Goal: Task Accomplishment & Management: Complete application form

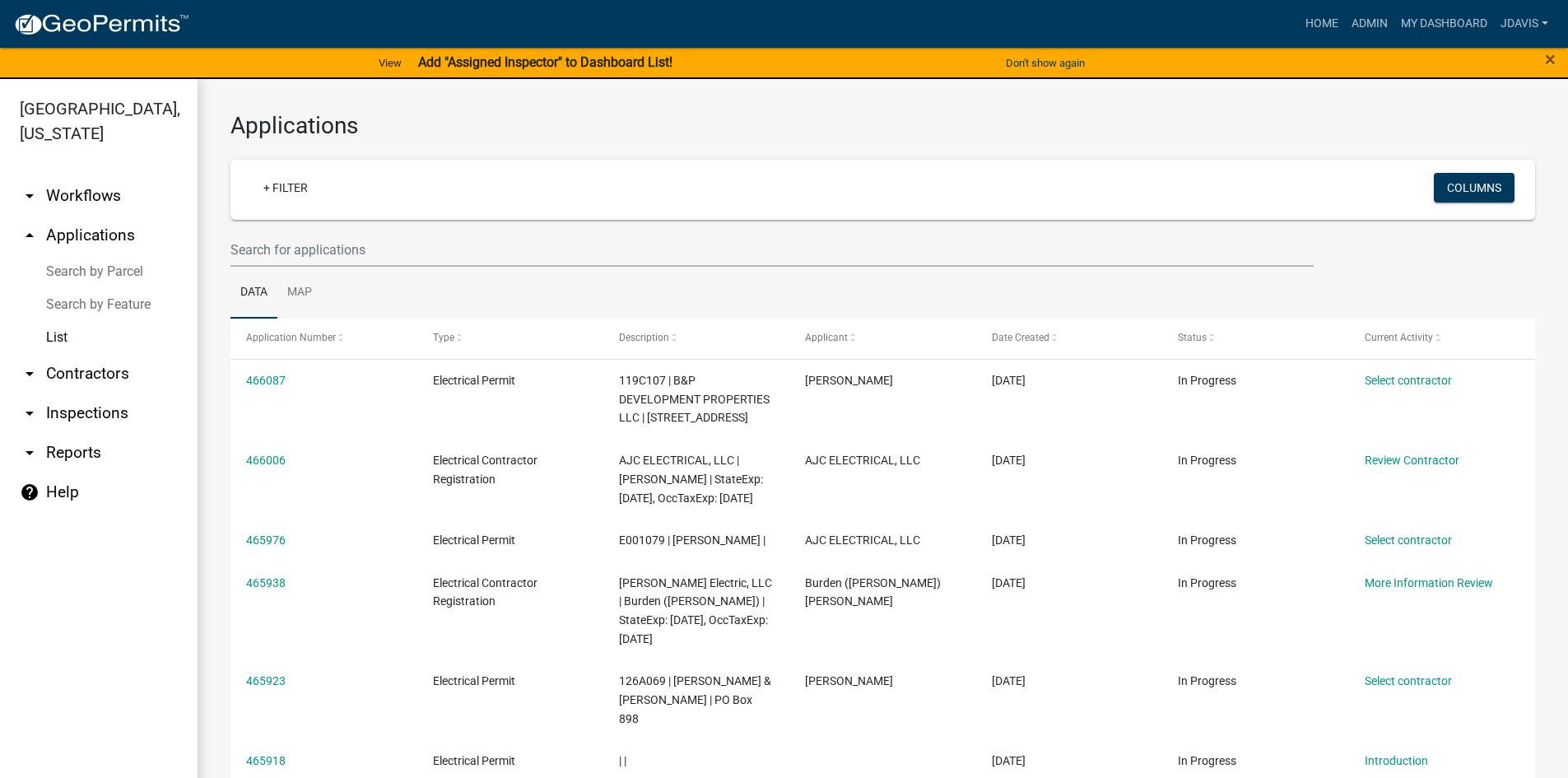
select select "2: 50"
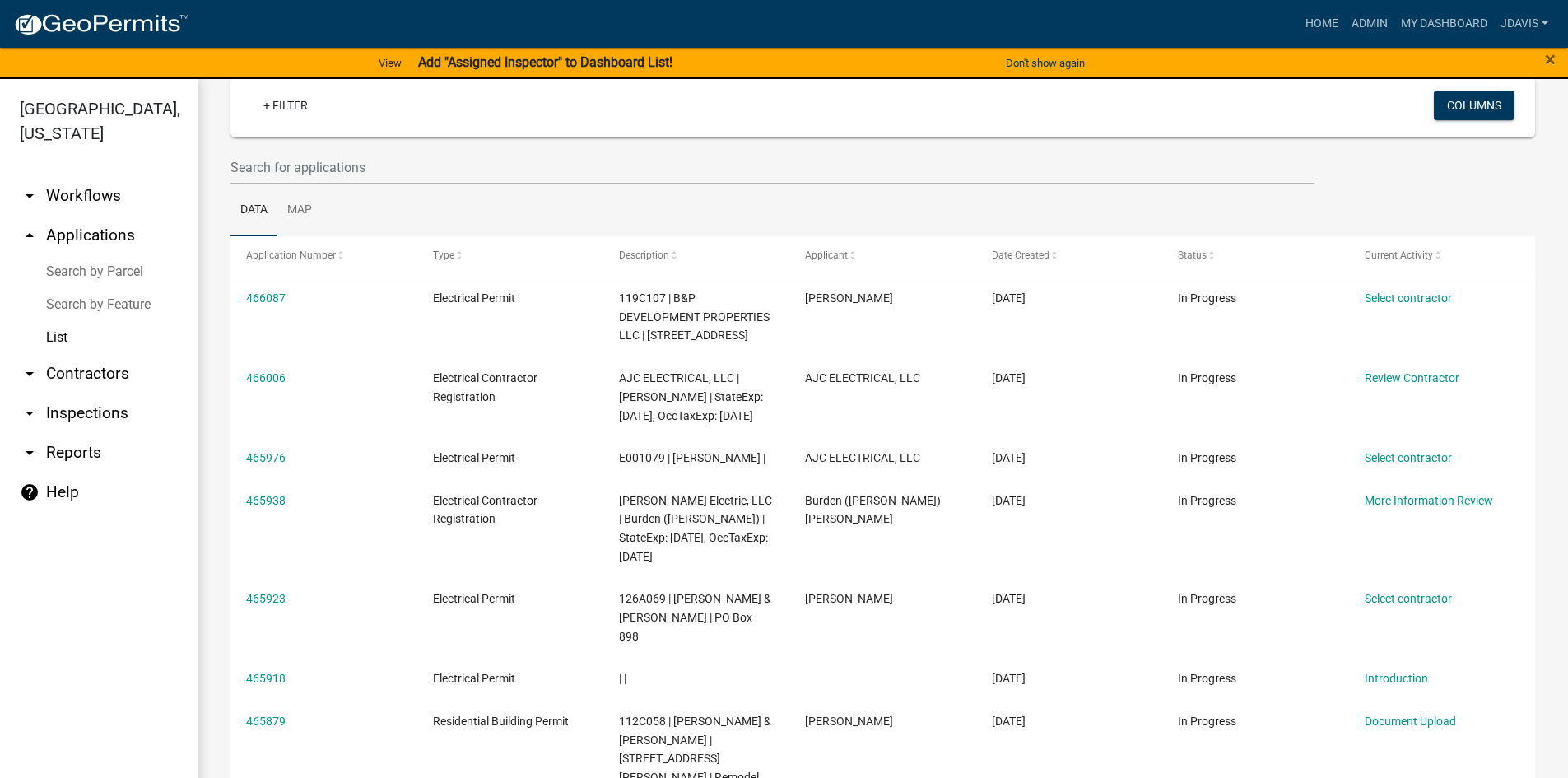
click at [62, 336] on link "List" at bounding box center [98, 337] width 197 height 33
click at [106, 265] on link "Search by Parcel" at bounding box center [98, 271] width 197 height 33
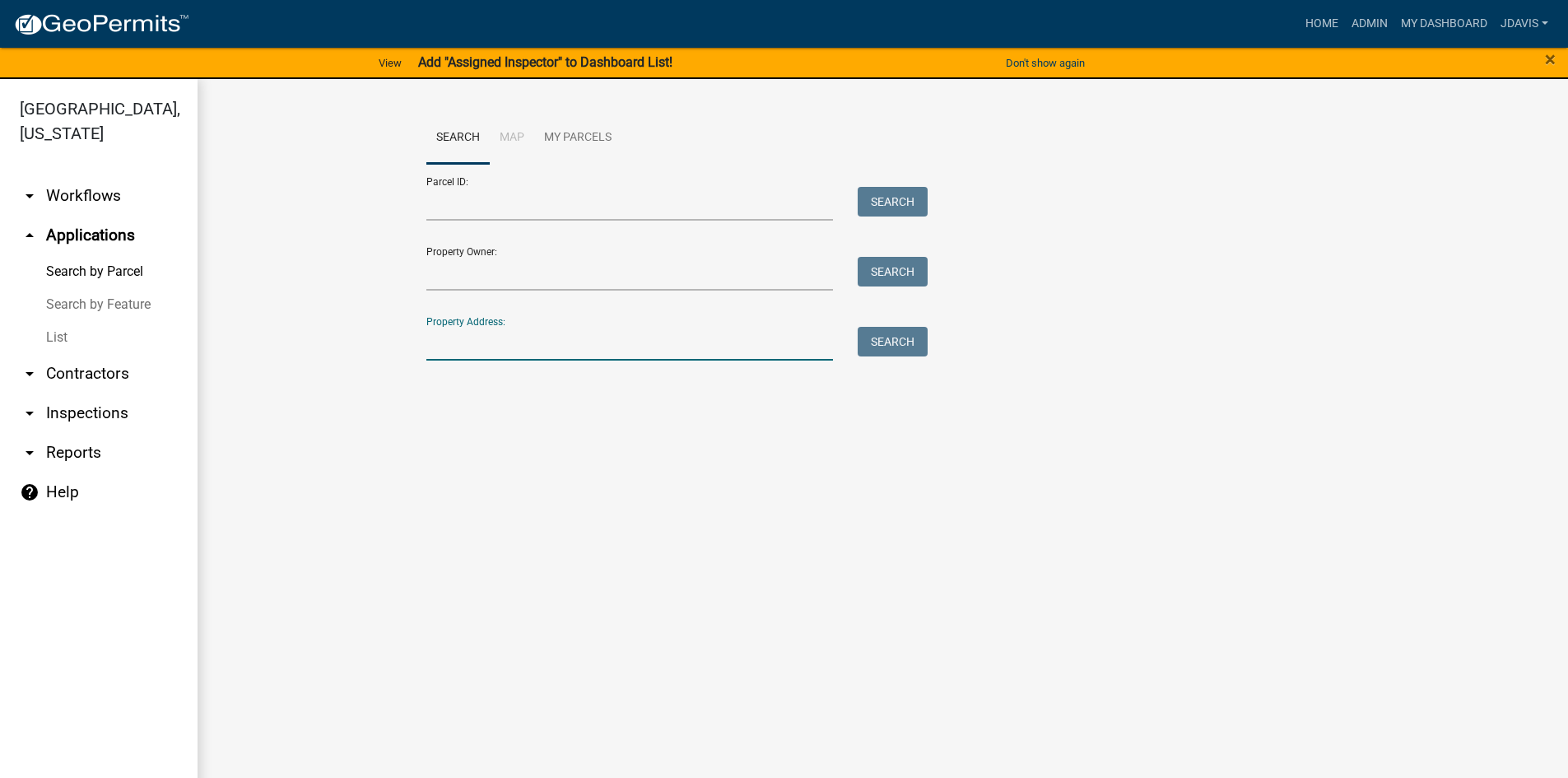
click at [523, 343] on input "Property Address:" at bounding box center [630, 343] width 408 height 34
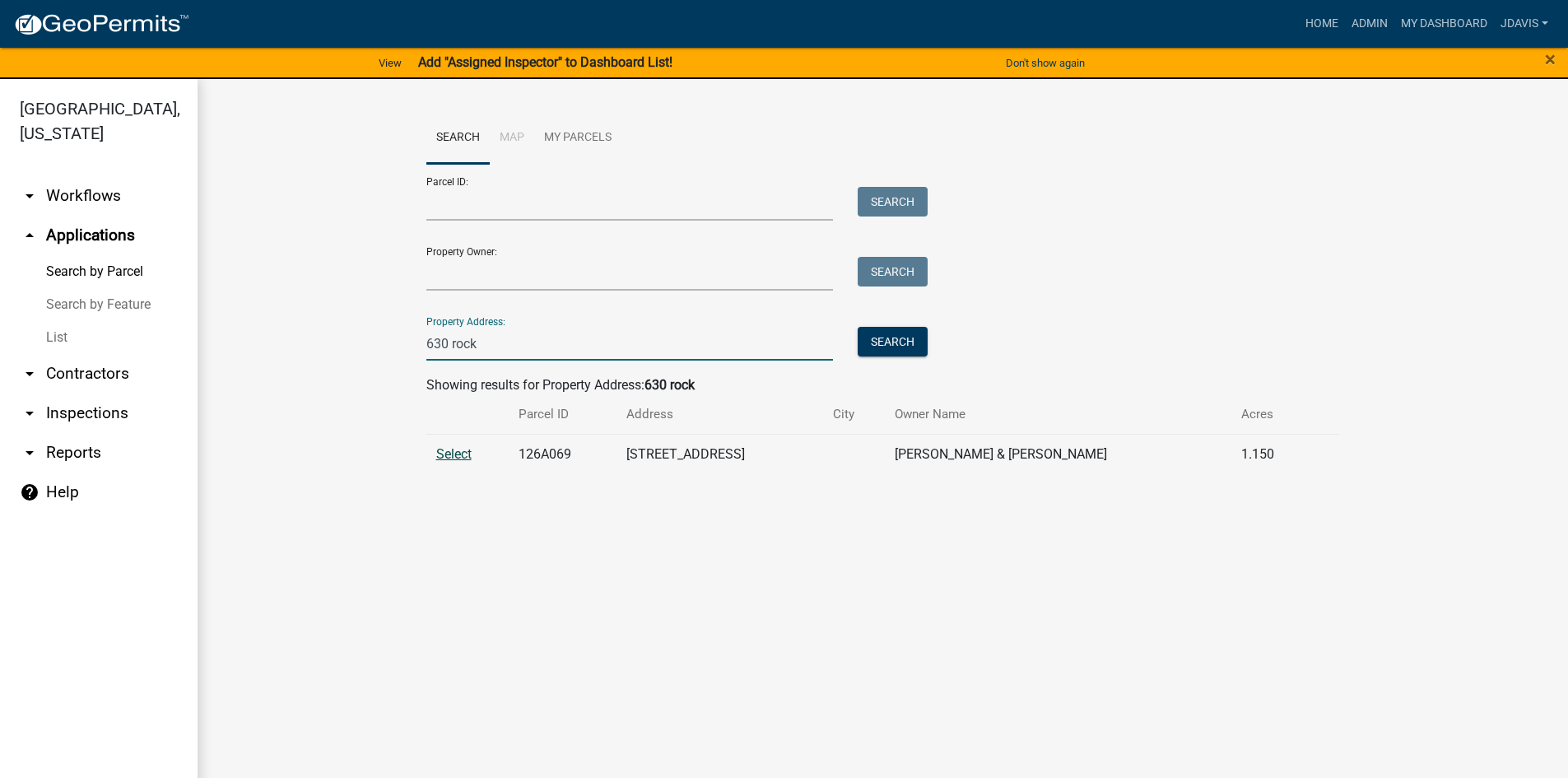
type input "630 rock"
click at [461, 455] on span "Select" at bounding box center [454, 454] width 36 height 16
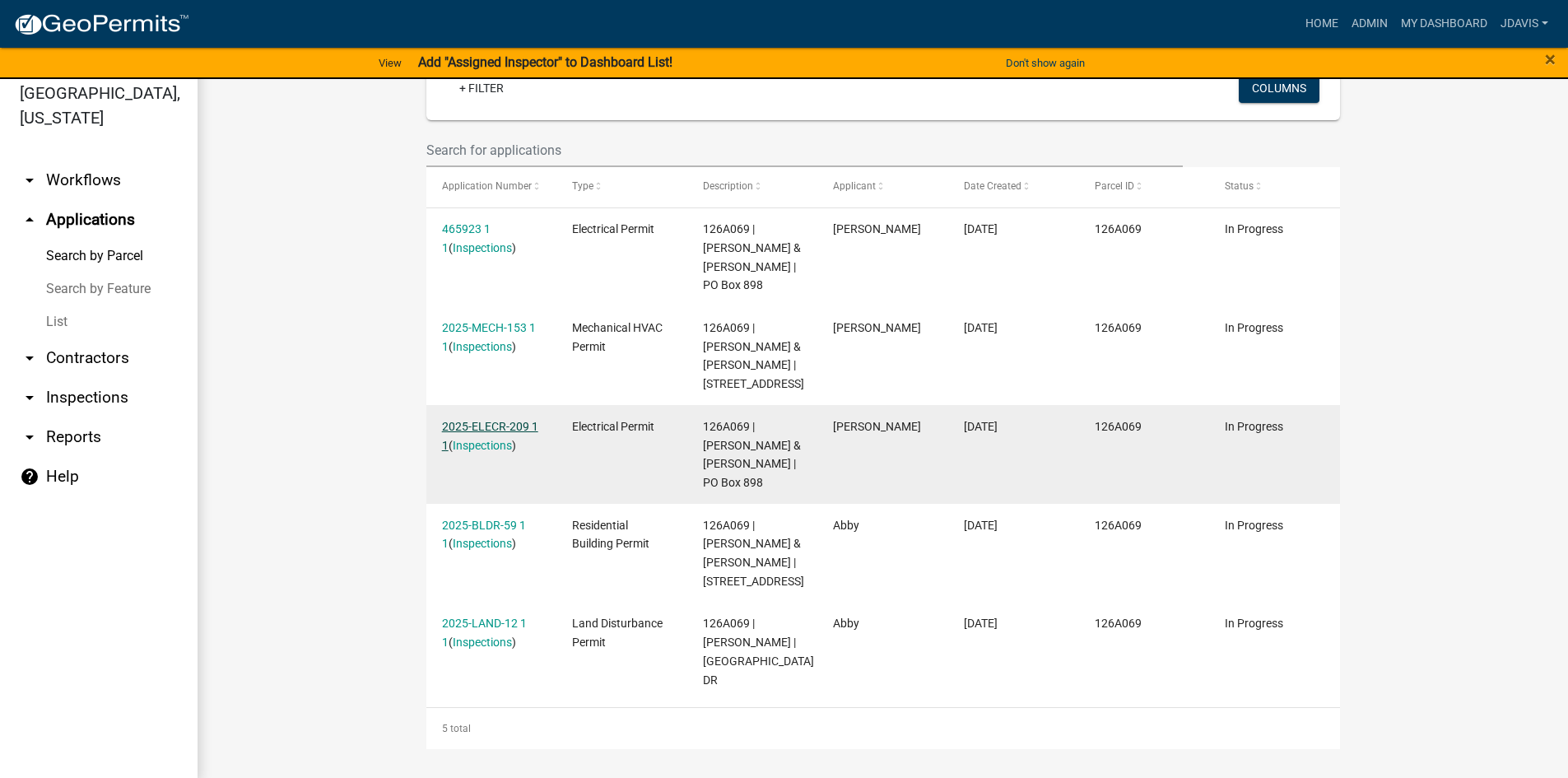
scroll to position [20, 0]
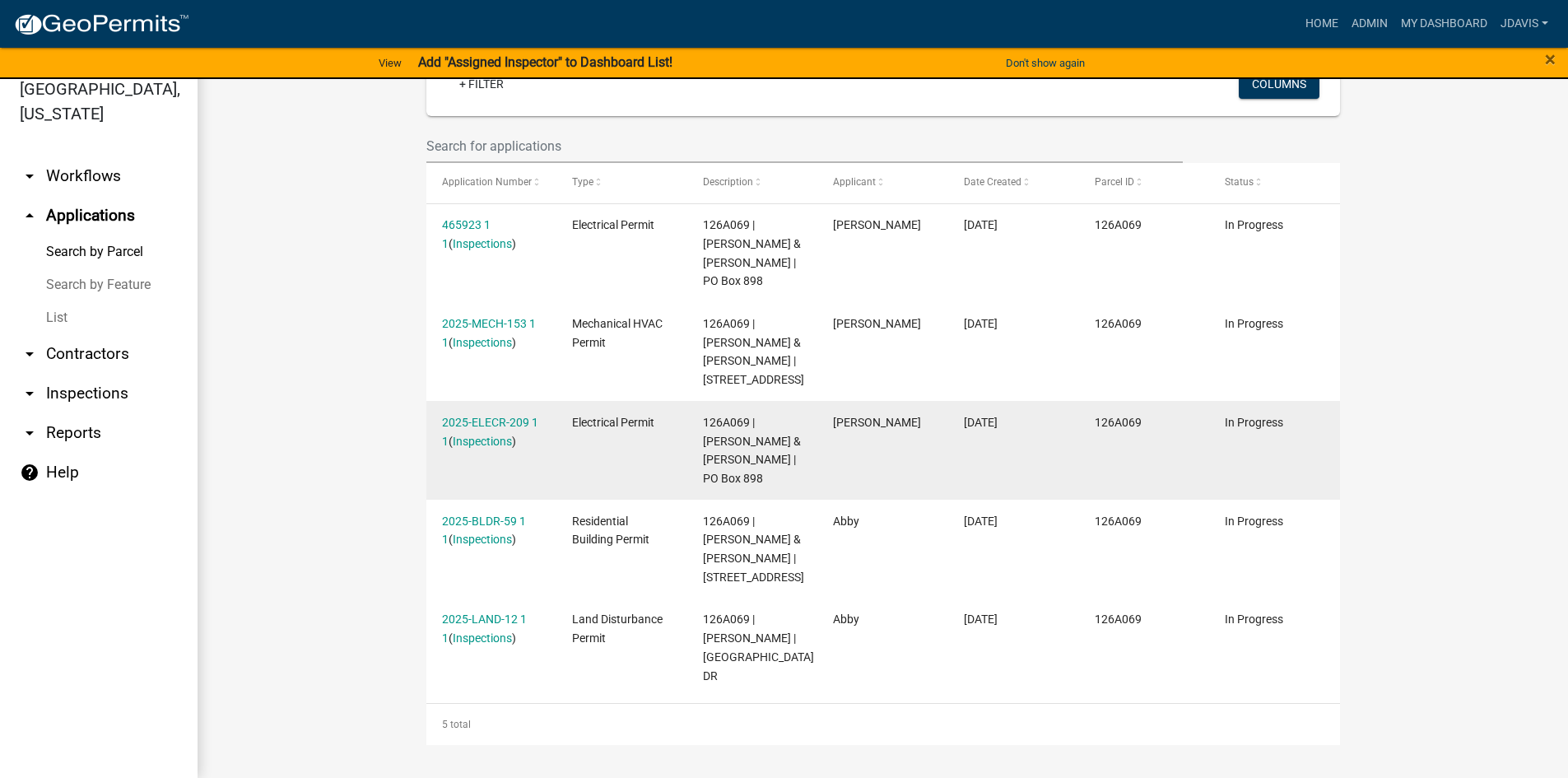
click at [471, 413] on div "2025-ELECR-209 1 1 ( Inspections )" at bounding box center [492, 432] width 99 height 38
click at [471, 416] on link "2025-ELECR-209 1 1" at bounding box center [490, 432] width 96 height 32
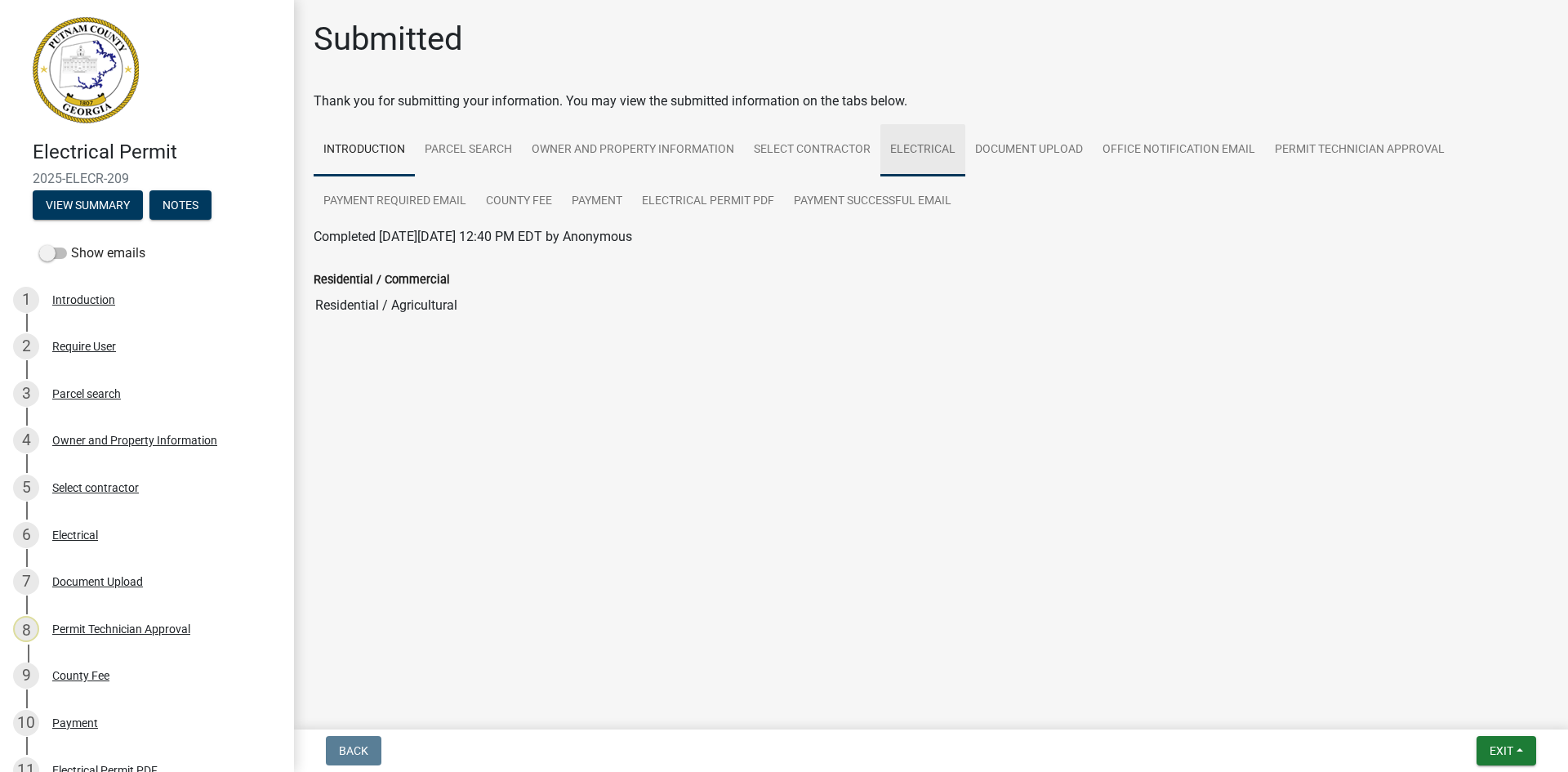
click at [948, 156] on link "Electrical" at bounding box center [922, 150] width 85 height 52
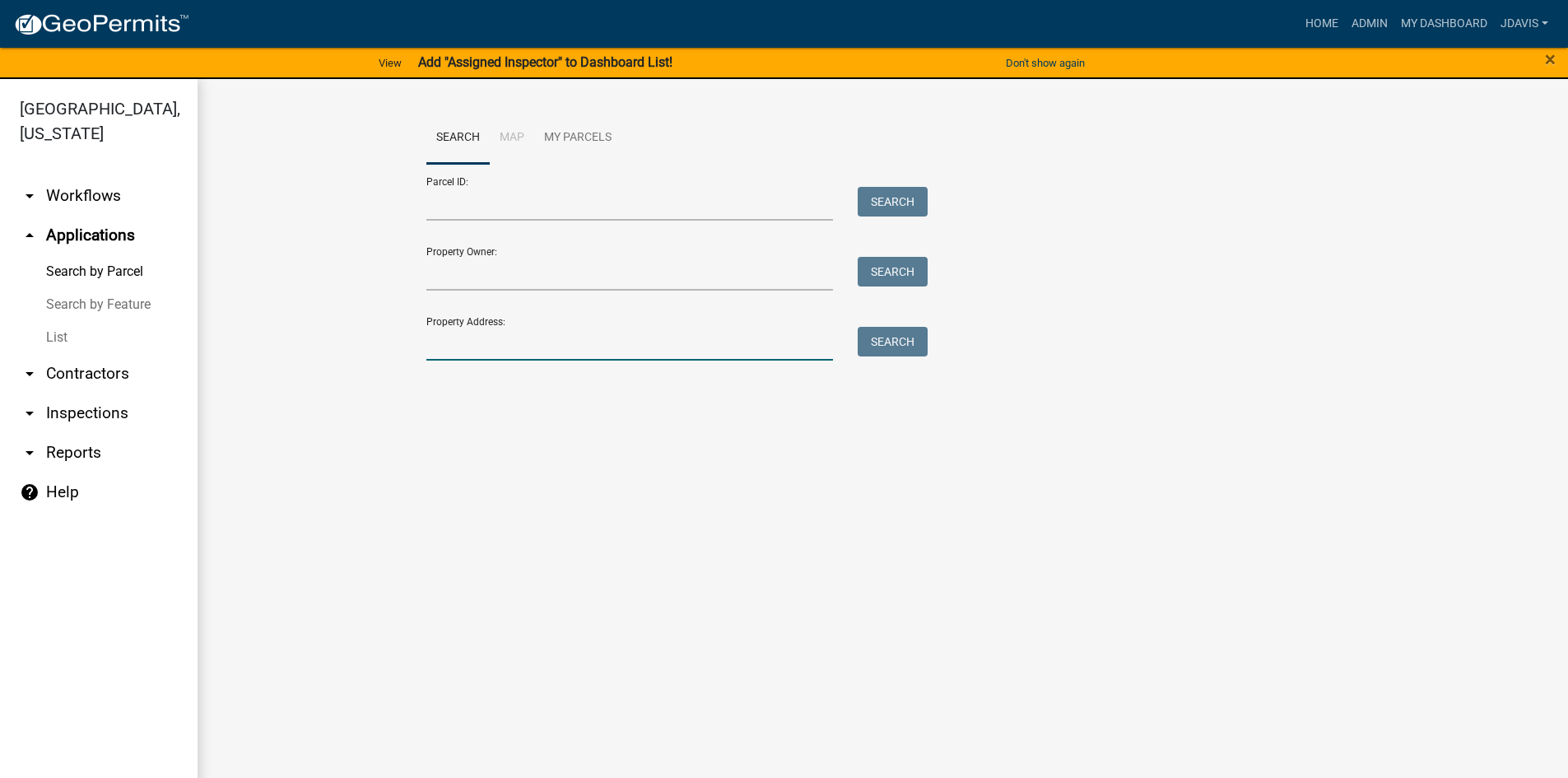
click at [524, 359] on input "Property Address:" at bounding box center [630, 343] width 408 height 34
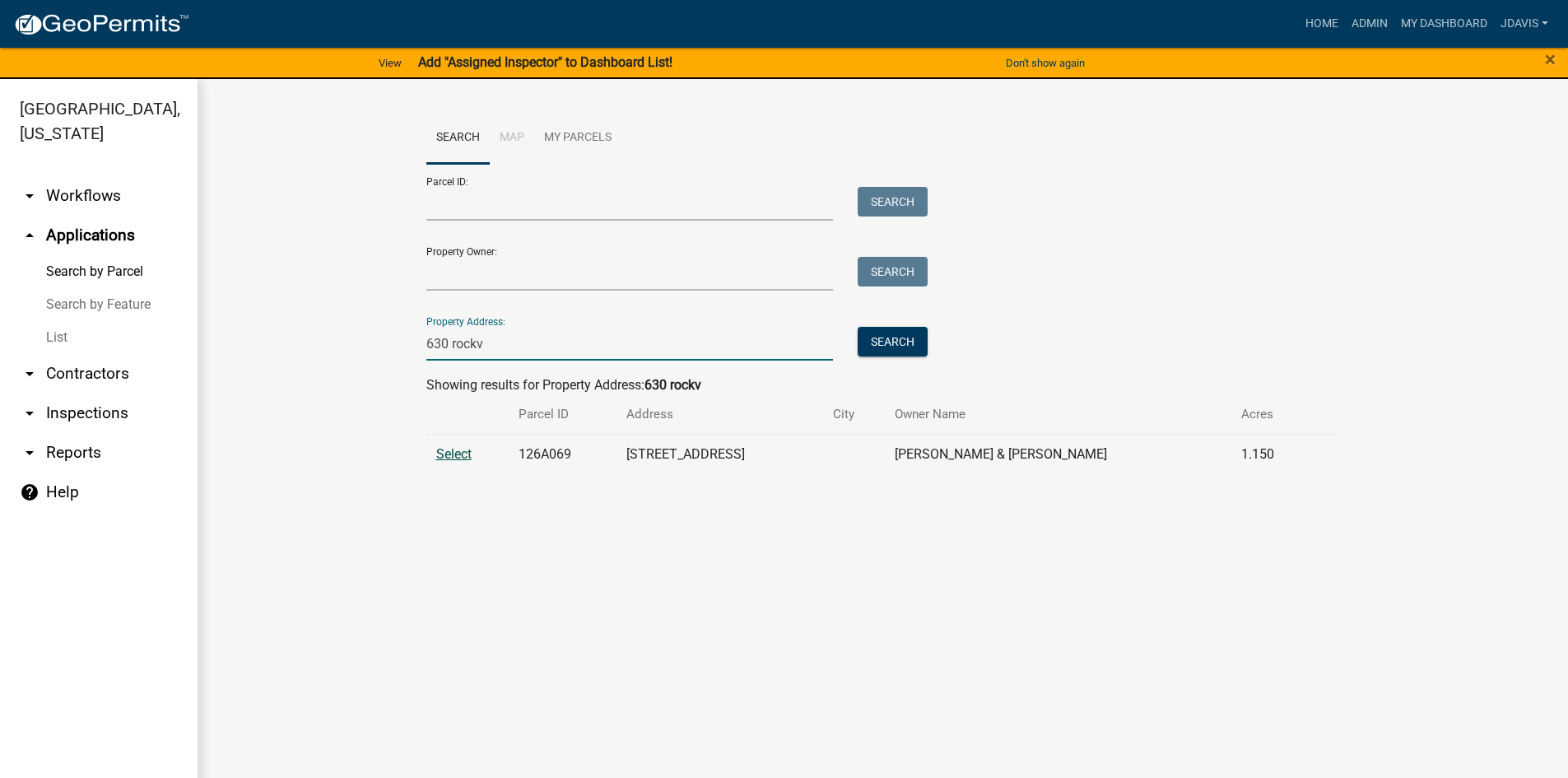
type input "630 rockv"
click at [457, 456] on span "Select" at bounding box center [454, 454] width 36 height 16
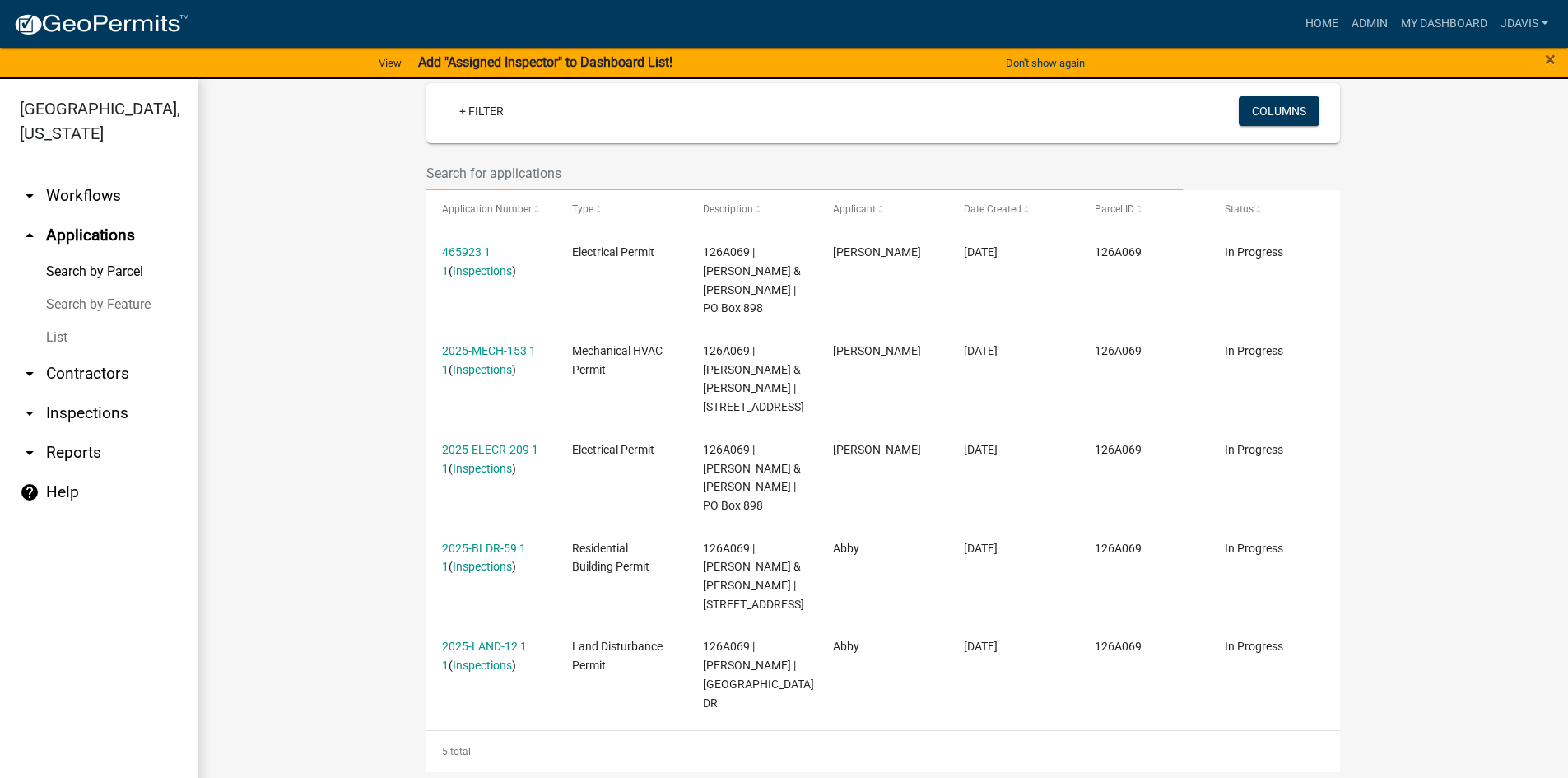
scroll to position [518, 0]
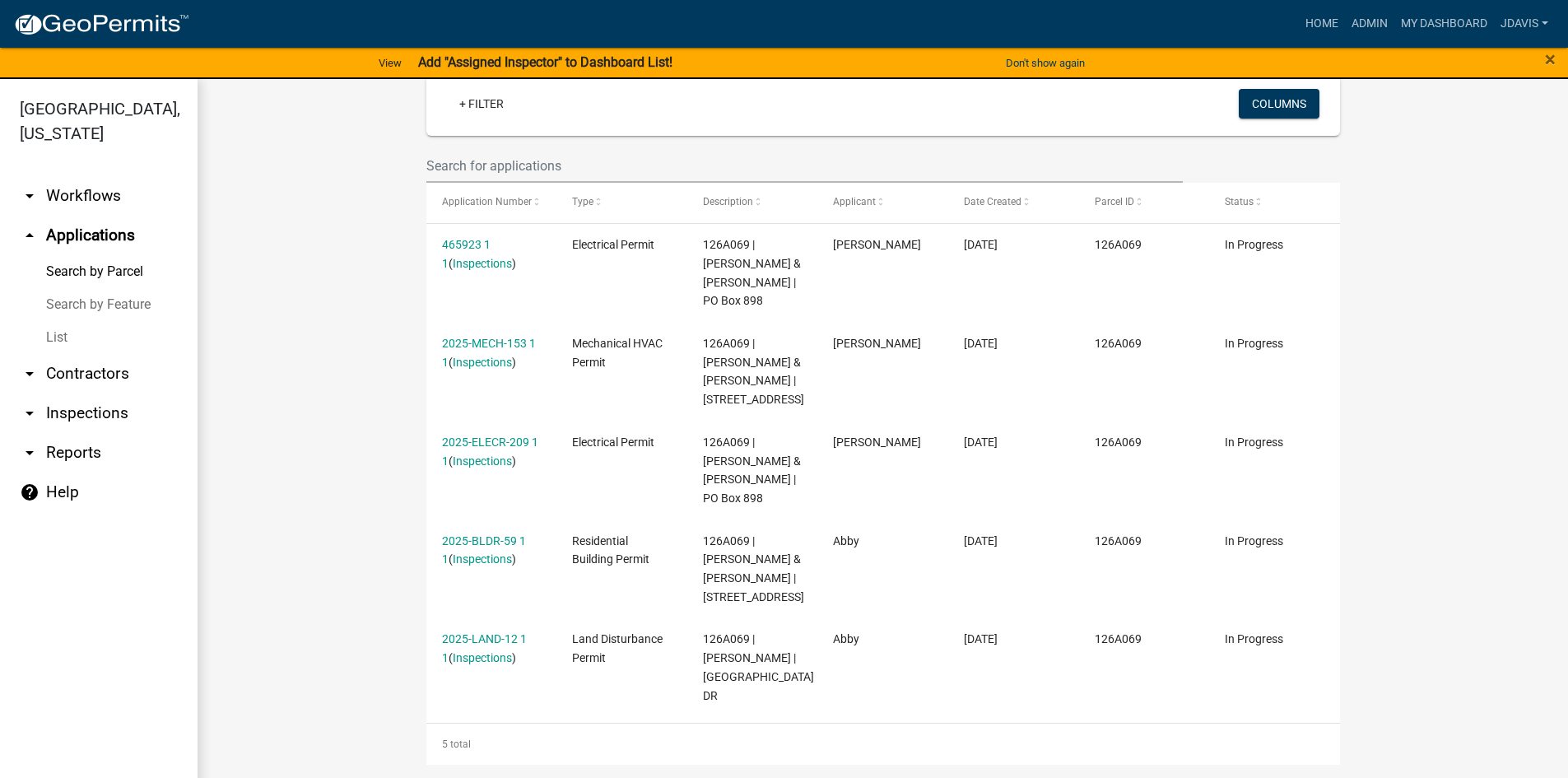
click at [118, 264] on link "Search by Parcel" at bounding box center [98, 271] width 197 height 33
click at [53, 342] on link "List" at bounding box center [98, 337] width 197 height 33
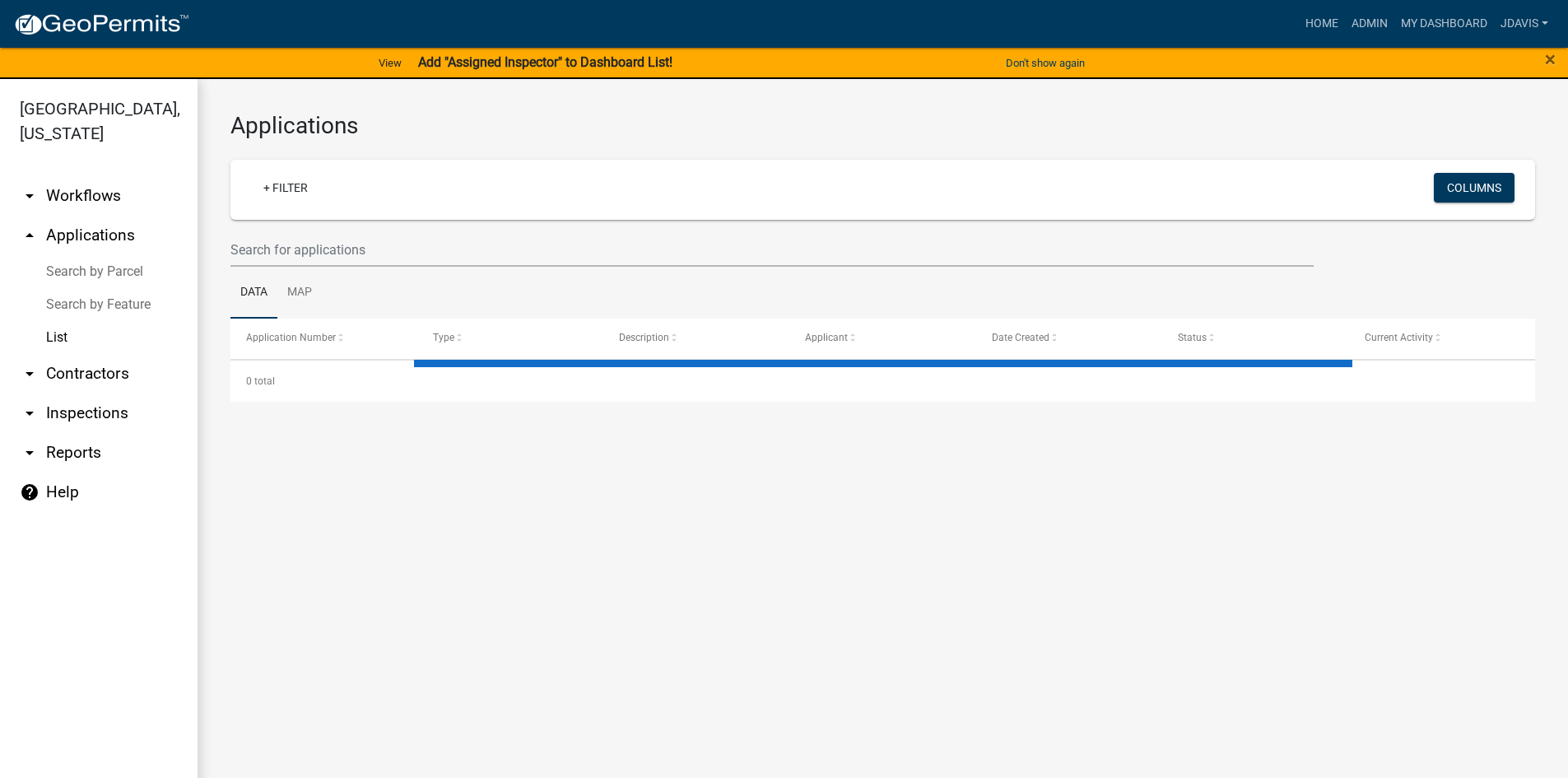
select select "2: 50"
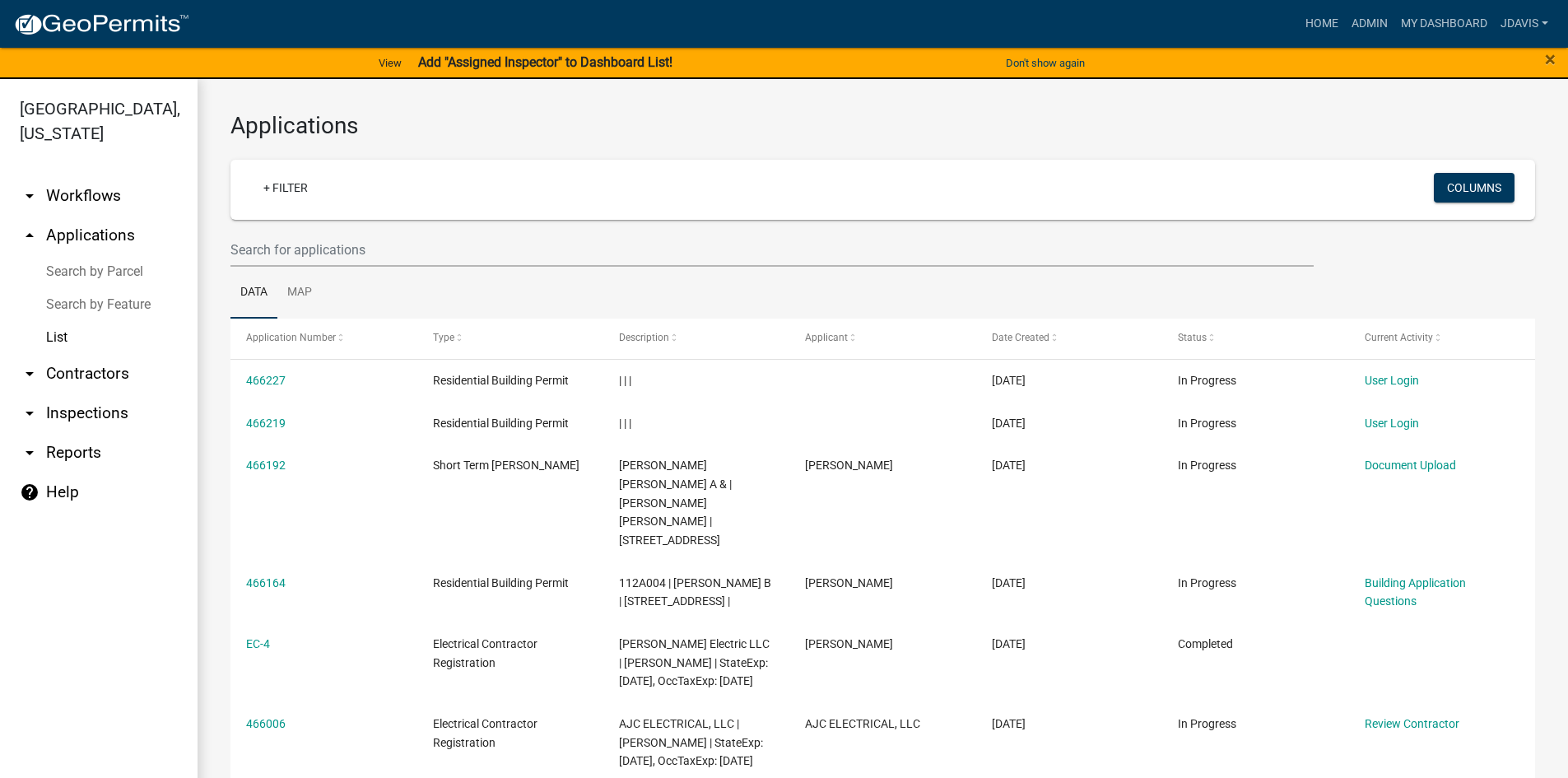
click at [107, 268] on link "Search by Parcel" at bounding box center [98, 271] width 197 height 33
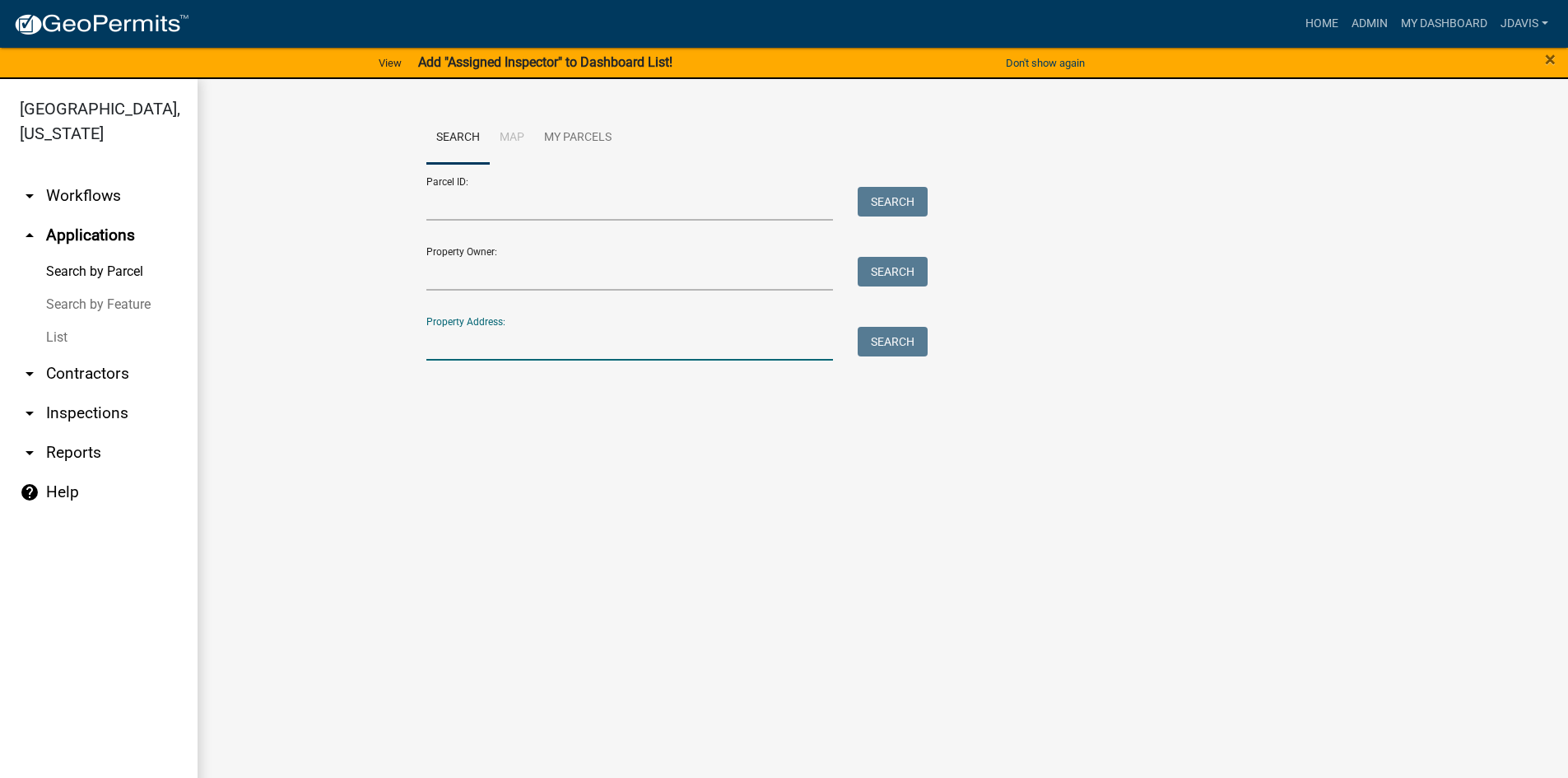
click at [464, 347] on input "Property Address:" at bounding box center [630, 343] width 408 height 34
type input "952 greensb"
drag, startPoint x: 524, startPoint y: 346, endPoint x: 334, endPoint y: 367, distance: 191.2
click at [334, 367] on wm-workflow-application-search-view "Search Map My Parcels Parcel ID: Search Property Owner: Search Property Address…" at bounding box center [882, 270] width 1304 height 317
click at [51, 336] on link "List" at bounding box center [98, 337] width 197 height 33
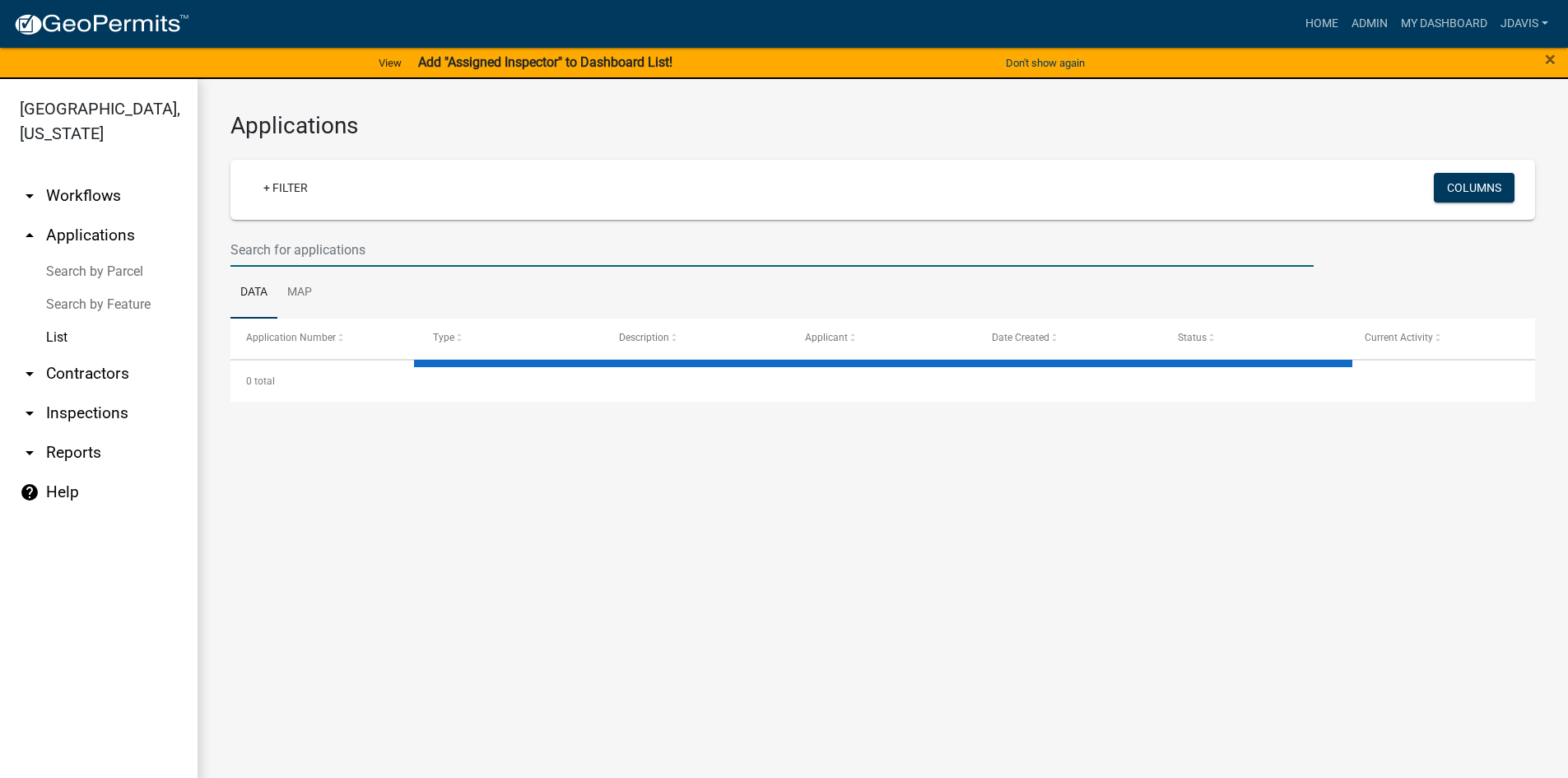
click at [547, 256] on input "text" at bounding box center [772, 250] width 1083 height 34
select select "2: 50"
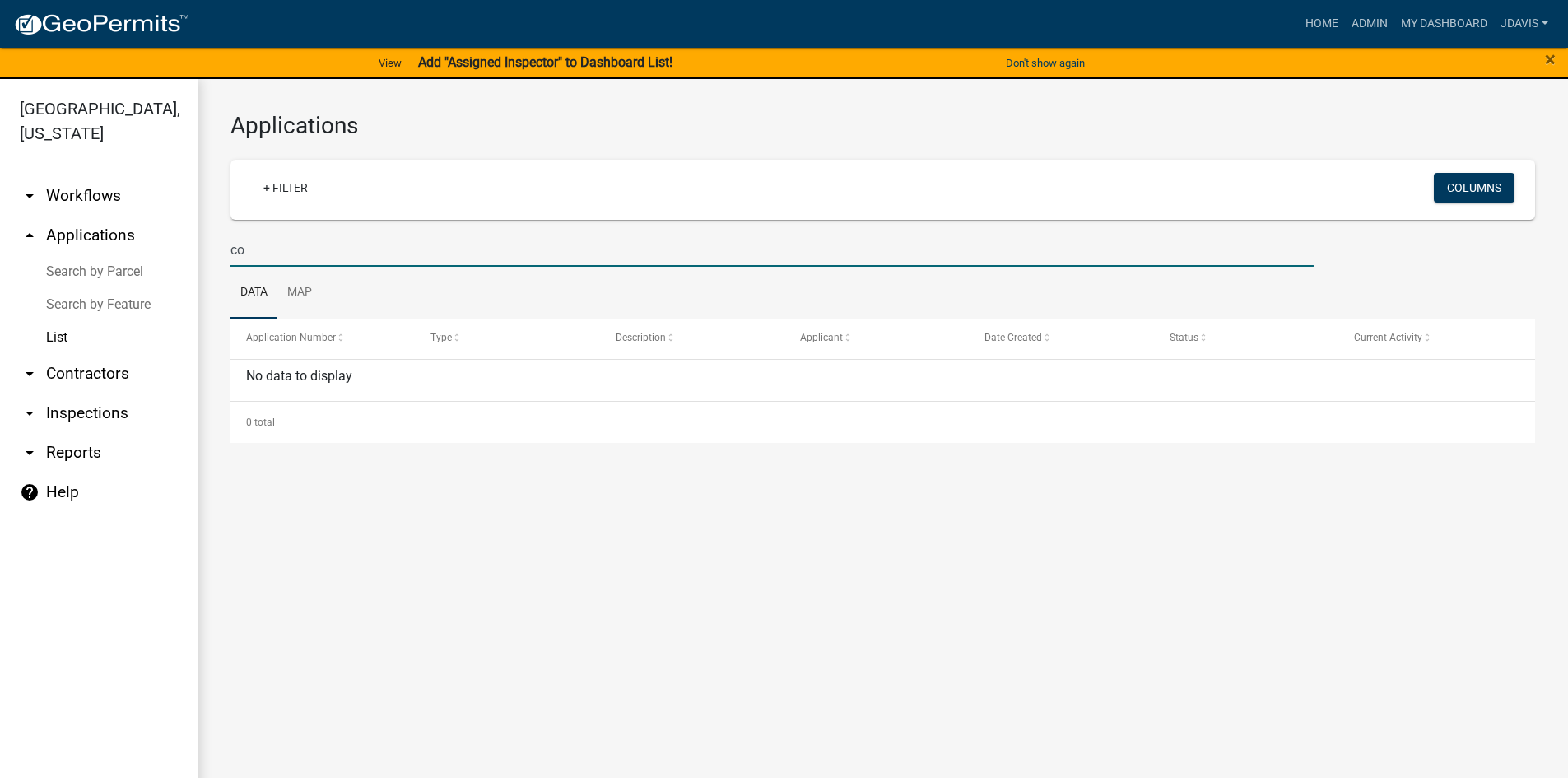
type input "c"
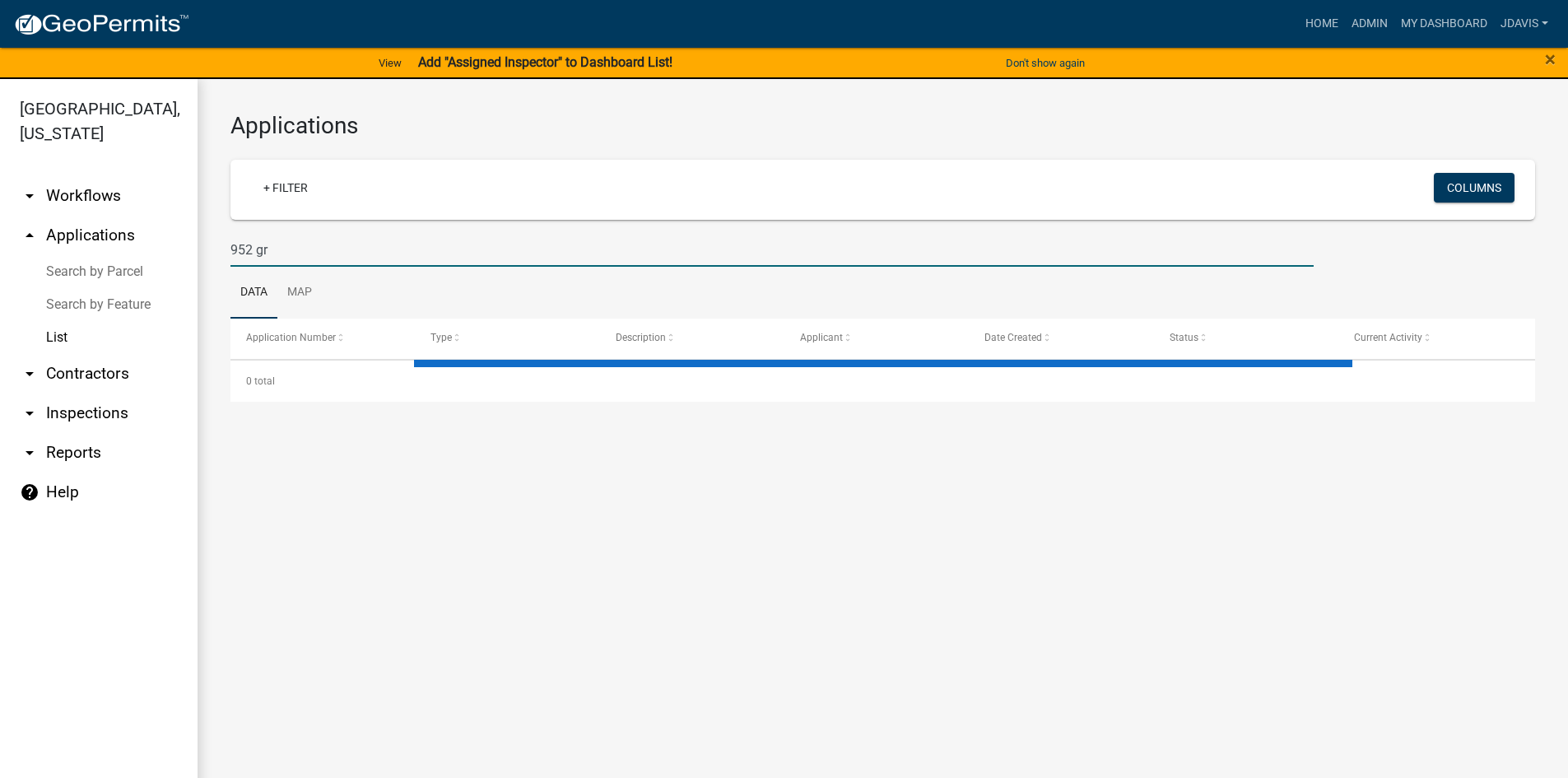
type input "952 gre"
select select "2: 50"
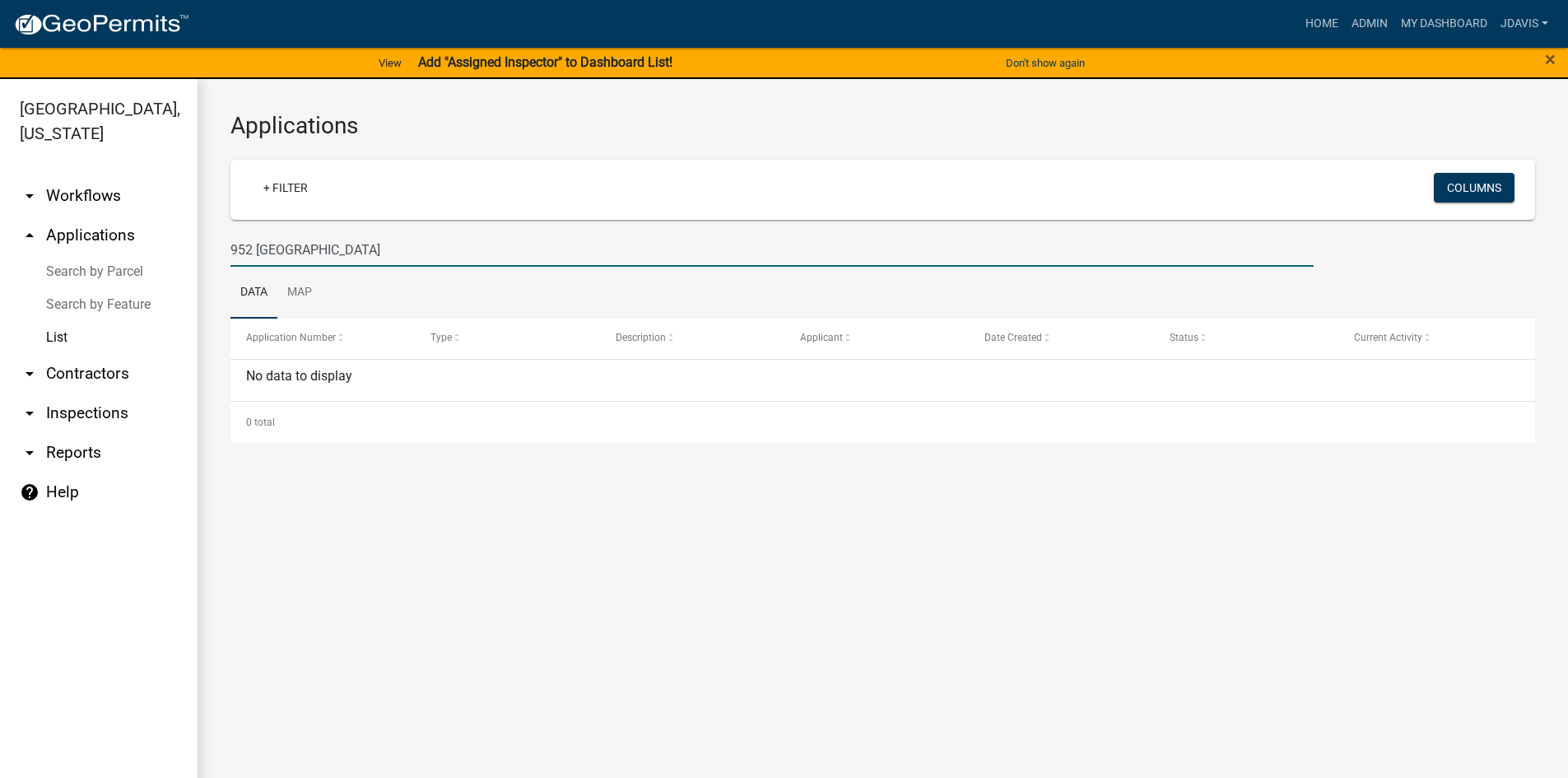
drag, startPoint x: 341, startPoint y: 254, endPoint x: 251, endPoint y: 265, distance: 90.7
click at [251, 265] on input "952 [GEOGRAPHIC_DATA]" at bounding box center [772, 250] width 1083 height 34
type input "9"
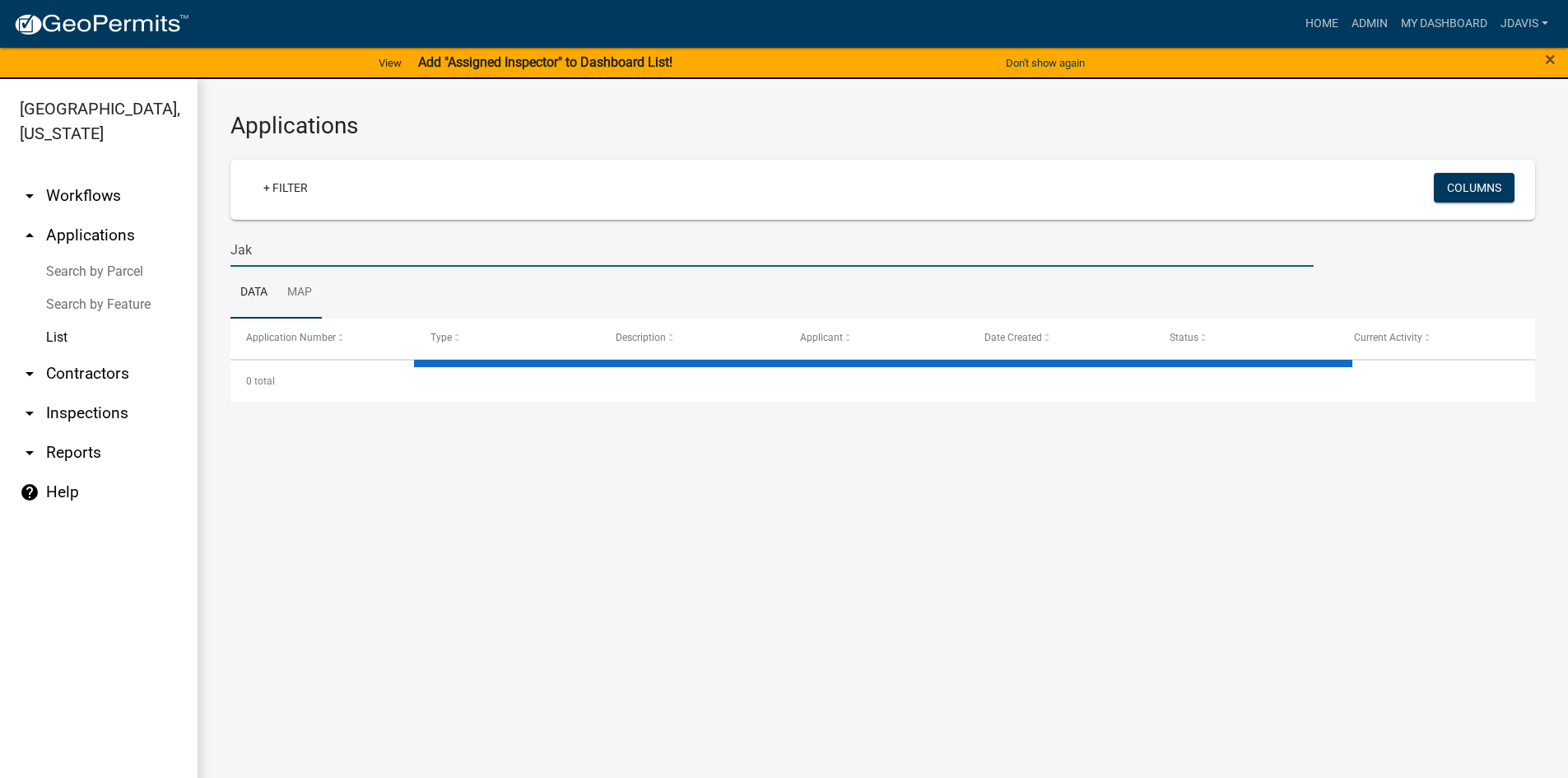
type input "[PERSON_NAME]"
select select "2: 50"
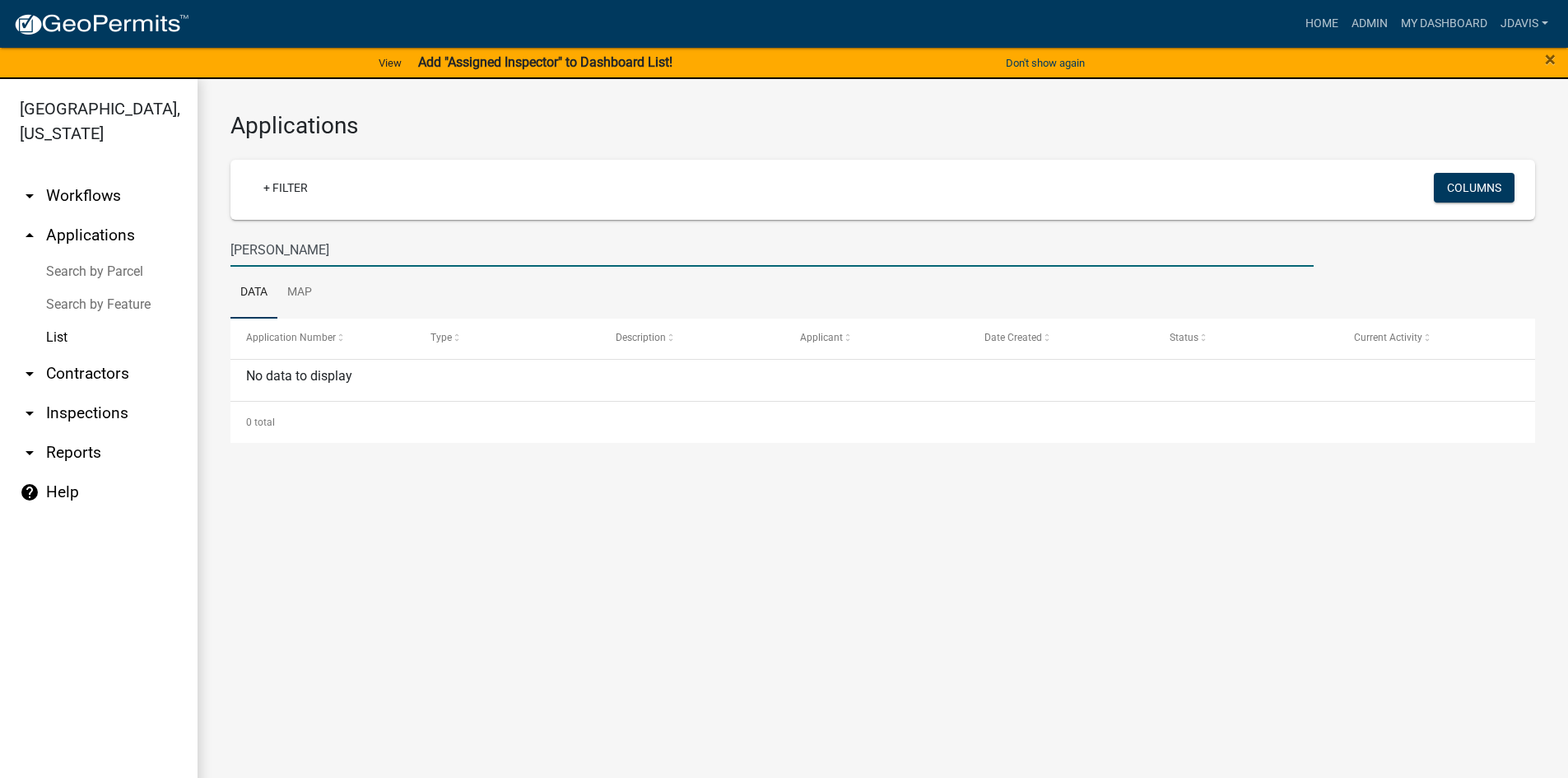
drag, startPoint x: 311, startPoint y: 252, endPoint x: 264, endPoint y: 263, distance: 48.3
click at [264, 263] on input "[PERSON_NAME]" at bounding box center [772, 250] width 1083 height 34
type input "[PERSON_NAME]"
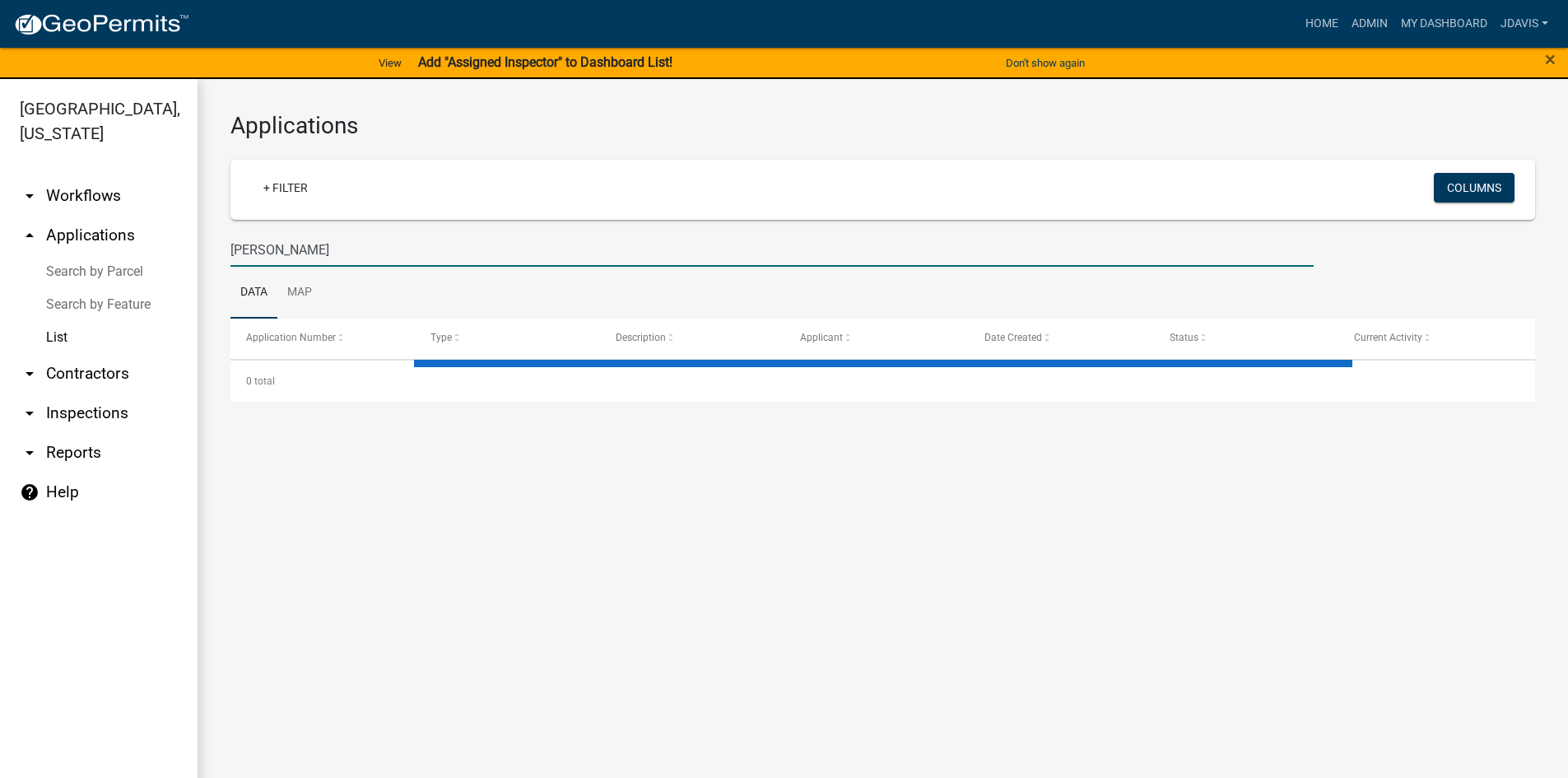
select select "2: 50"
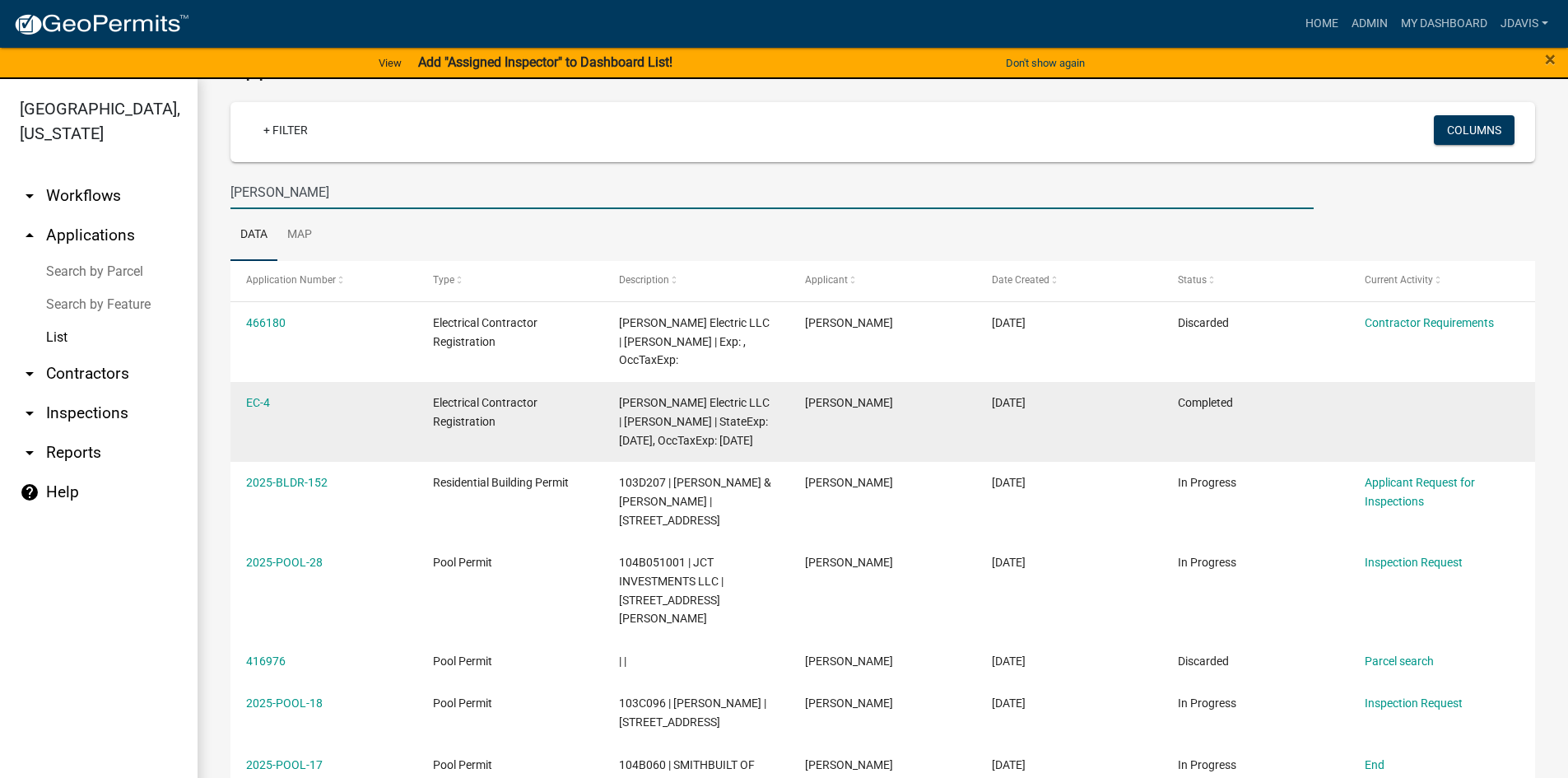
scroll to position [82, 0]
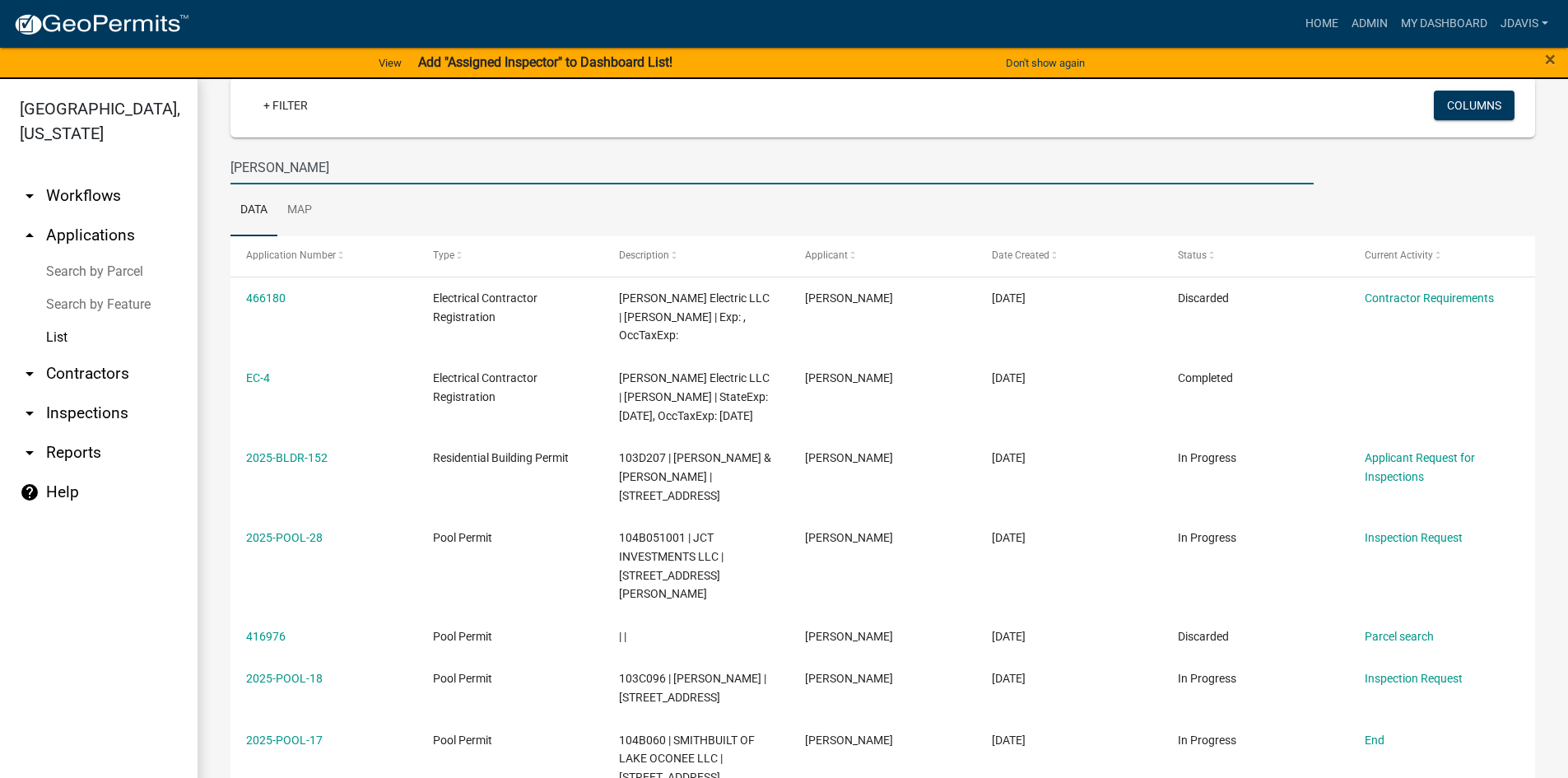
drag, startPoint x: 287, startPoint y: 167, endPoint x: 179, endPoint y: 180, distance: 108.8
click at [190, 179] on div "[GEOGRAPHIC_DATA], [US_STATE] arrow_drop_down Workflows List arrow_drop_up Appl…" at bounding box center [784, 439] width 1568 height 718
type input "958 greens"
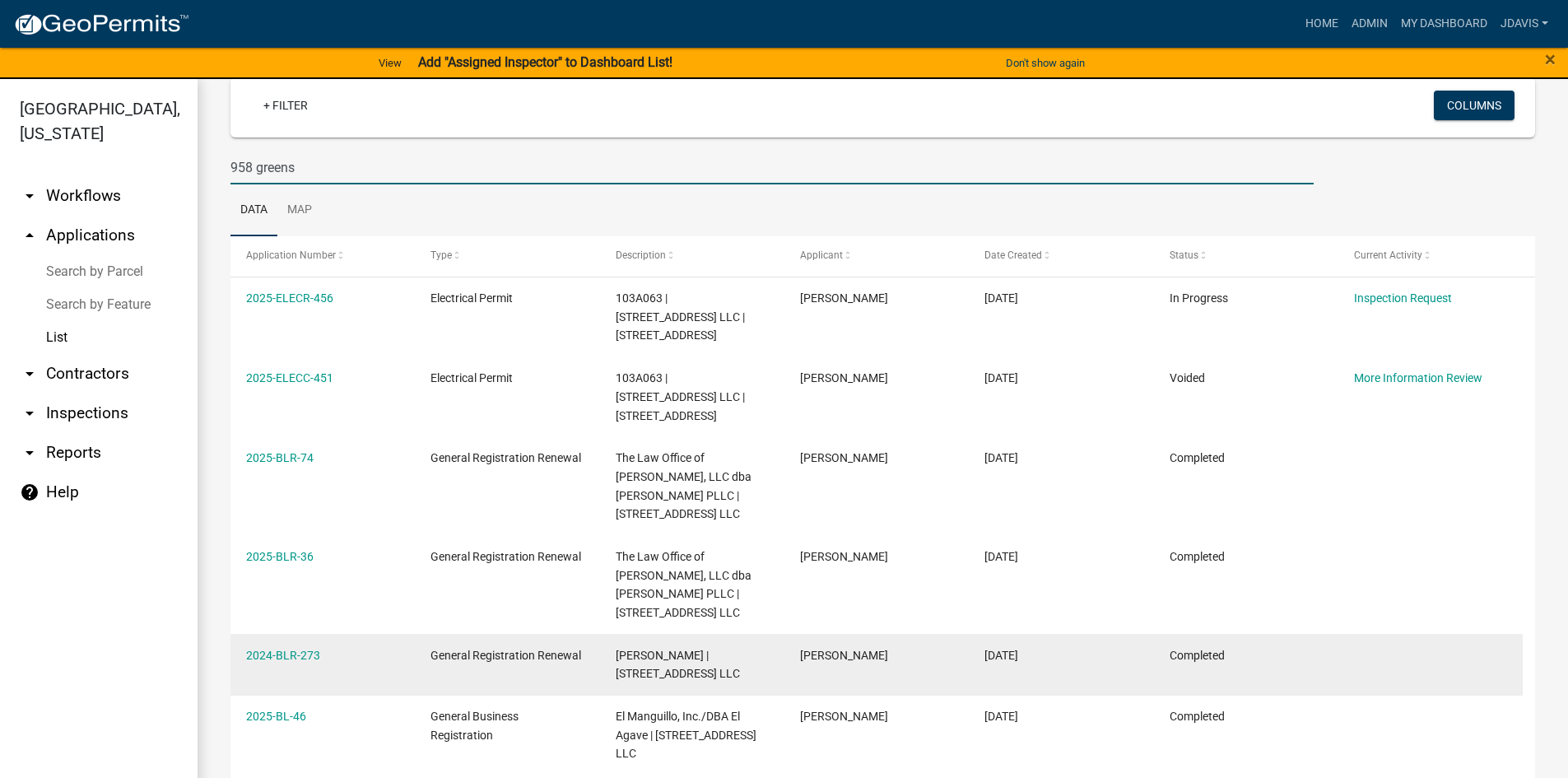
scroll to position [412, 0]
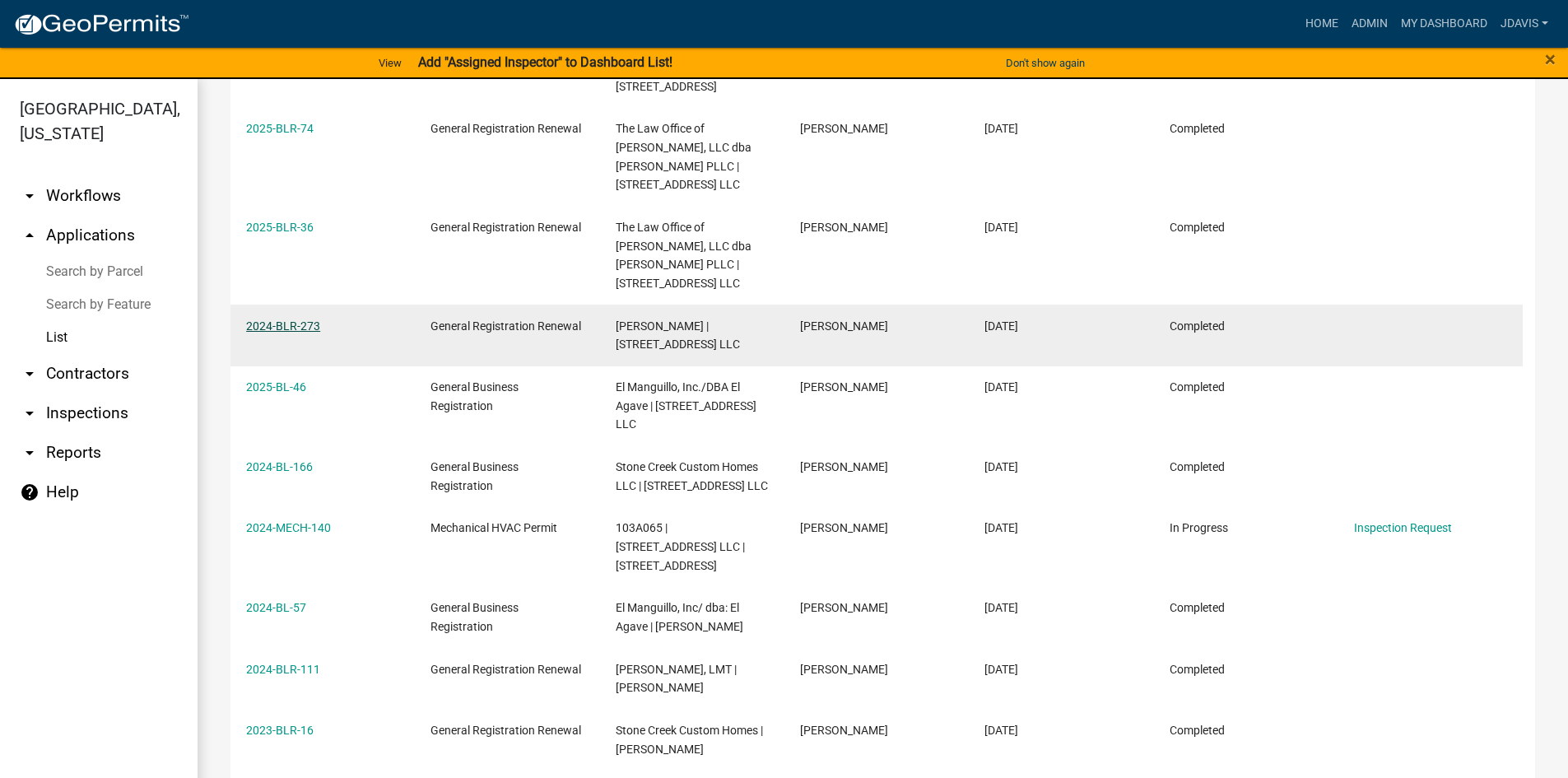
click at [301, 320] on link "2024-BLR-273" at bounding box center [283, 325] width 74 height 13
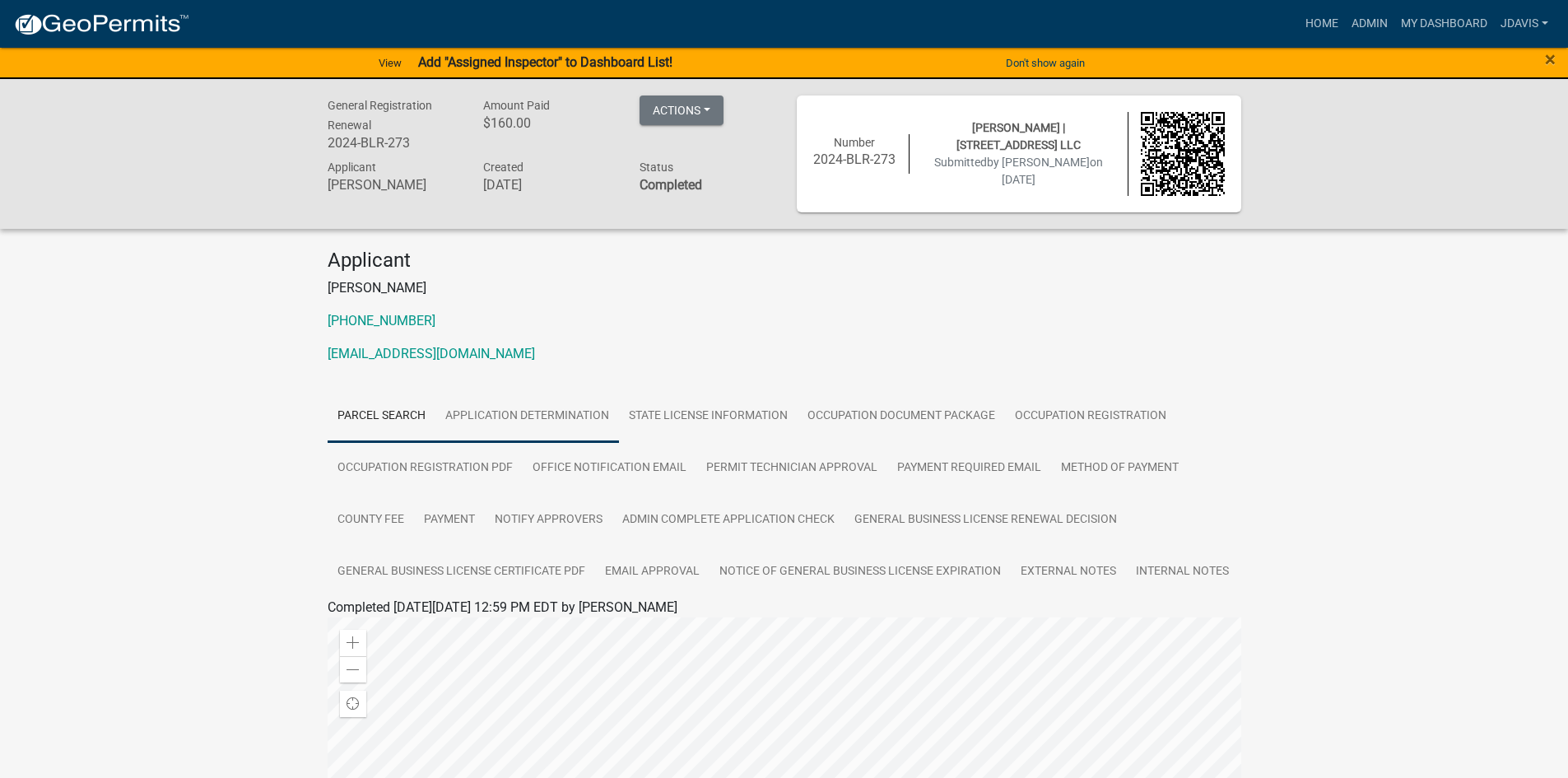
click at [547, 413] on link "Application Determination" at bounding box center [527, 416] width 183 height 53
click at [393, 418] on link "Parcel search" at bounding box center [381, 416] width 108 height 53
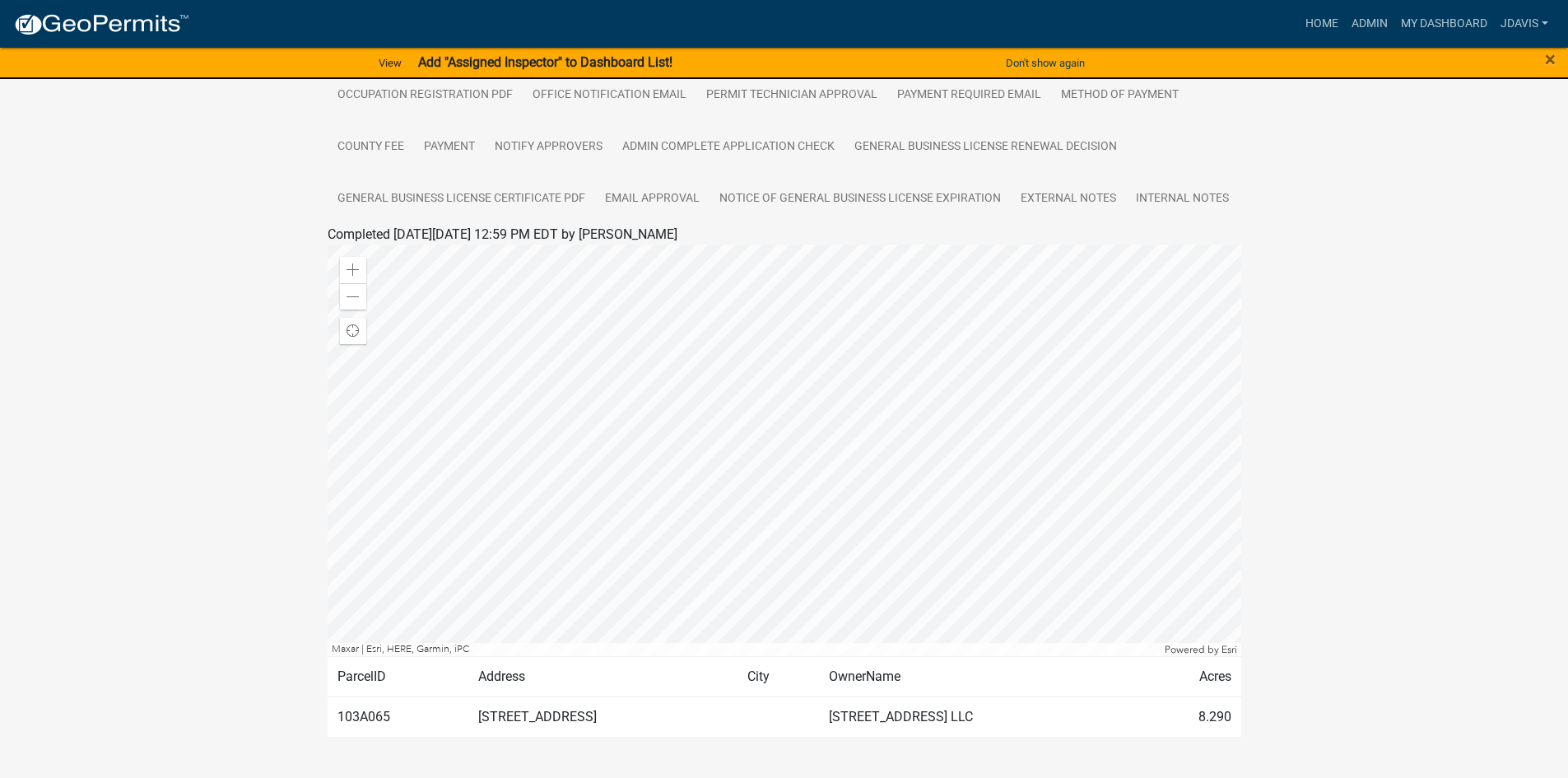
scroll to position [414, 0]
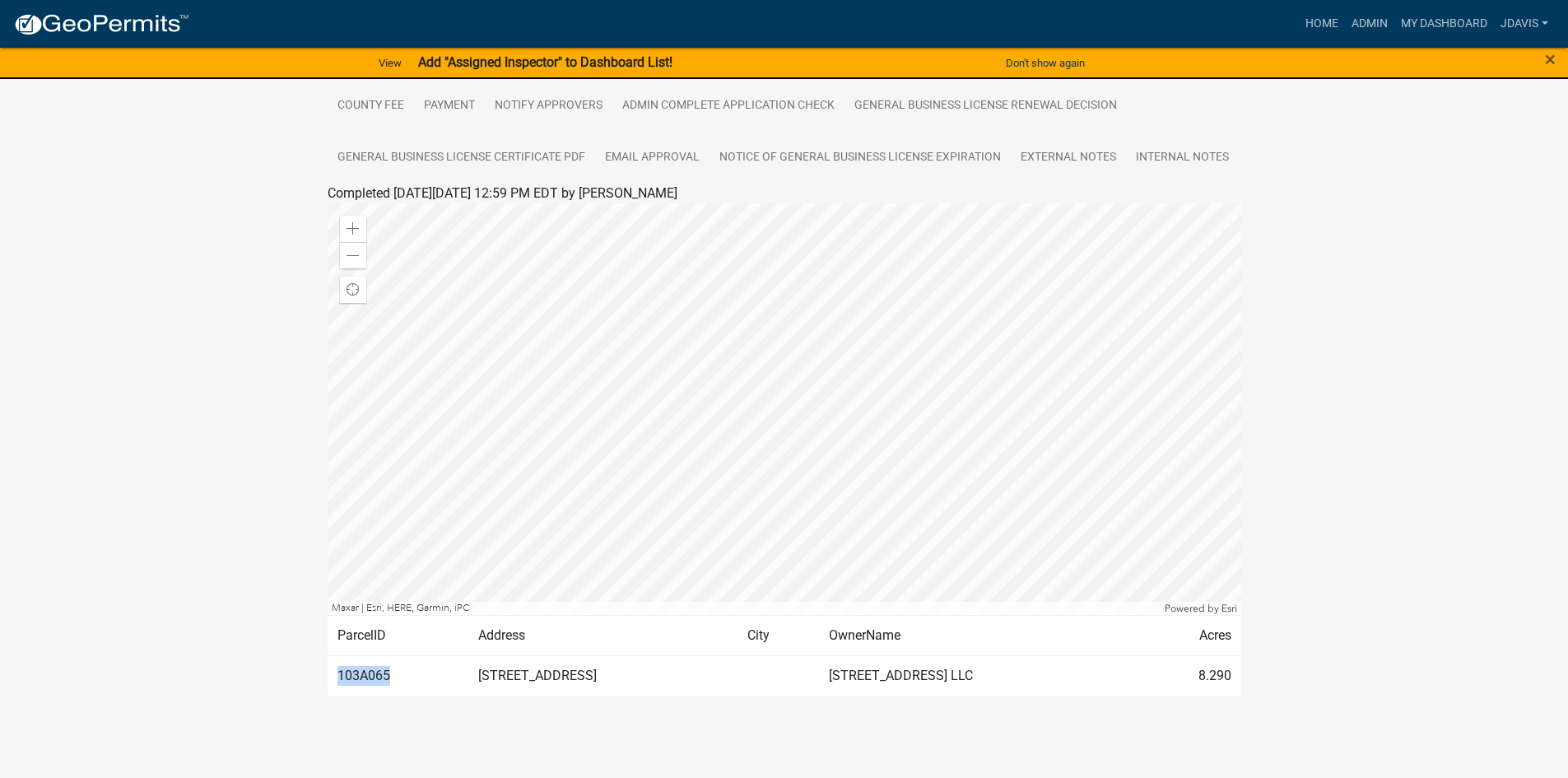
drag, startPoint x: 339, startPoint y: 675, endPoint x: 400, endPoint y: 682, distance: 61.4
click at [400, 682] on td "103A065" at bounding box center [398, 676] width 141 height 41
copy td "103A065"
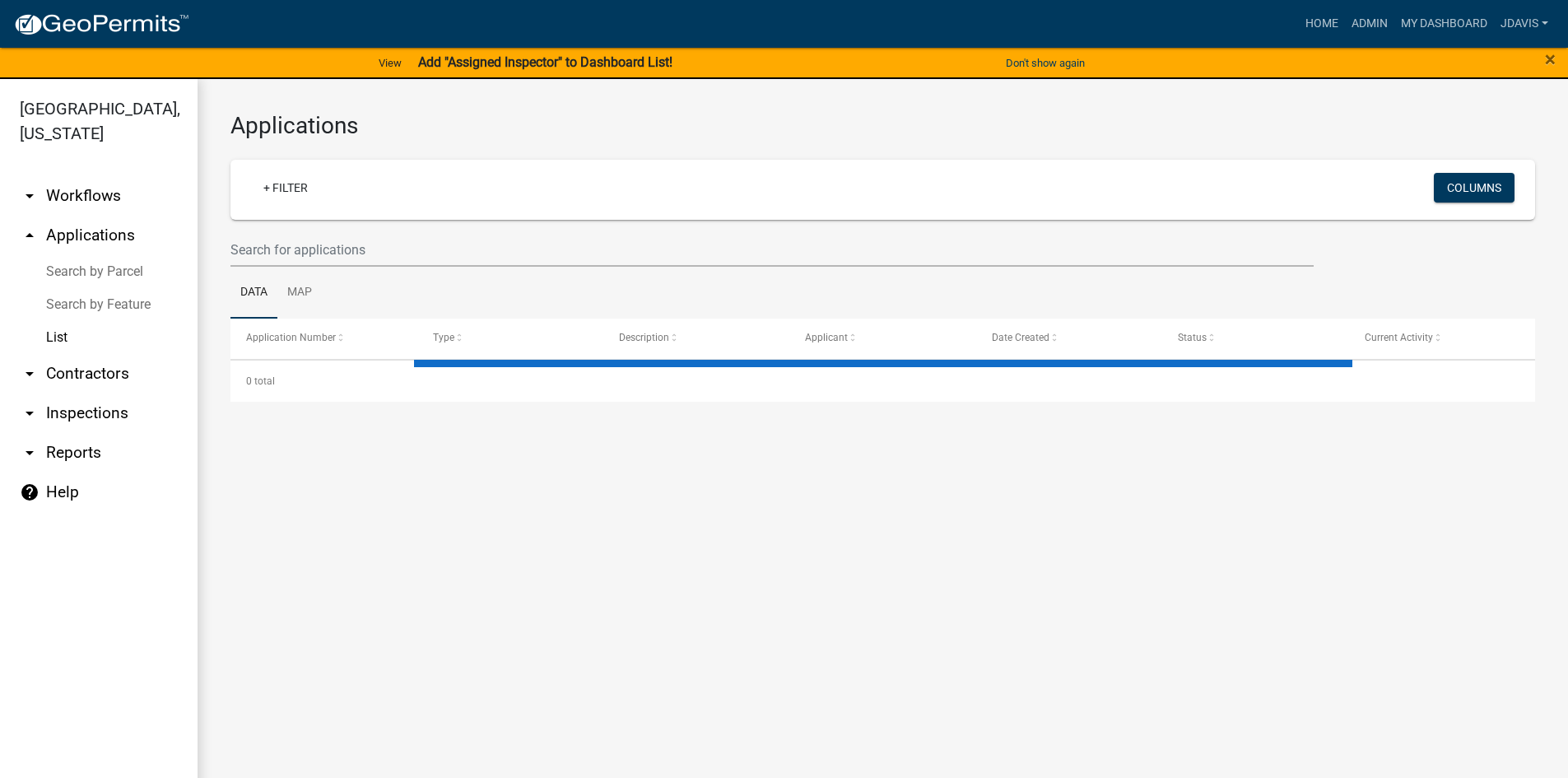
click at [133, 269] on link "Search by Parcel" at bounding box center [98, 271] width 197 height 33
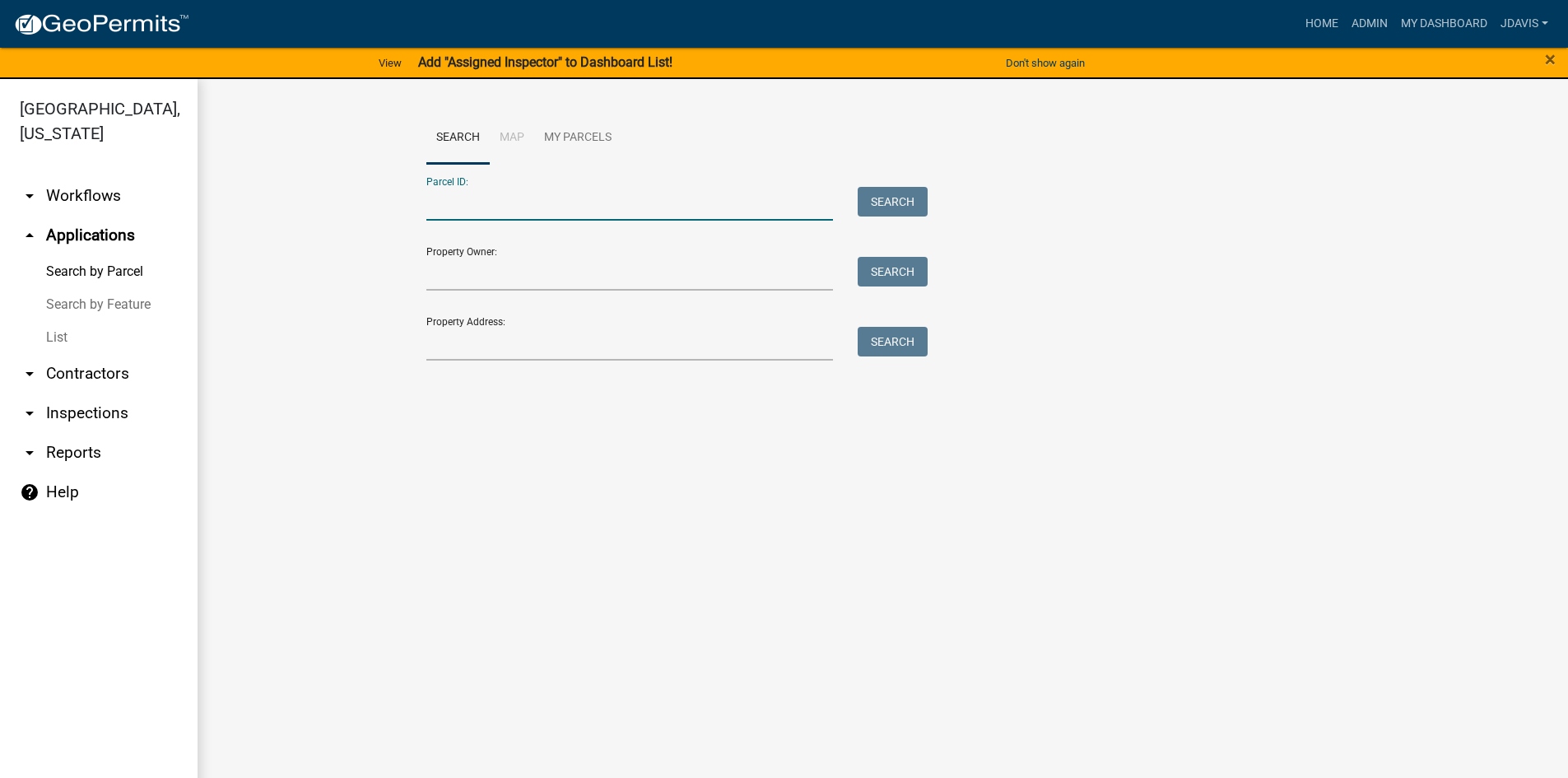
paste input "103A065"
type input "103A065"
click at [907, 195] on button "Search" at bounding box center [893, 201] width 70 height 30
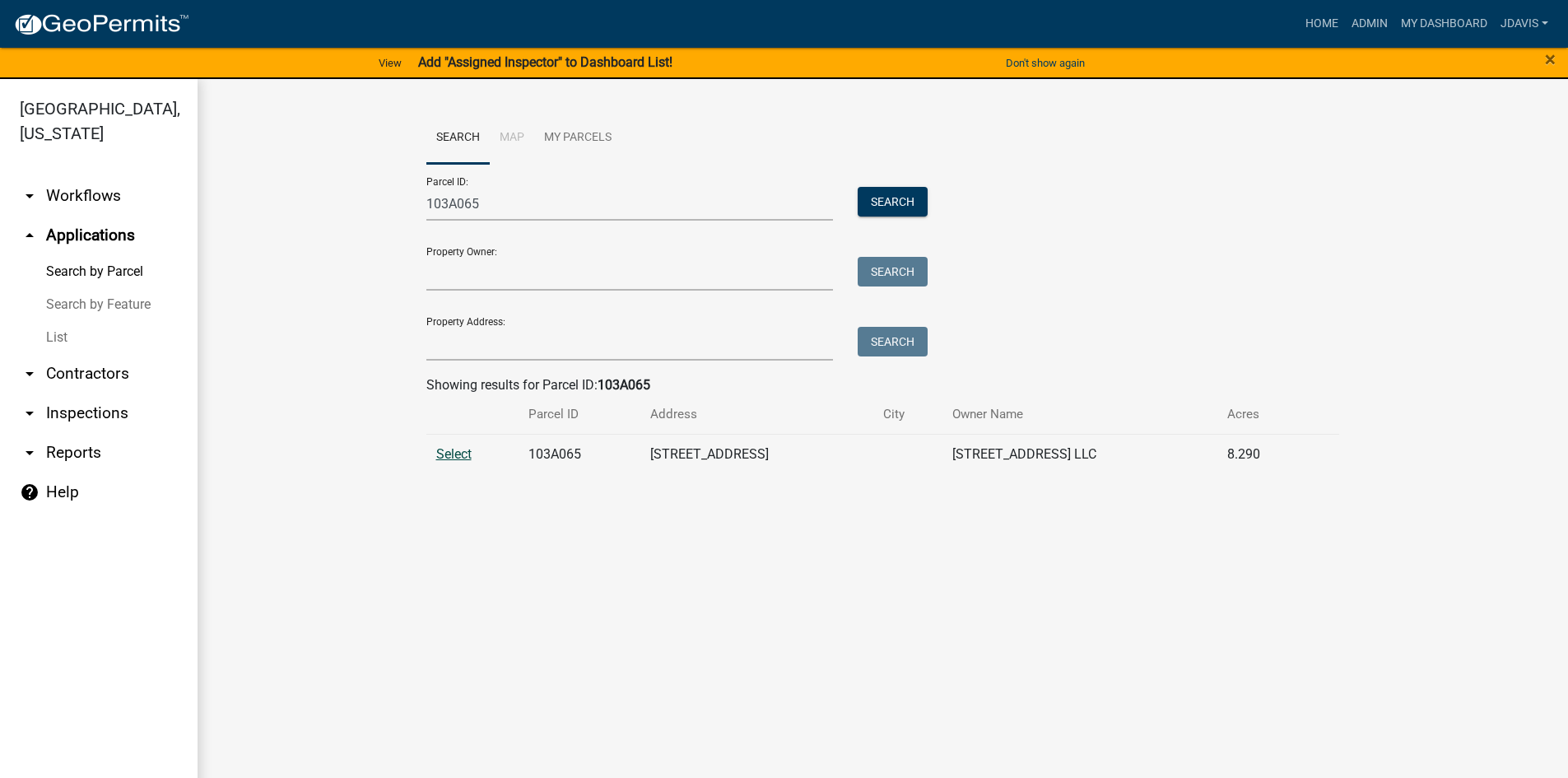
click at [456, 459] on span "Select" at bounding box center [454, 454] width 36 height 16
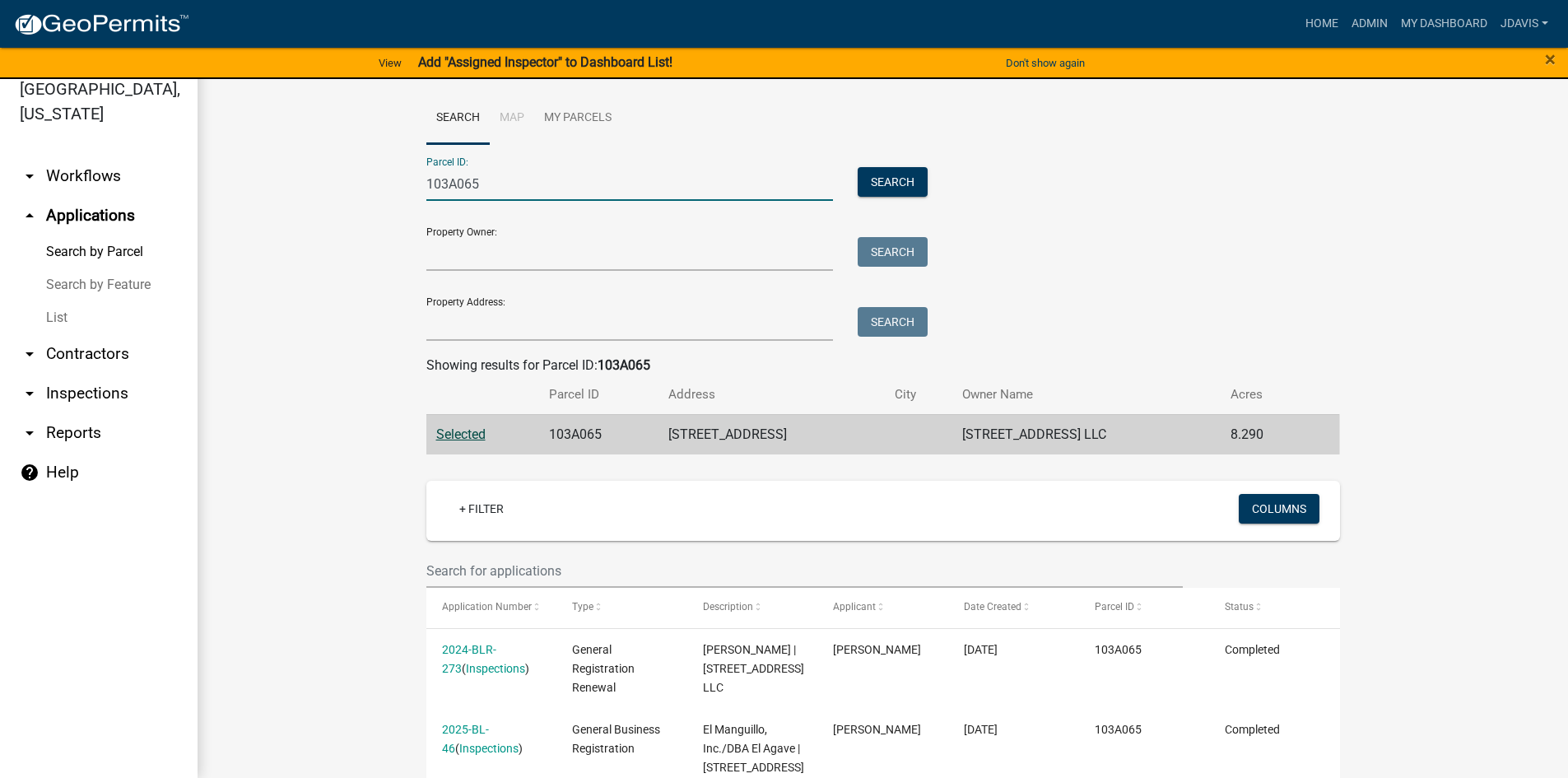
drag, startPoint x: 498, startPoint y: 191, endPoint x: 342, endPoint y: 216, distance: 158.0
click at [448, 333] on input "Property Address:" at bounding box center [630, 324] width 408 height 34
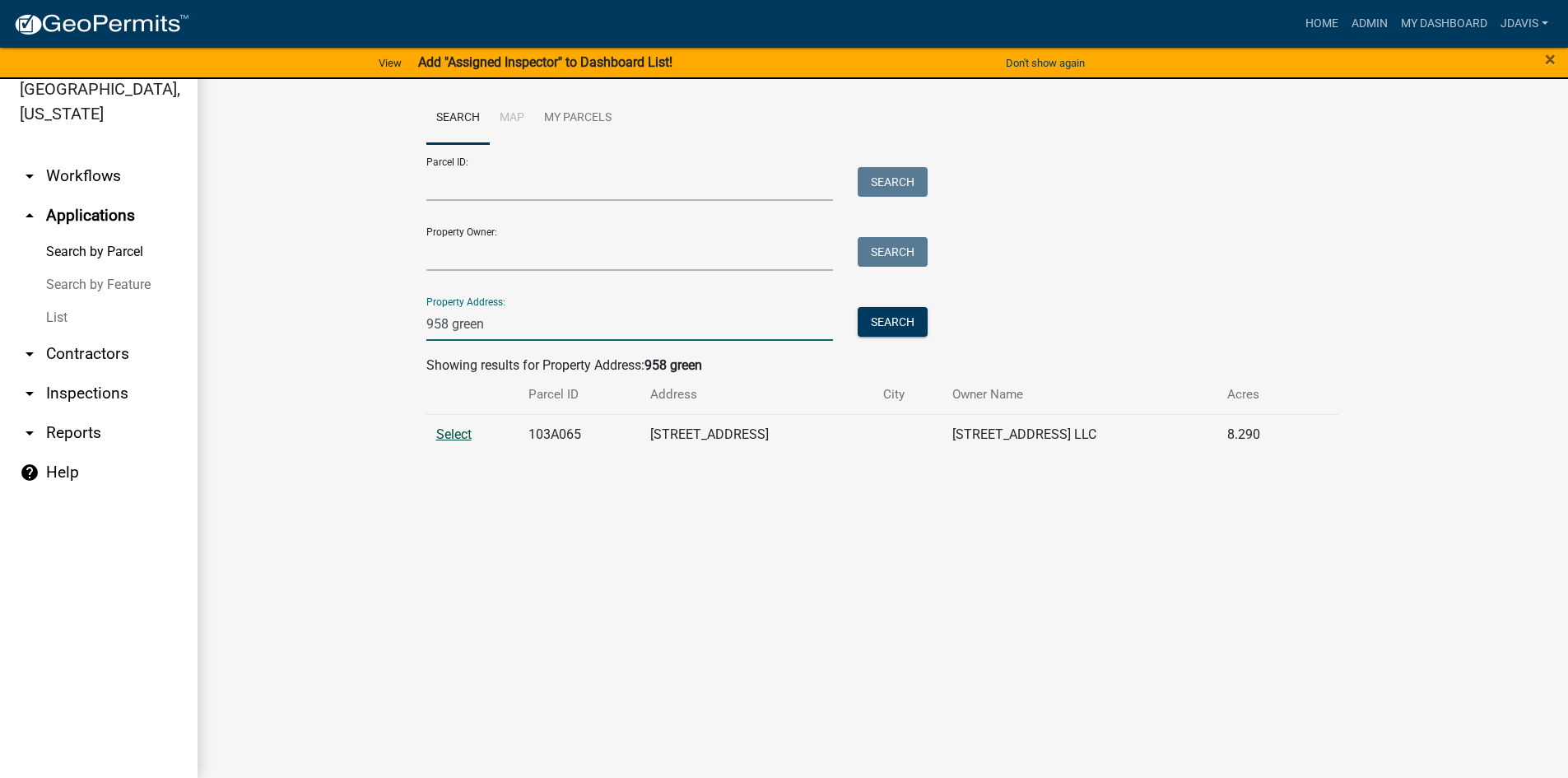
type input "958 green"
click at [454, 432] on span "Select" at bounding box center [454, 435] width 36 height 16
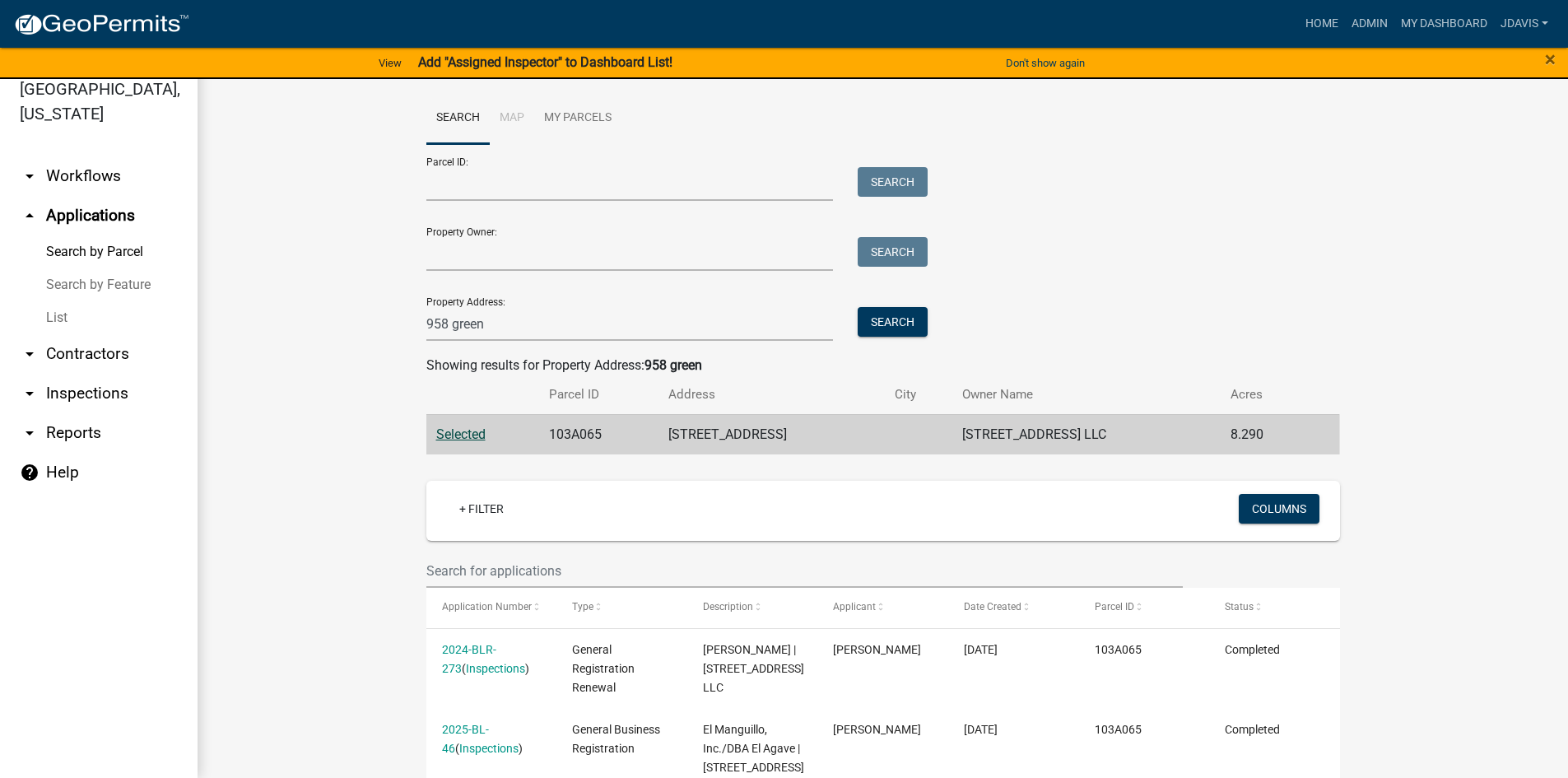
click at [53, 316] on link "List" at bounding box center [98, 318] width 197 height 33
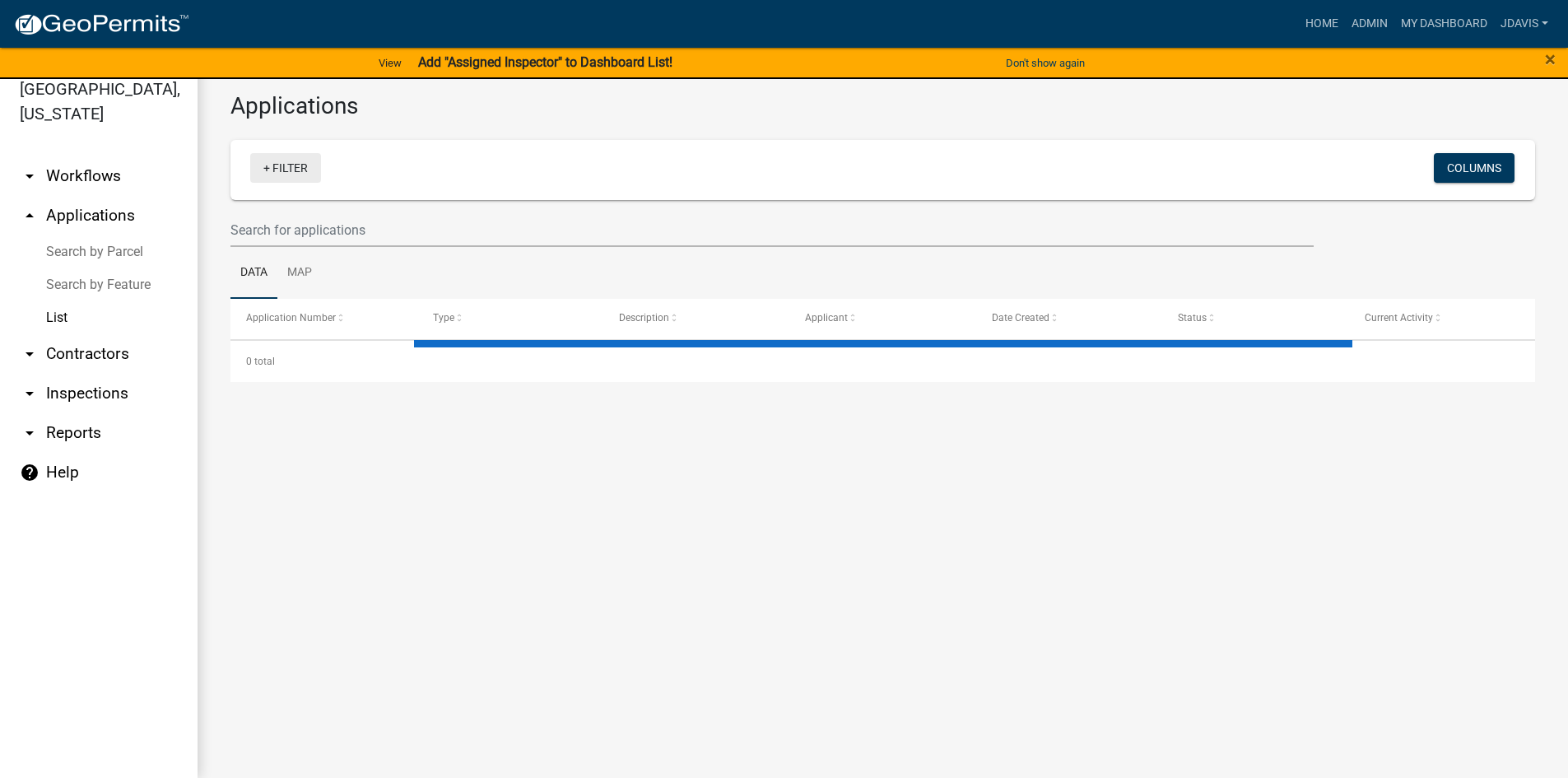
select select "2: 50"
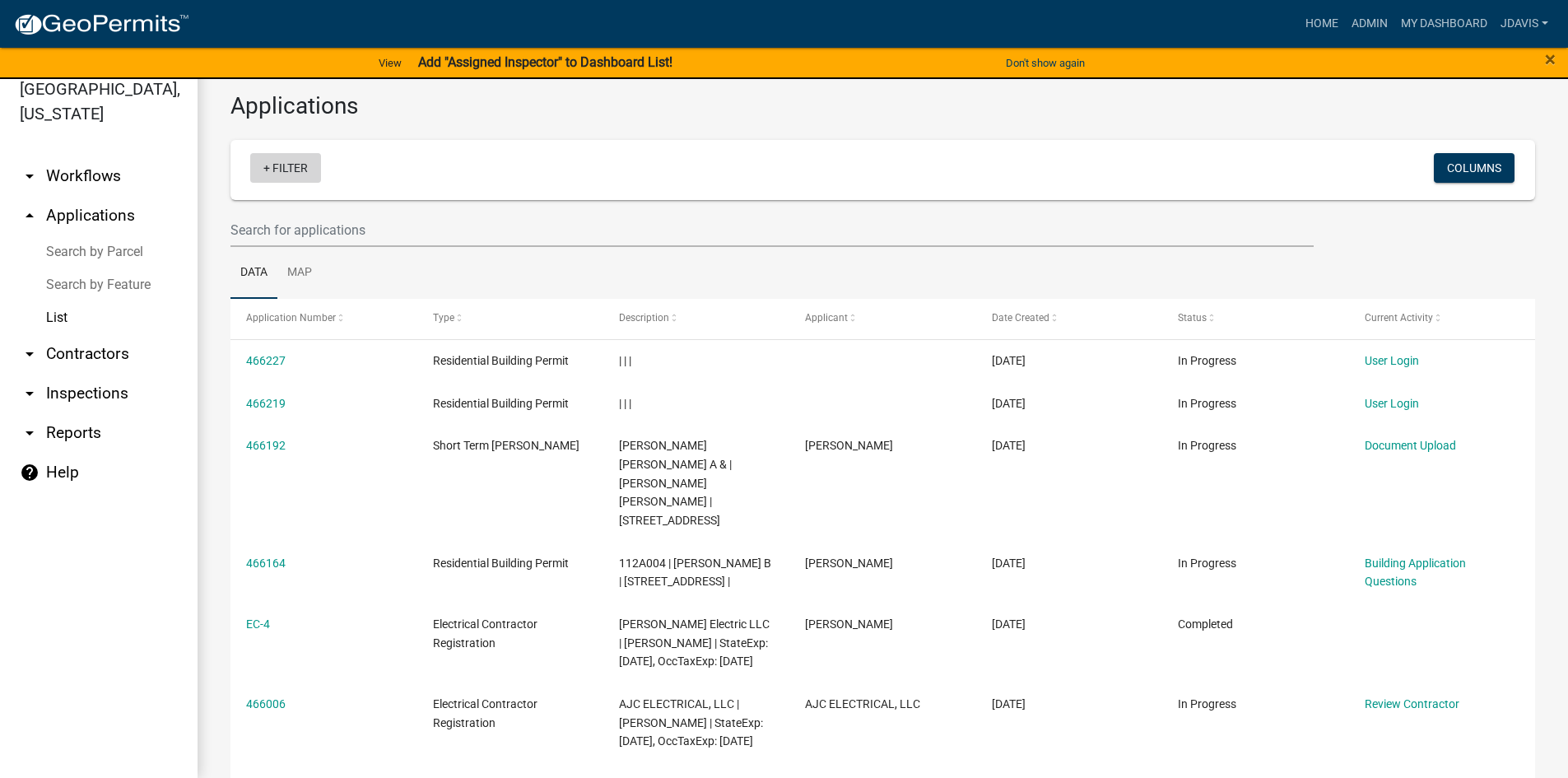
click at [265, 171] on link "+ Filter" at bounding box center [285, 168] width 70 height 30
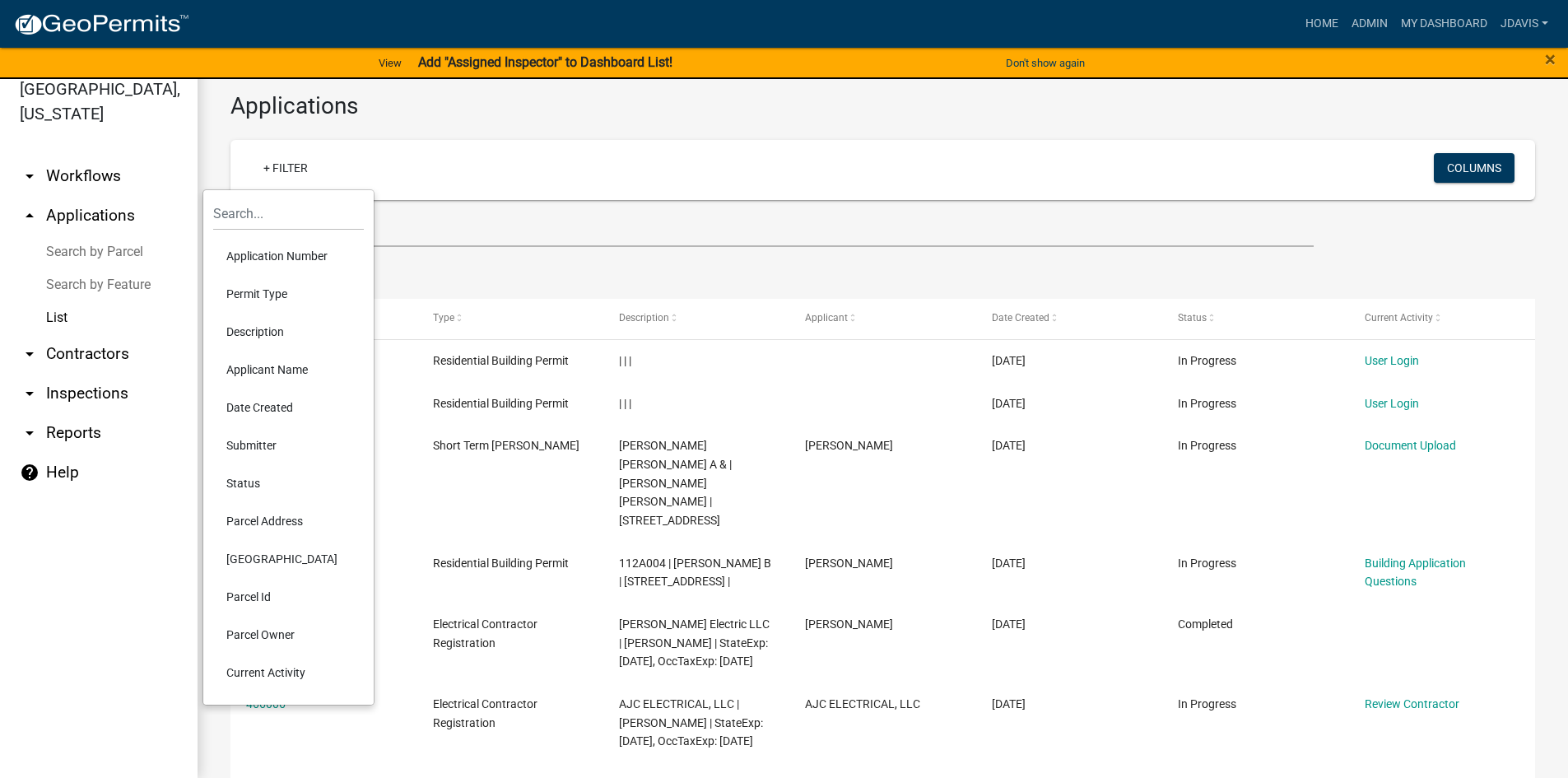
click at [288, 672] on li "Current Activity" at bounding box center [289, 673] width 151 height 38
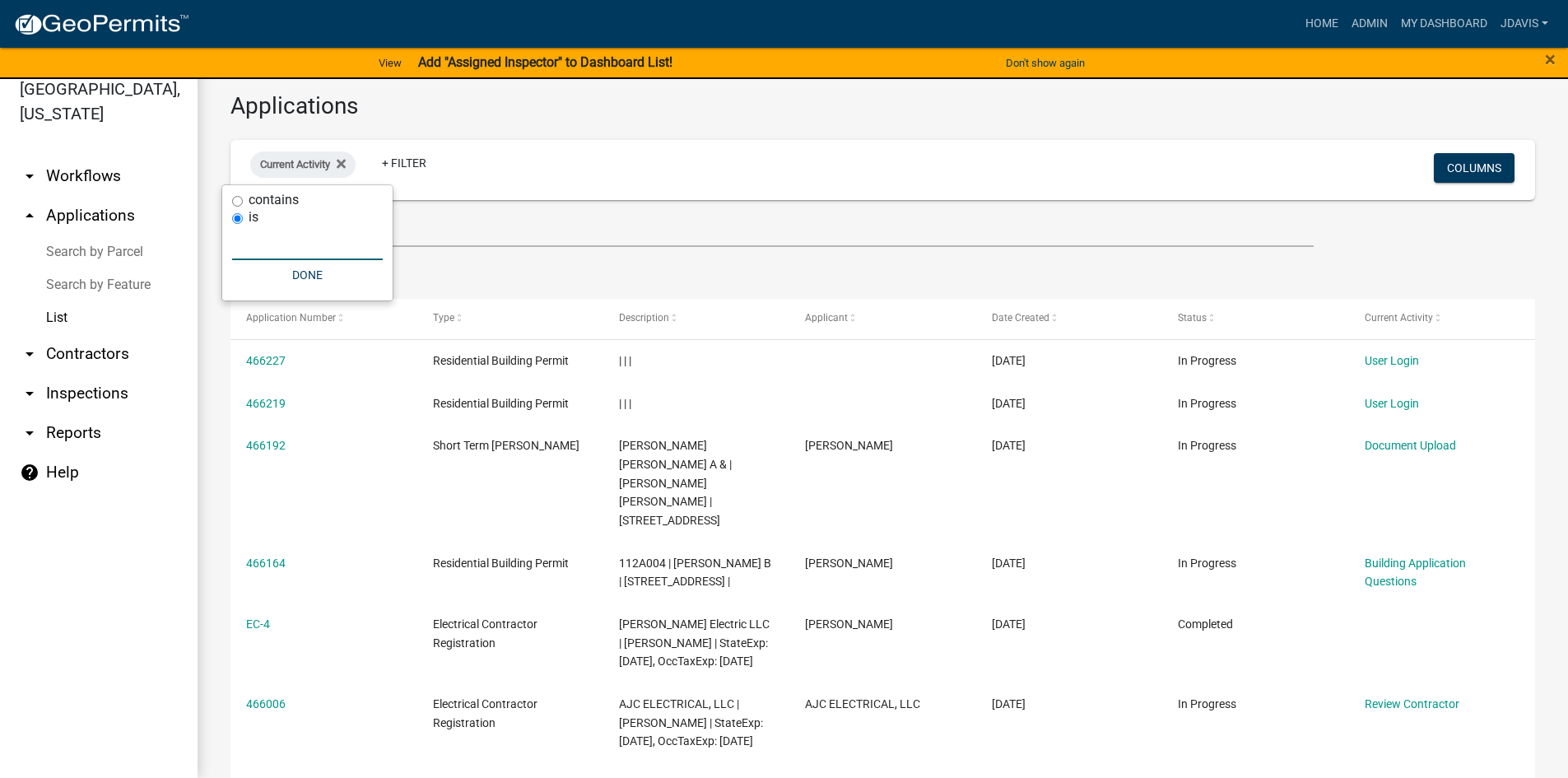
click at [287, 249] on input "text" at bounding box center [307, 243] width 151 height 34
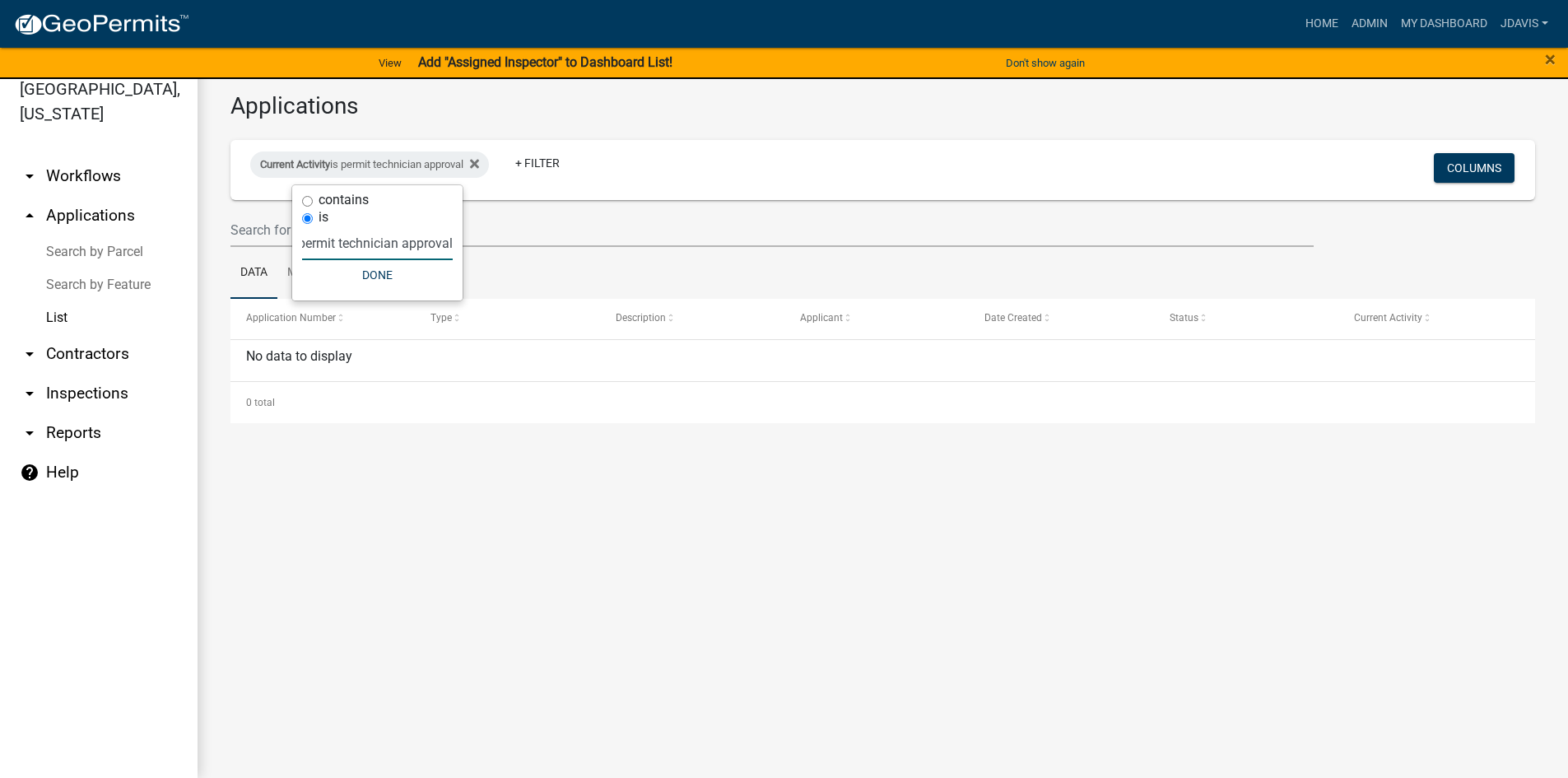
scroll to position [0, 11]
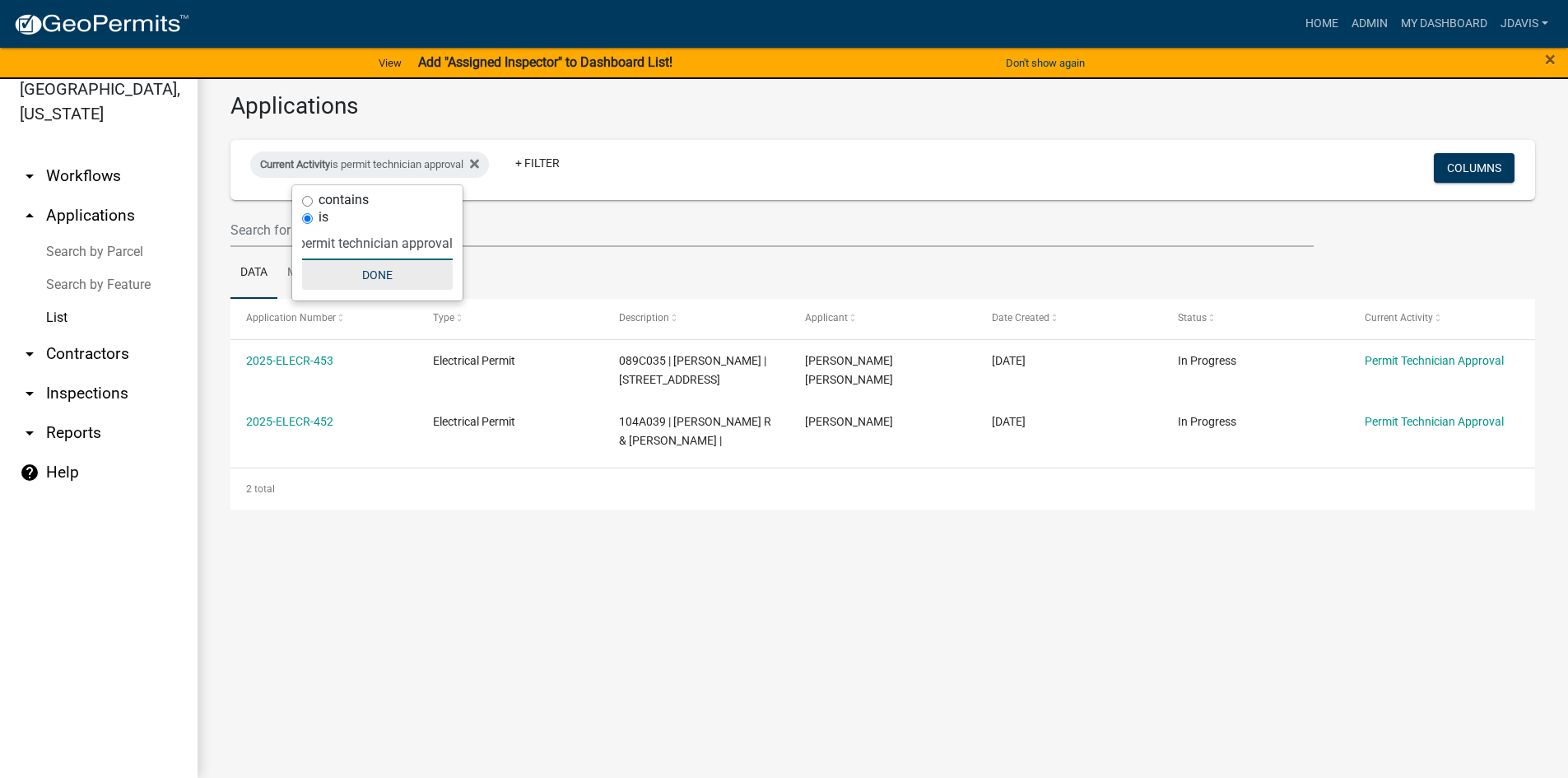
type input "permit technician approval"
click at [394, 277] on button "Done" at bounding box center [377, 275] width 151 height 30
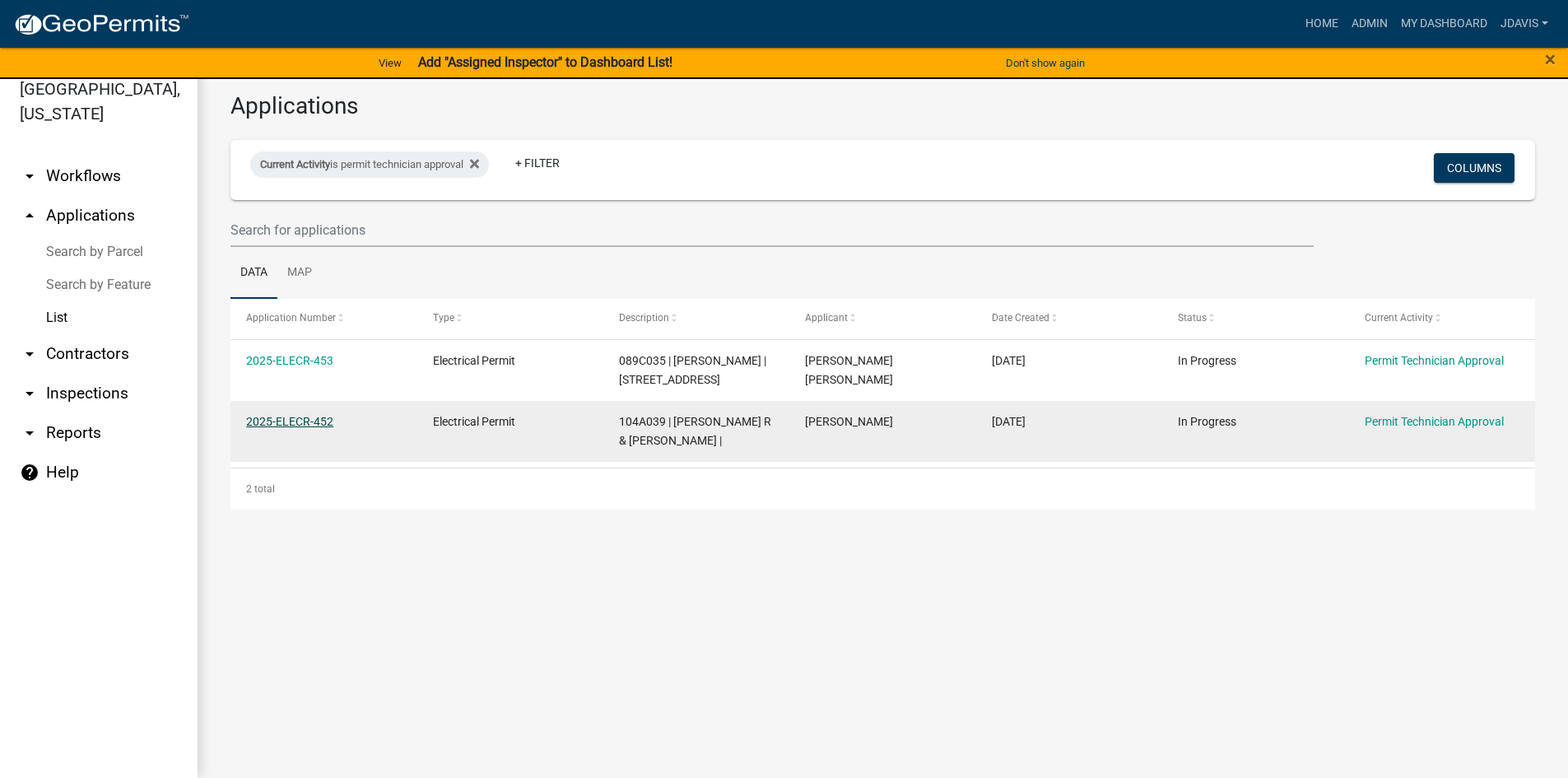
click at [317, 422] on link "2025-ELECR-452" at bounding box center [290, 421] width 87 height 13
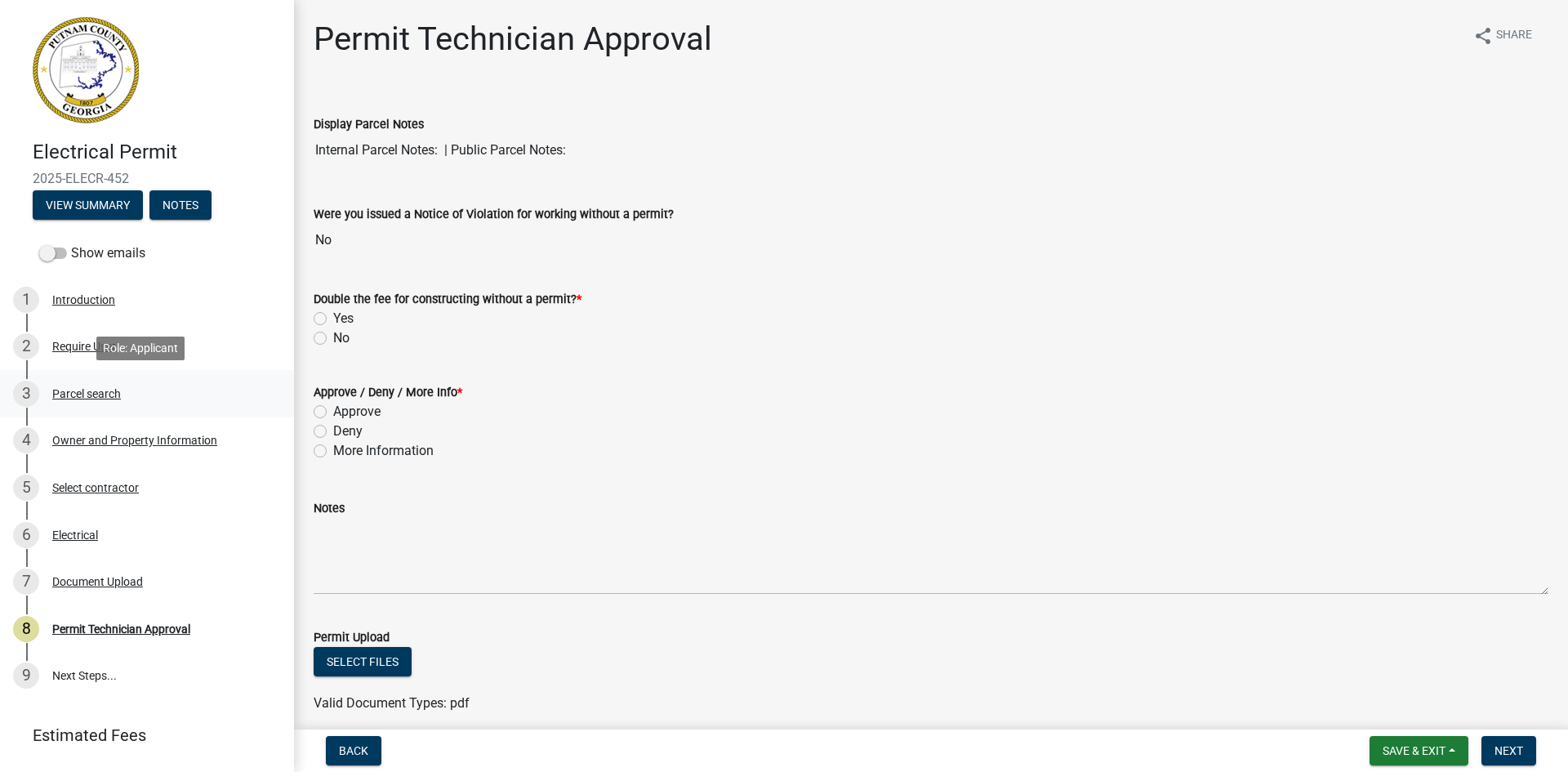
click at [104, 392] on div "Parcel search" at bounding box center [87, 394] width 69 height 12
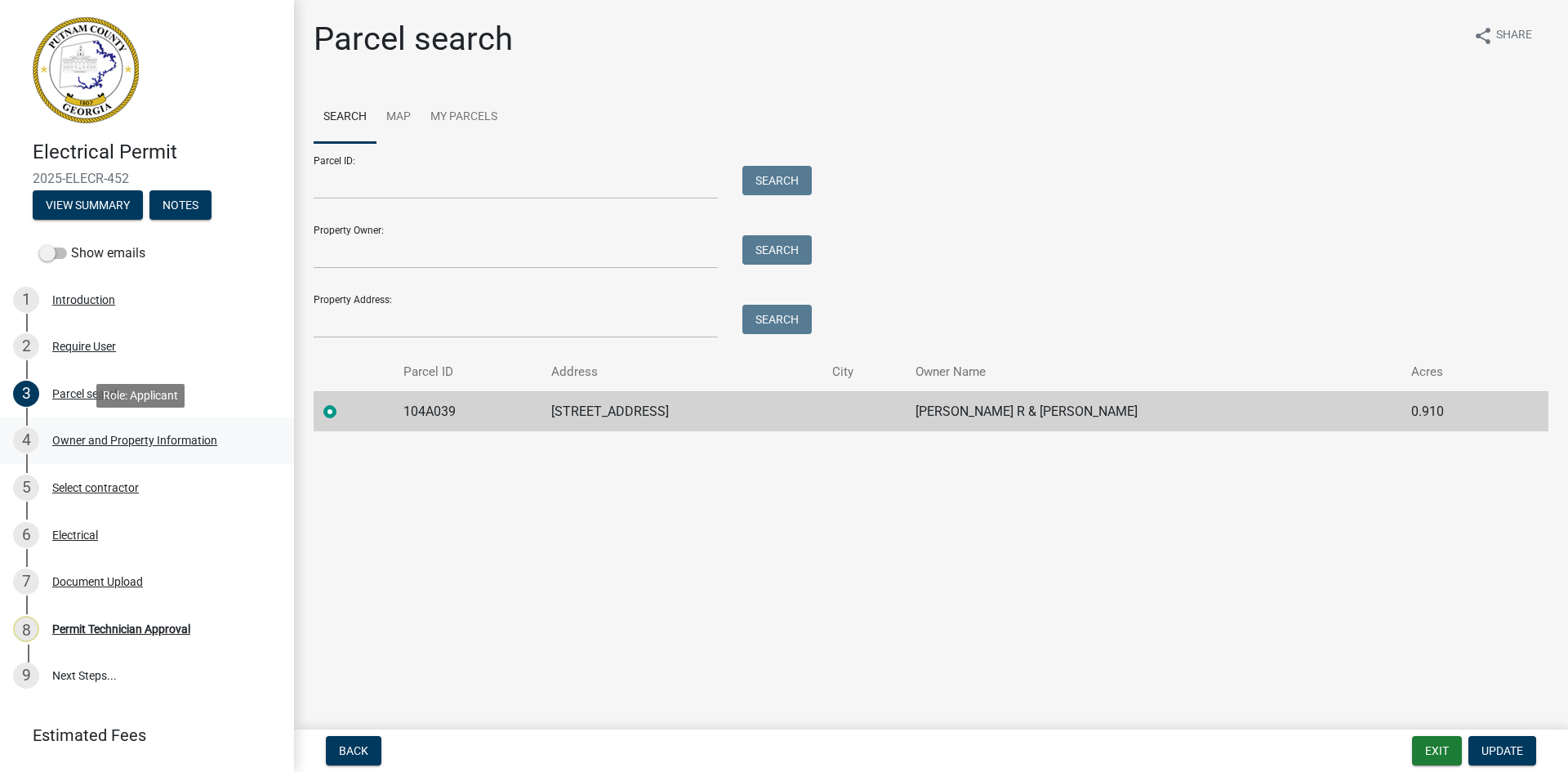
click at [189, 431] on div "4 Owner and Property Information" at bounding box center [140, 440] width 255 height 27
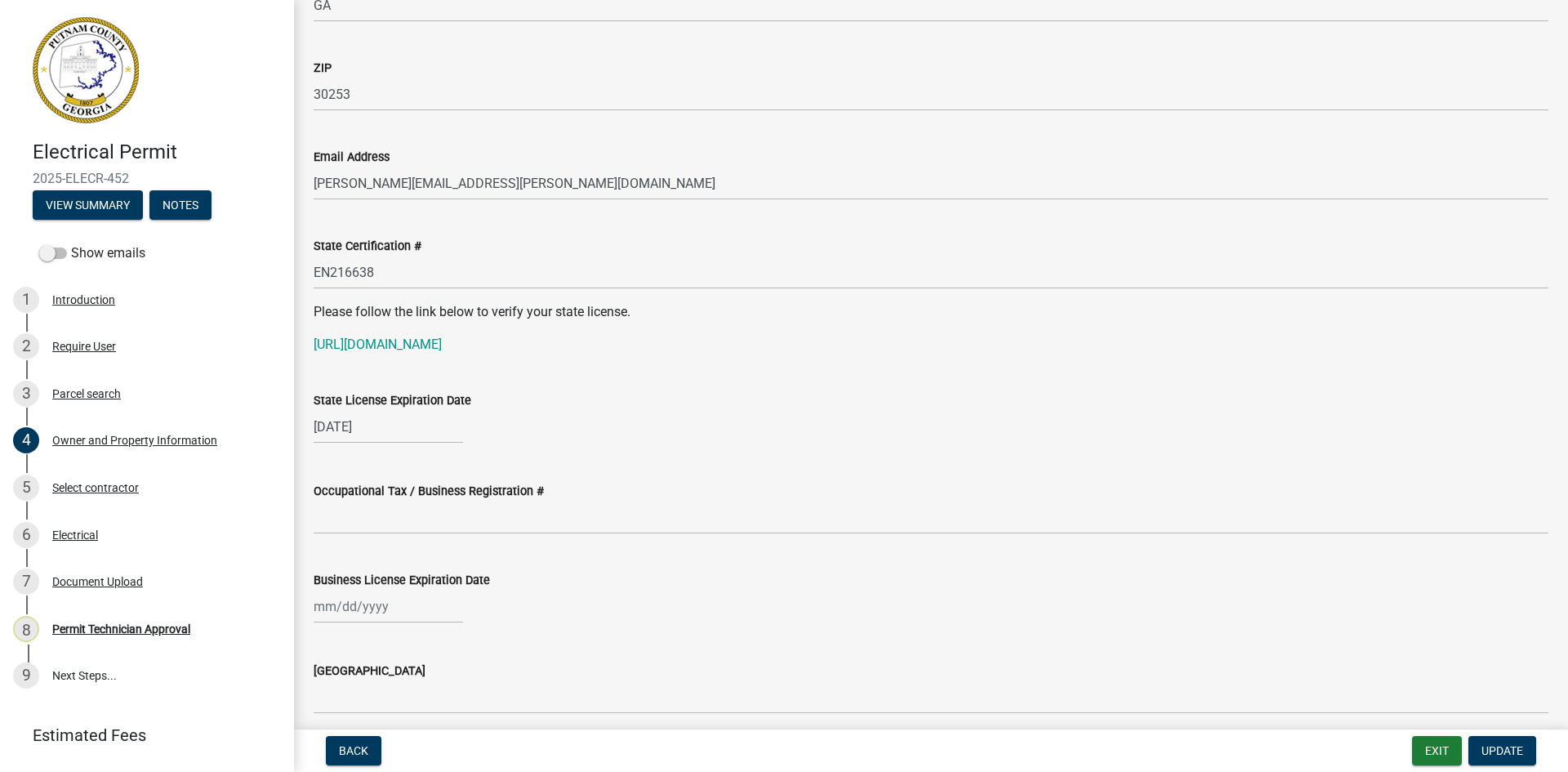
scroll to position [1961, 0]
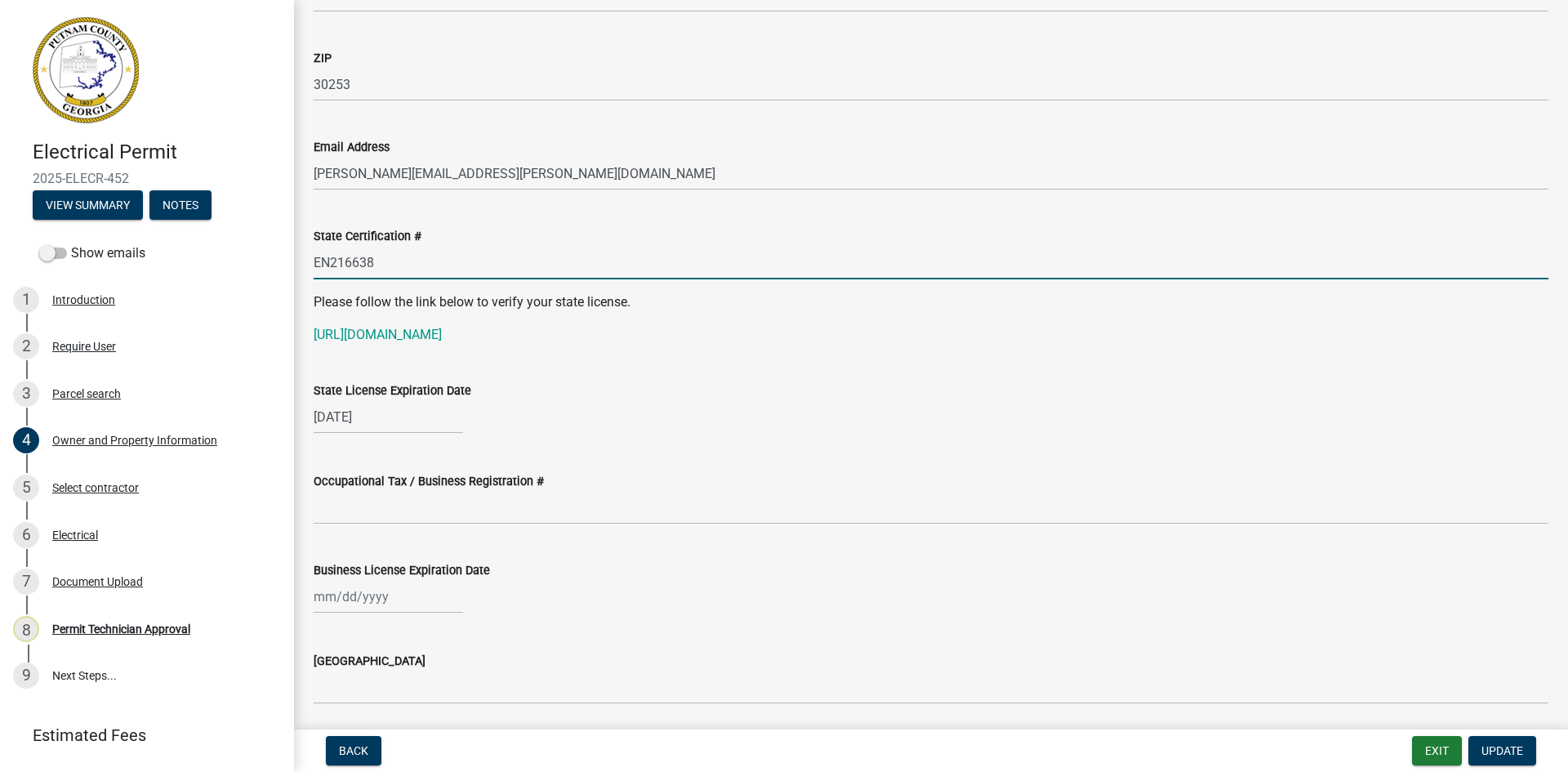
drag, startPoint x: 314, startPoint y: 261, endPoint x: 390, endPoint y: 264, distance: 76.1
click at [390, 264] on input "EN216638" at bounding box center [931, 263] width 1234 height 33
click at [396, 343] on p "[URL][DOMAIN_NAME]" at bounding box center [931, 335] width 1234 height 20
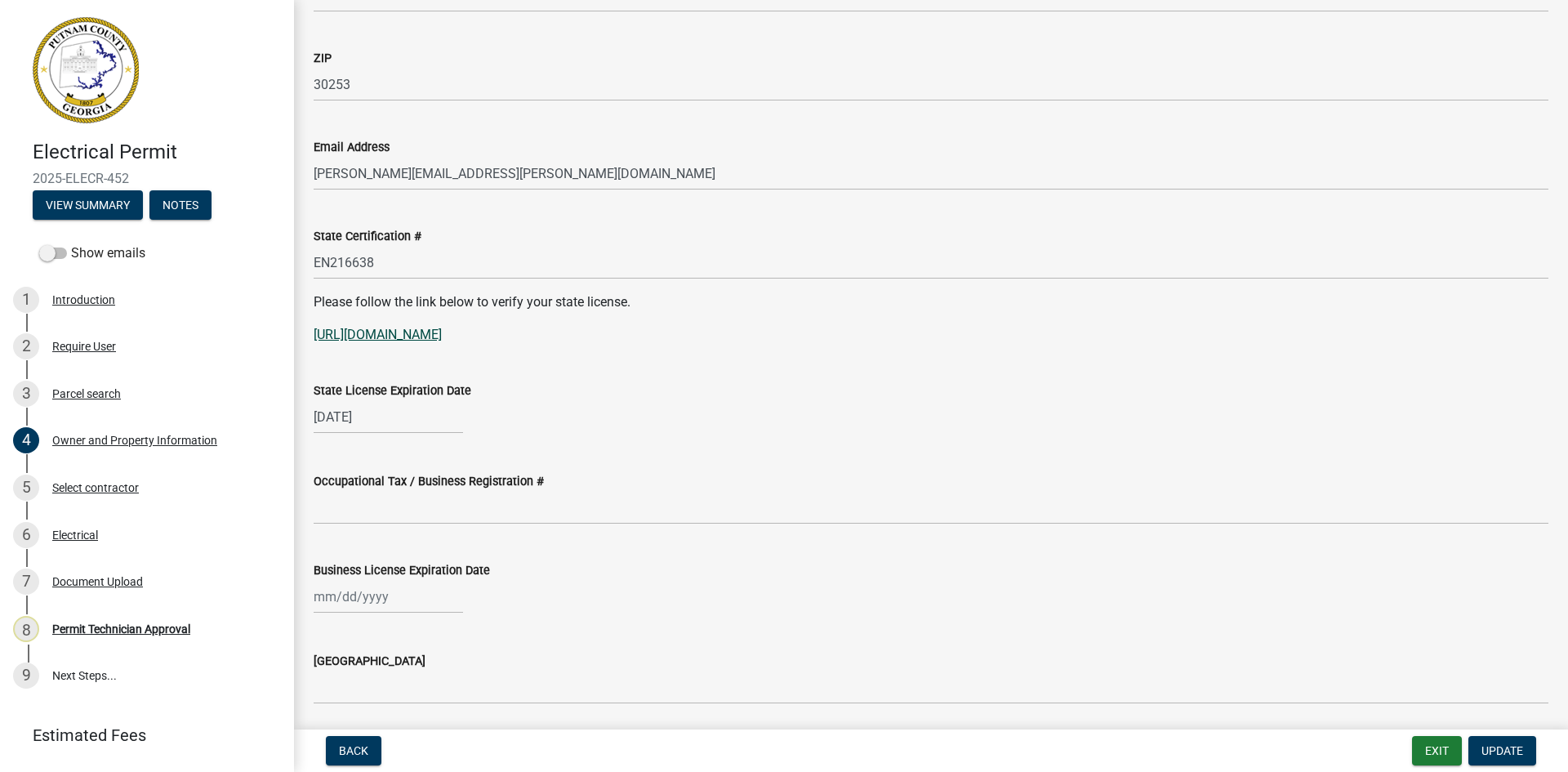
click at [398, 334] on link "[URL][DOMAIN_NAME]" at bounding box center [378, 335] width 128 height 16
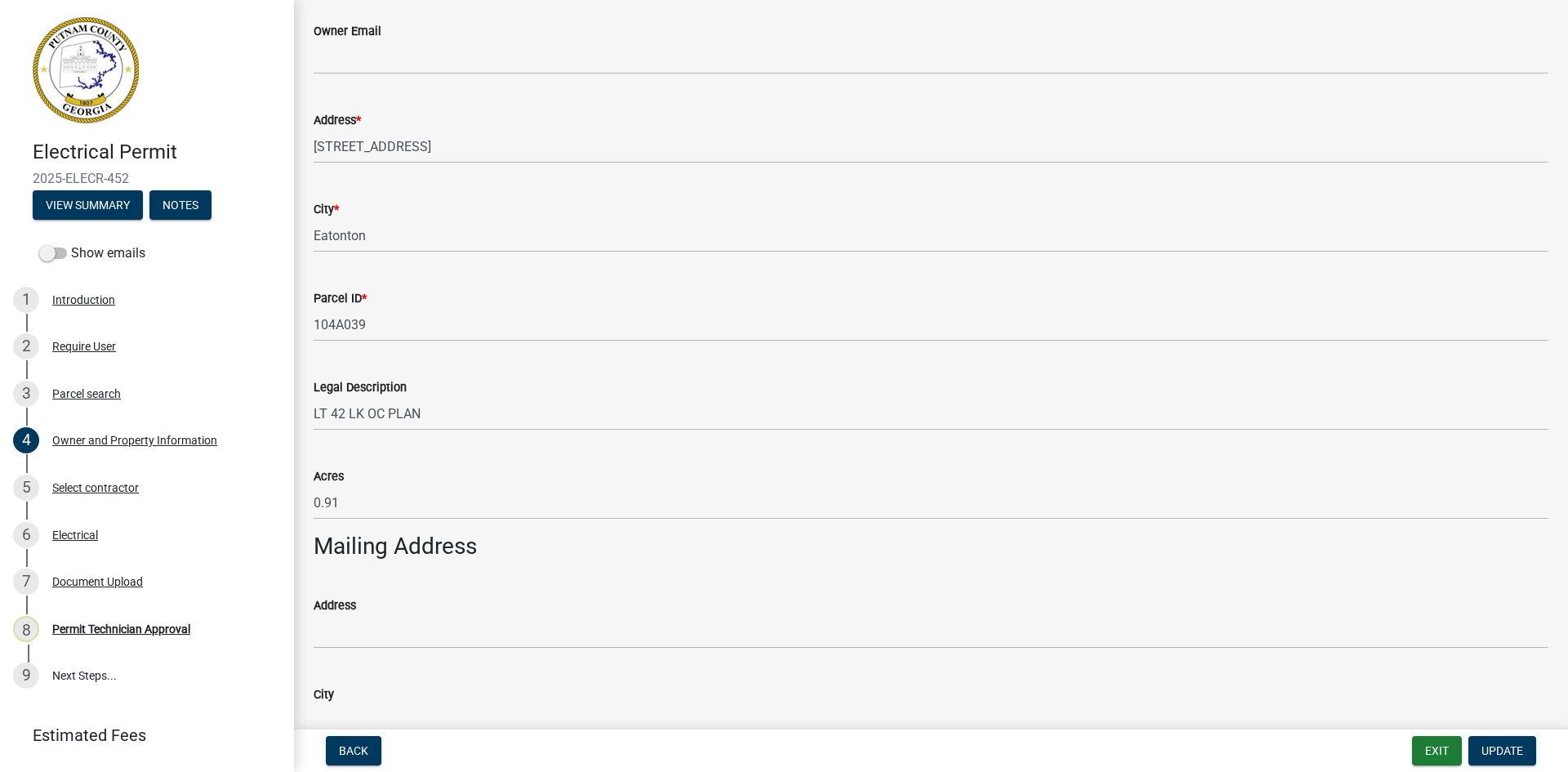
scroll to position [245, 0]
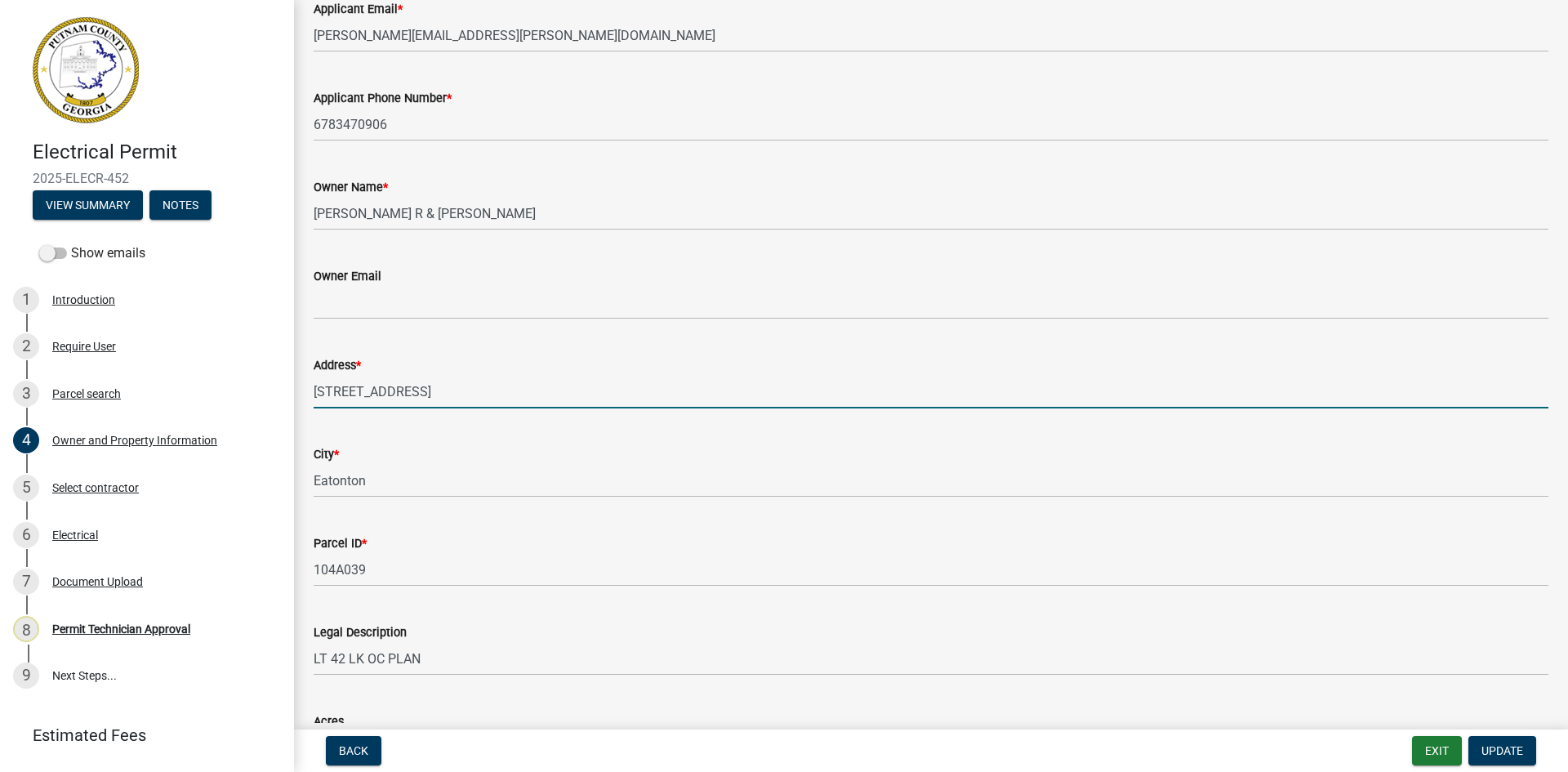
drag, startPoint x: 316, startPoint y: 396, endPoint x: 464, endPoint y: 401, distance: 148.1
click at [464, 401] on input "[STREET_ADDRESS]" at bounding box center [931, 392] width 1234 height 33
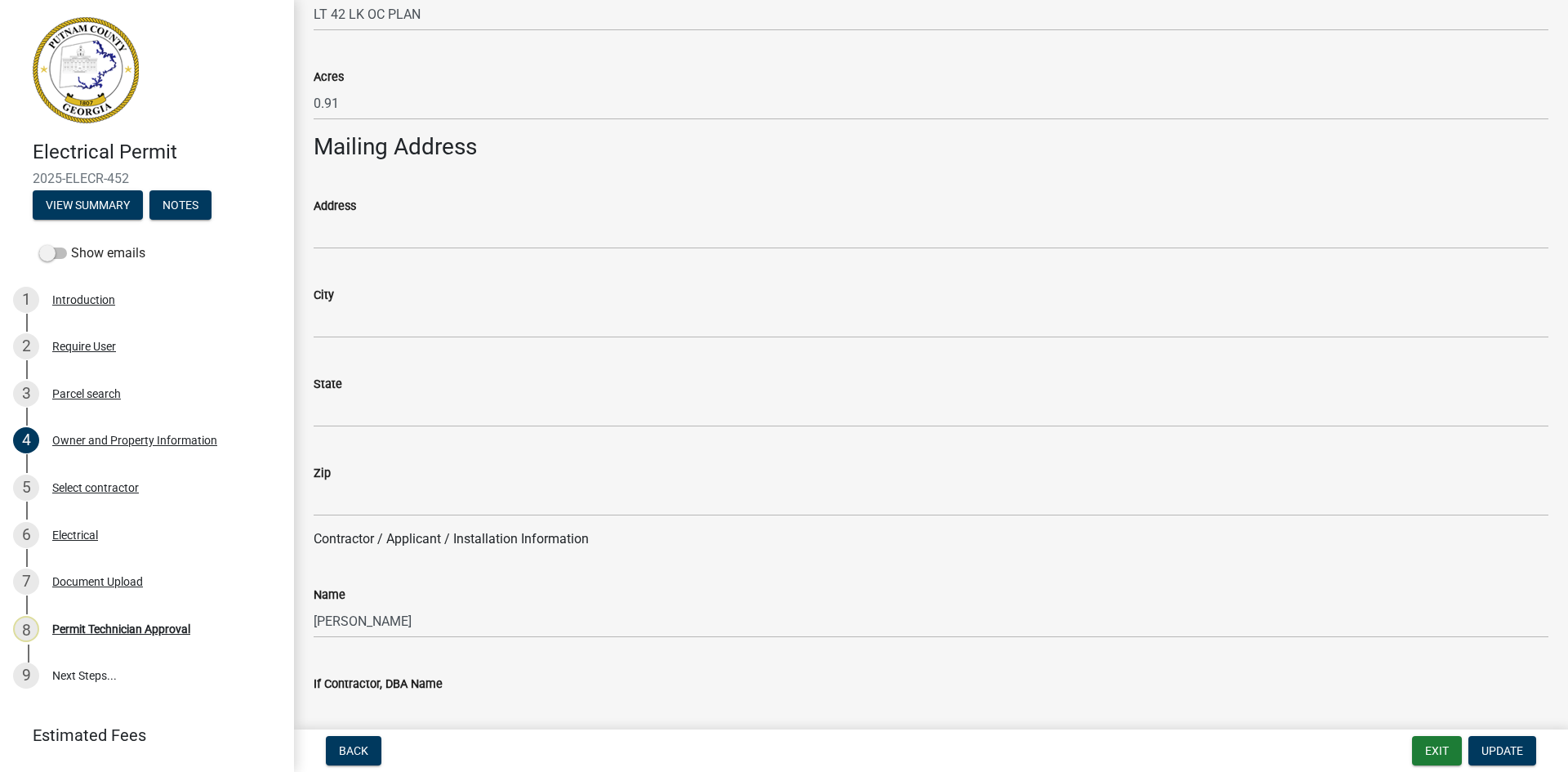
scroll to position [899, 0]
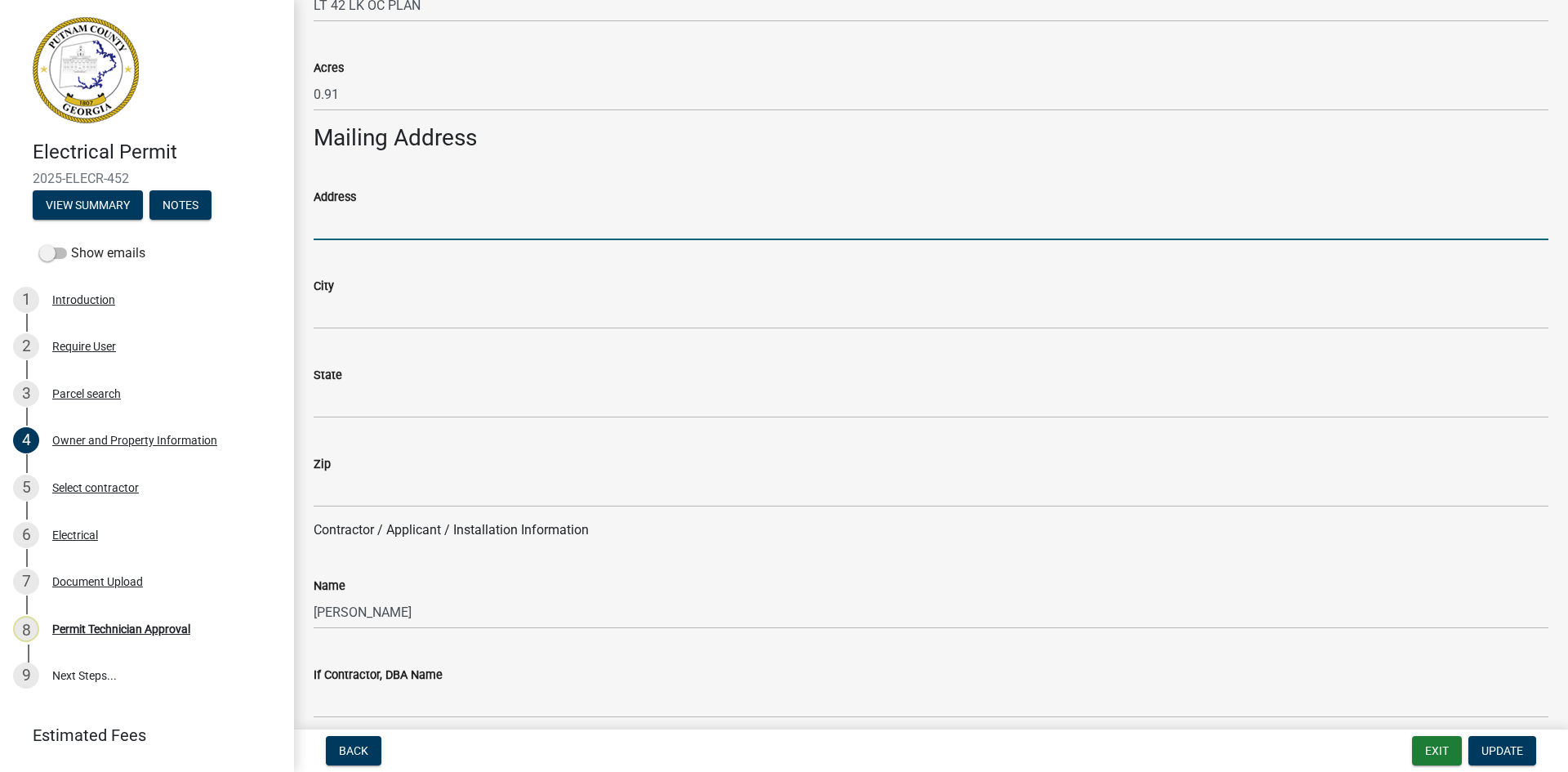
click at [318, 215] on input "Address" at bounding box center [931, 224] width 1234 height 33
paste input "[STREET_ADDRESS]"
type input "[STREET_ADDRESS]"
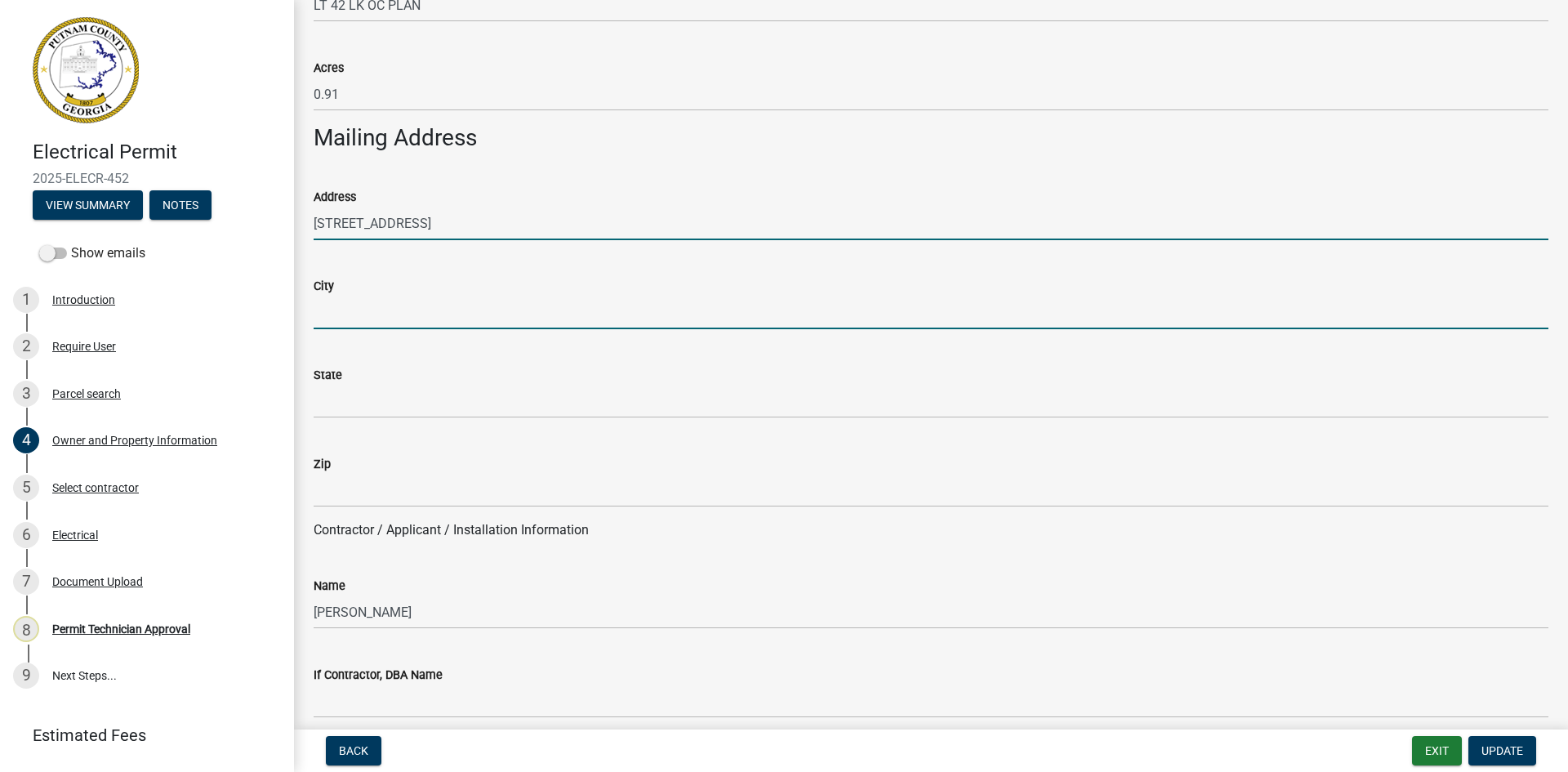
click at [384, 315] on input "City" at bounding box center [931, 312] width 1234 height 33
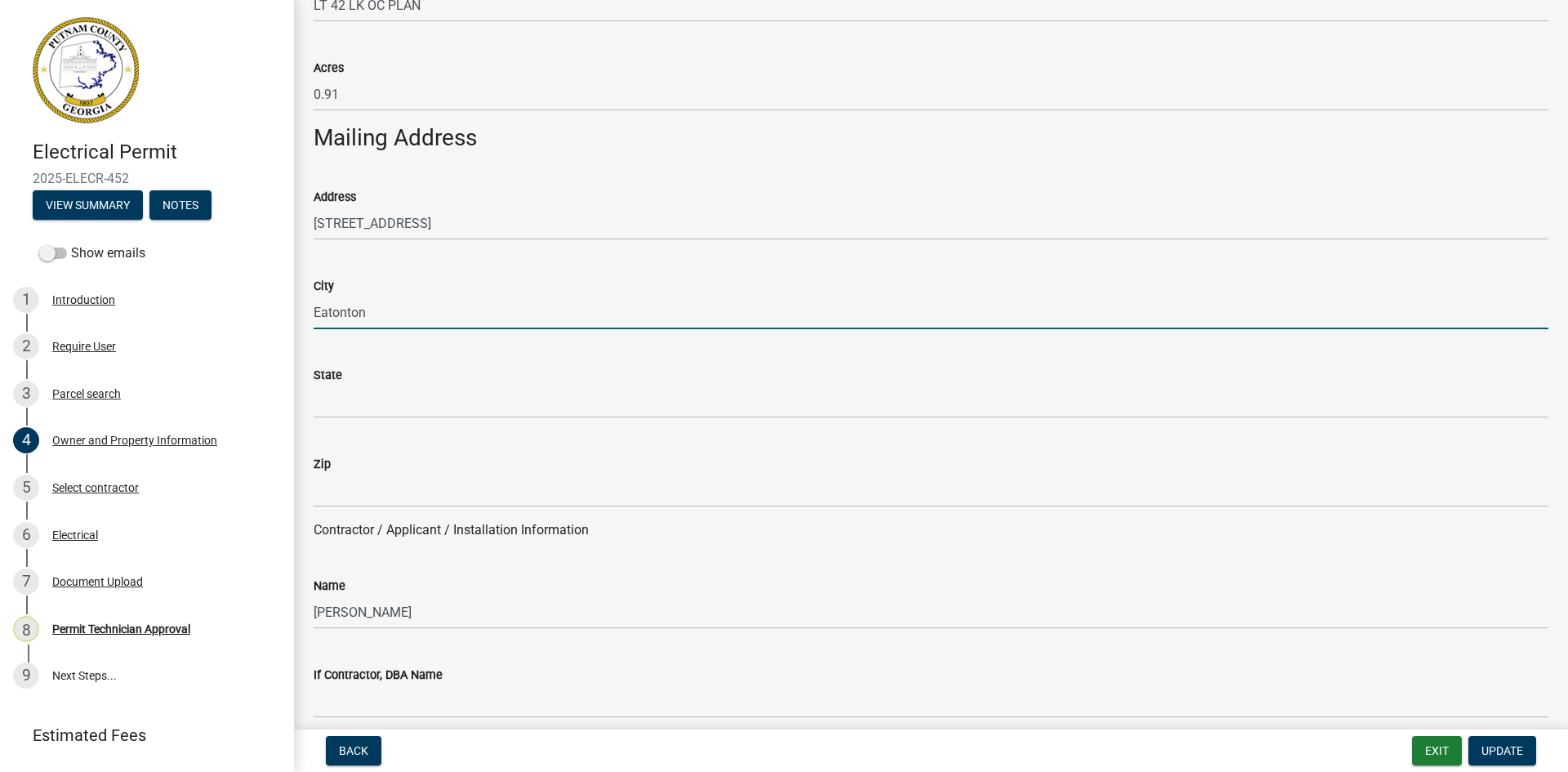
type input "Eatonton"
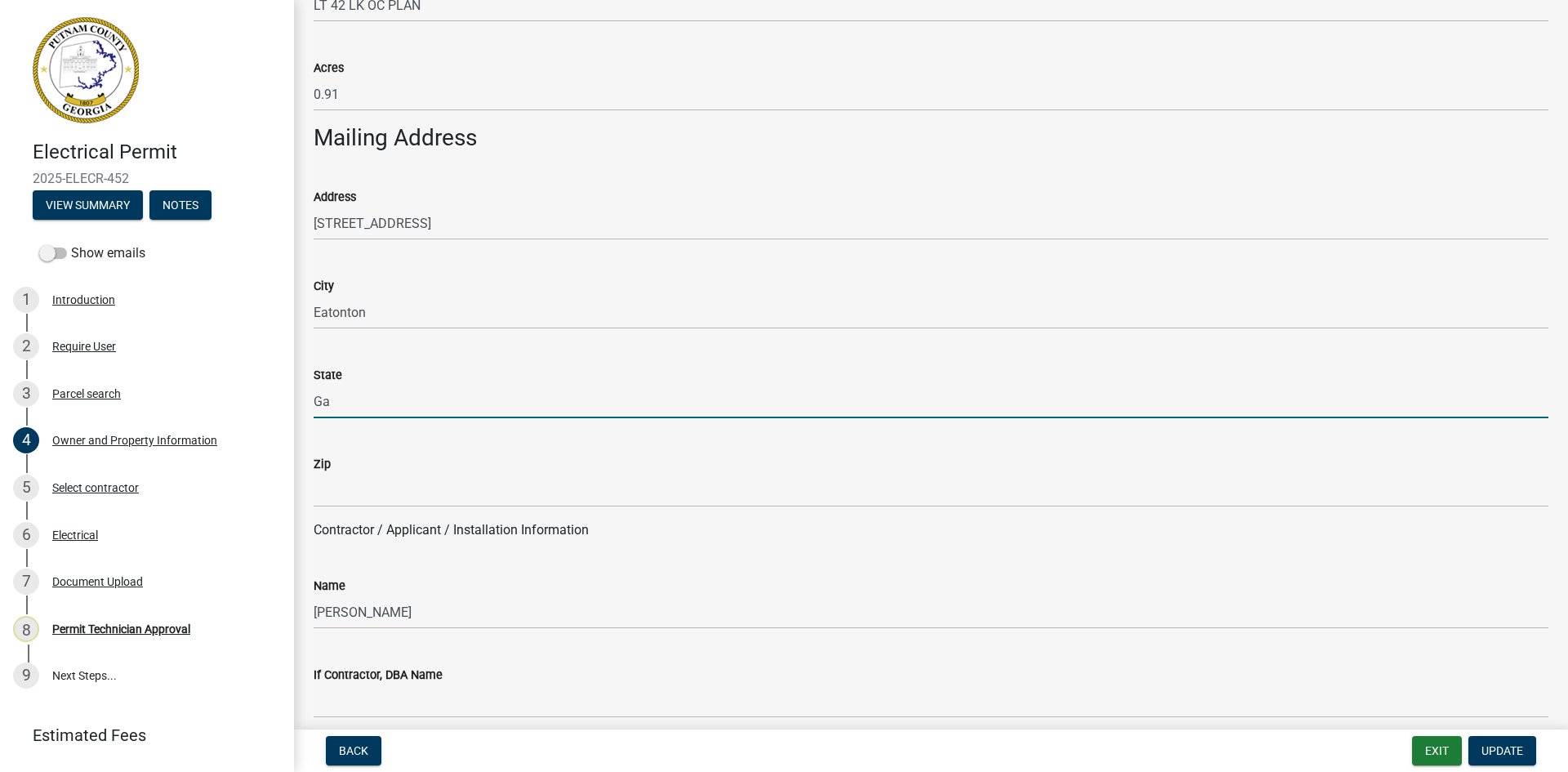
type input "Ga"
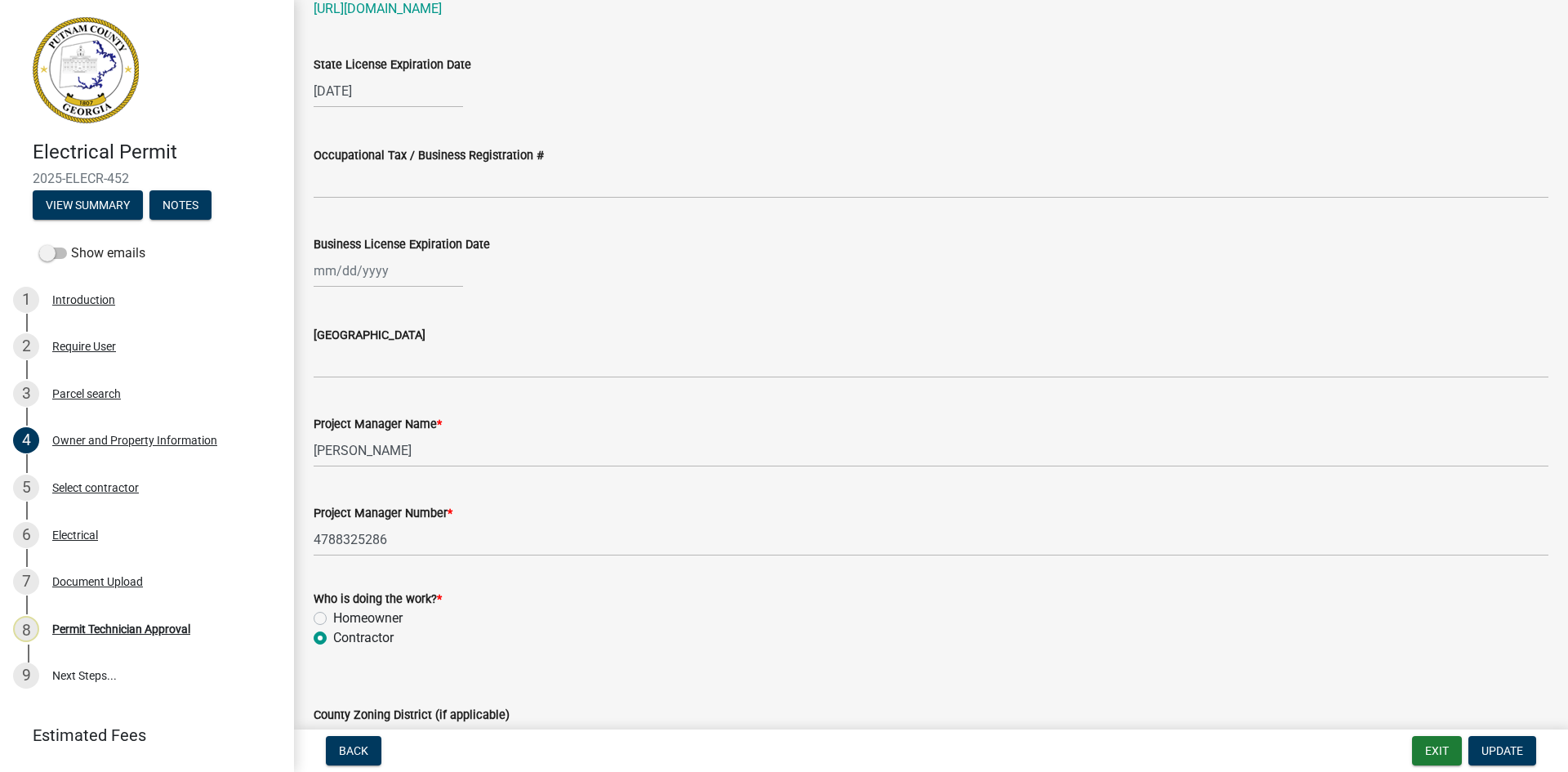
scroll to position [2287, 0]
type input "31024"
click at [1521, 744] on span "Update" at bounding box center [1502, 750] width 41 height 13
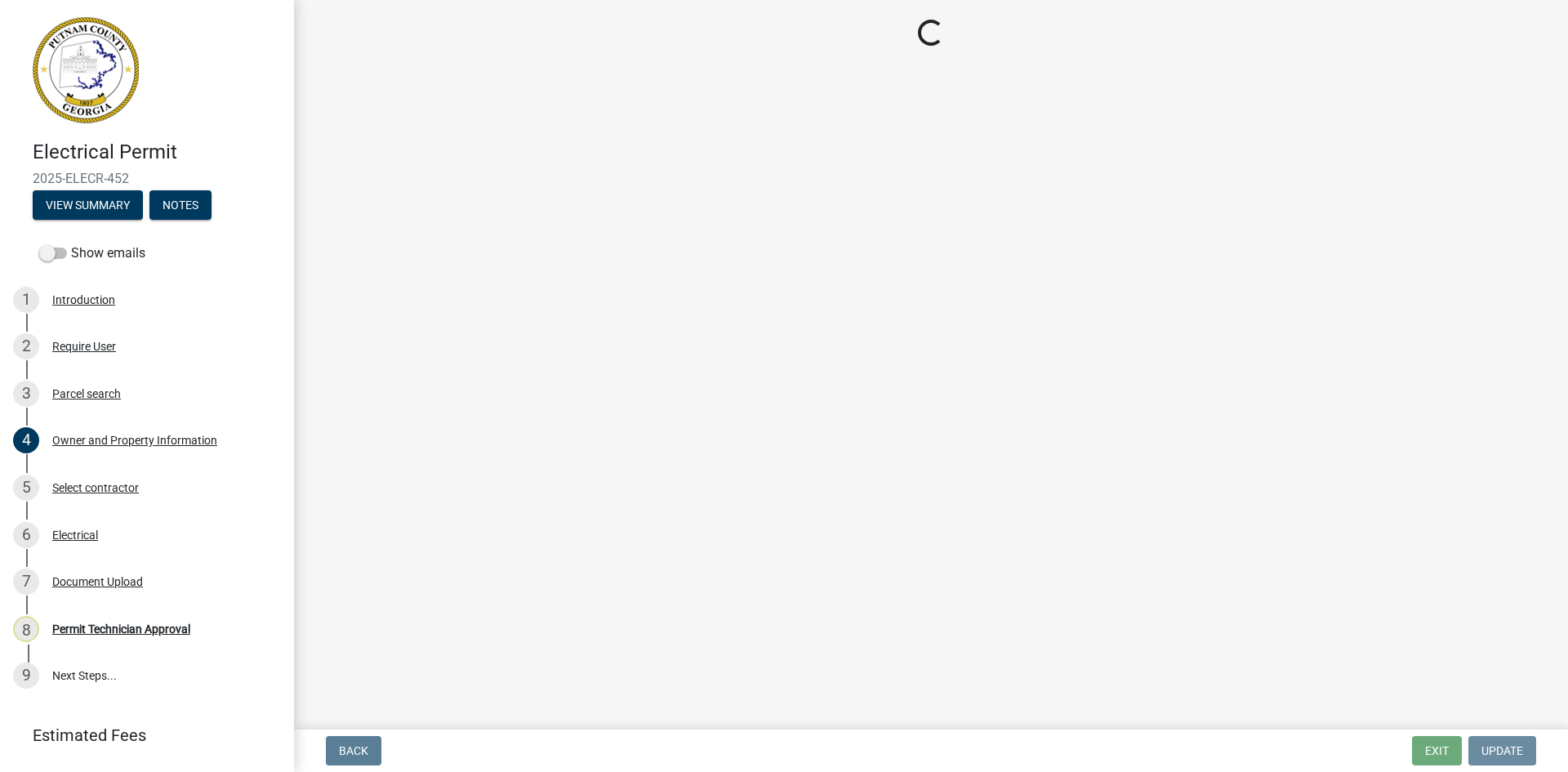
scroll to position [0, 0]
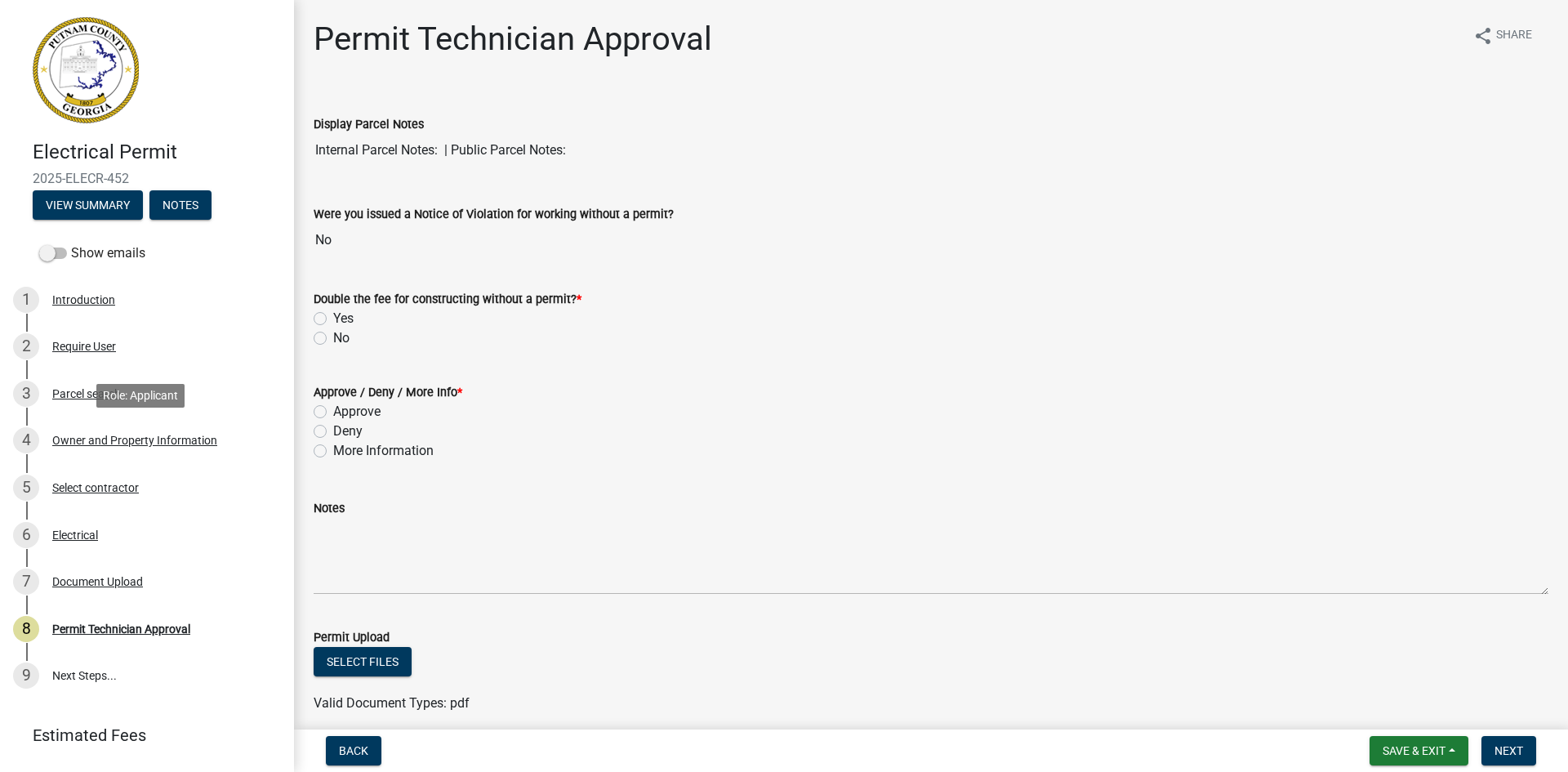
click at [165, 438] on div "Owner and Property Information" at bounding box center [135, 440] width 165 height 12
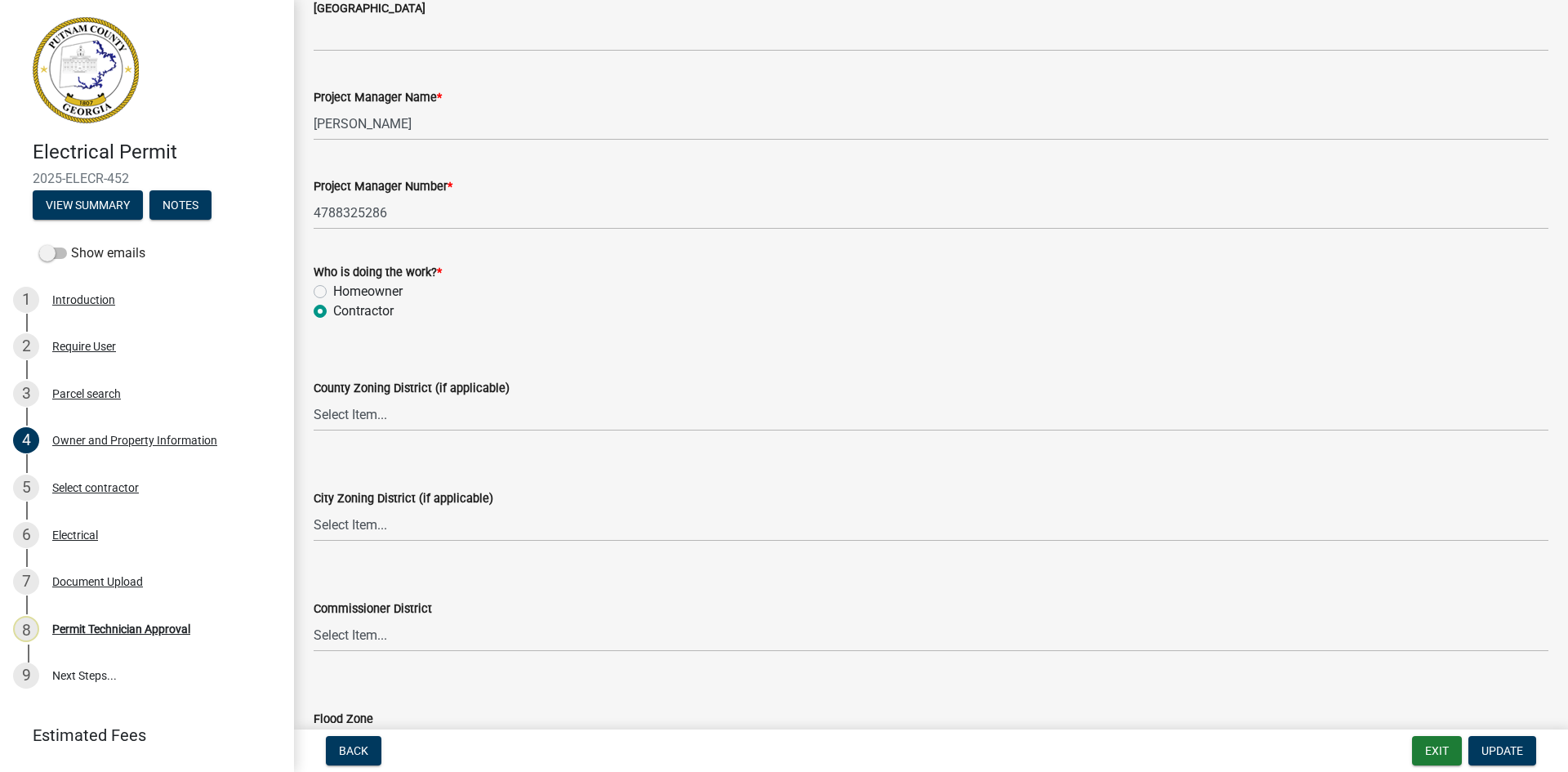
scroll to position [2614, 0]
click at [406, 415] on select "Select Item... AG-1 R-1R R-1 R-2 MHP RM-1 RM-3 C-1 C-2 I-M PUD N/A" at bounding box center [931, 414] width 1234 height 33
click at [314, 397] on select "Select Item... AG-1 R-1R R-1 R-2 MHP RM-1 RM-3 C-1 C-2 I-M PUD N/A" at bounding box center [931, 414] width 1234 height 33
select select "34fe85c2-5f76-4343-b6bb-8ca387e0bed7"
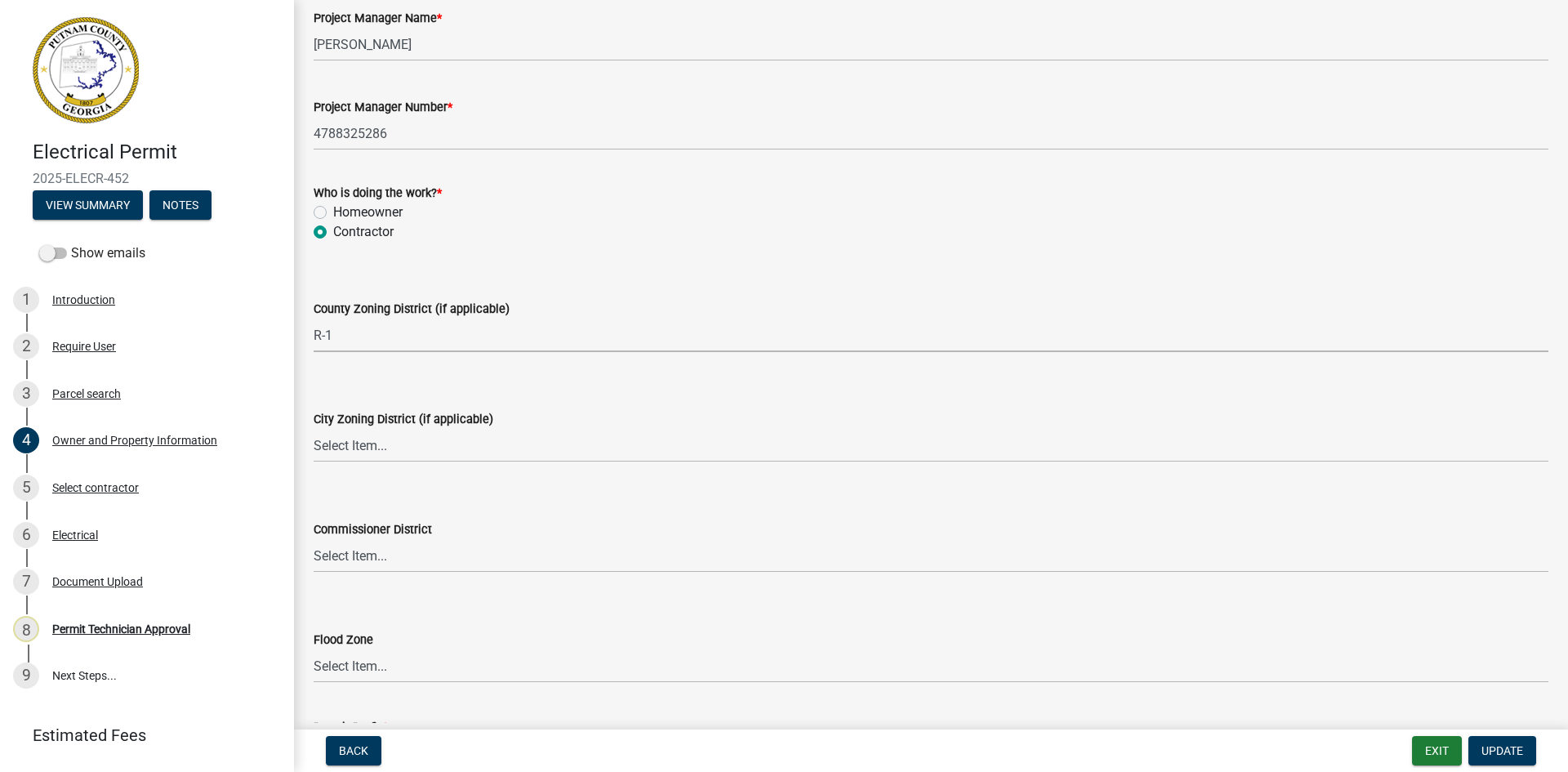
scroll to position [2824, 0]
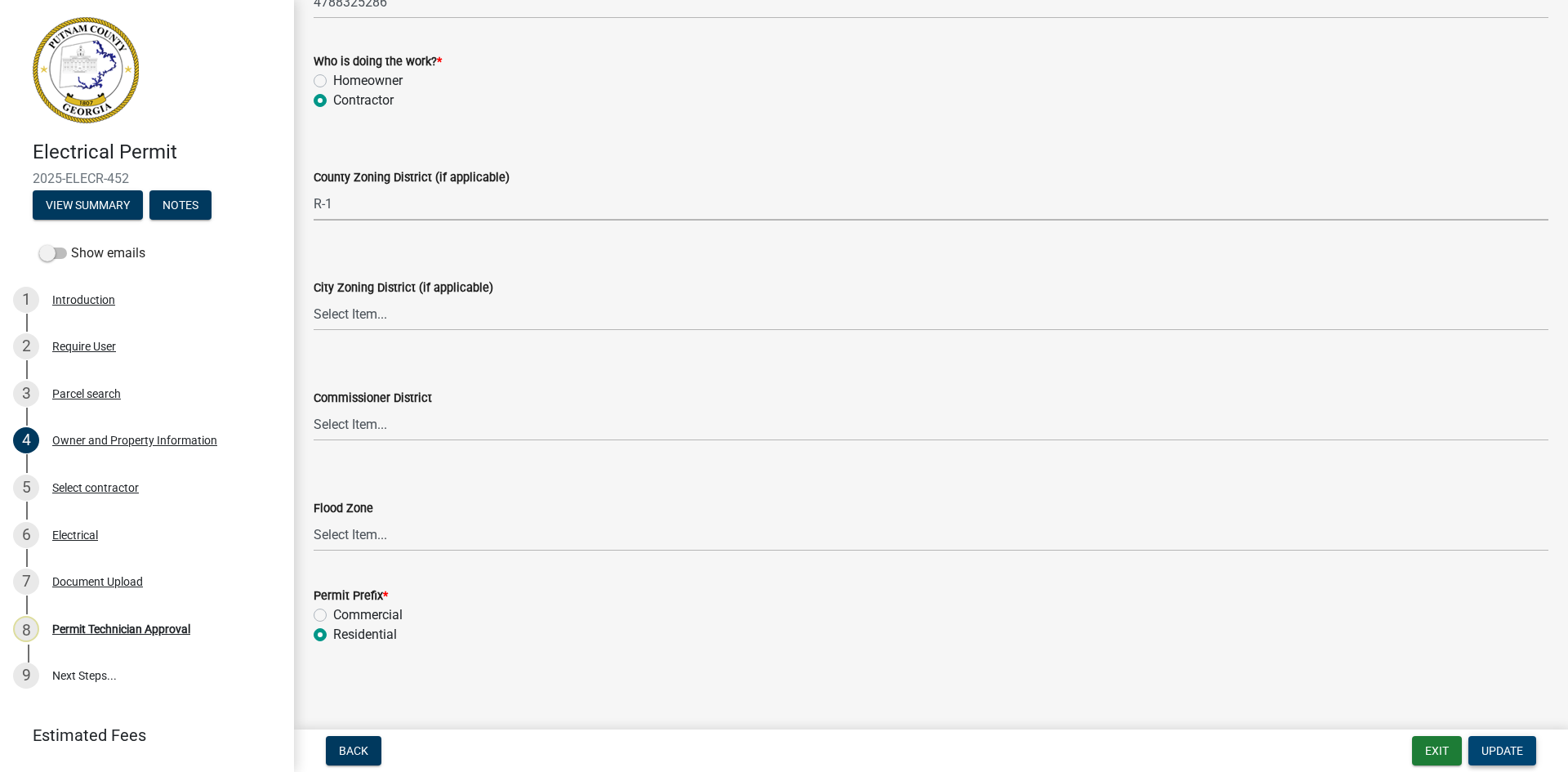
click at [1503, 755] on span "Update" at bounding box center [1502, 750] width 41 height 13
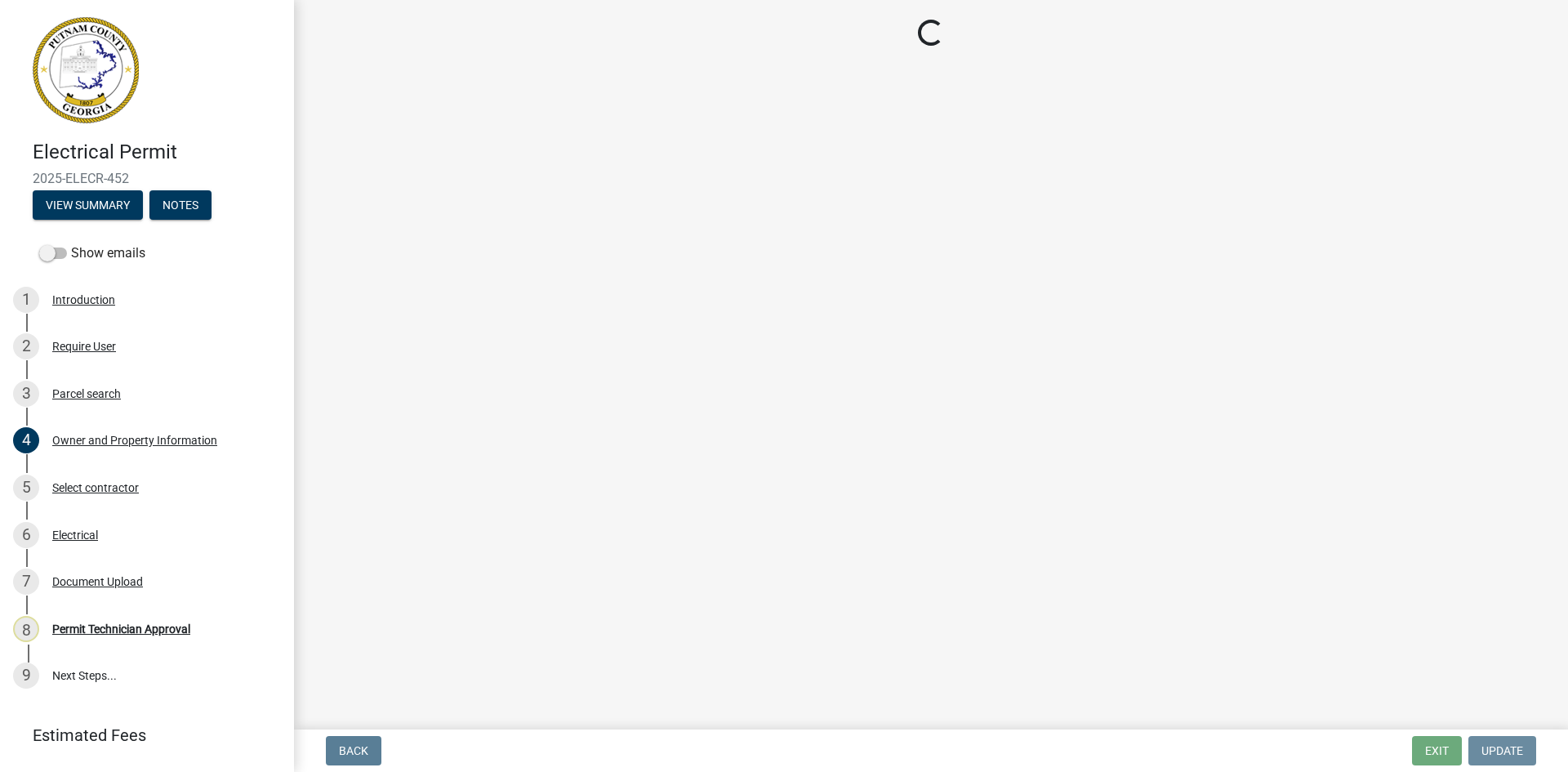
scroll to position [0, 0]
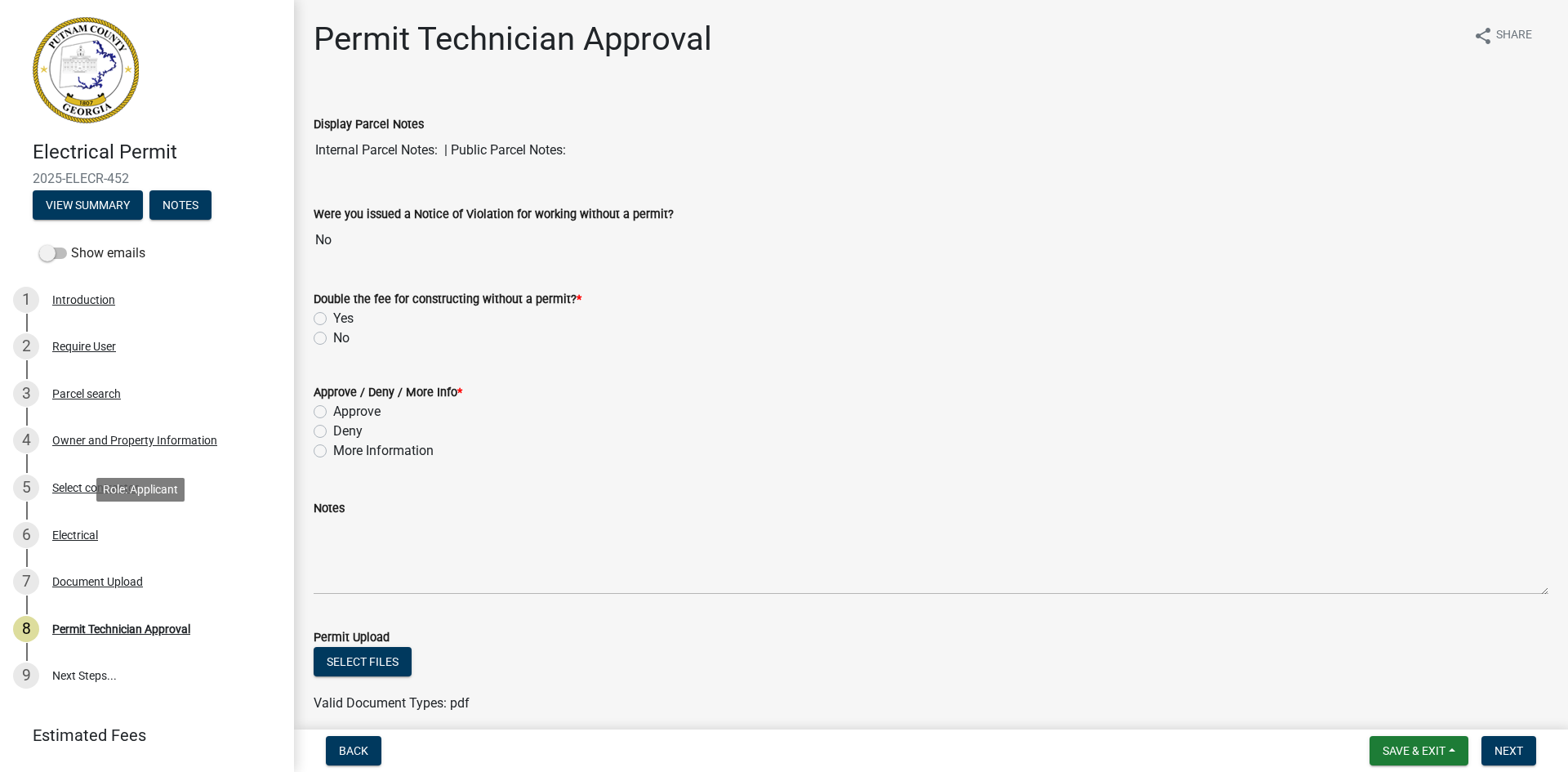
click at [84, 530] on div "Electrical" at bounding box center [75, 536] width 45 height 12
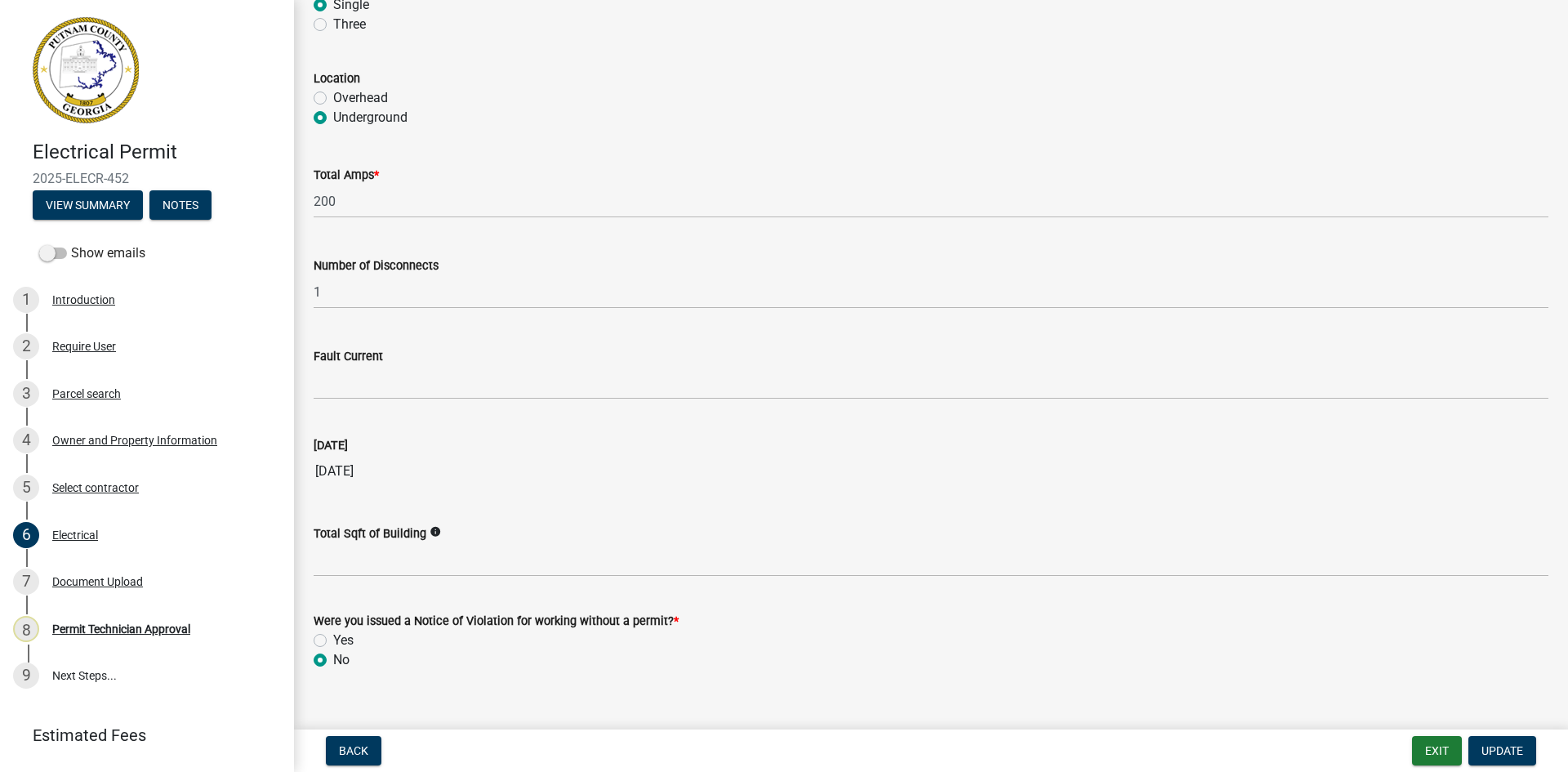
scroll to position [1527, 0]
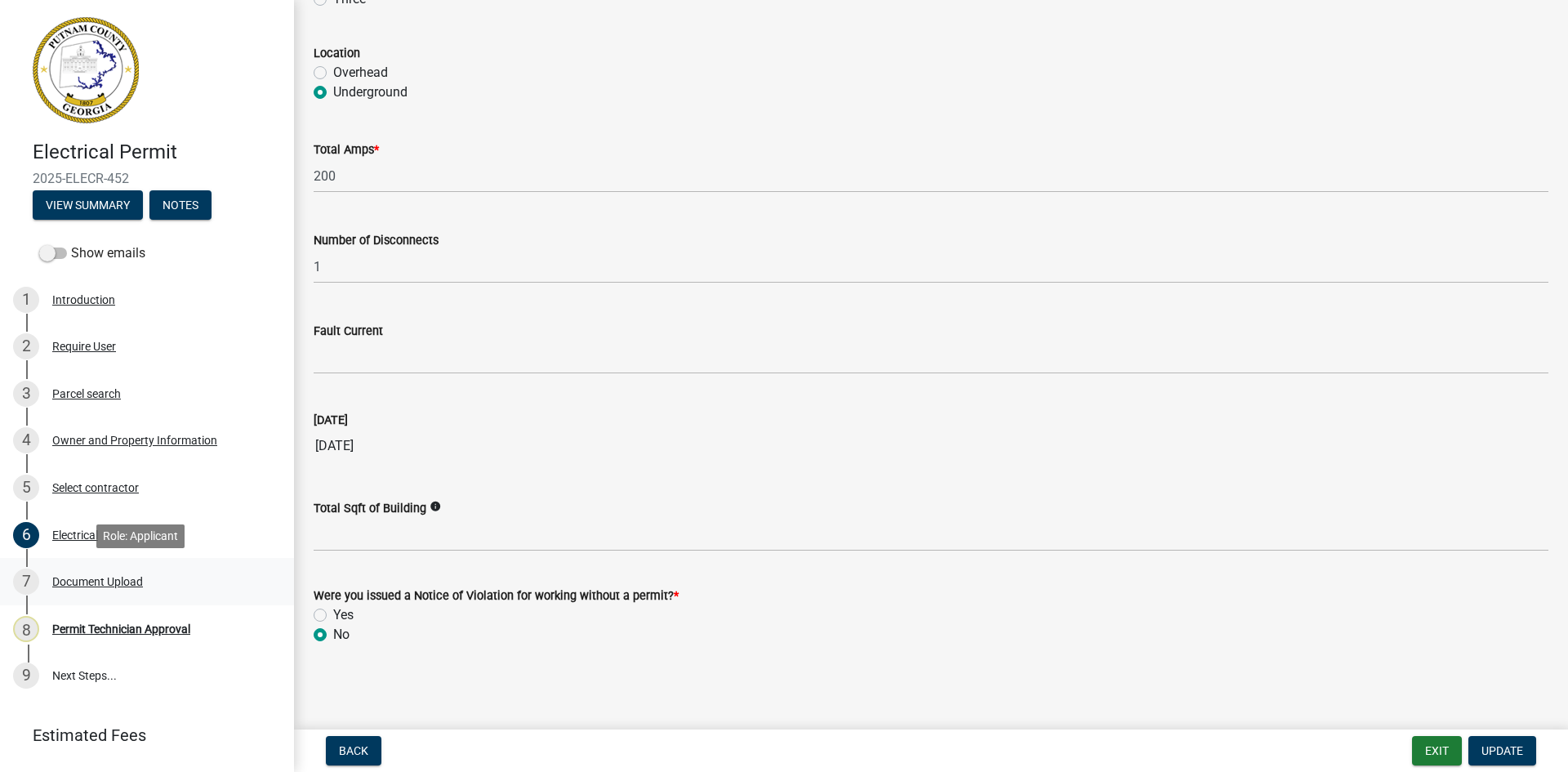
click at [115, 581] on div "Document Upload" at bounding box center [97, 582] width 91 height 12
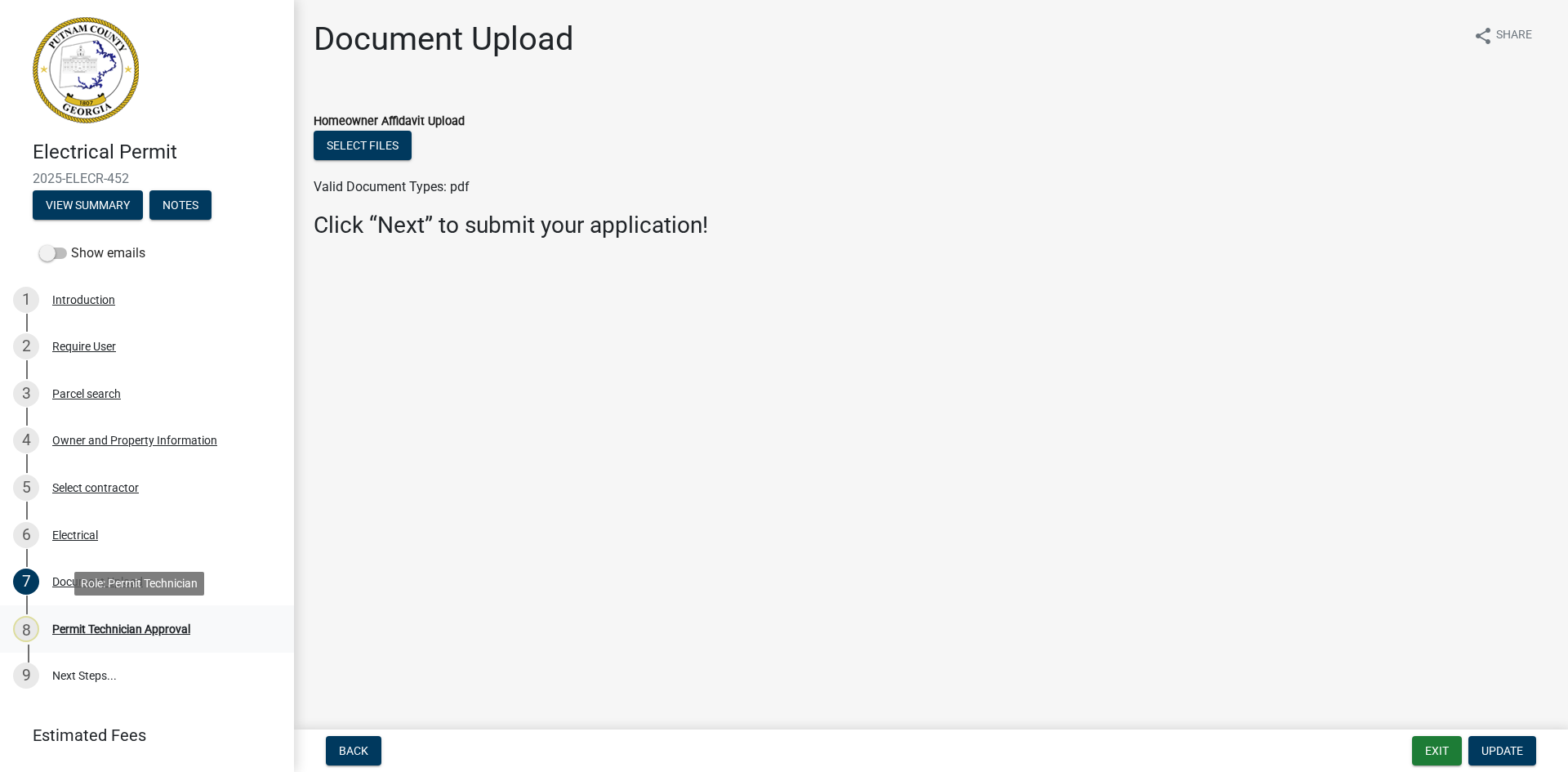
click at [140, 625] on div "Permit Technician Approval" at bounding box center [121, 629] width 138 height 12
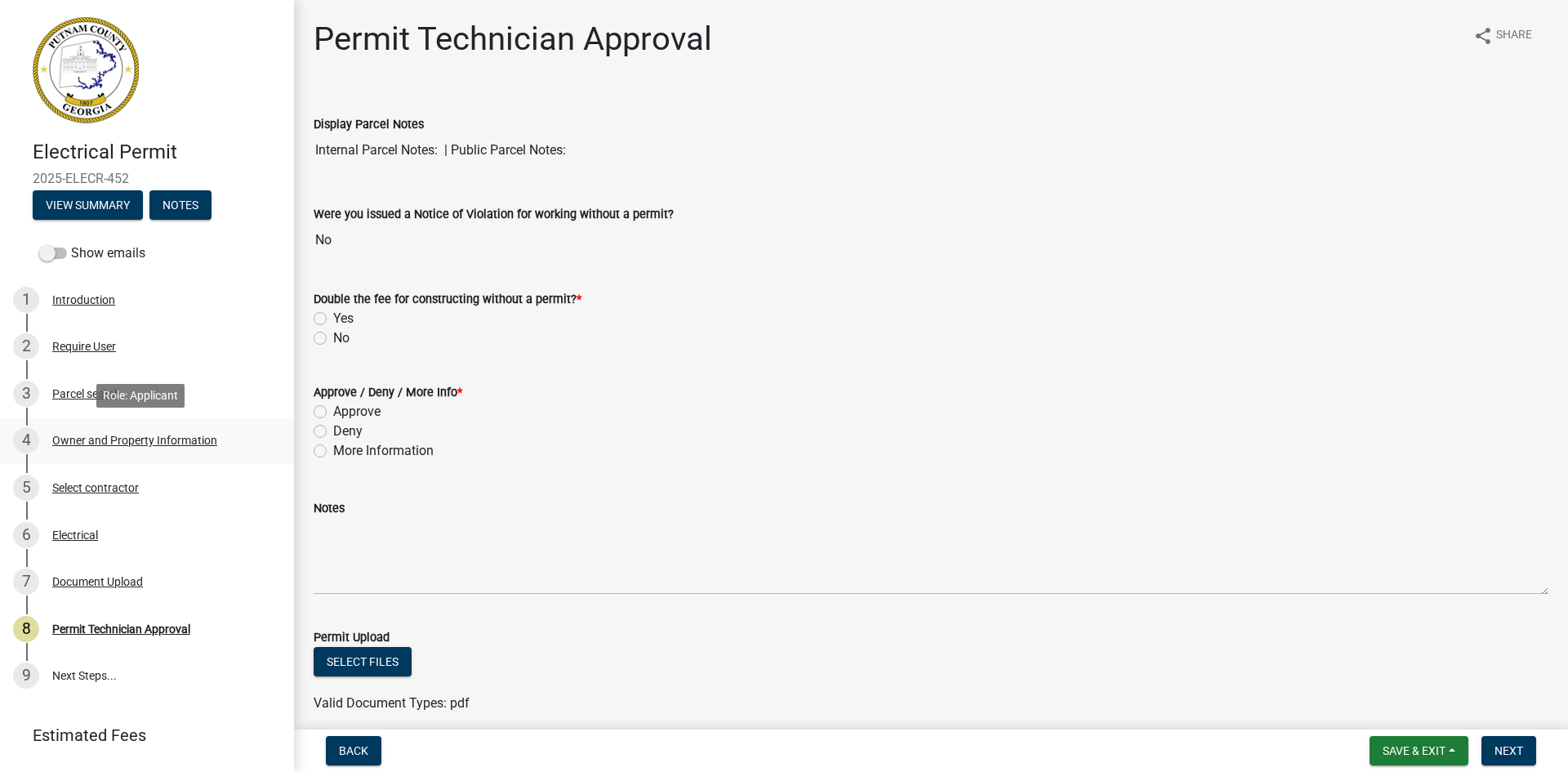
click at [103, 437] on div "Owner and Property Information" at bounding box center [135, 440] width 165 height 12
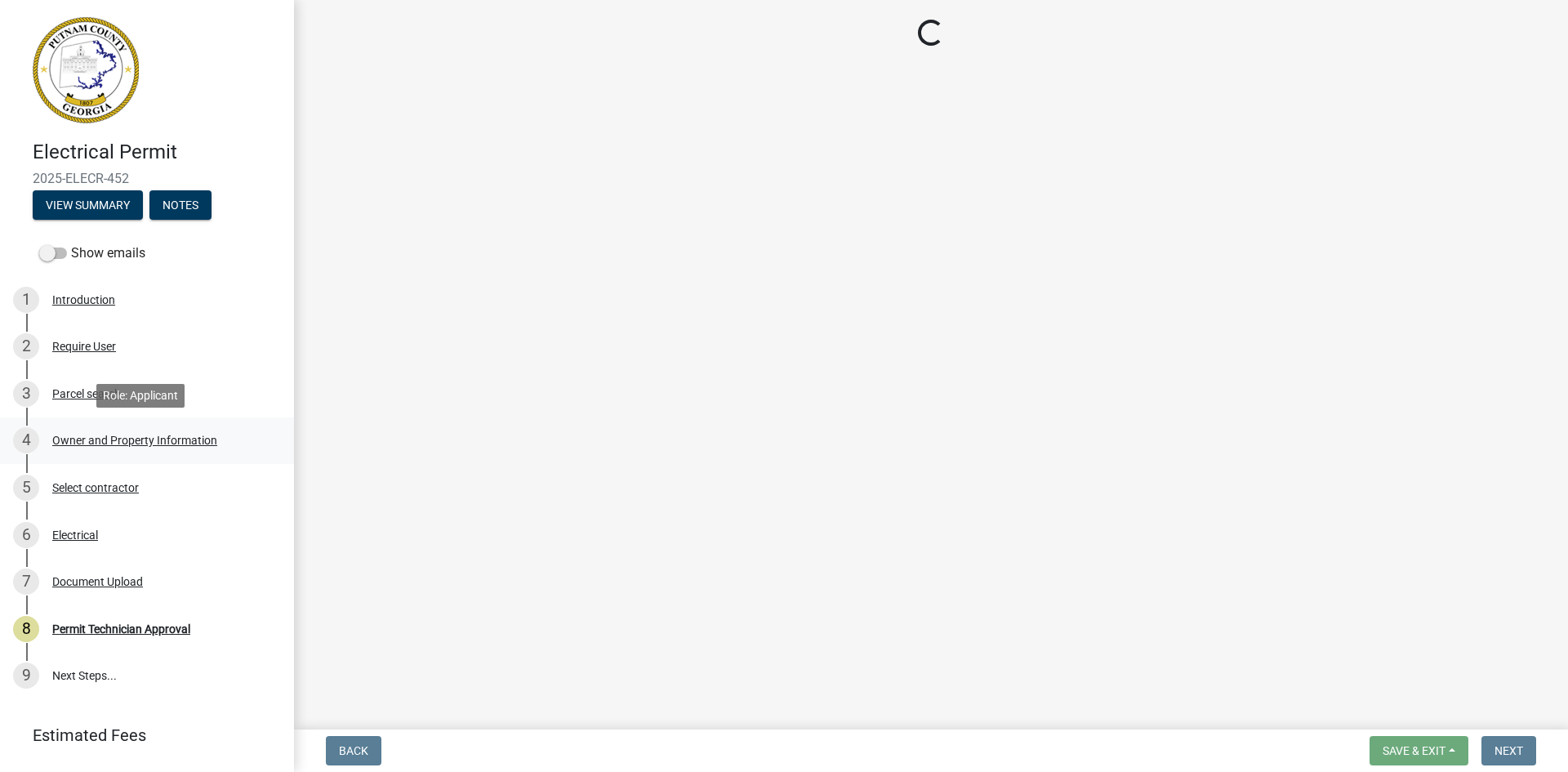
select select "34fe85c2-5f76-4343-b6bb-8ca387e0bed7"
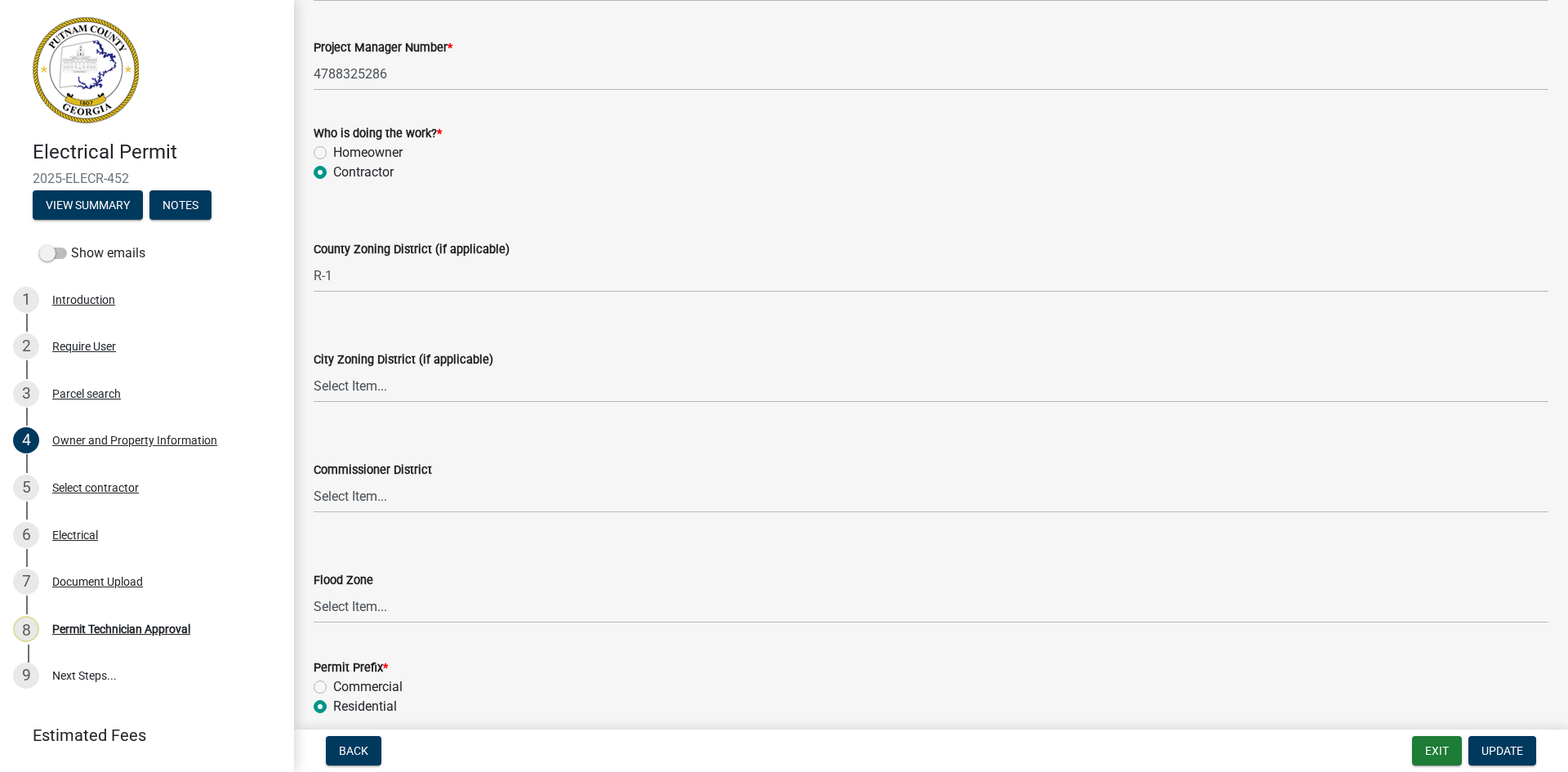
scroll to position [2824, 0]
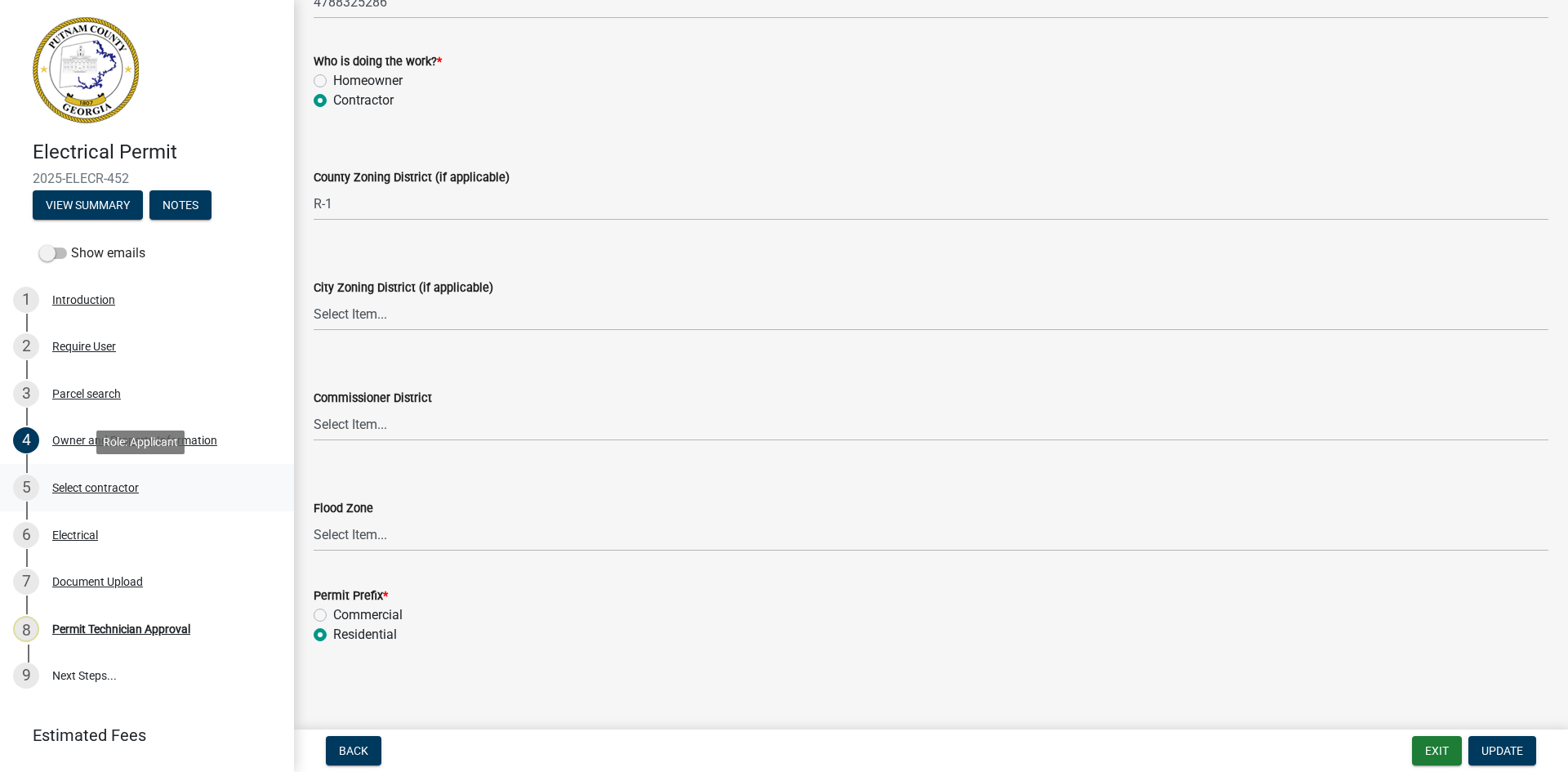
click at [89, 482] on div "Select contractor" at bounding box center [95, 488] width 87 height 12
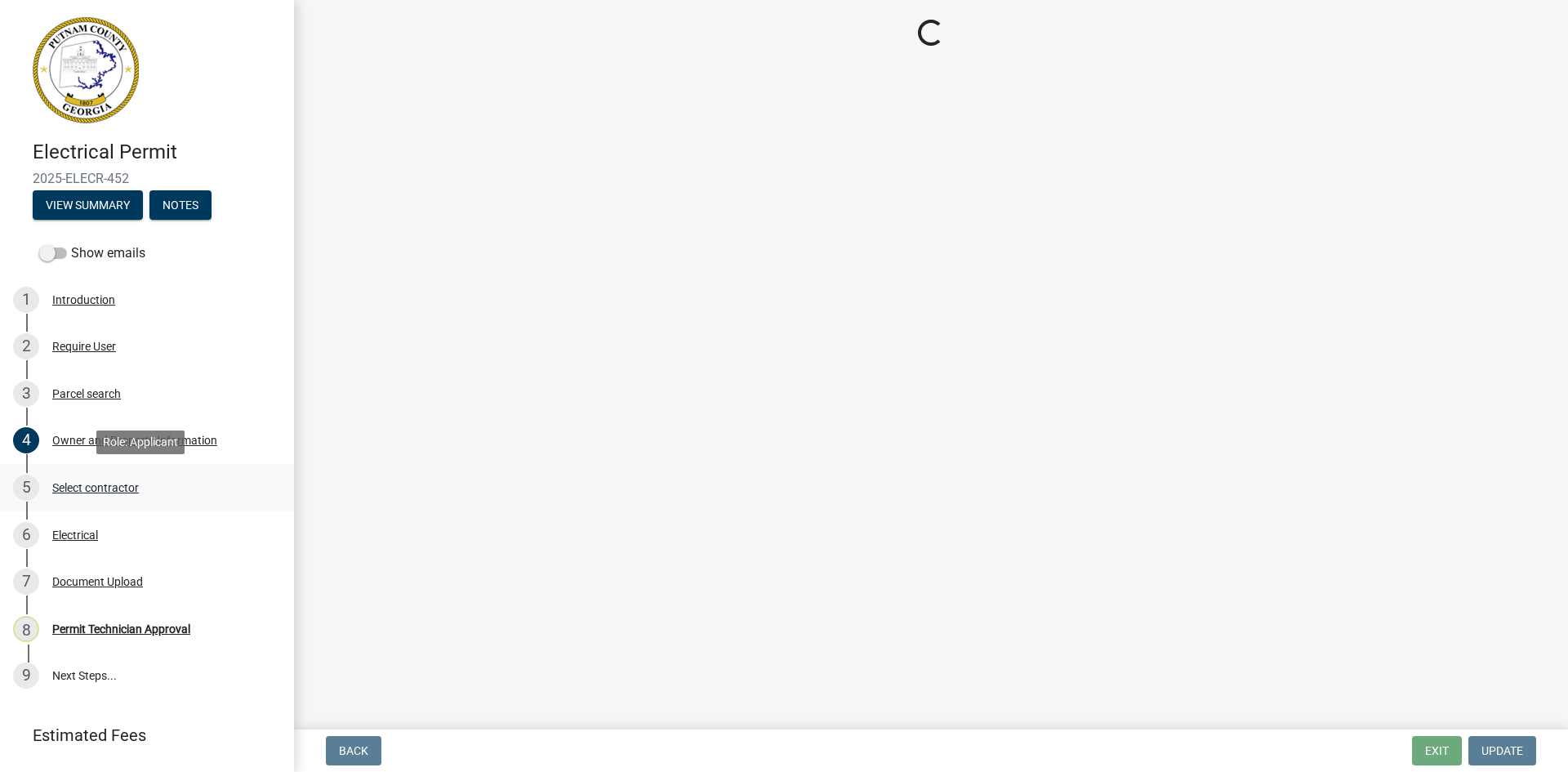
scroll to position [0, 0]
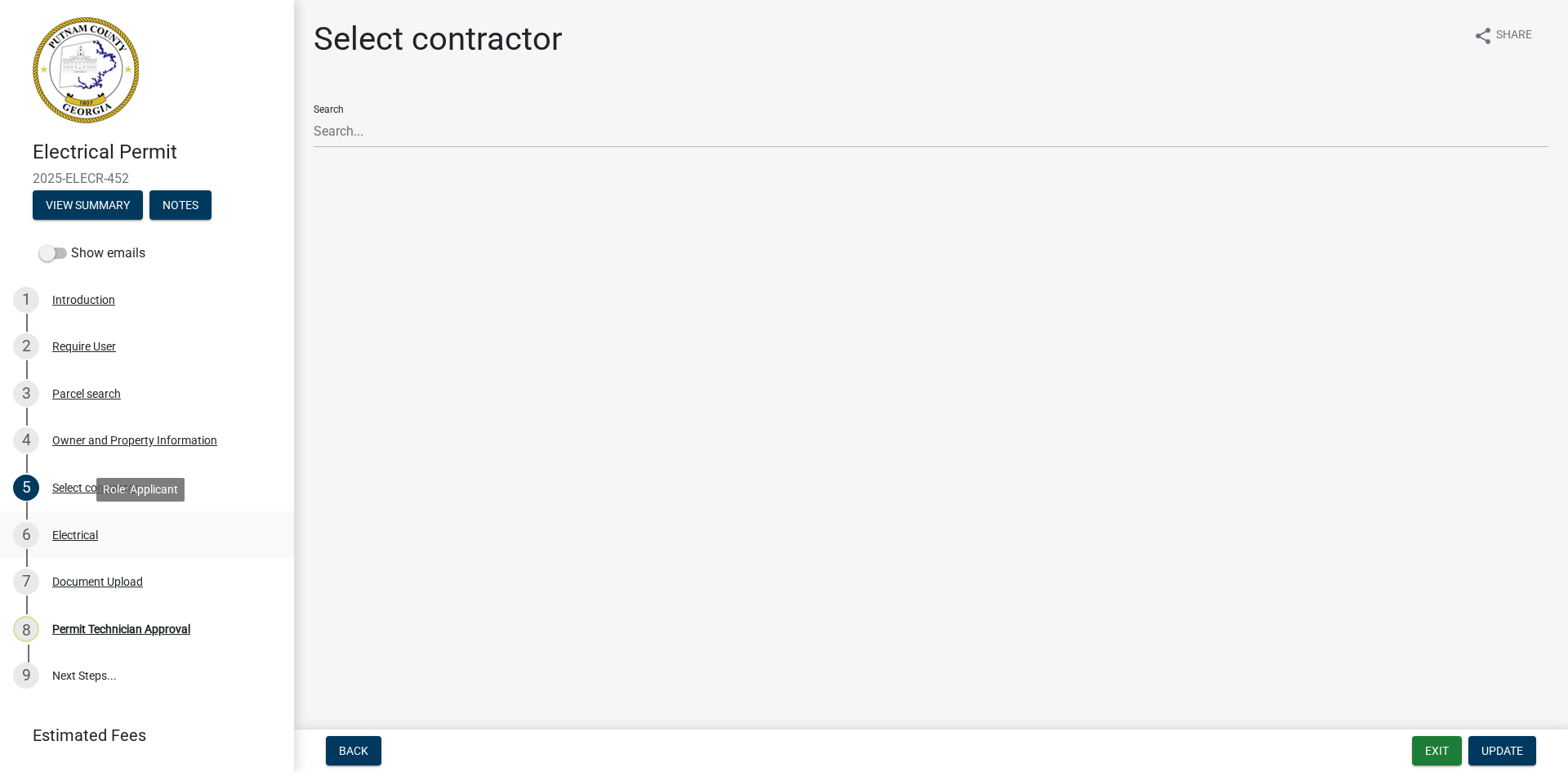
click at [84, 532] on div "Electrical" at bounding box center [75, 536] width 45 height 12
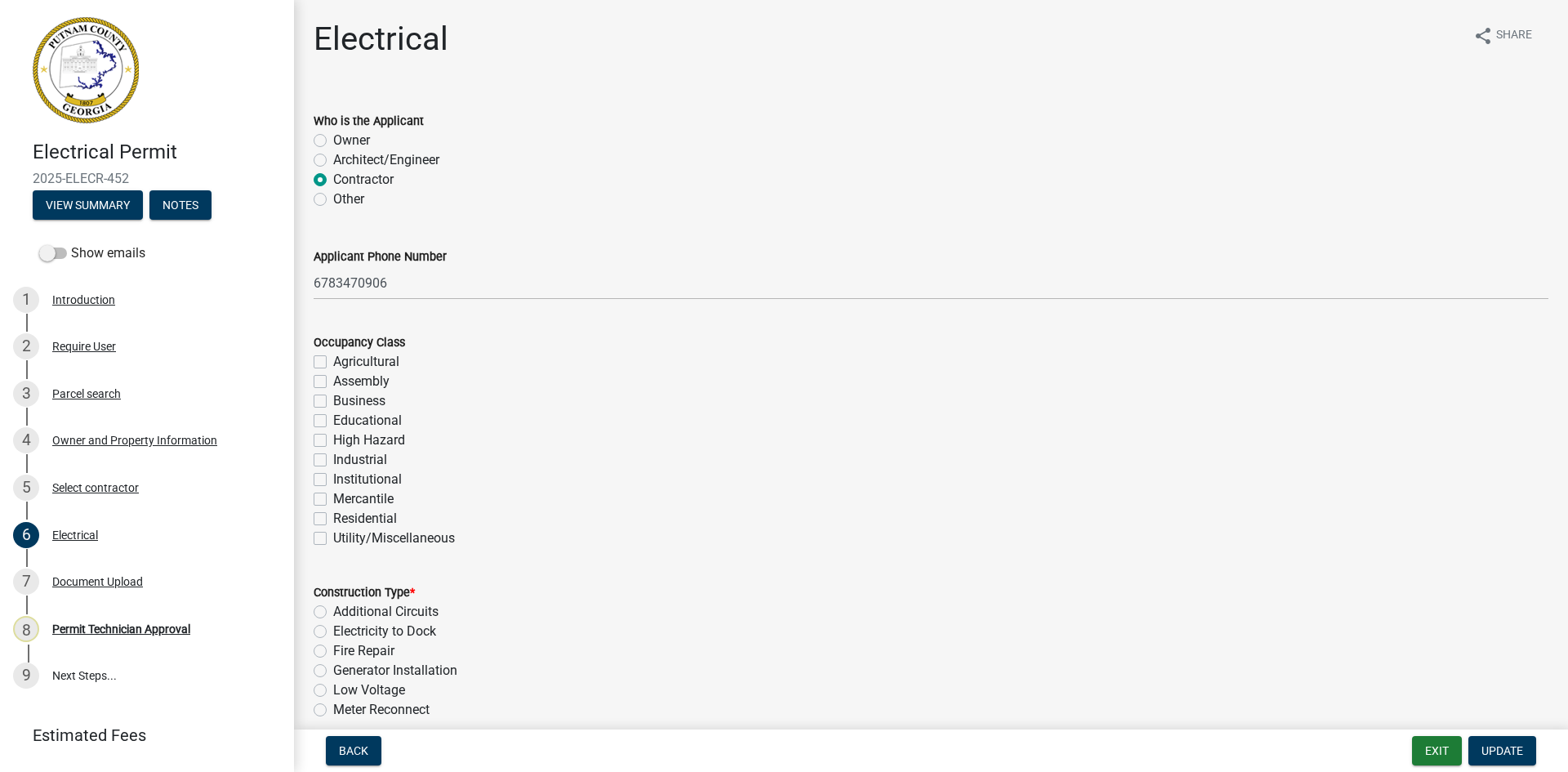
click at [334, 516] on label "Residential" at bounding box center [365, 519] width 64 height 20
click at [334, 516] on input "Residential" at bounding box center [339, 514] width 11 height 11
checkbox input "true"
checkbox input "false"
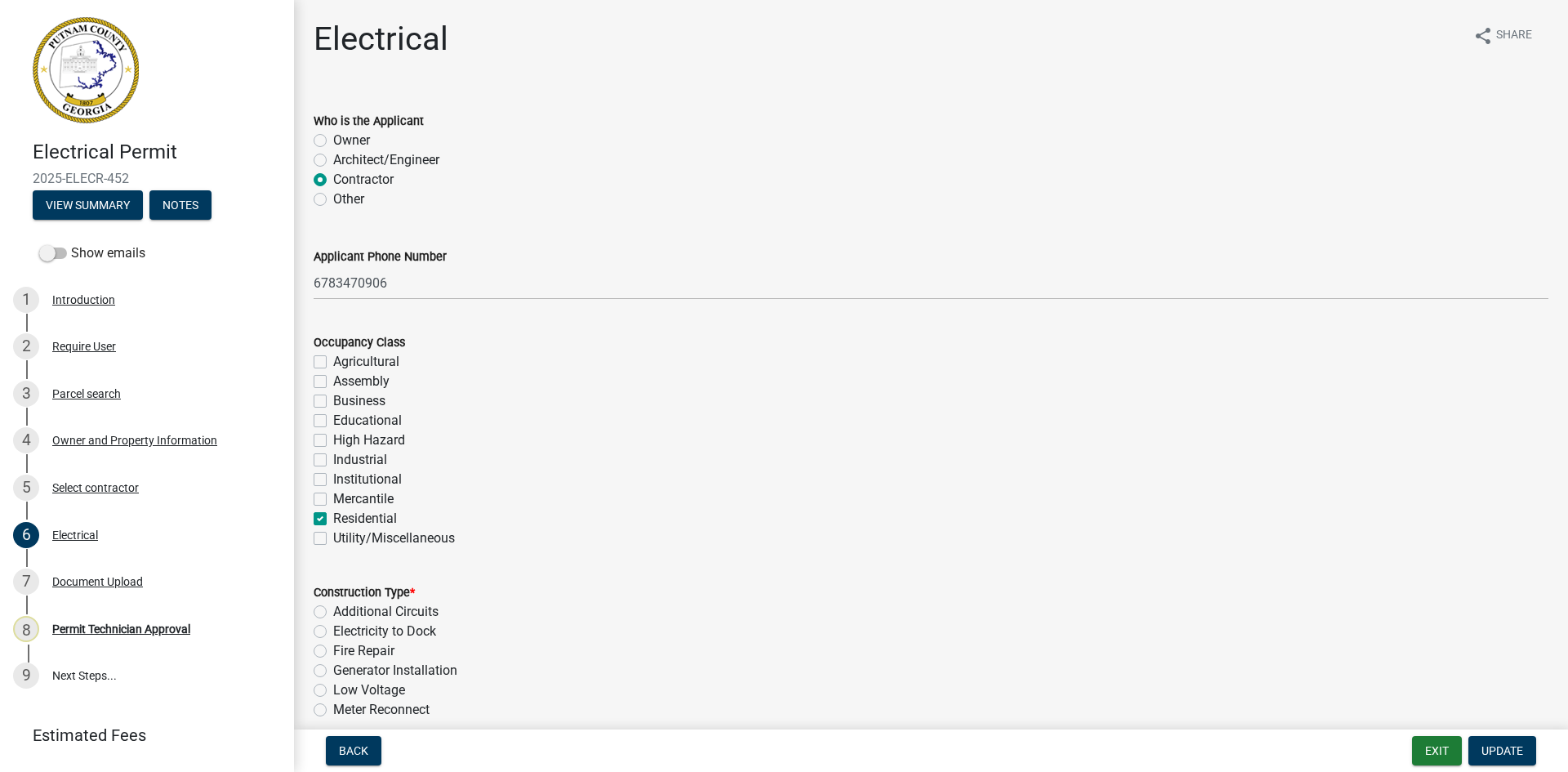
checkbox input "false"
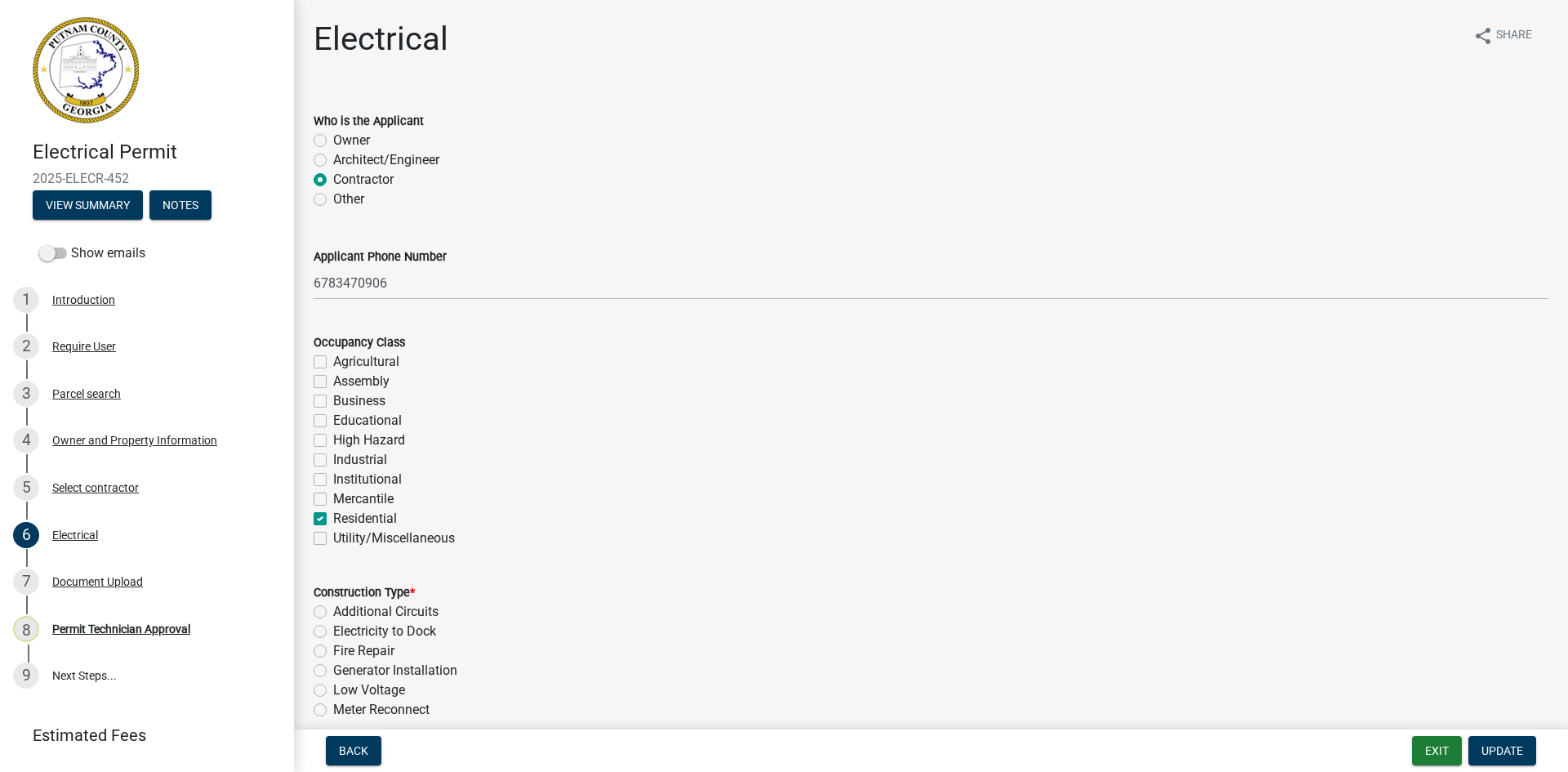
checkbox input "false"
checkbox input "true"
checkbox input "false"
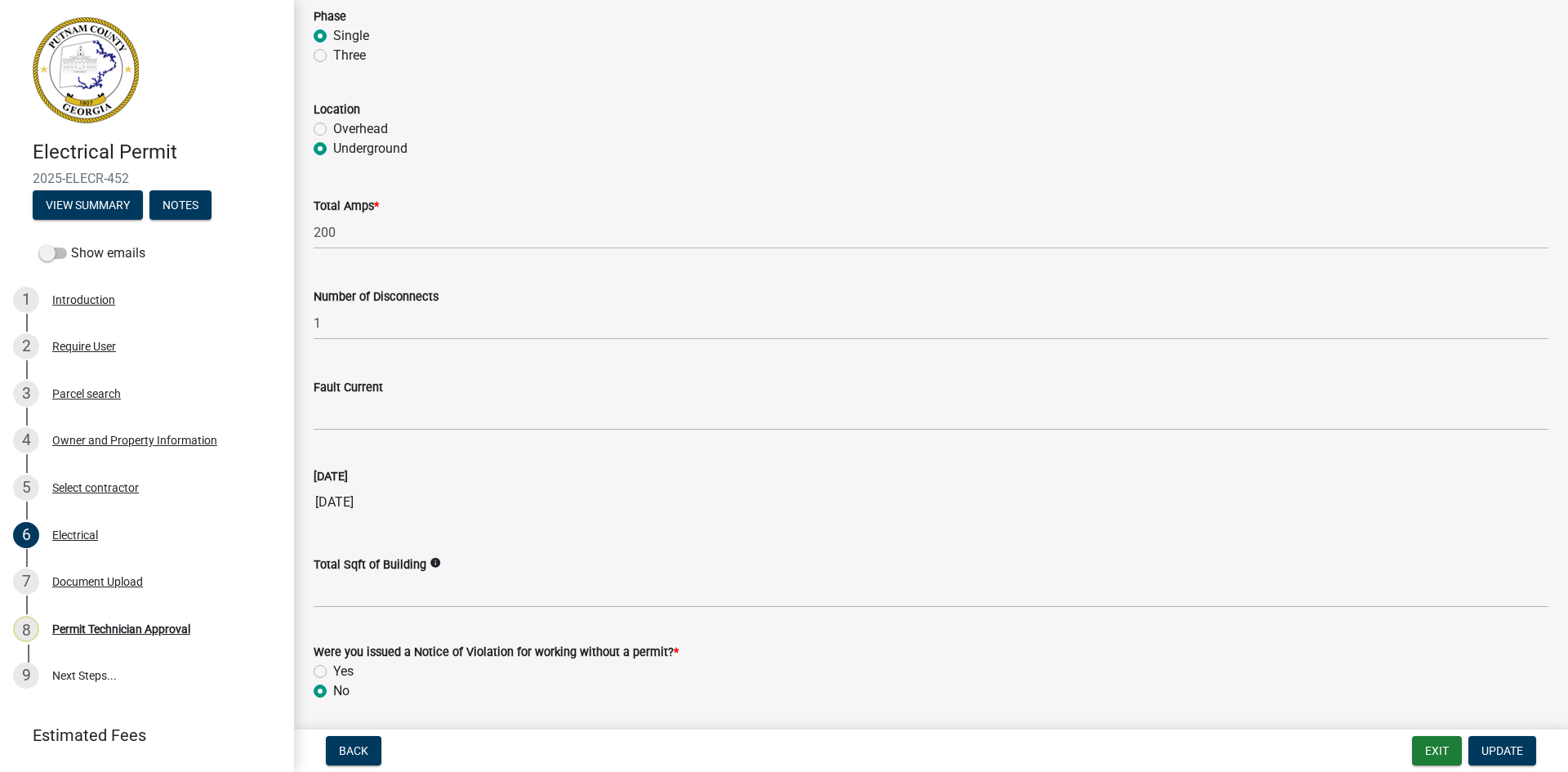
scroll to position [1527, 0]
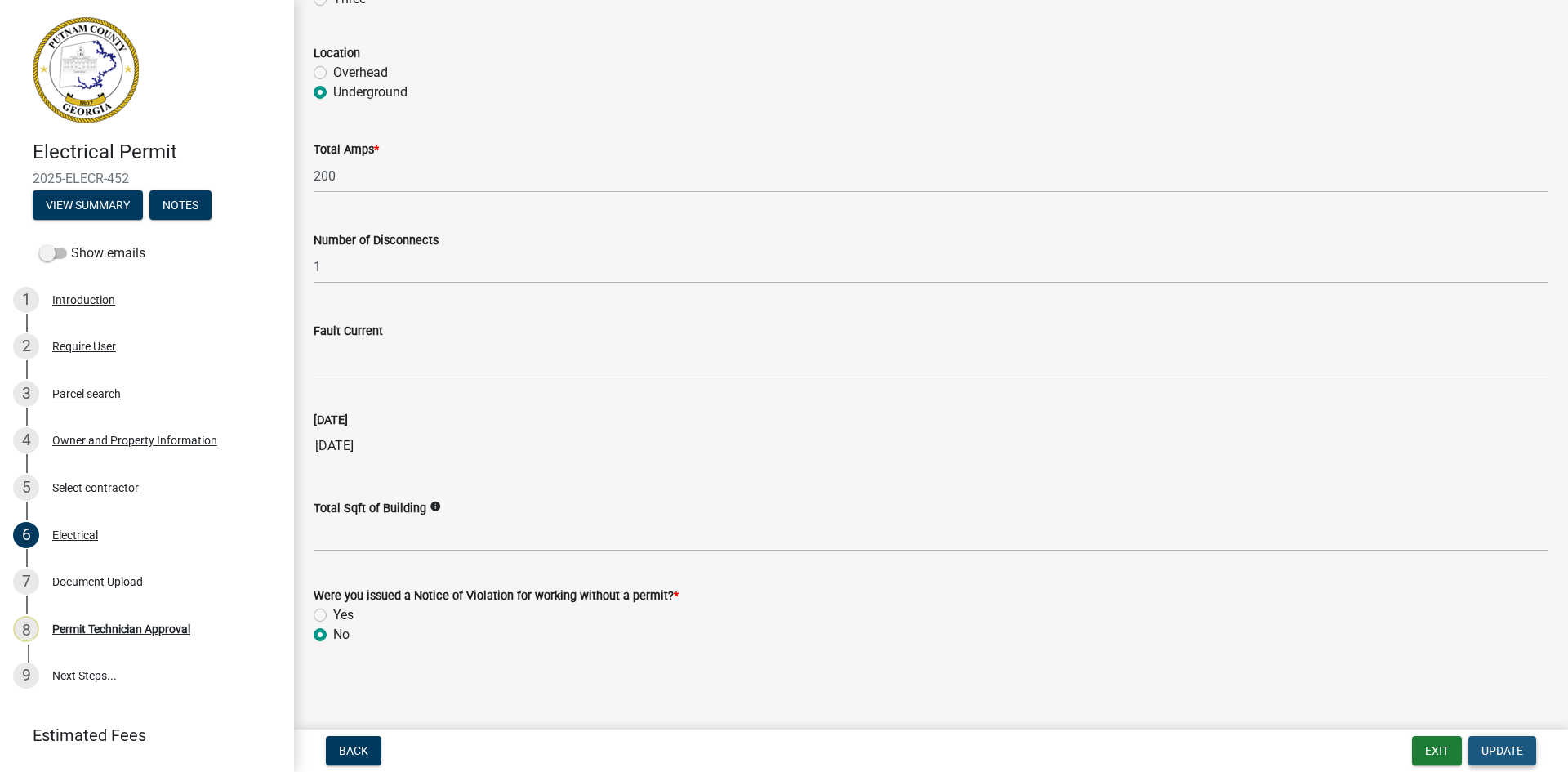
click at [1500, 749] on span "Update" at bounding box center [1502, 750] width 41 height 13
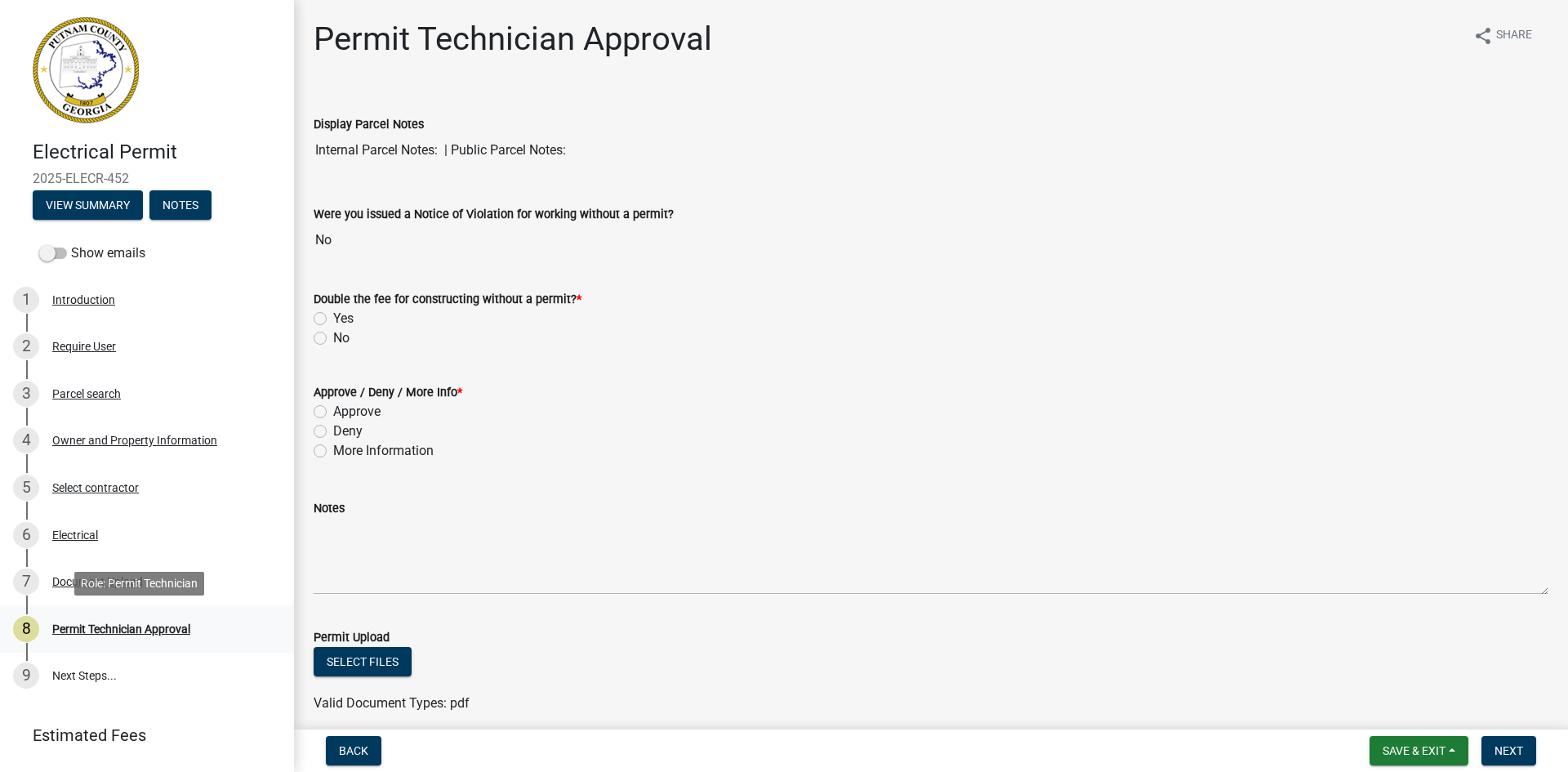
click at [114, 619] on div "8 Permit Technician Approval" at bounding box center [140, 629] width 255 height 27
click at [334, 337] on label "No" at bounding box center [342, 339] width 17 height 20
click at [334, 337] on input "No" at bounding box center [339, 334] width 11 height 11
radio input "true"
click at [334, 453] on label "More Information" at bounding box center [384, 451] width 100 height 20
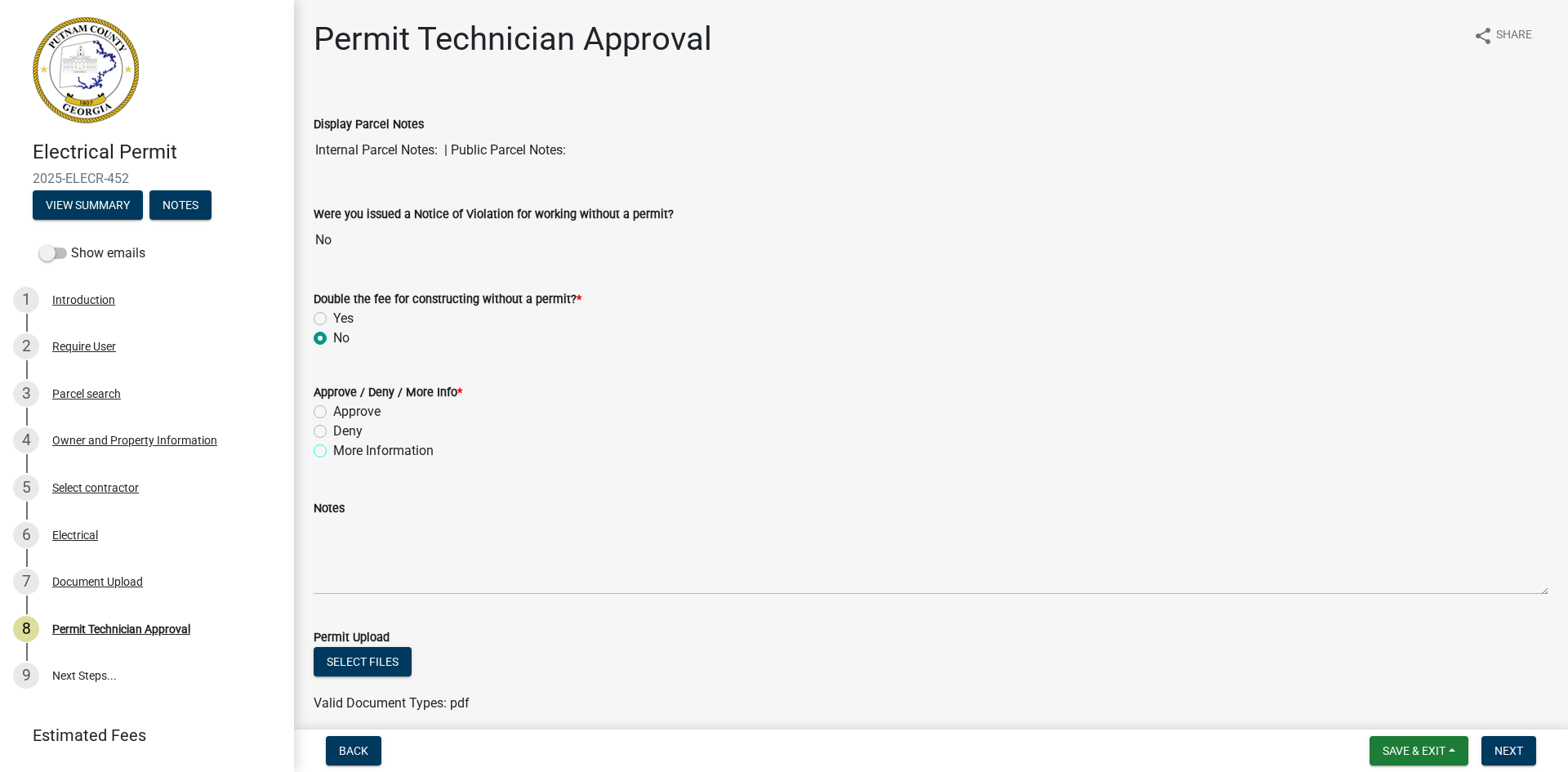
click at [334, 452] on input "More Information" at bounding box center [339, 446] width 11 height 11
radio input "true"
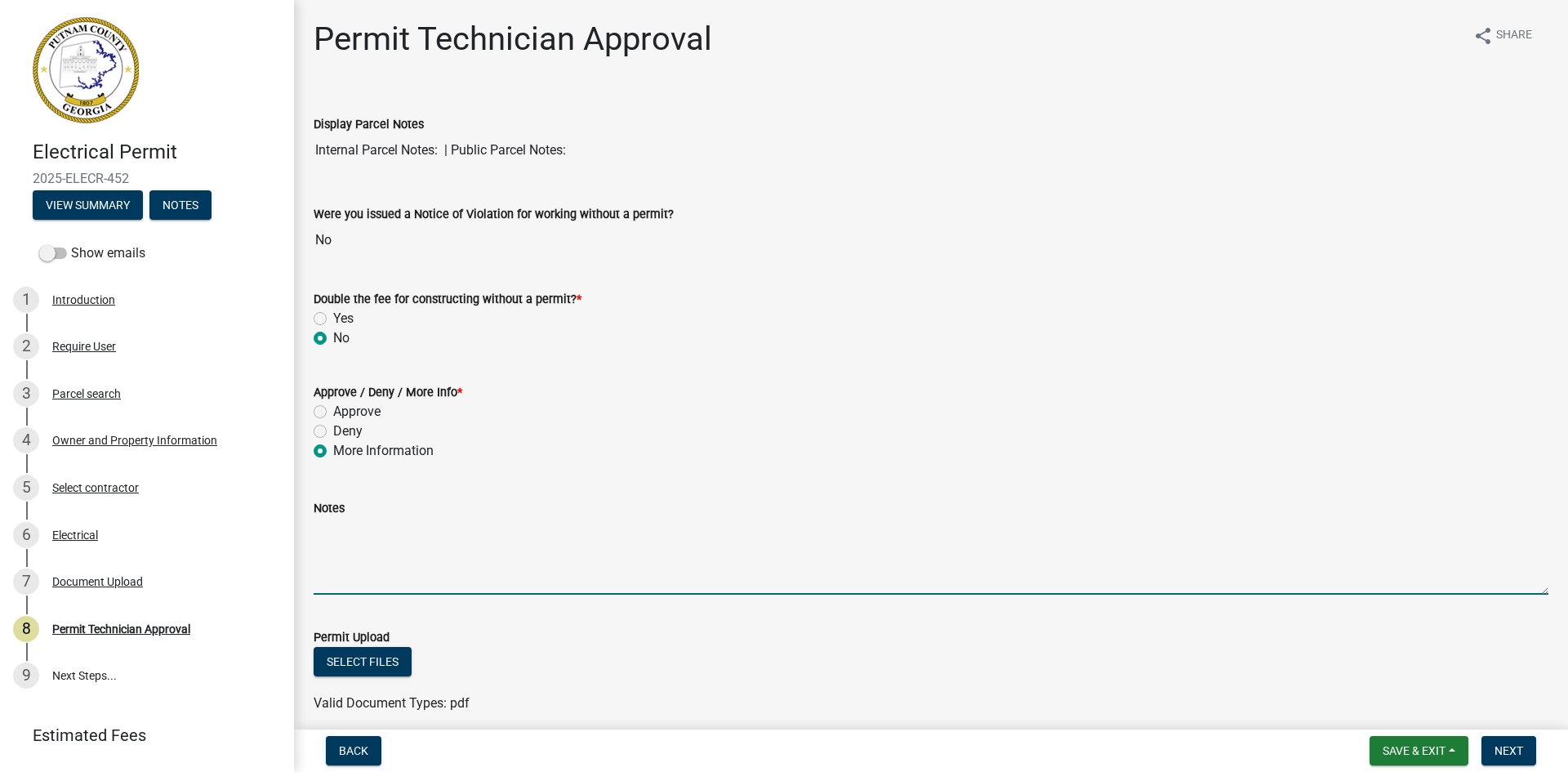
click at [339, 542] on textarea "Notes" at bounding box center [931, 556] width 1234 height 77
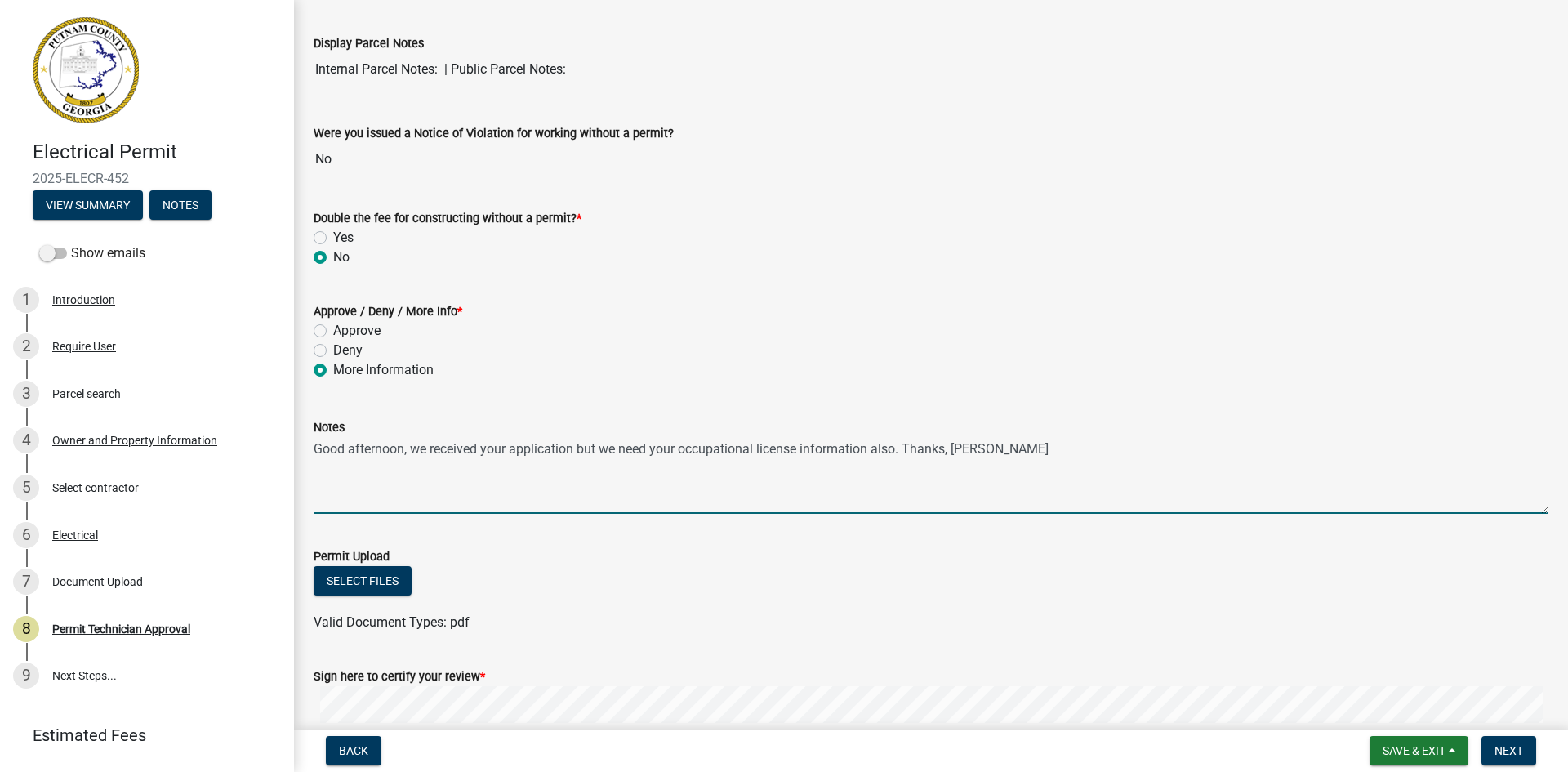
scroll to position [278, 0]
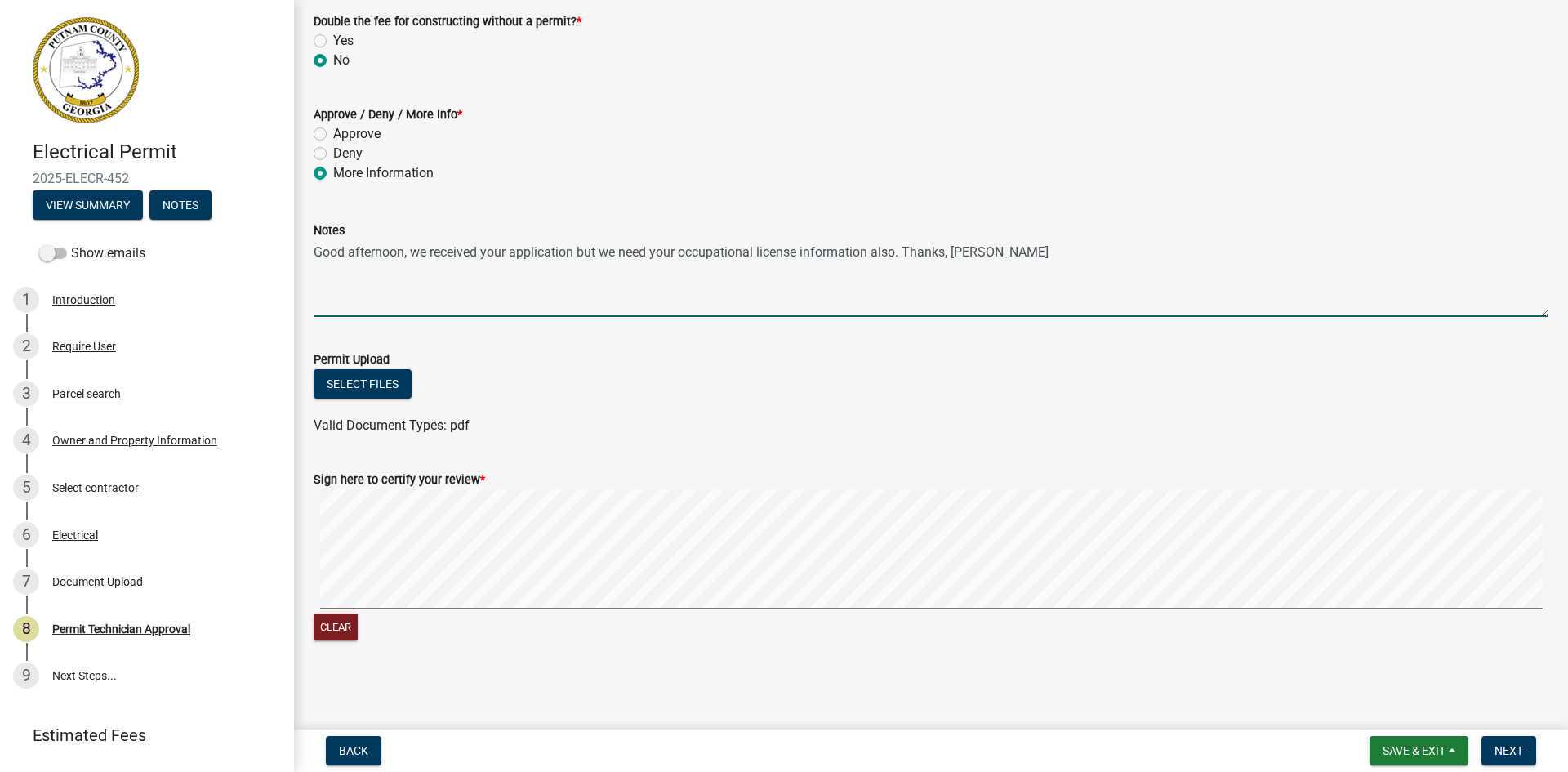
type textarea "Good afternoon, we received your application but we need your occupational lice…"
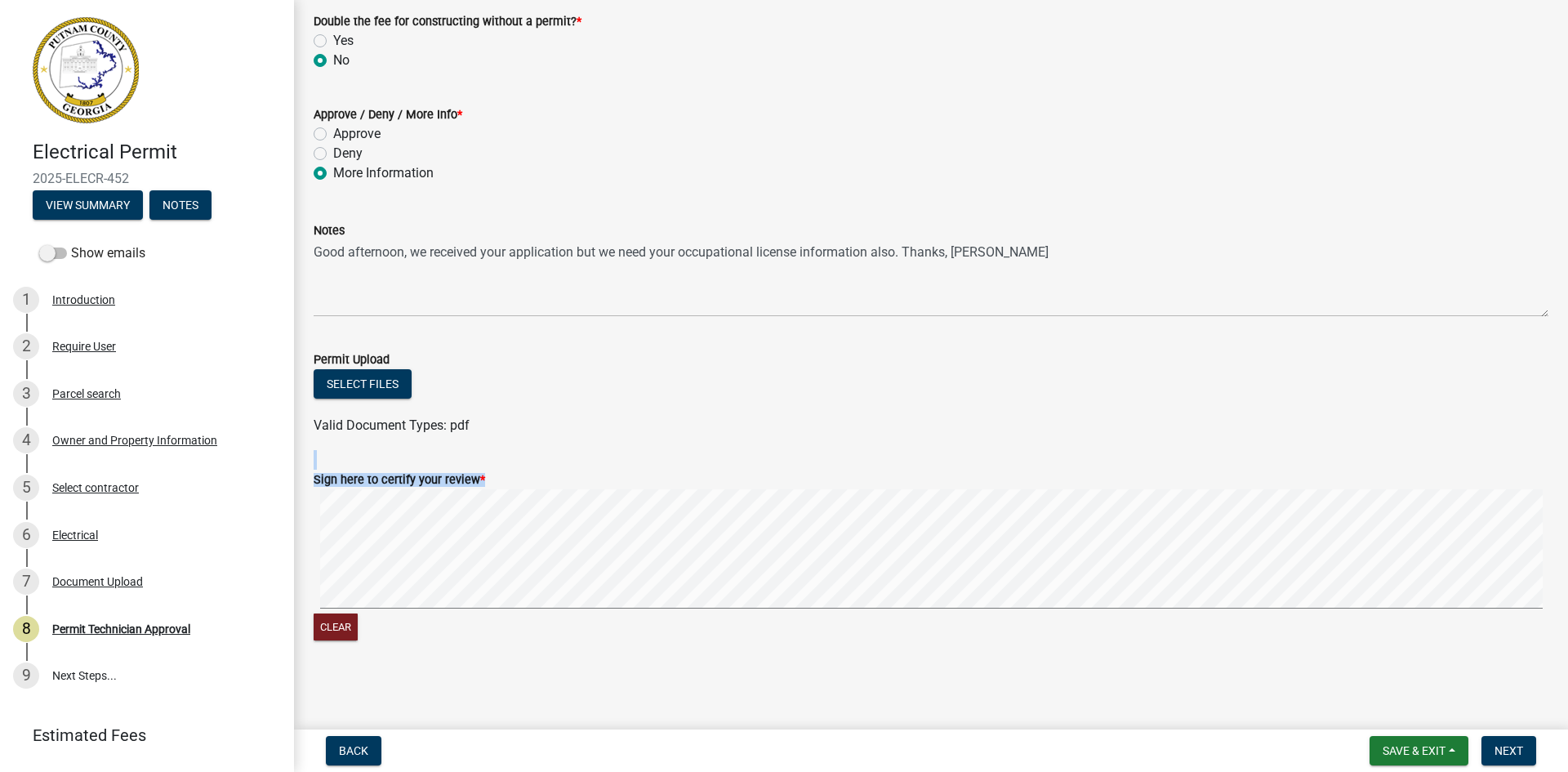
click at [414, 558] on wm-data-entity-input-list "Display Parcel Notes Internal Parcel Notes: | Public Parcel Notes: Were you iss…" at bounding box center [931, 236] width 1234 height 846
click at [909, 613] on div "Clear" at bounding box center [931, 567] width 1234 height 156
click at [1497, 740] on button "Next" at bounding box center [1509, 751] width 55 height 30
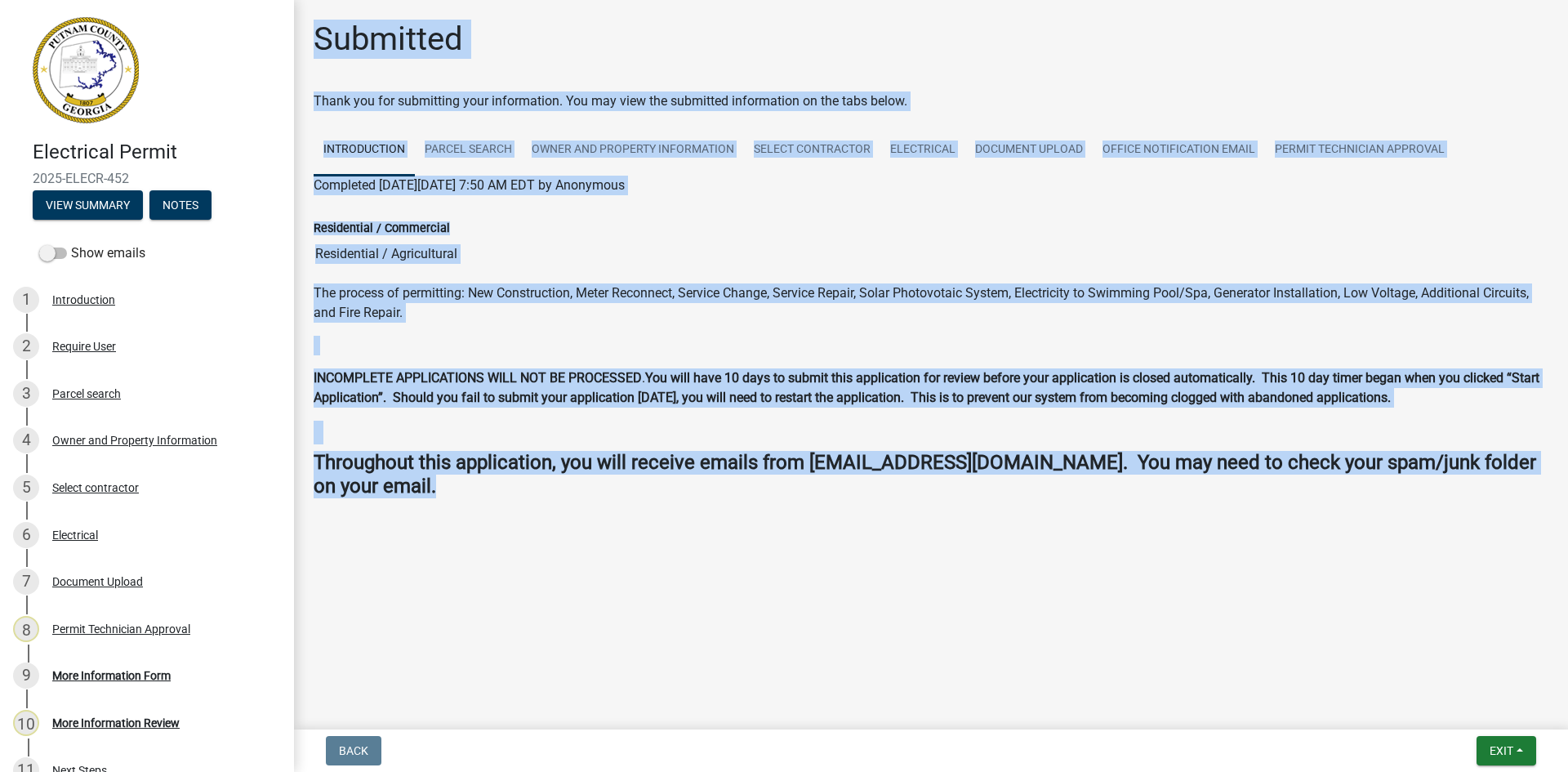
click at [1068, 502] on div "The process of permitting: New Construction, Meter Reconnect, Service Change, S…" at bounding box center [930, 397] width 1259 height 227
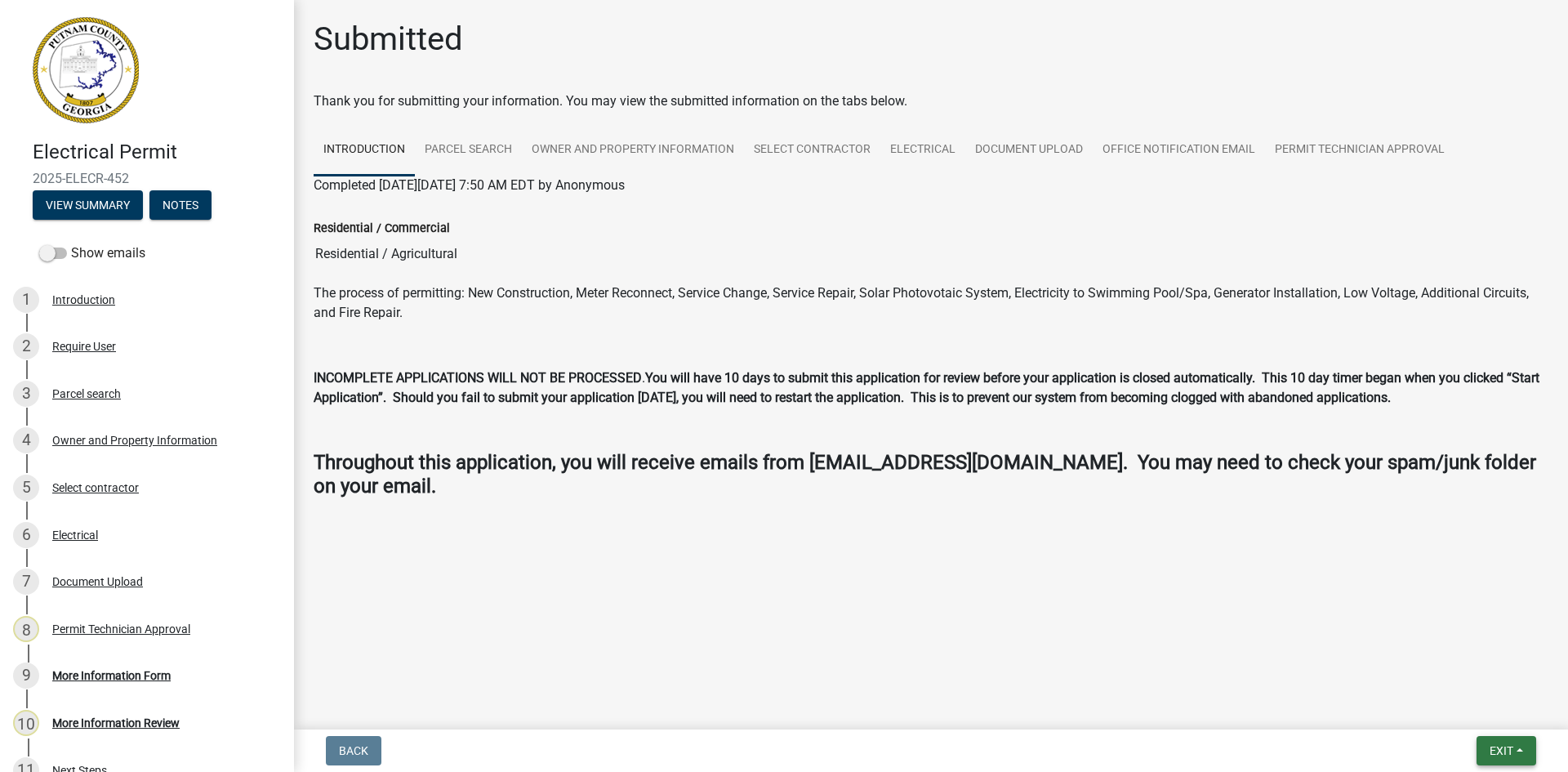
click at [1492, 750] on span "Exit" at bounding box center [1501, 750] width 24 height 13
click at [1494, 712] on button "Save & Exit" at bounding box center [1471, 708] width 131 height 39
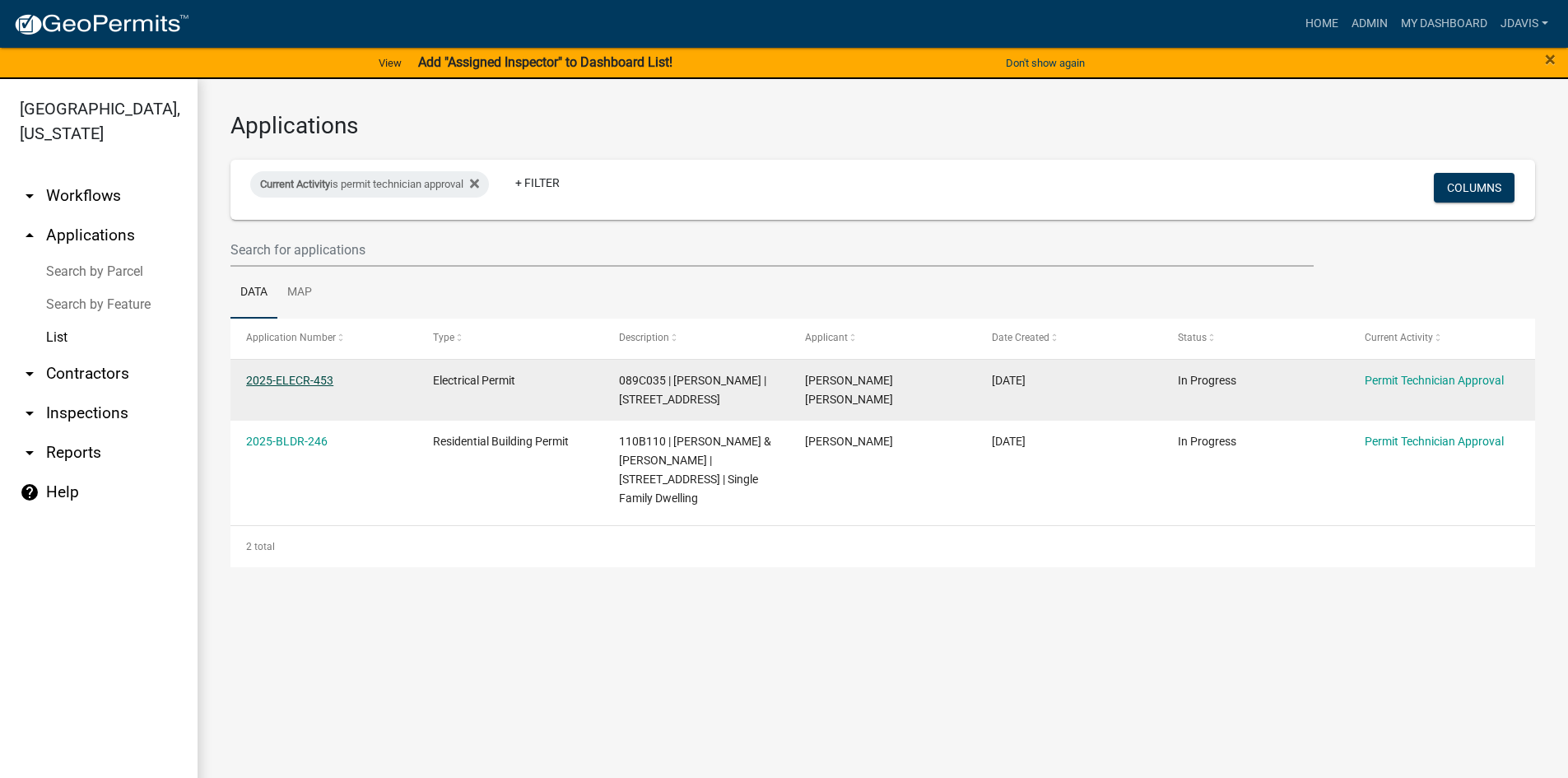
click at [314, 378] on link "2025-ELECR-453" at bounding box center [290, 380] width 87 height 13
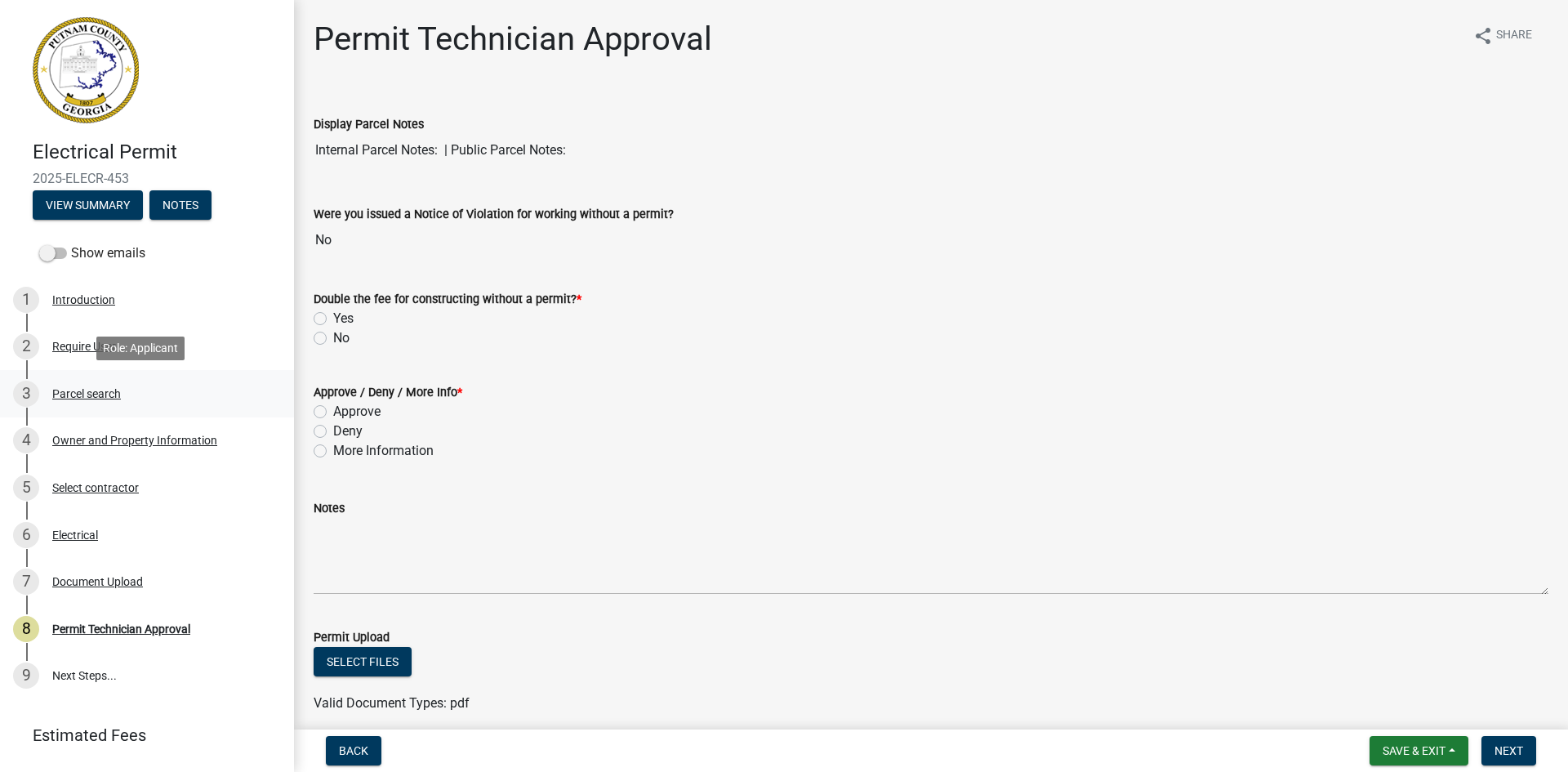
click at [90, 395] on div "Parcel search" at bounding box center [87, 394] width 69 height 12
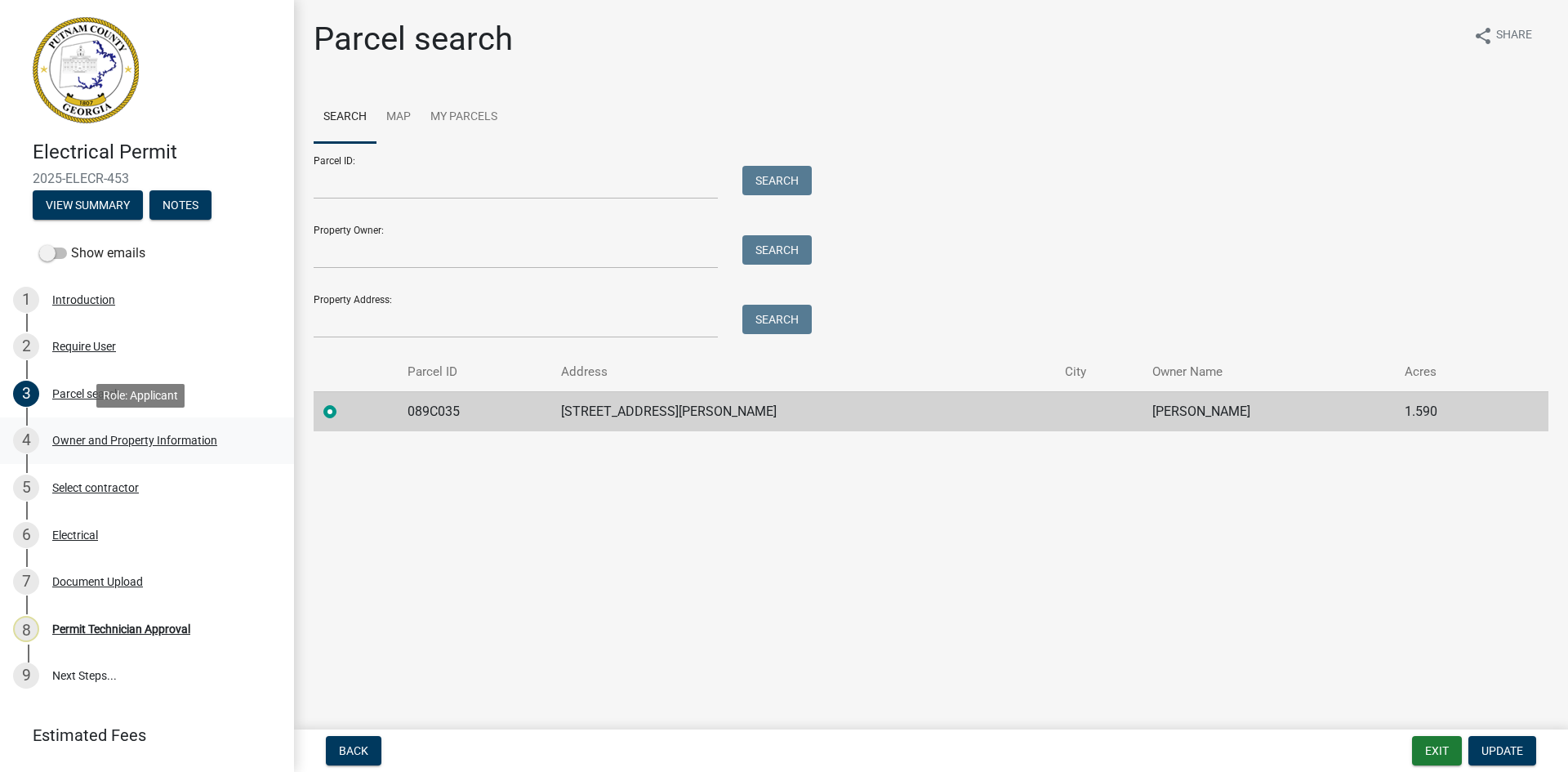
click at [122, 439] on div "Owner and Property Information" at bounding box center [135, 440] width 165 height 12
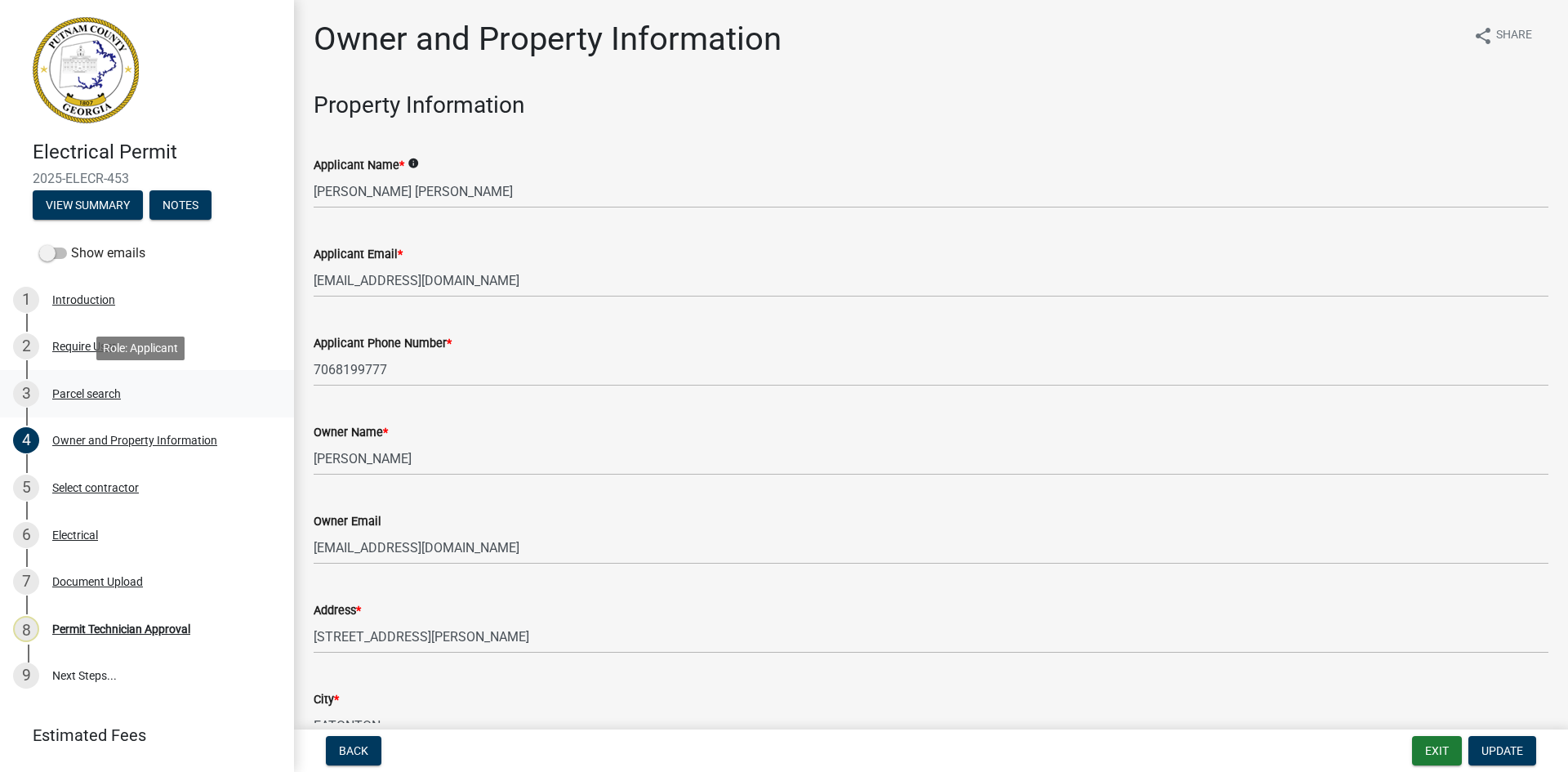
click at [91, 398] on div "Parcel search" at bounding box center [87, 394] width 69 height 12
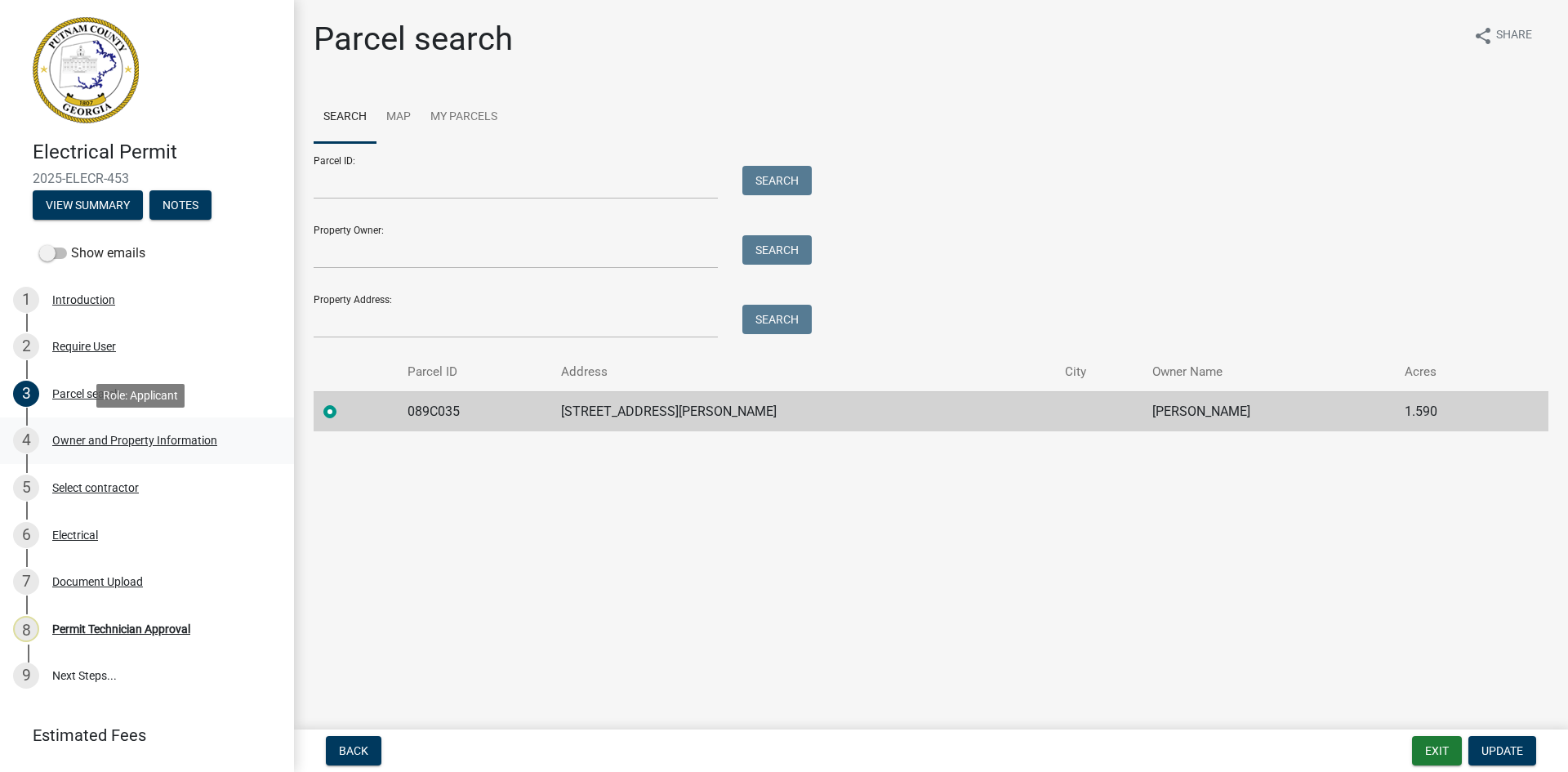
click at [98, 444] on div "Owner and Property Information" at bounding box center [135, 440] width 165 height 12
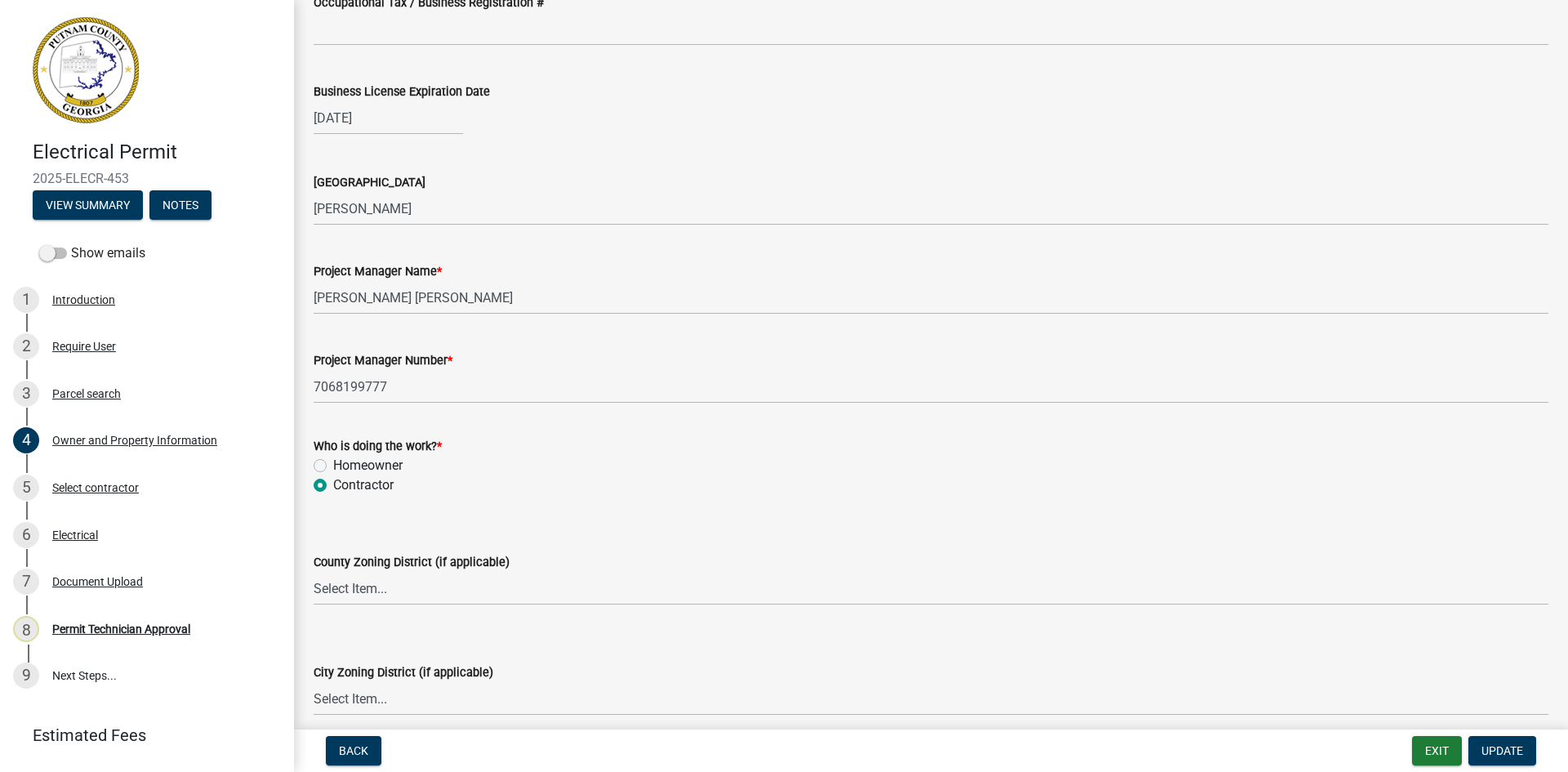
scroll to position [2451, 0]
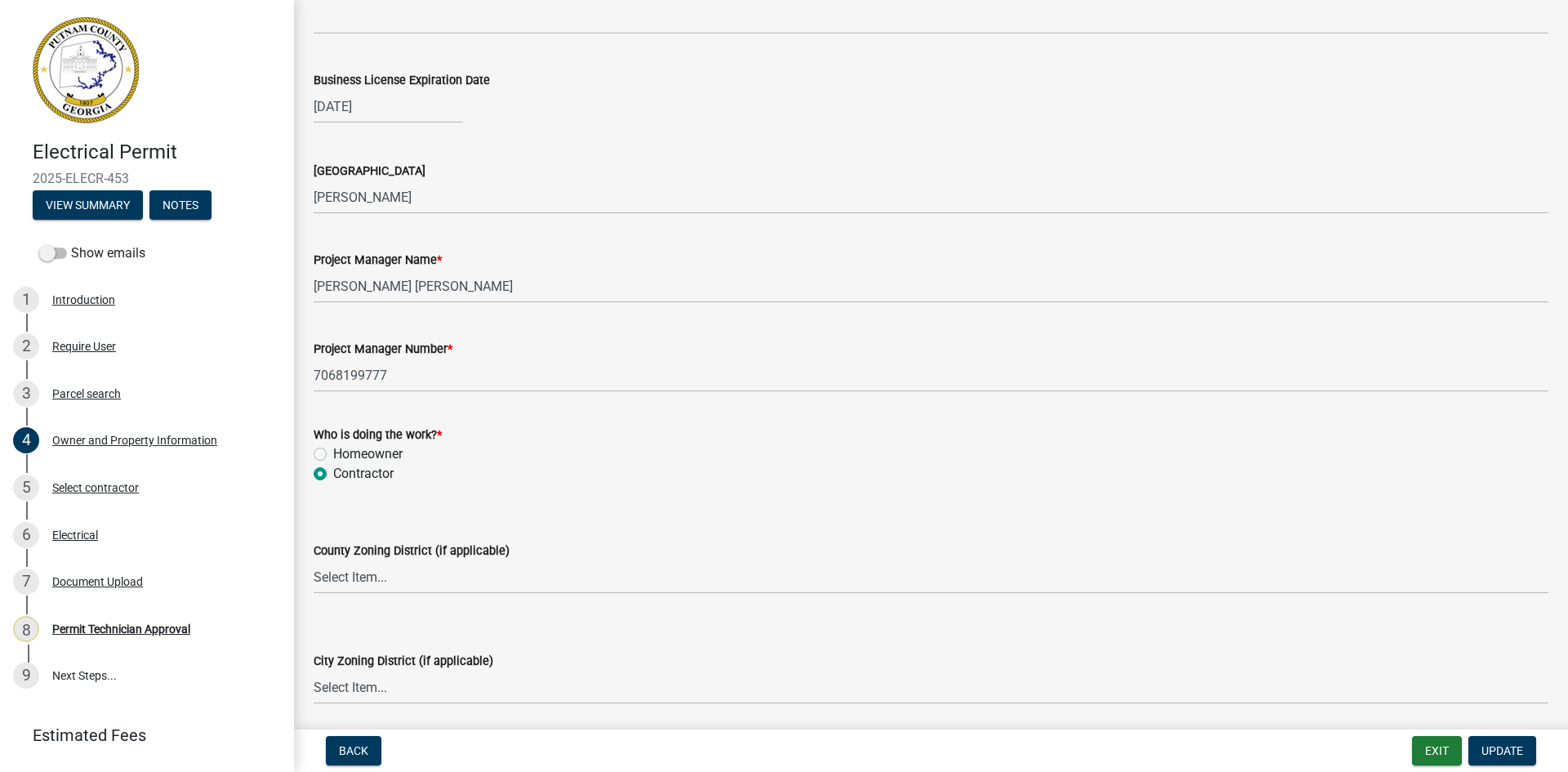
click at [334, 456] on label "Homeowner" at bounding box center [368, 454] width 70 height 20
click at [334, 455] on input "Homeowner" at bounding box center [339, 449] width 11 height 11
radio input "true"
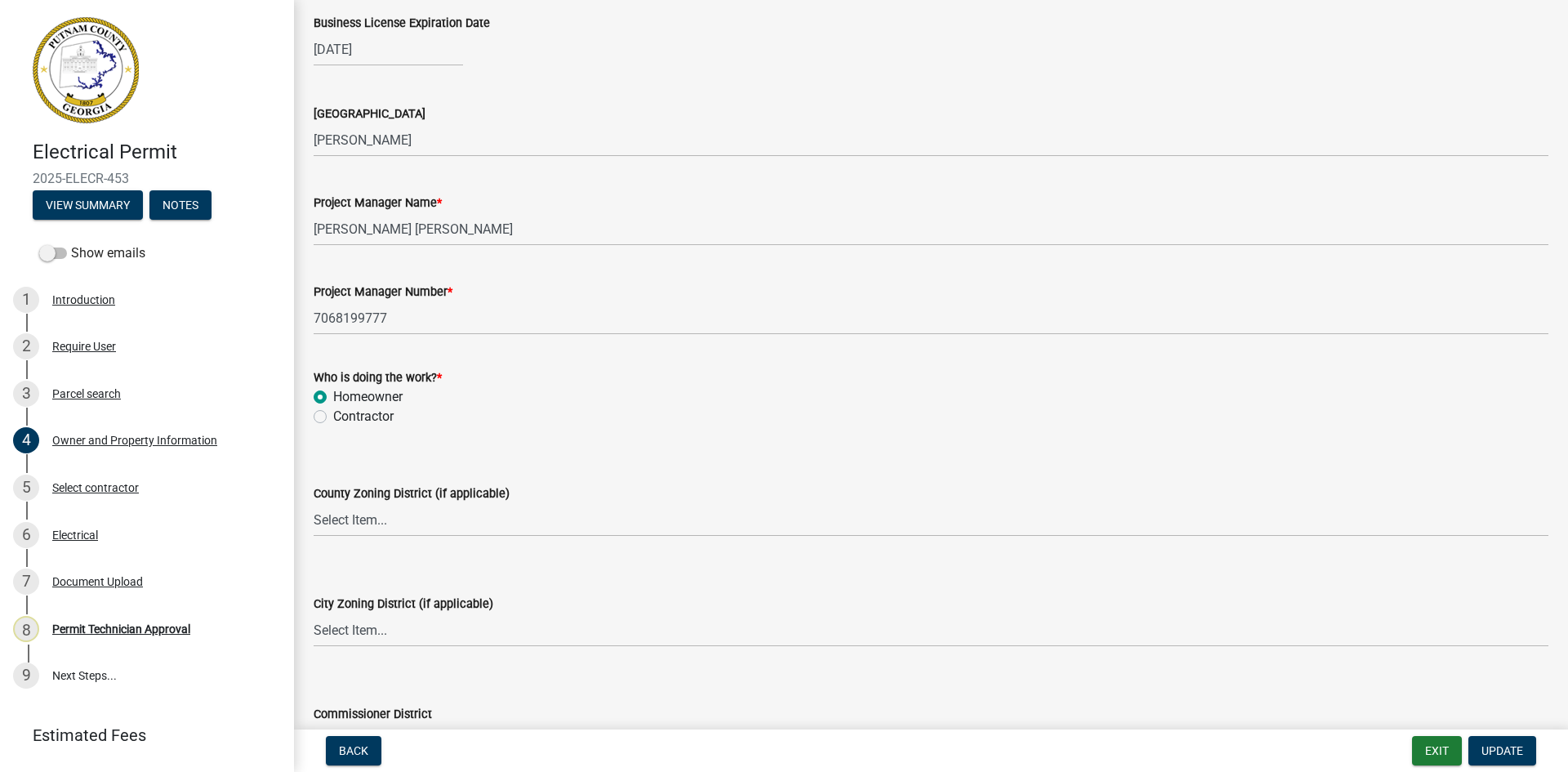
scroll to position [2533, 0]
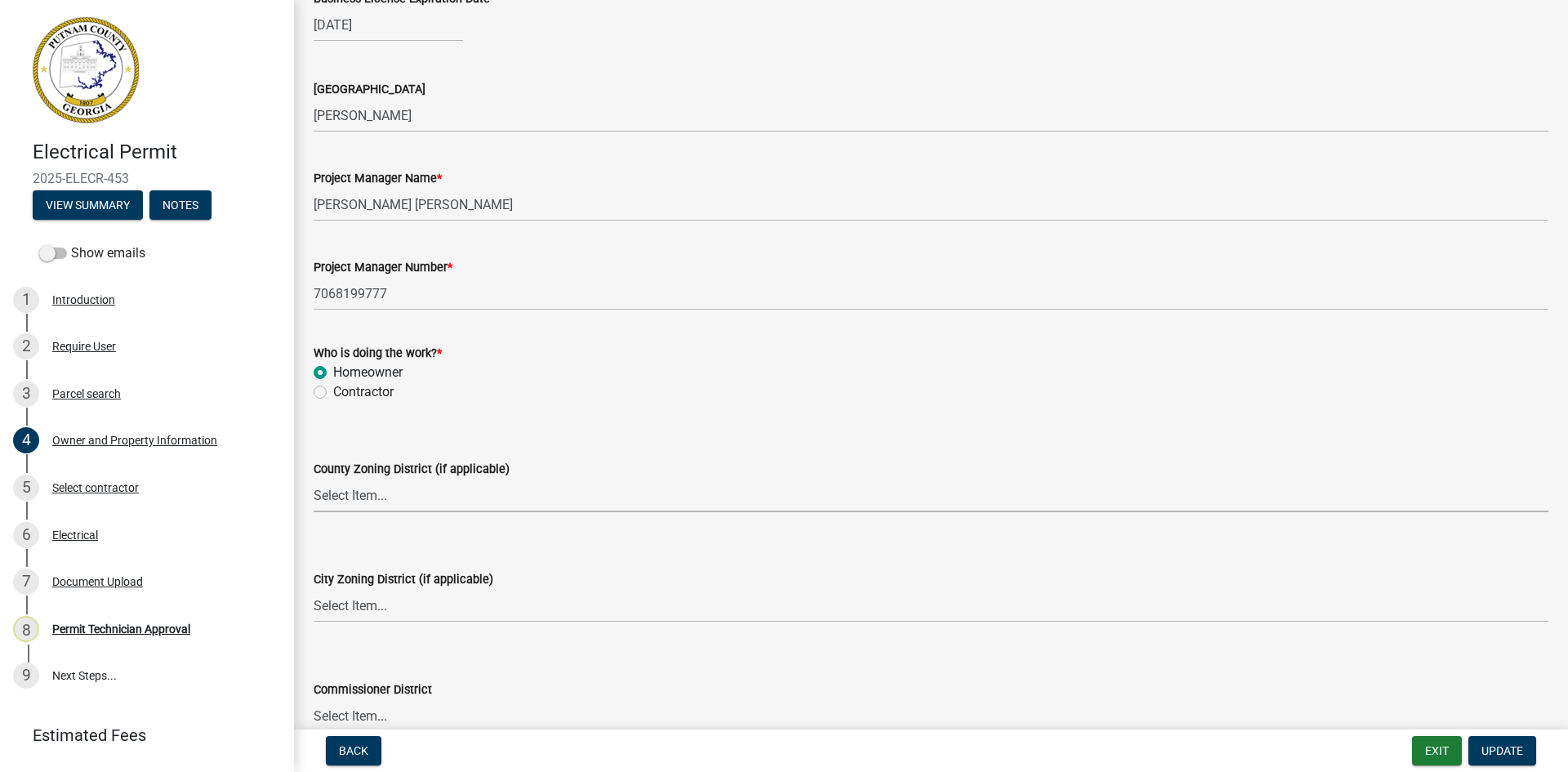
click at [396, 484] on select "Select Item... AG-1 R-1R R-1 R-2 MHP RM-1 RM-3 C-1 C-2 I-M PUD N/A" at bounding box center [931, 495] width 1234 height 33
click at [314, 479] on select "Select Item... AG-1 R-1R R-1 R-2 MHP RM-1 RM-3 C-1 C-2 I-M PUD N/A" at bounding box center [931, 495] width 1234 height 33
select select "34fe85c2-5f76-4343-b6bb-8ca387e0bed7"
click at [1503, 752] on span "Update" at bounding box center [1502, 750] width 41 height 13
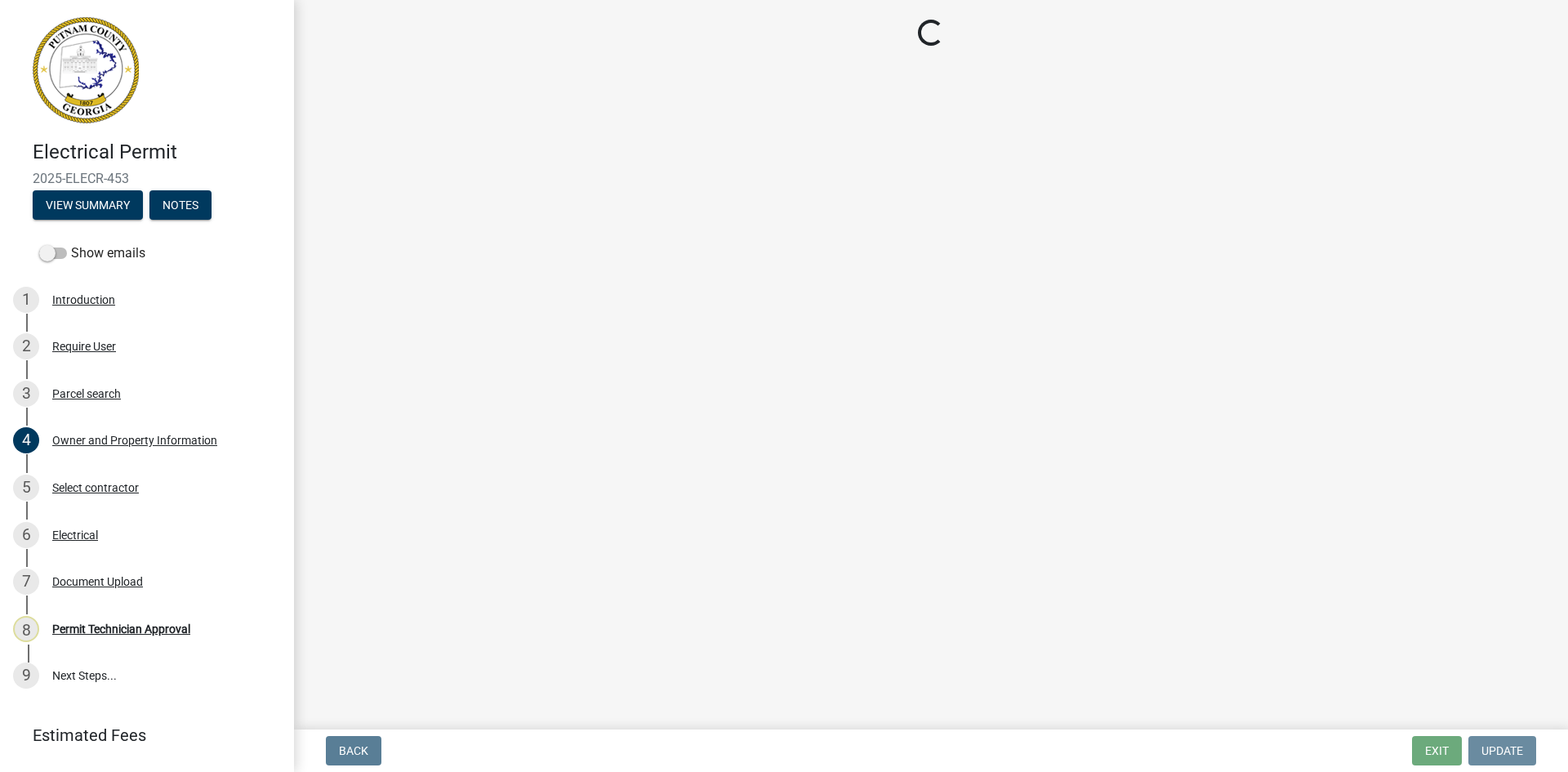
scroll to position [0, 0]
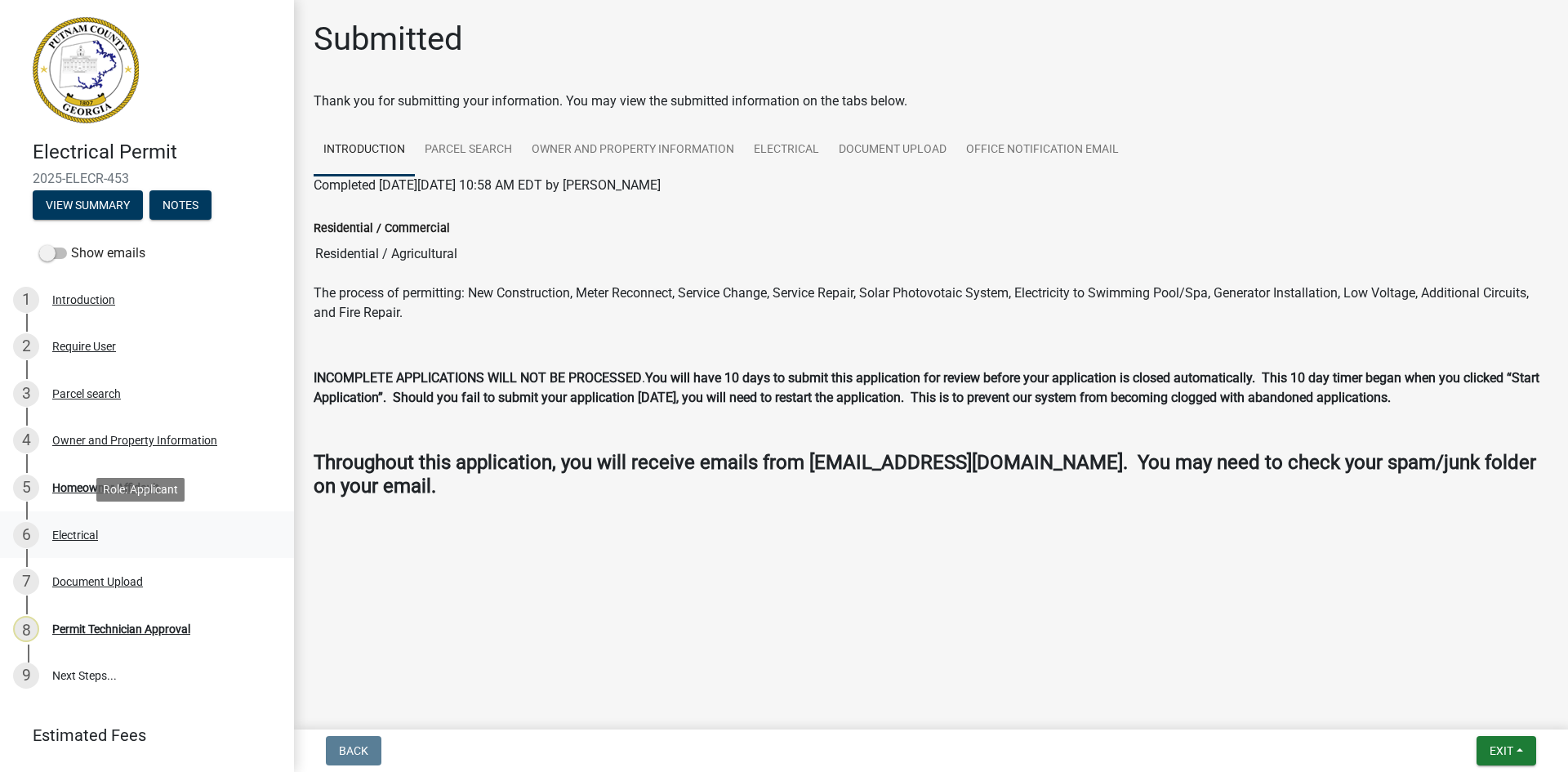
click at [77, 525] on div "6 Electrical" at bounding box center [140, 535] width 255 height 27
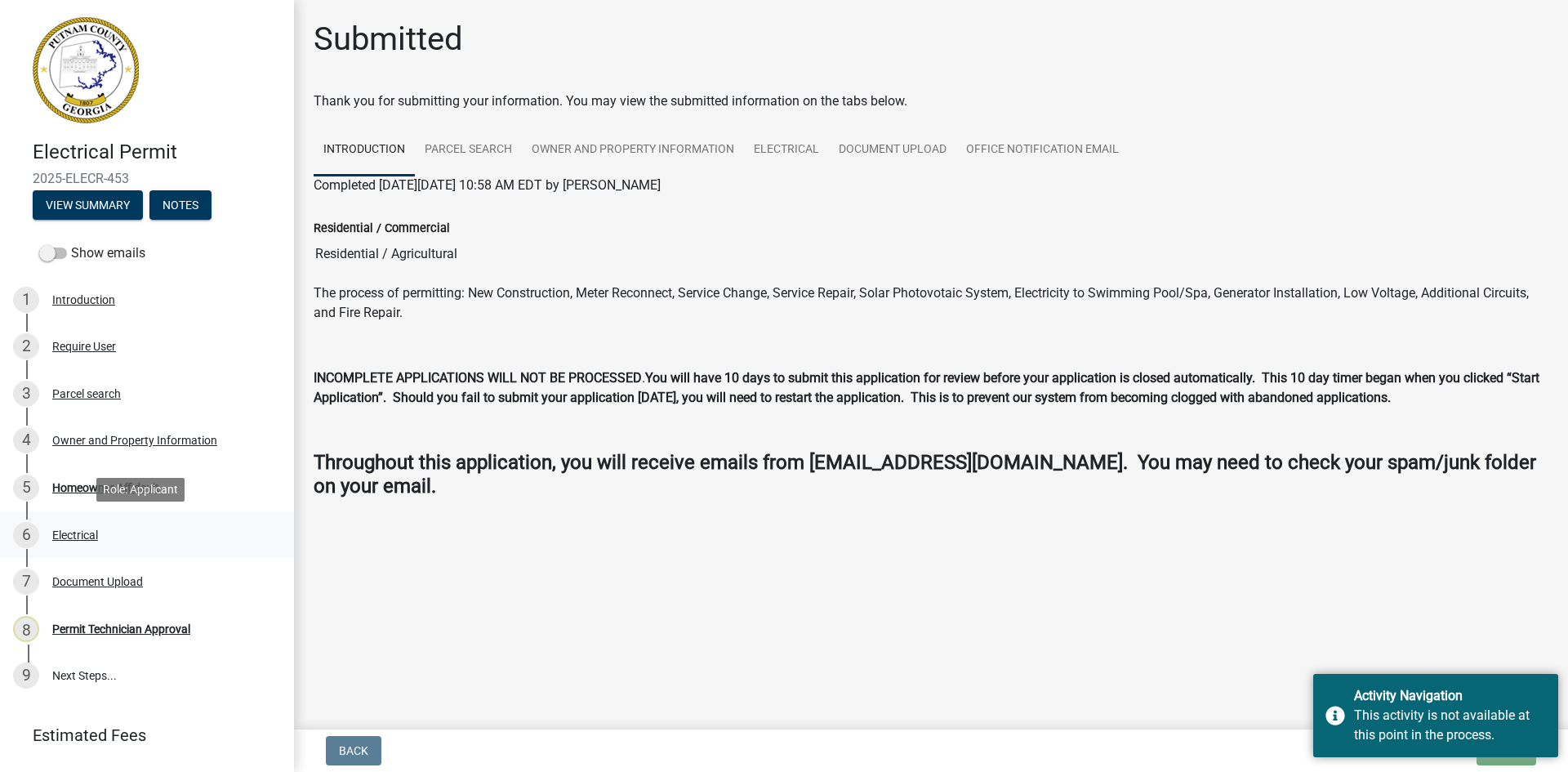
click at [82, 532] on div "Electrical" at bounding box center [75, 536] width 45 height 12
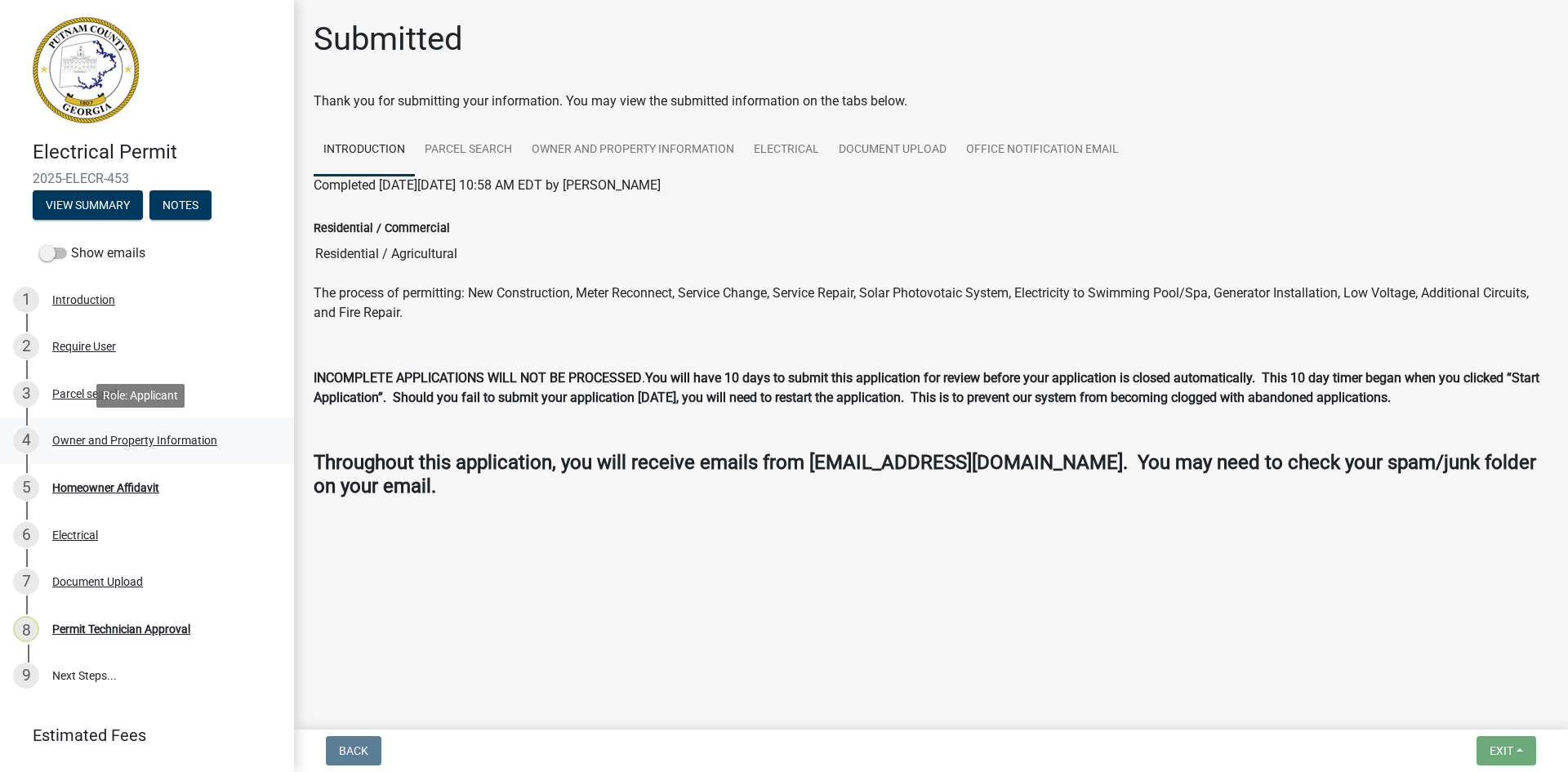
click at [108, 432] on div "4 Owner and Property Information" at bounding box center [140, 440] width 255 height 27
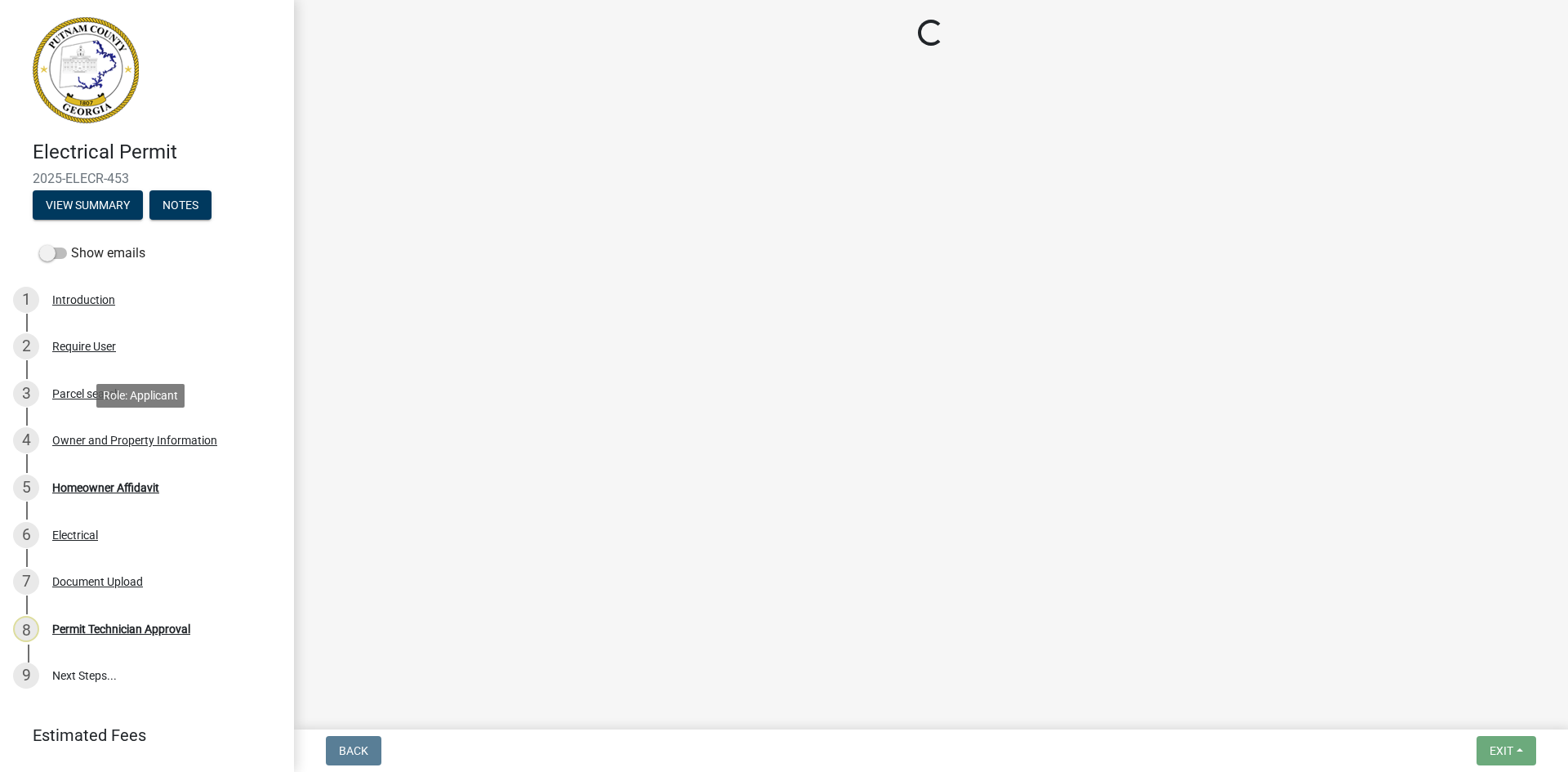
select select "34fe85c2-5f76-4343-b6bb-8ca387e0bed7"
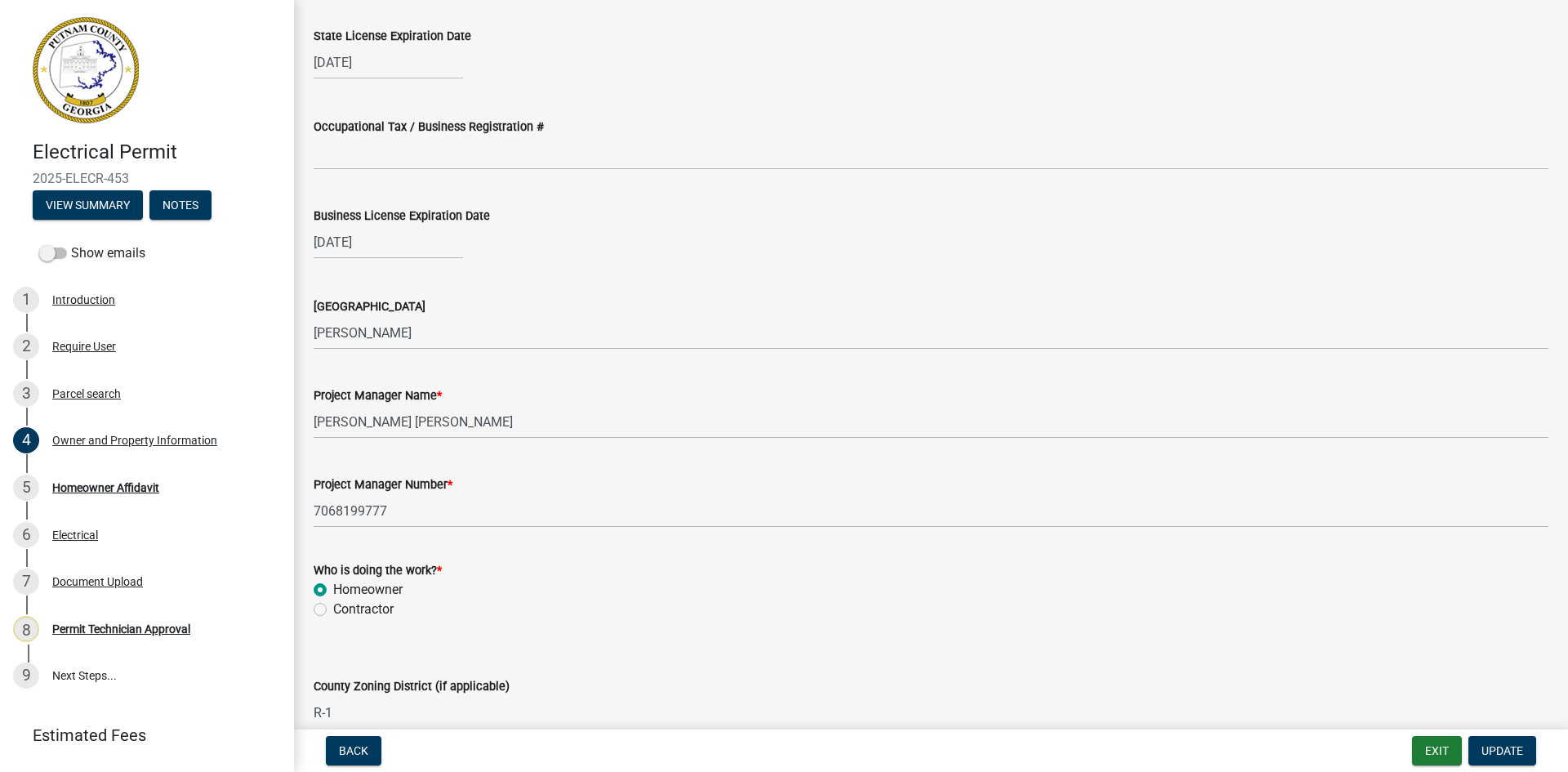
scroll to position [2533, 0]
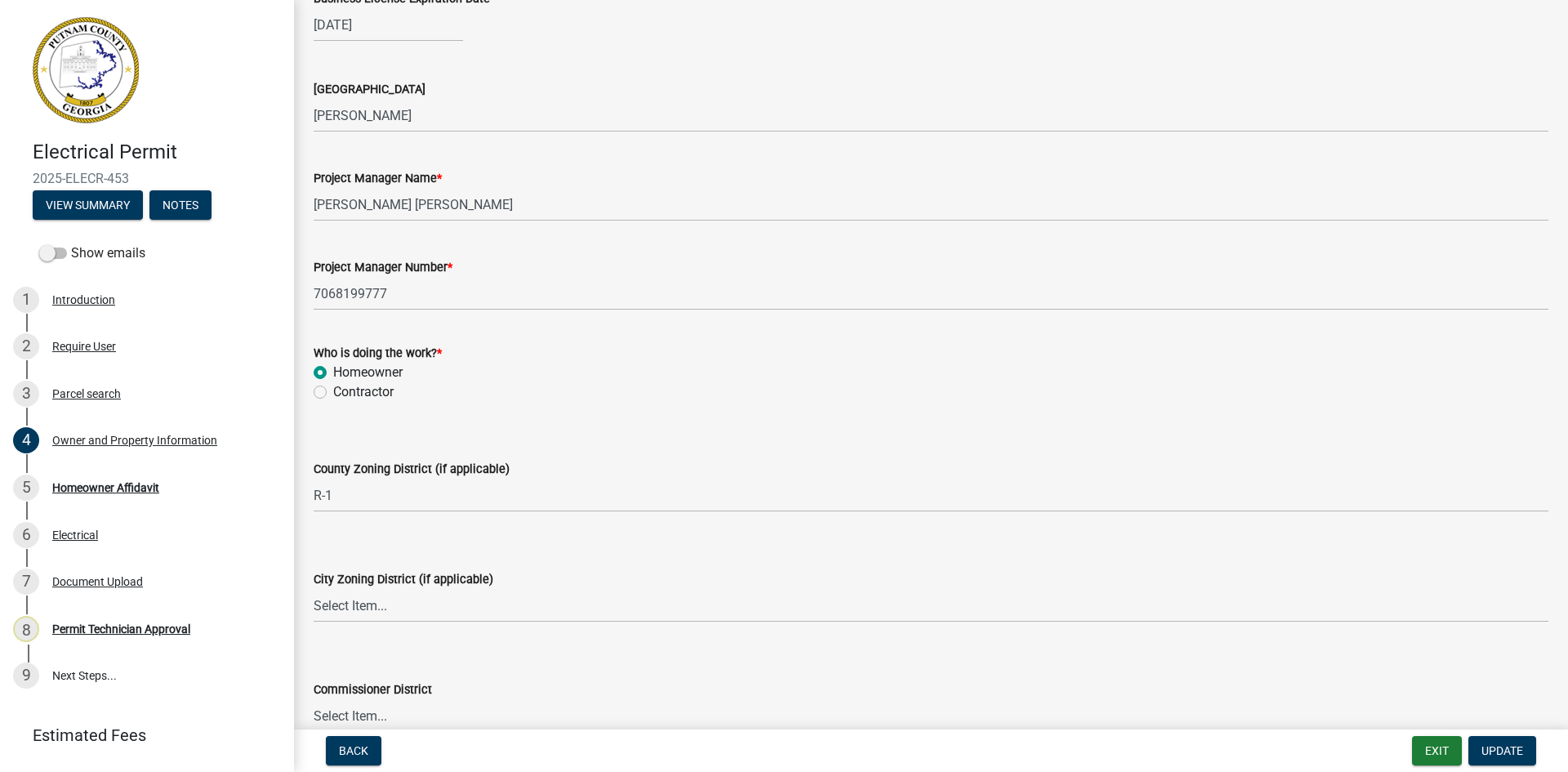
click at [334, 392] on label "Contractor" at bounding box center [363, 392] width 60 height 20
click at [334, 392] on input "Contractor" at bounding box center [339, 387] width 11 height 11
radio input "true"
click at [1510, 761] on button "Update" at bounding box center [1502, 751] width 68 height 30
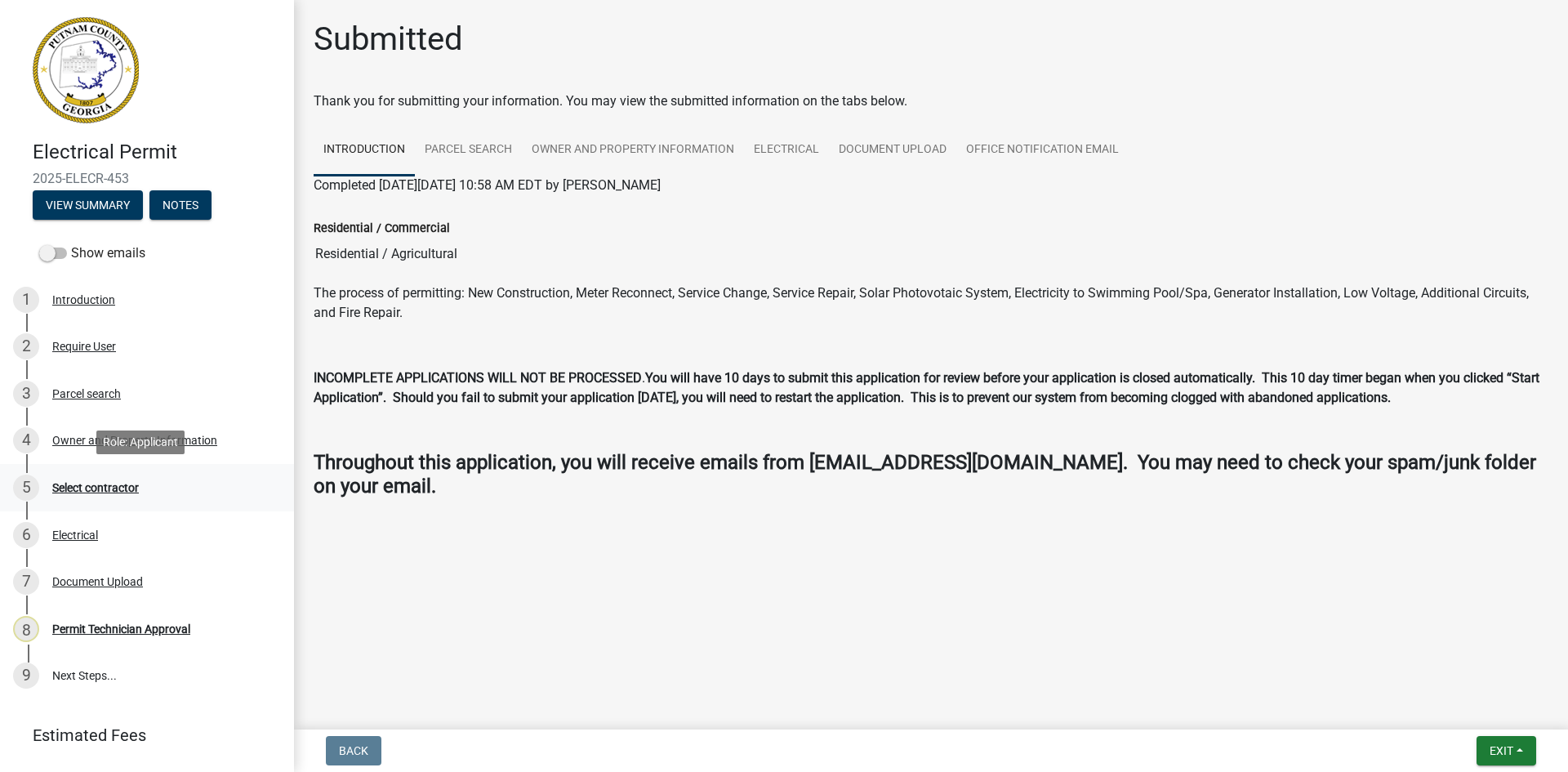
click at [117, 482] on div "Select contractor" at bounding box center [95, 488] width 87 height 12
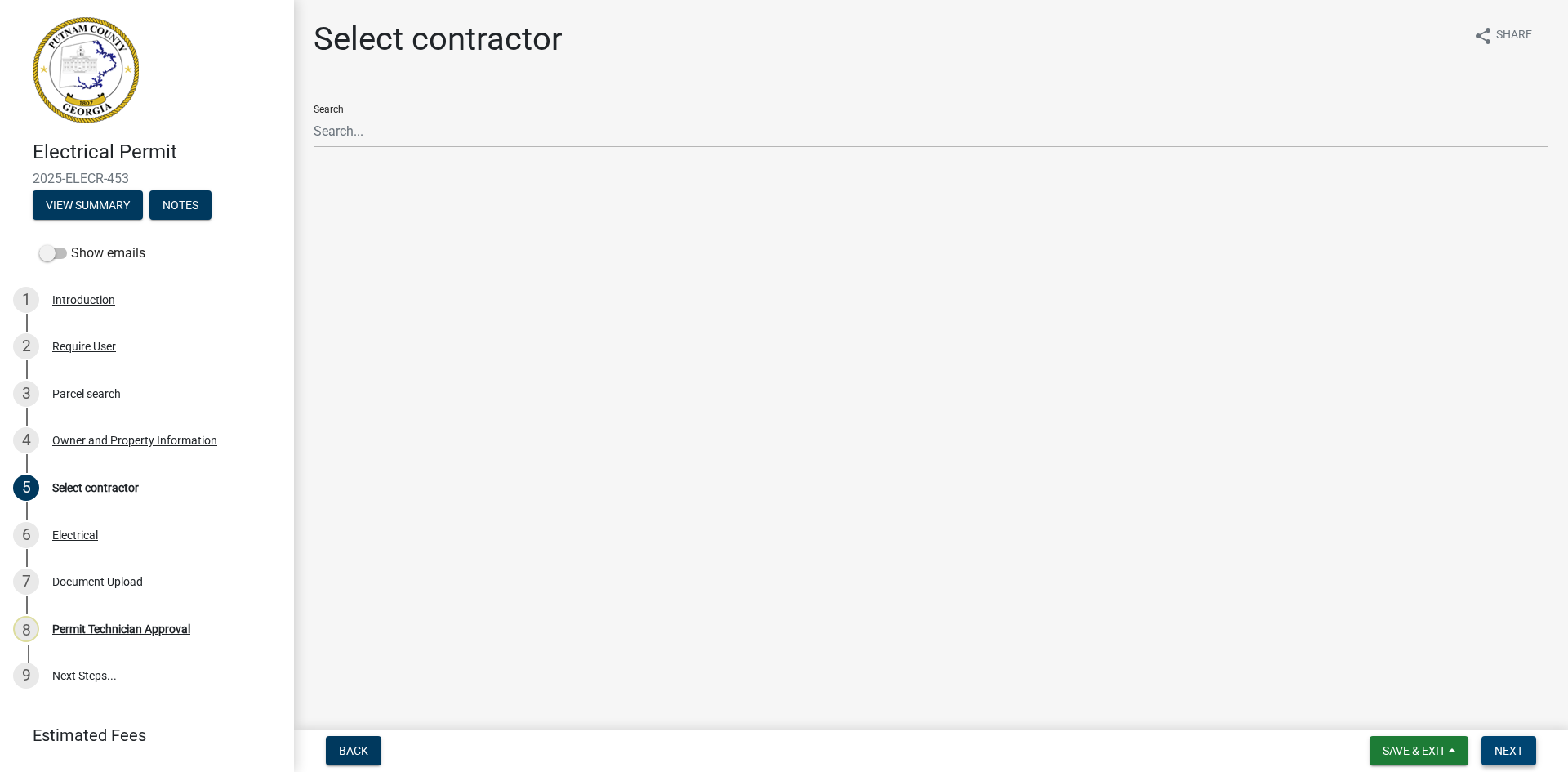
click at [1522, 740] on button "Next" at bounding box center [1509, 751] width 55 height 30
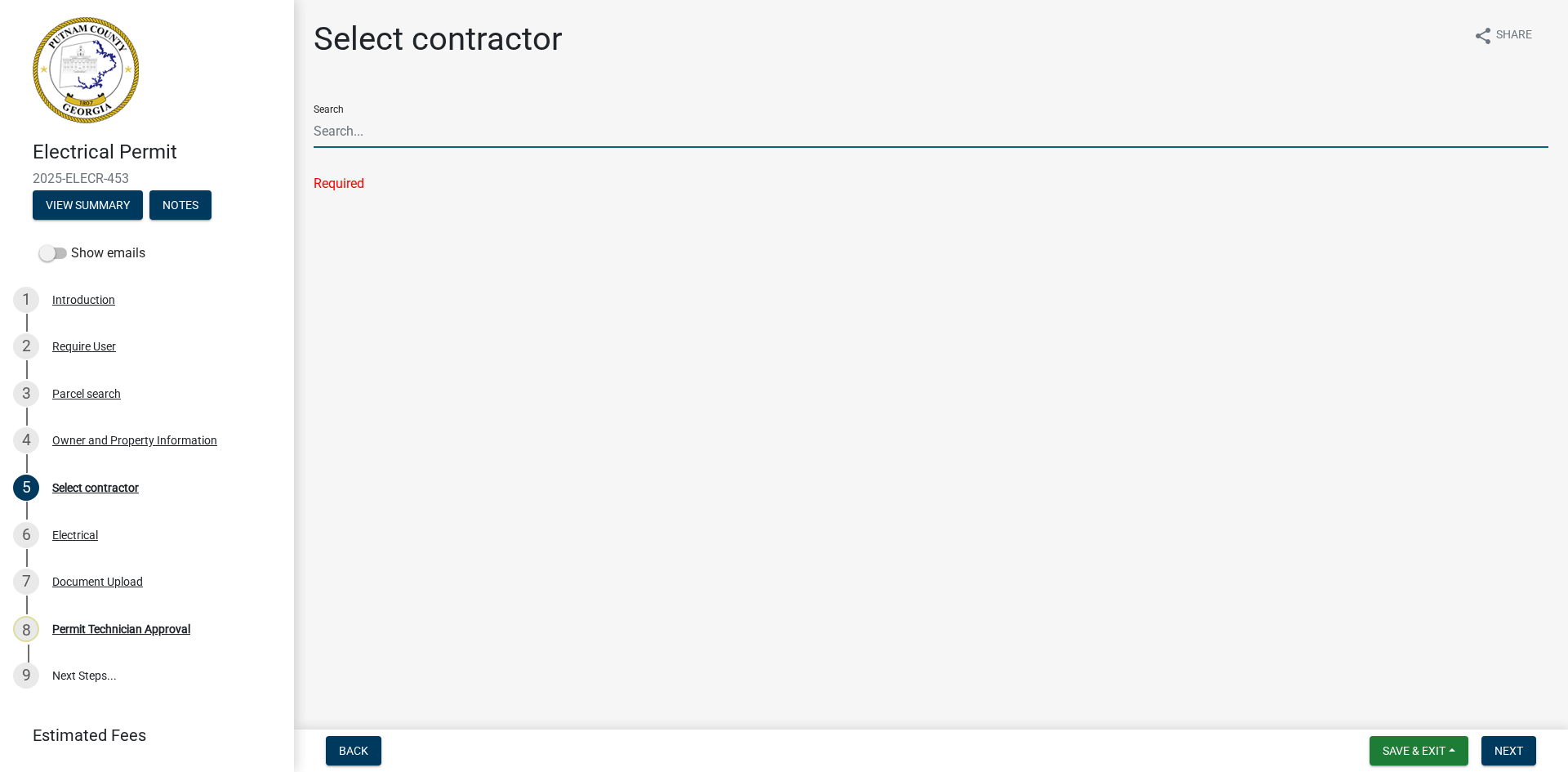
click at [430, 130] on input "Search" at bounding box center [931, 131] width 1234 height 33
type input "[PERSON_NAME]"
click at [158, 434] on div "Owner and Property Information" at bounding box center [135, 440] width 165 height 12
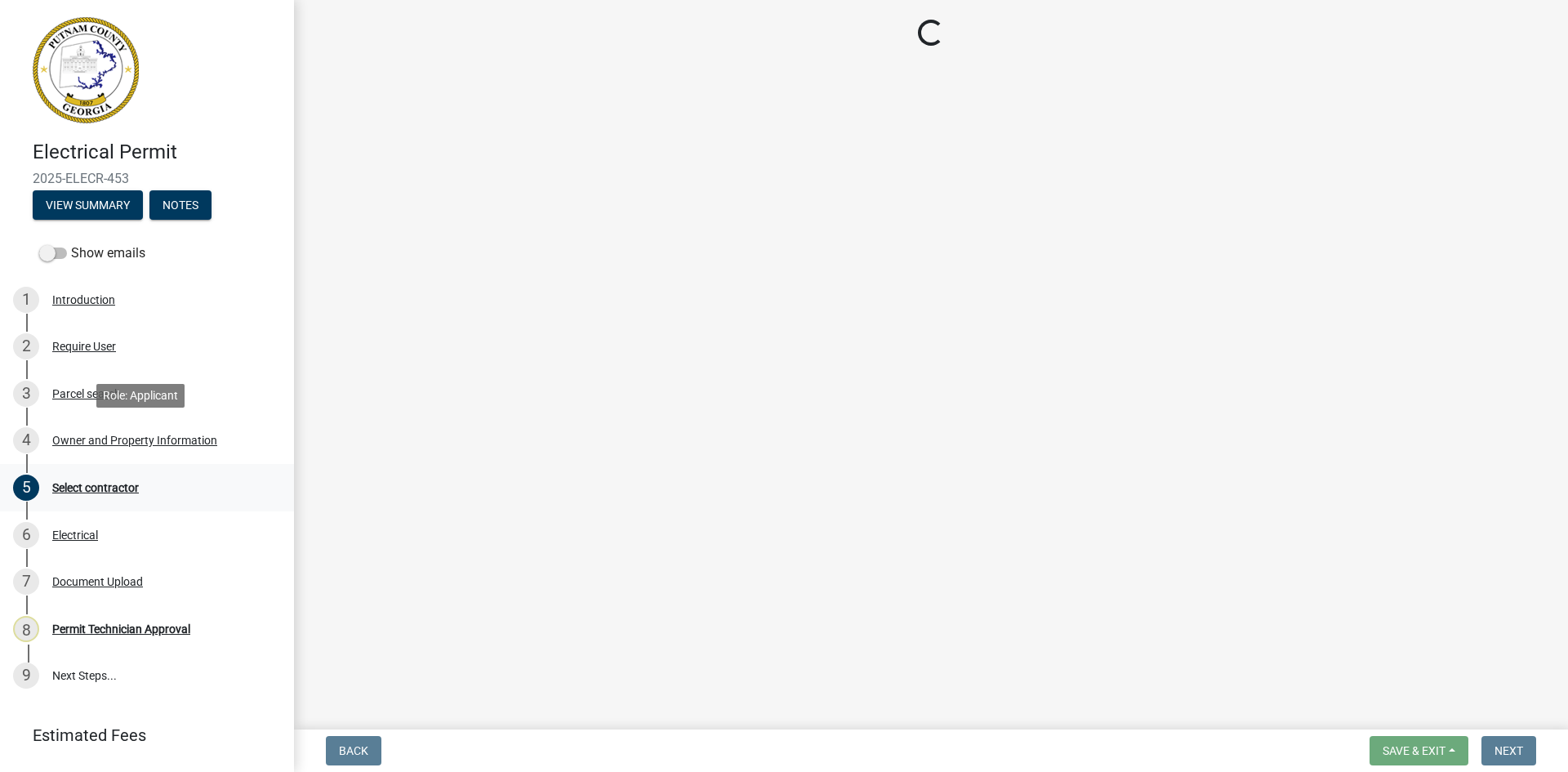
select select "34fe85c2-5f76-4343-b6bb-8ca387e0bed7"
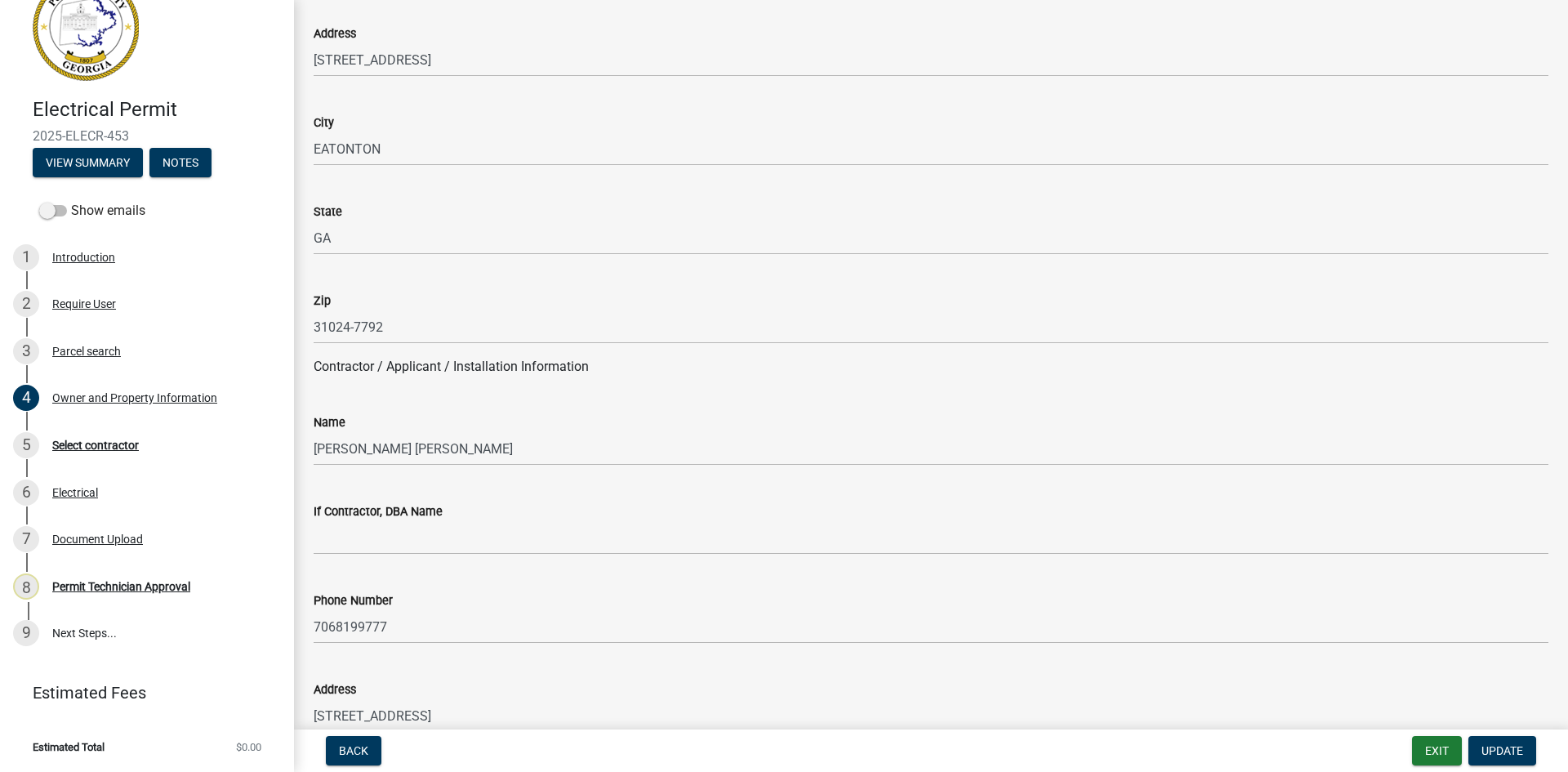
scroll to position [1144, 0]
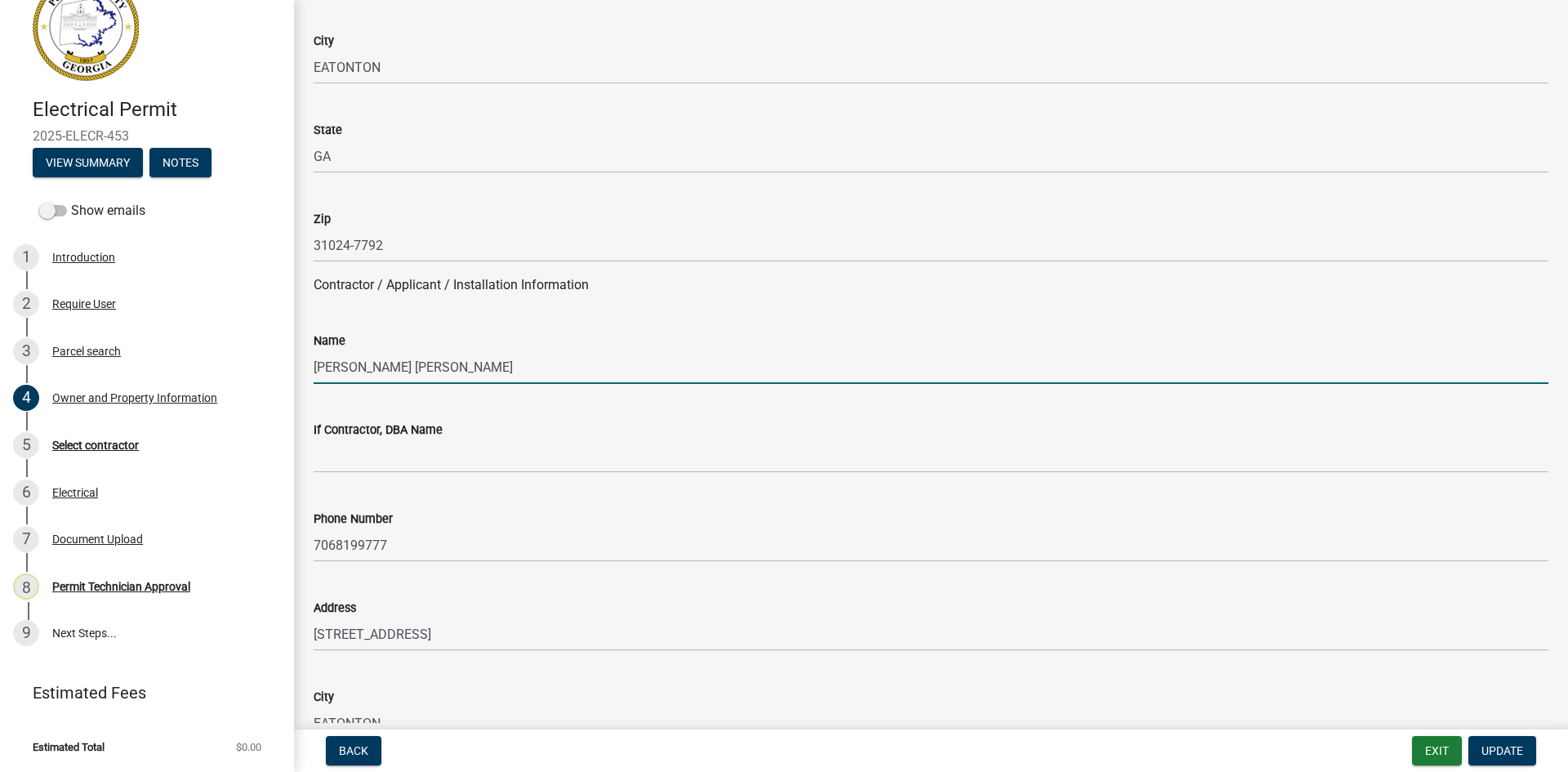
drag, startPoint x: 314, startPoint y: 366, endPoint x: 458, endPoint y: 361, distance: 144.1
click at [458, 361] on input "[PERSON_NAME] [PERSON_NAME]" at bounding box center [931, 367] width 1234 height 33
click at [111, 441] on div "Select contractor" at bounding box center [95, 445] width 87 height 12
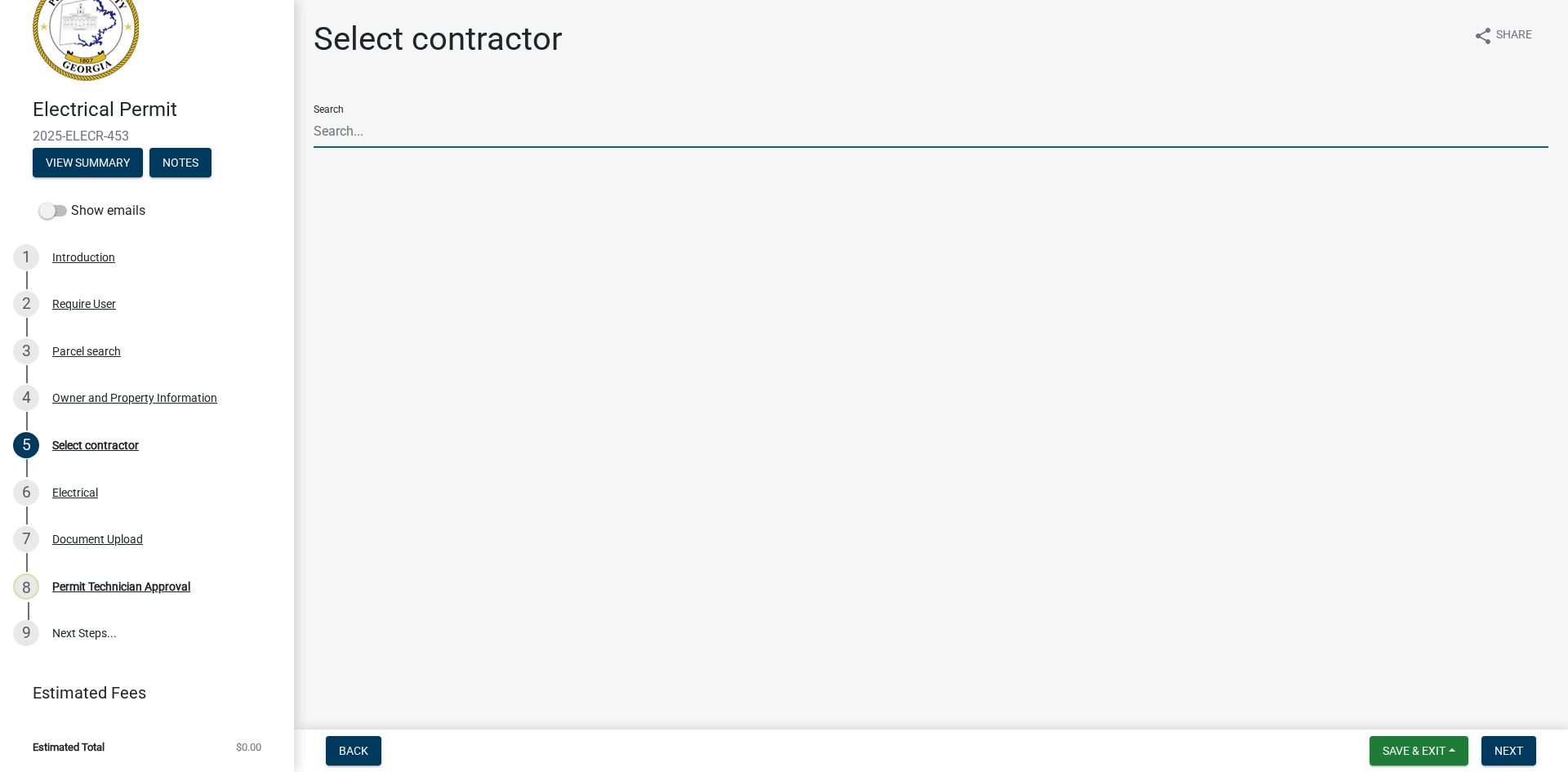
click at [390, 138] on input "Search" at bounding box center [931, 131] width 1234 height 33
paste input "[PERSON_NAME] [PERSON_NAME]"
click at [1522, 751] on span "Next" at bounding box center [1508, 750] width 29 height 13
click at [468, 134] on input "[PERSON_NAME] [PERSON_NAME]" at bounding box center [931, 131] width 1234 height 33
drag, startPoint x: 468, startPoint y: 134, endPoint x: 262, endPoint y: 156, distance: 207.2
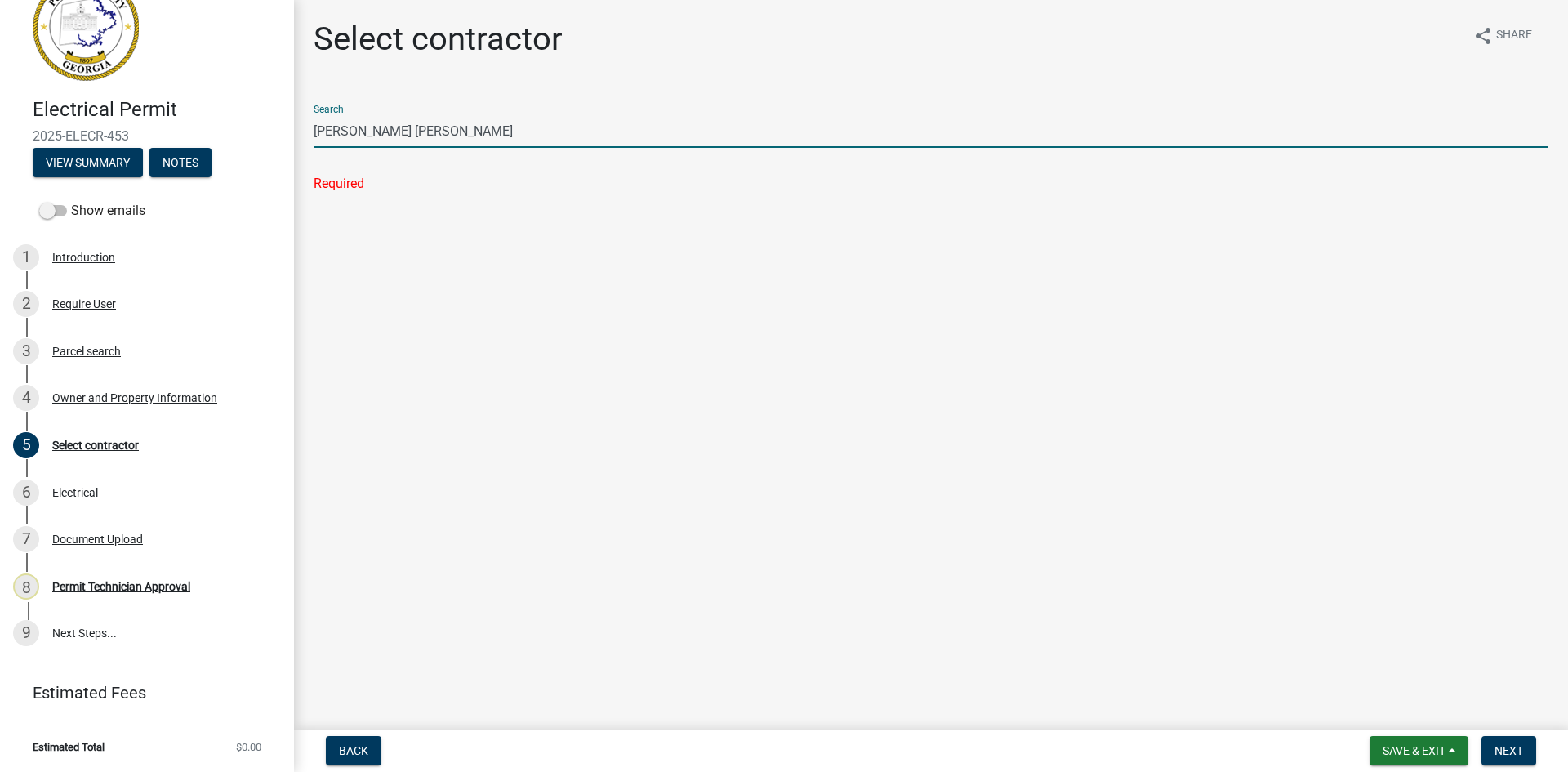
click at [262, 156] on div "Electrical Permit 2025-ELECR-453 View Summary Notes Show emails 1 Introduction …" at bounding box center [784, 386] width 1568 height 772
click at [389, 132] on input "[PERSON_NAME] [PERSON_NAME]" at bounding box center [931, 131] width 1234 height 33
click at [414, 126] on input "[PERSON_NAME]" at bounding box center [931, 131] width 1234 height 33
type input "[PERSON_NAME]"
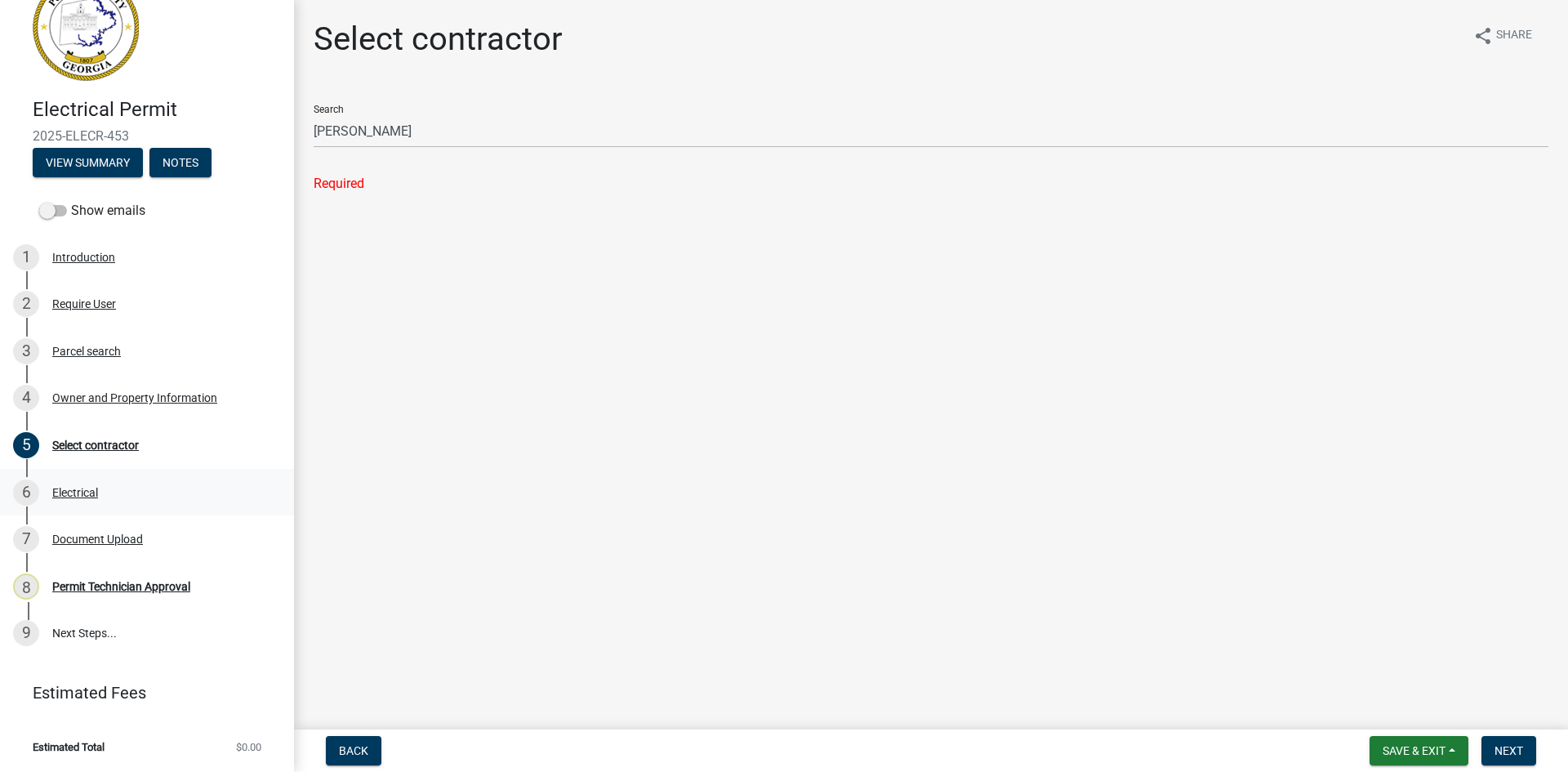
click at [94, 483] on div "6 Electrical" at bounding box center [140, 492] width 255 height 27
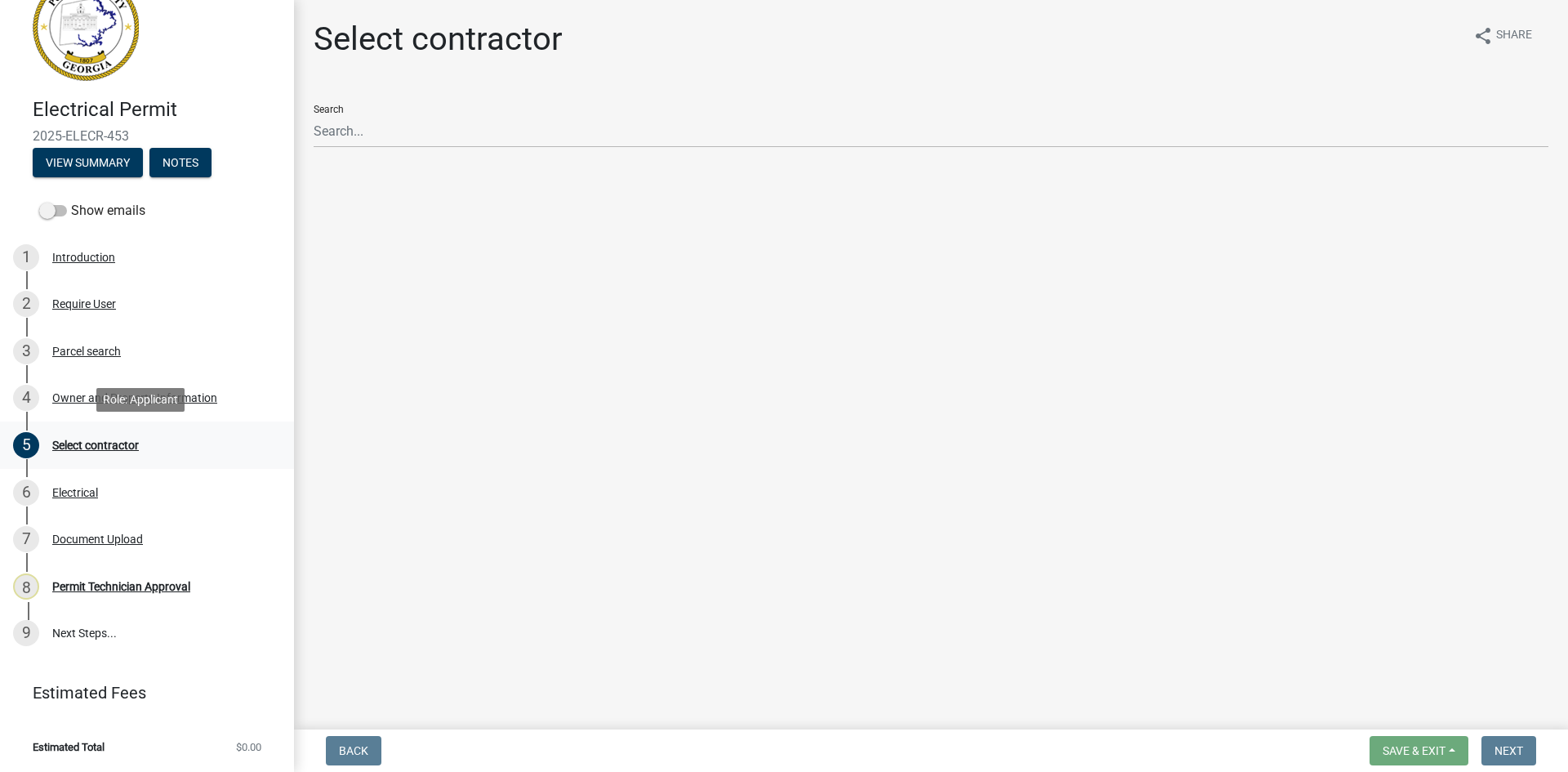
click at [99, 442] on div "Select contractor" at bounding box center [95, 445] width 87 height 12
click at [83, 495] on div "Electrical" at bounding box center [75, 492] width 45 height 12
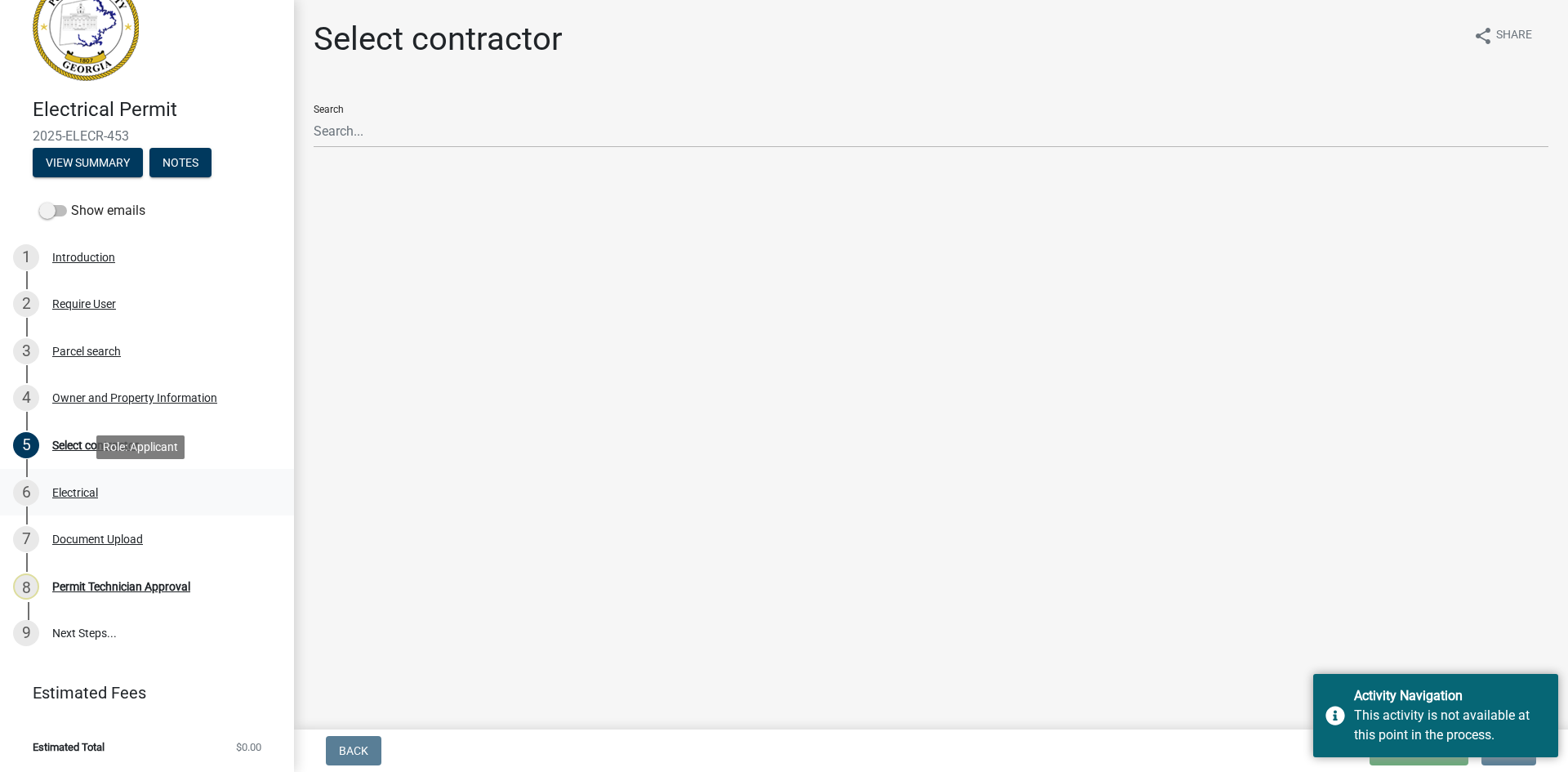
click at [87, 499] on div "6 Electrical" at bounding box center [140, 492] width 255 height 27
click at [176, 582] on div "Permit Technician Approval" at bounding box center [121, 587] width 138 height 12
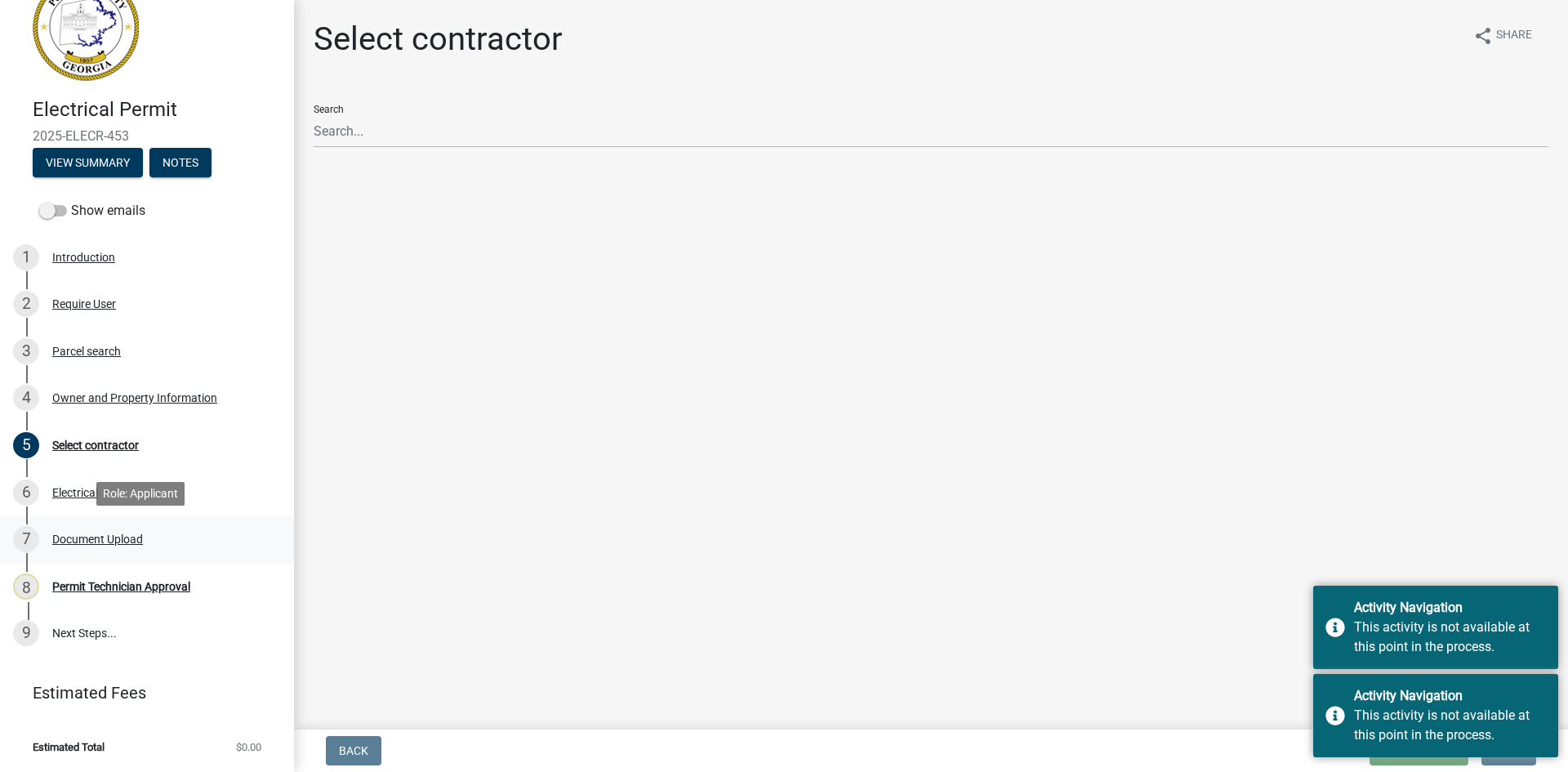
click at [109, 545] on div "Document Upload" at bounding box center [97, 540] width 91 height 12
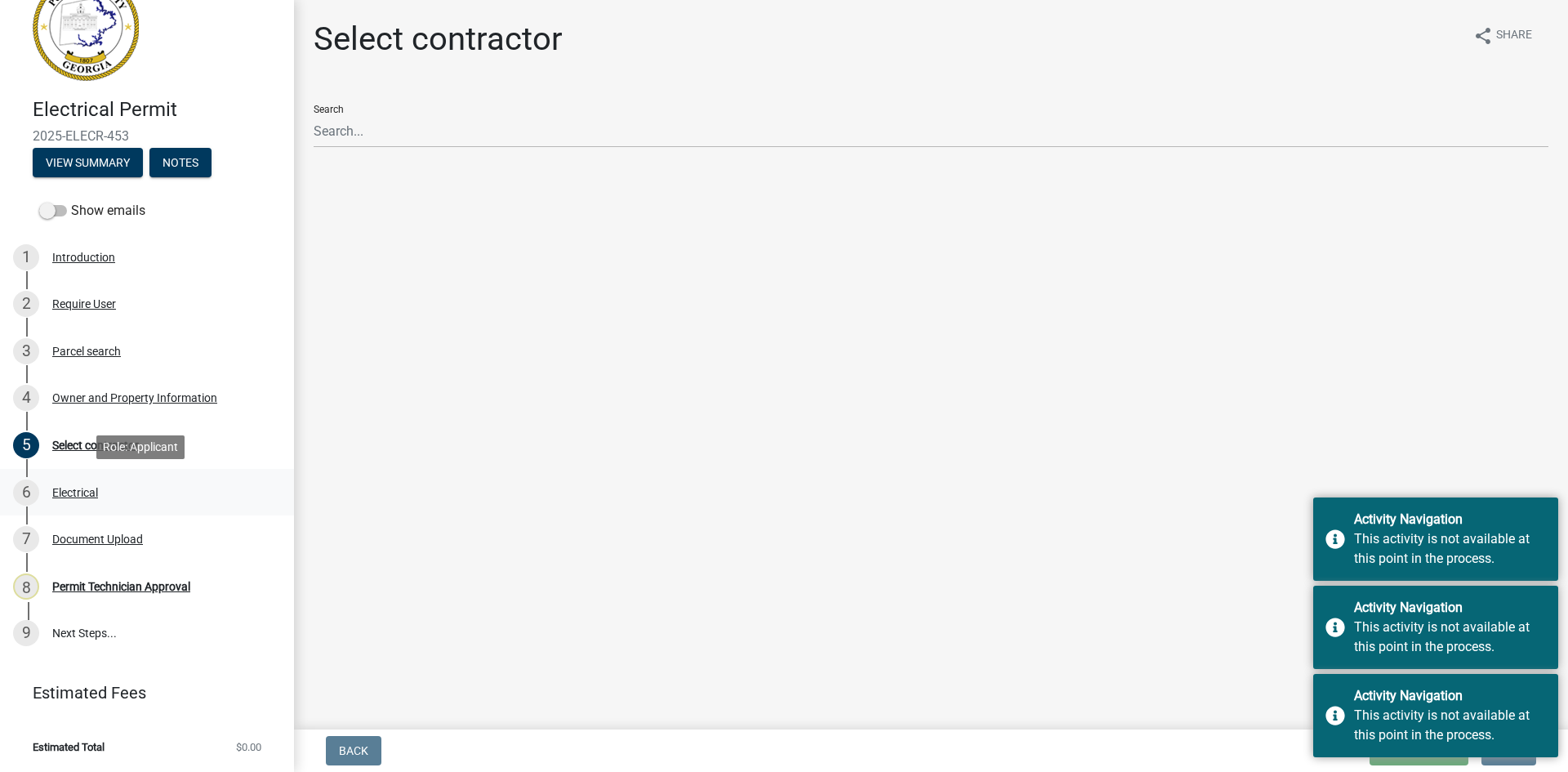
click at [83, 498] on div "Electrical" at bounding box center [75, 492] width 45 height 12
click at [1419, 752] on div "Activity Navigation This activity is not available at this point in the process." at bounding box center [1435, 715] width 245 height 84
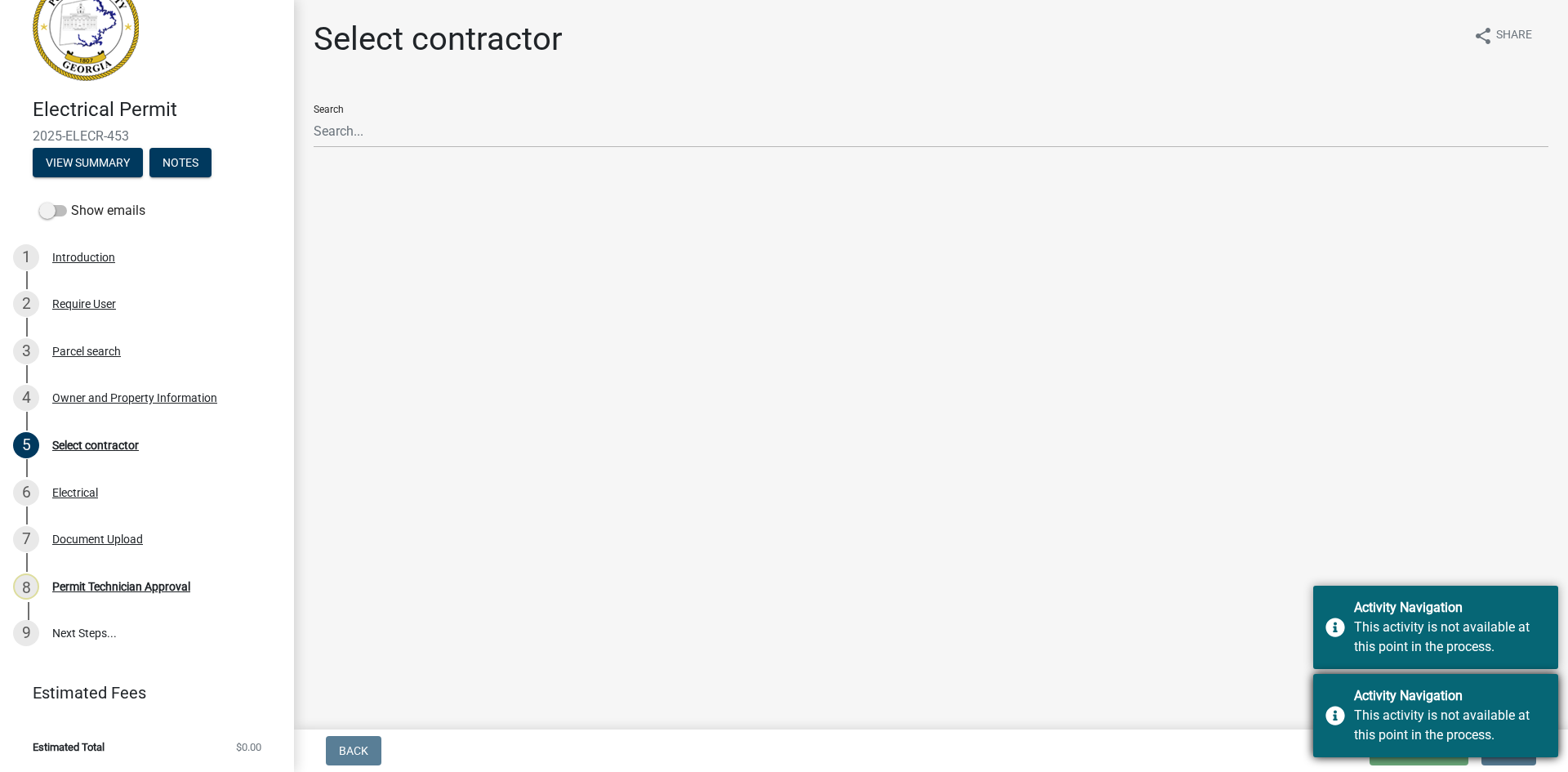
click at [1333, 698] on div "Activity Navigation This activity is not available at this point in the process." at bounding box center [1435, 715] width 245 height 84
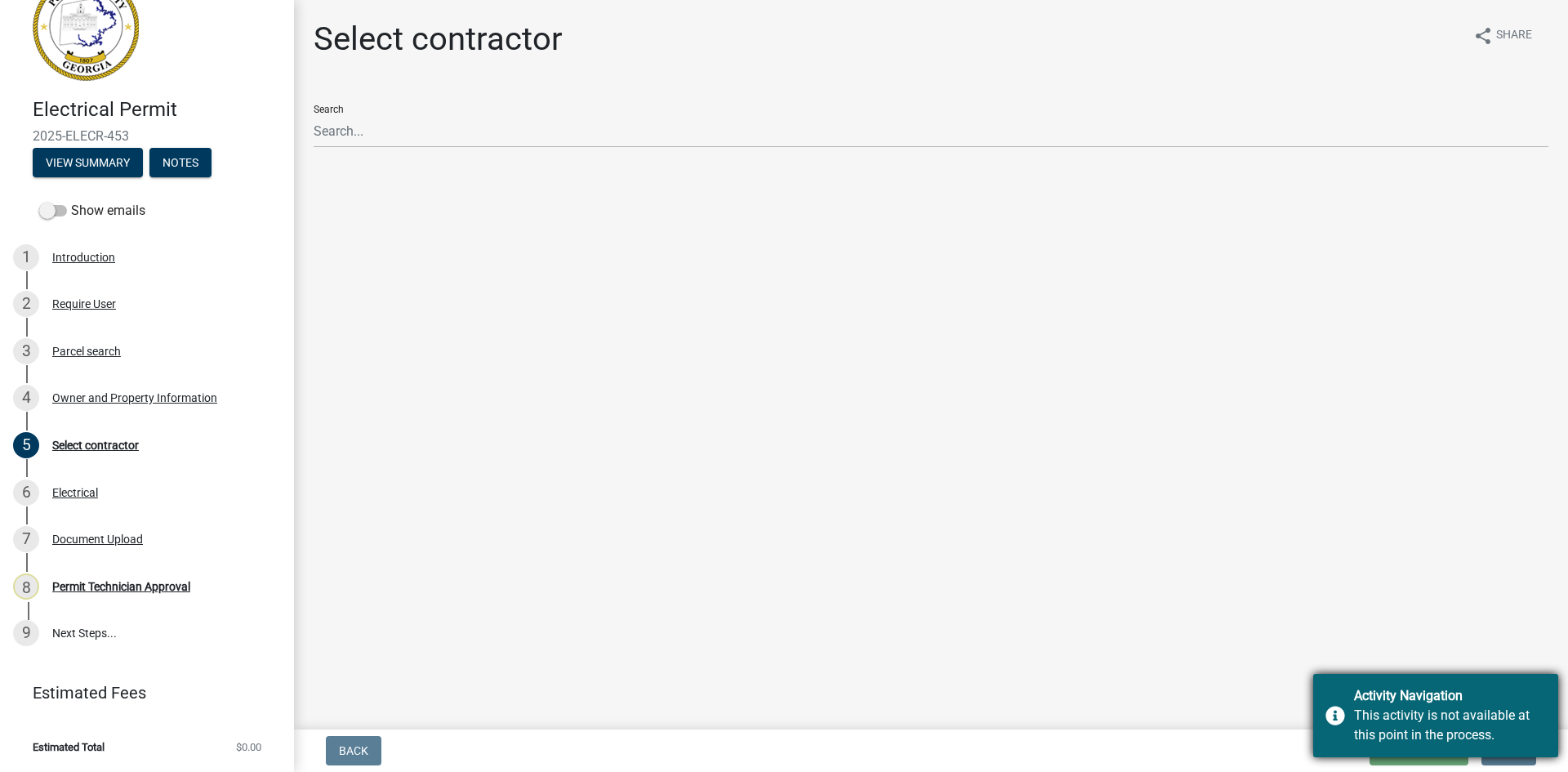
click at [1339, 697] on div "Activity Navigation This activity is not available at this point in the process." at bounding box center [1435, 715] width 245 height 84
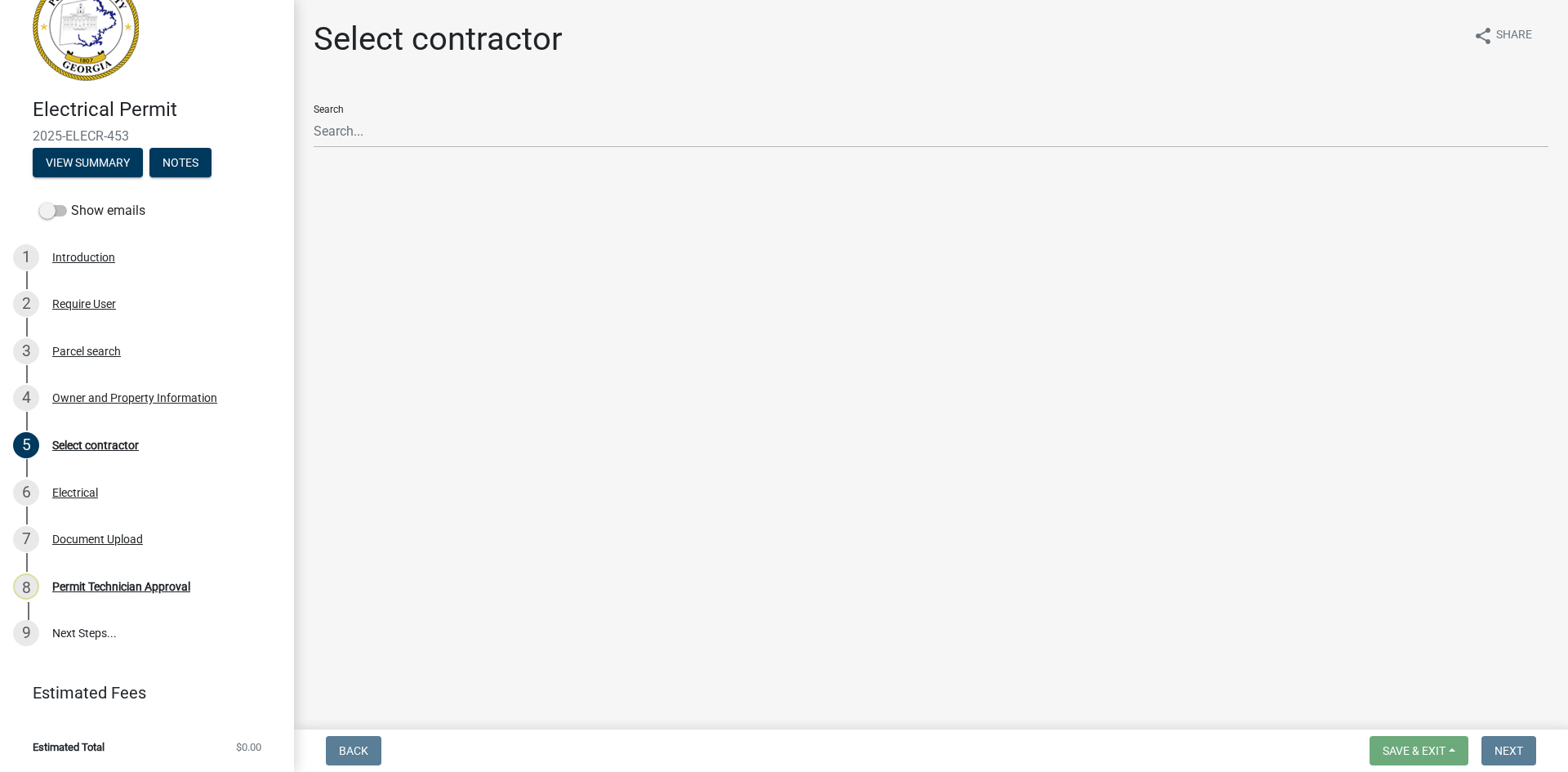
click at [96, 395] on div "Owner and Property Information" at bounding box center [135, 398] width 165 height 12
select select "34fe85c2-5f76-4343-b6bb-8ca387e0bed7"
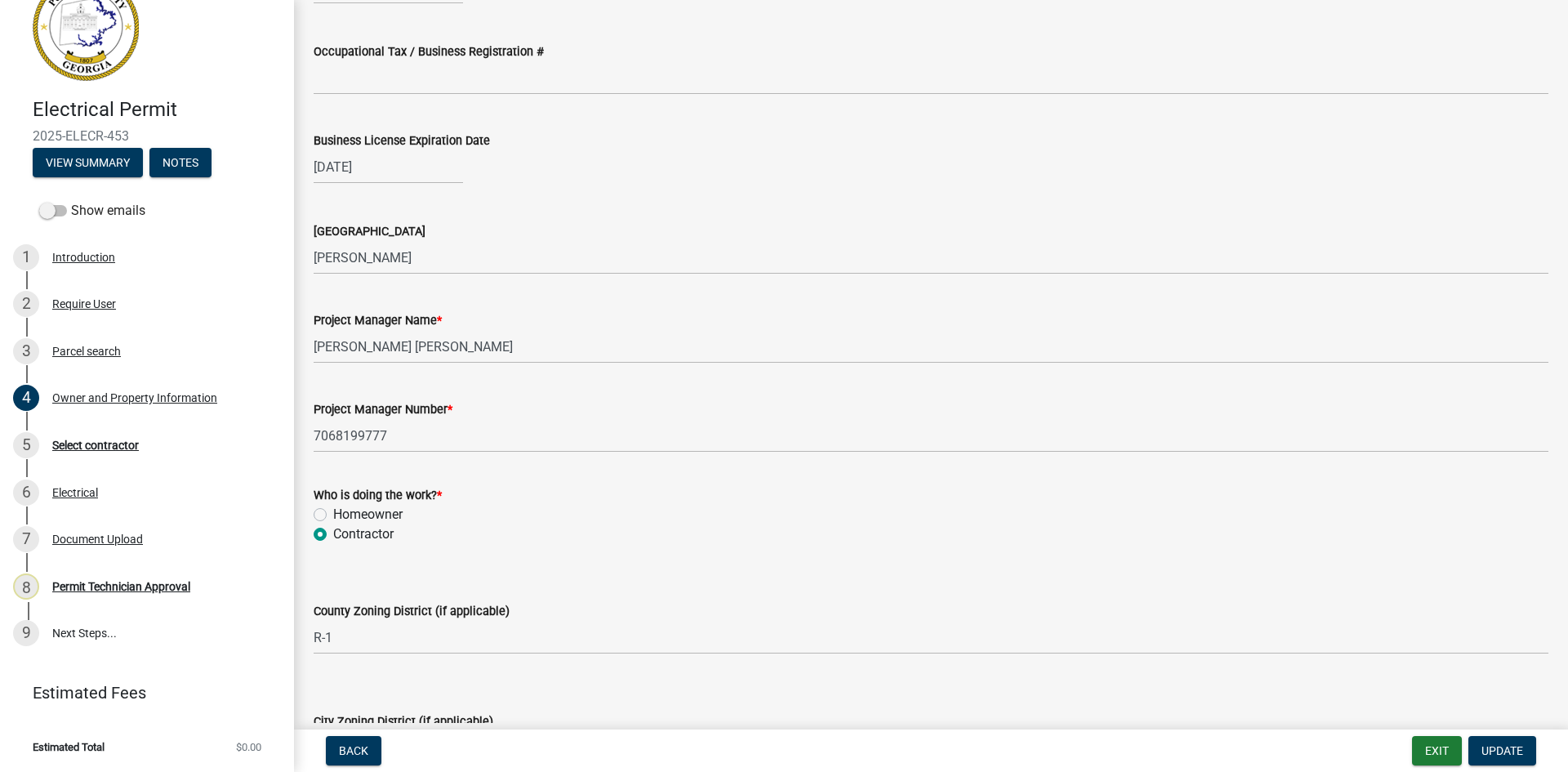
scroll to position [2614, 0]
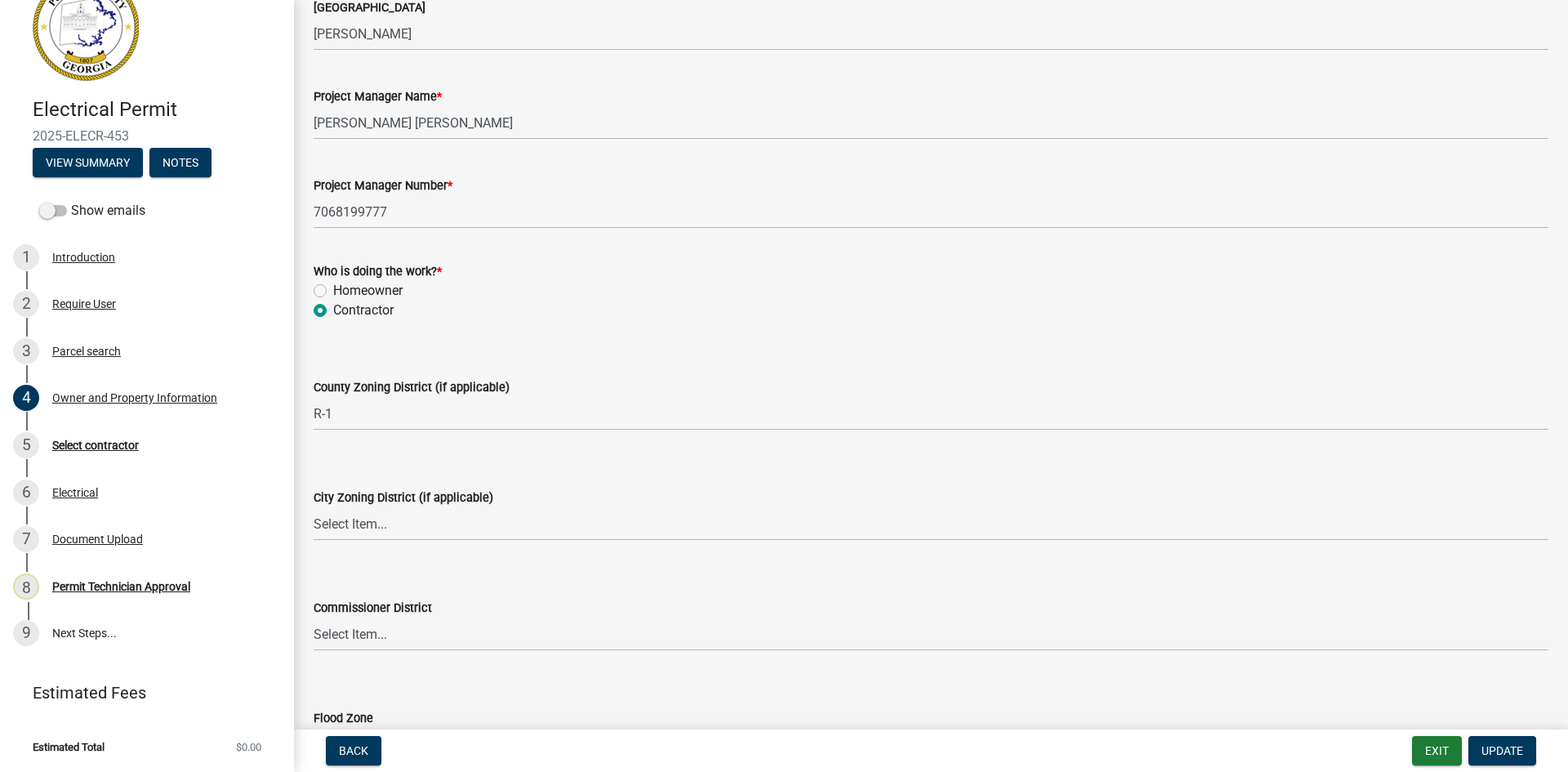
click at [334, 291] on label "Homeowner" at bounding box center [368, 290] width 70 height 20
click at [334, 291] on input "Homeowner" at bounding box center [339, 286] width 11 height 11
radio input "true"
click at [1504, 745] on span "Update" at bounding box center [1502, 750] width 41 height 13
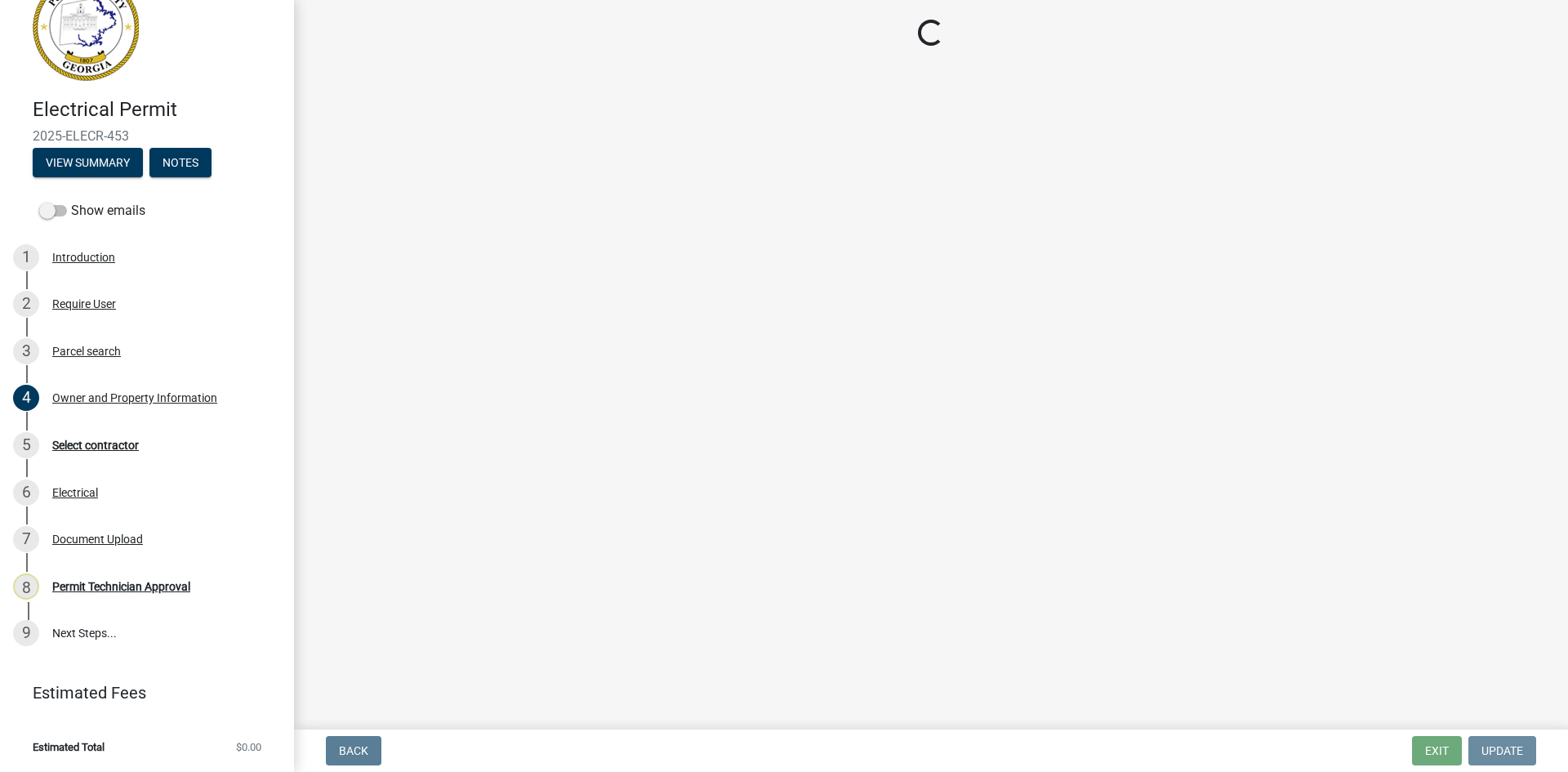
scroll to position [0, 0]
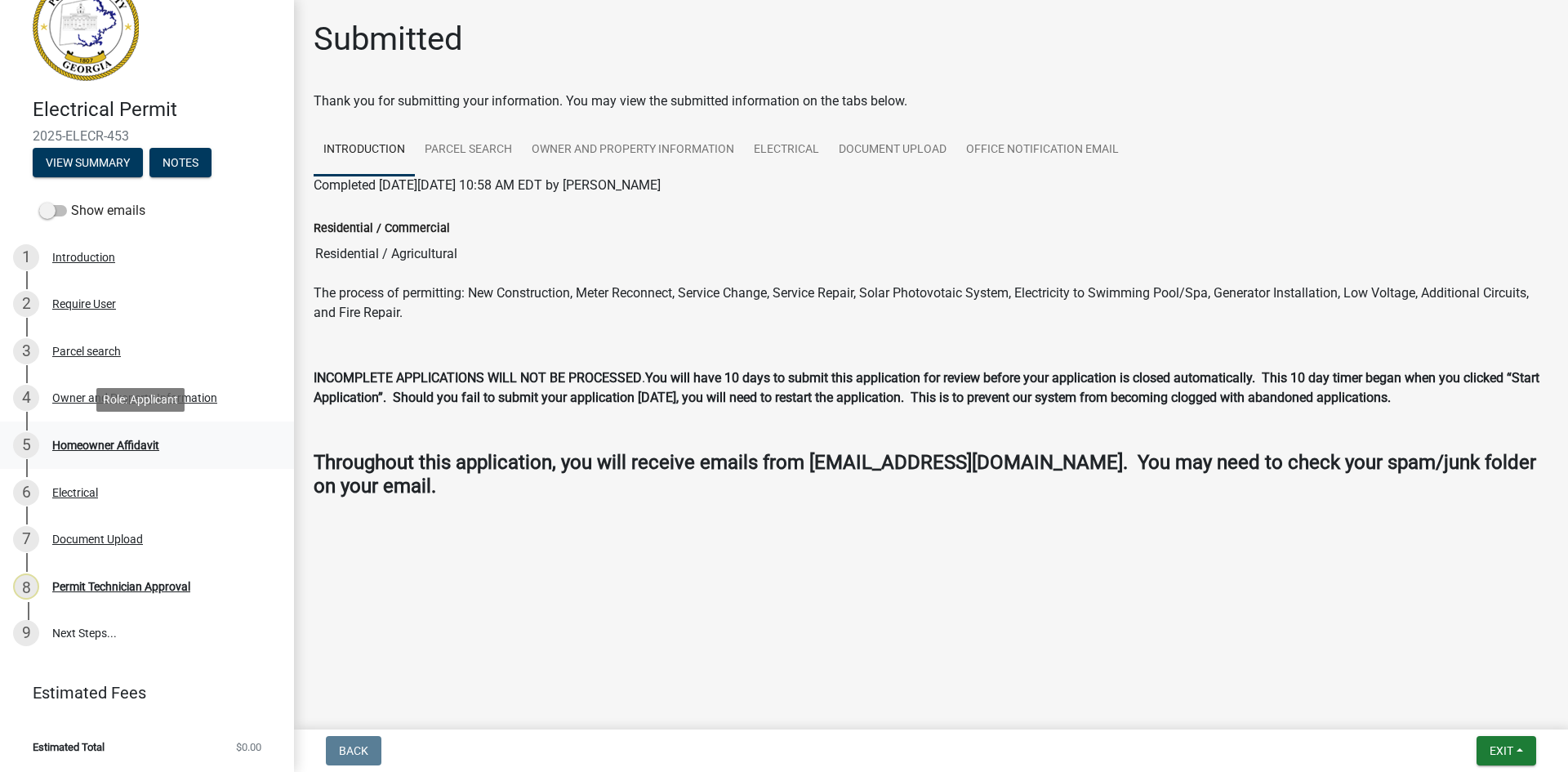
click at [131, 446] on div "Homeowner Affidavit" at bounding box center [105, 445] width 107 height 12
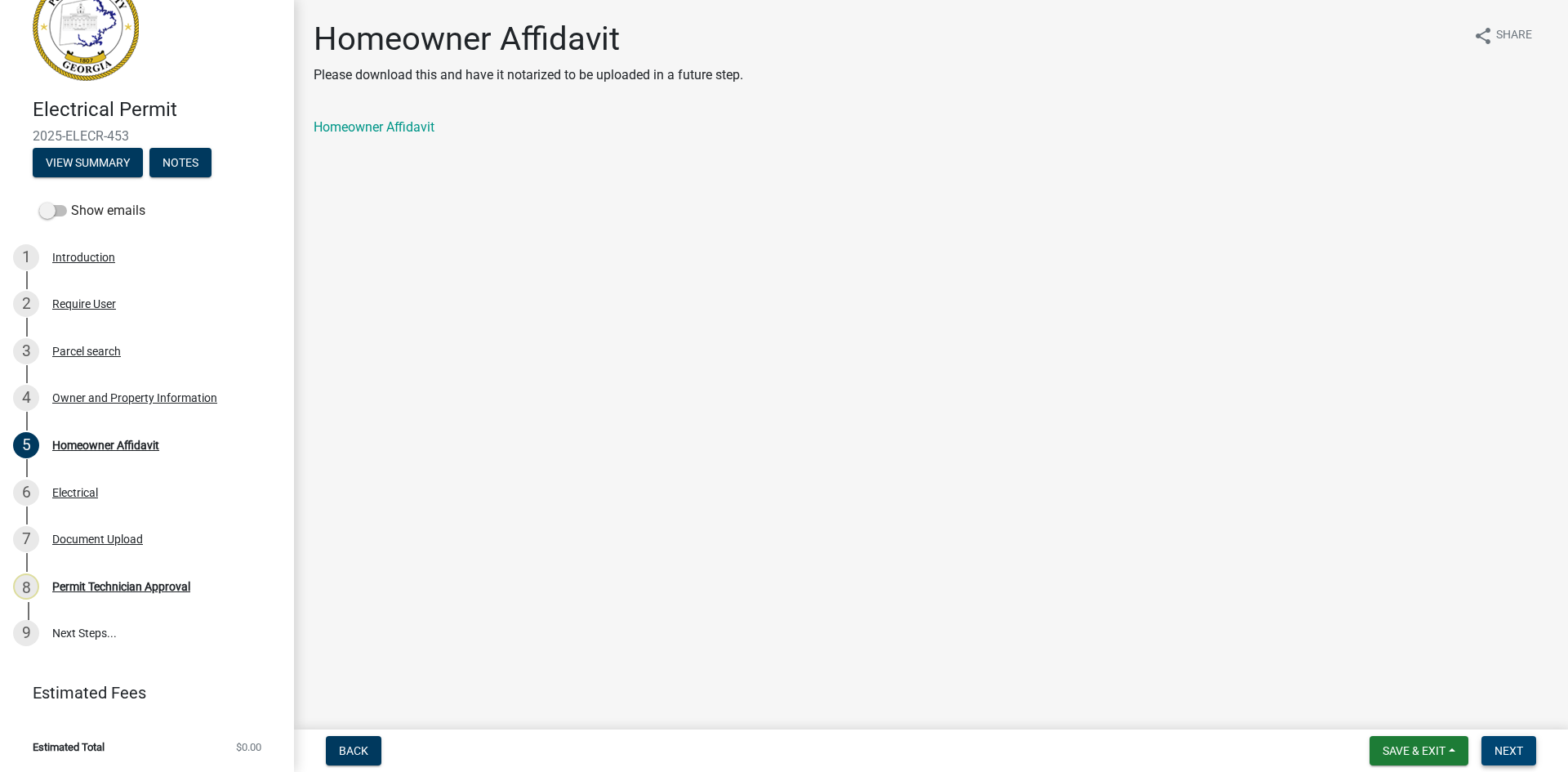
click at [1518, 751] on span "Next" at bounding box center [1508, 750] width 29 height 13
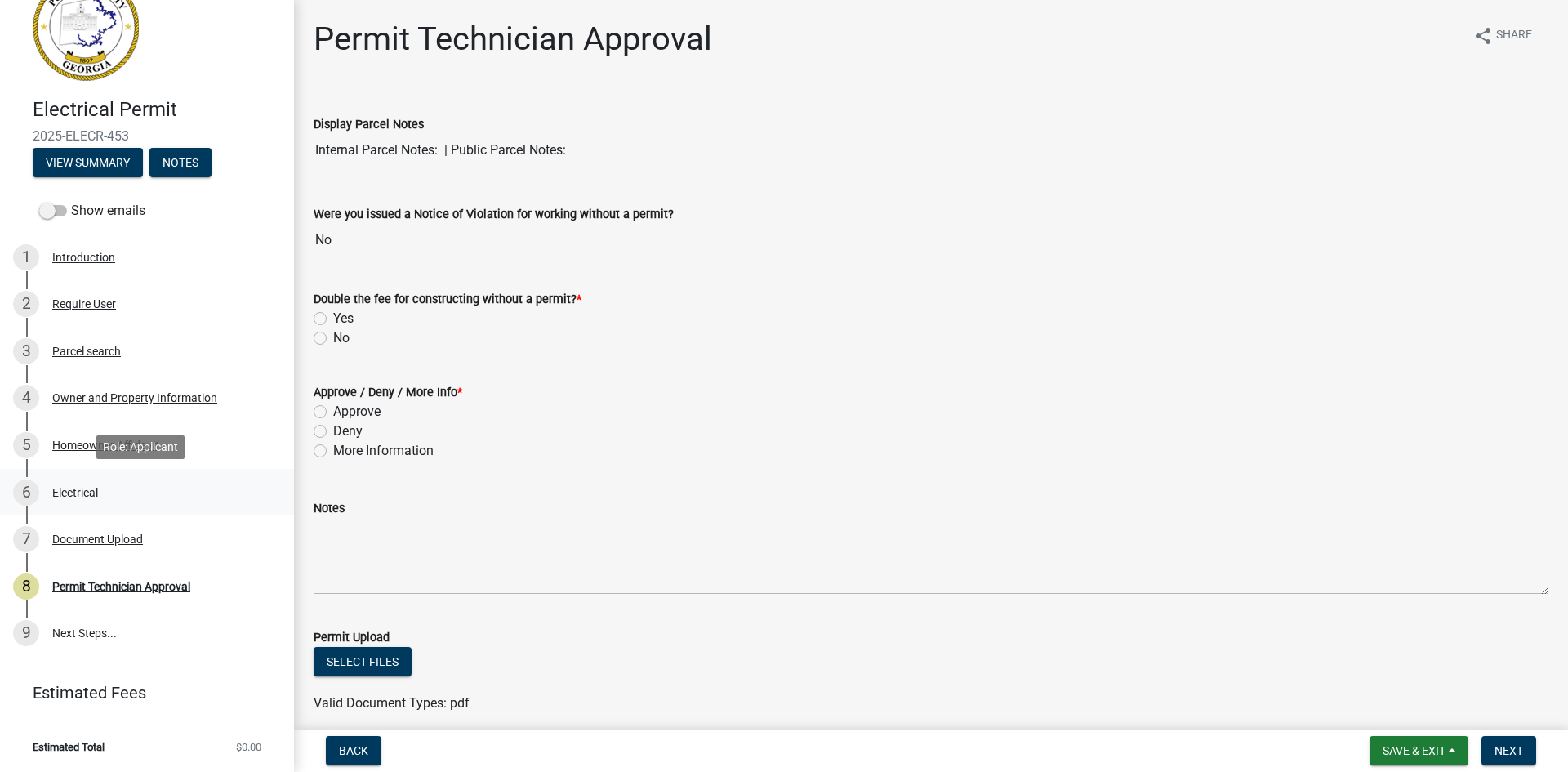
click at [67, 495] on div "Electrical" at bounding box center [75, 492] width 45 height 12
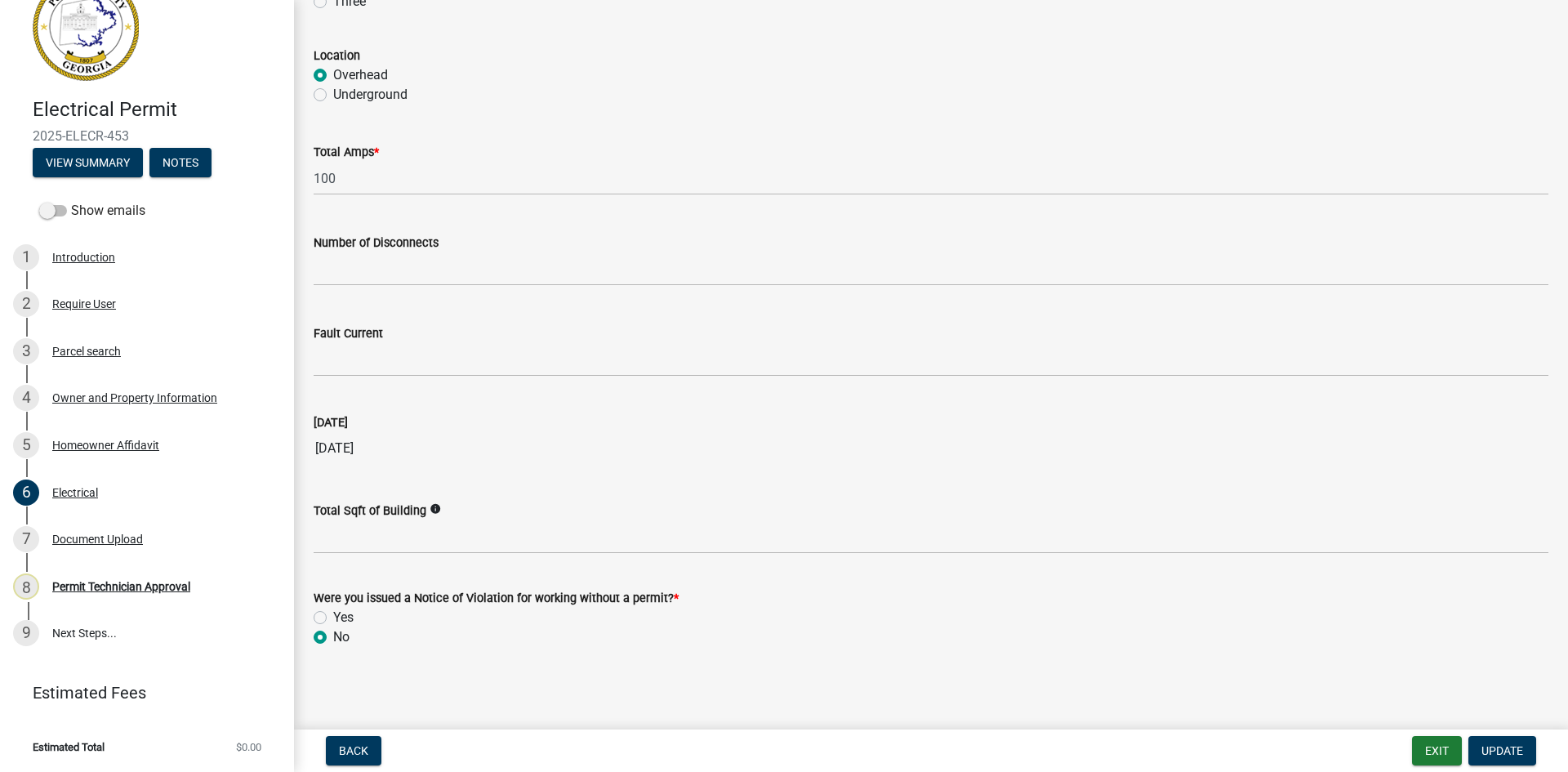
scroll to position [1527, 0]
click at [110, 536] on div "Document Upload" at bounding box center [97, 540] width 91 height 12
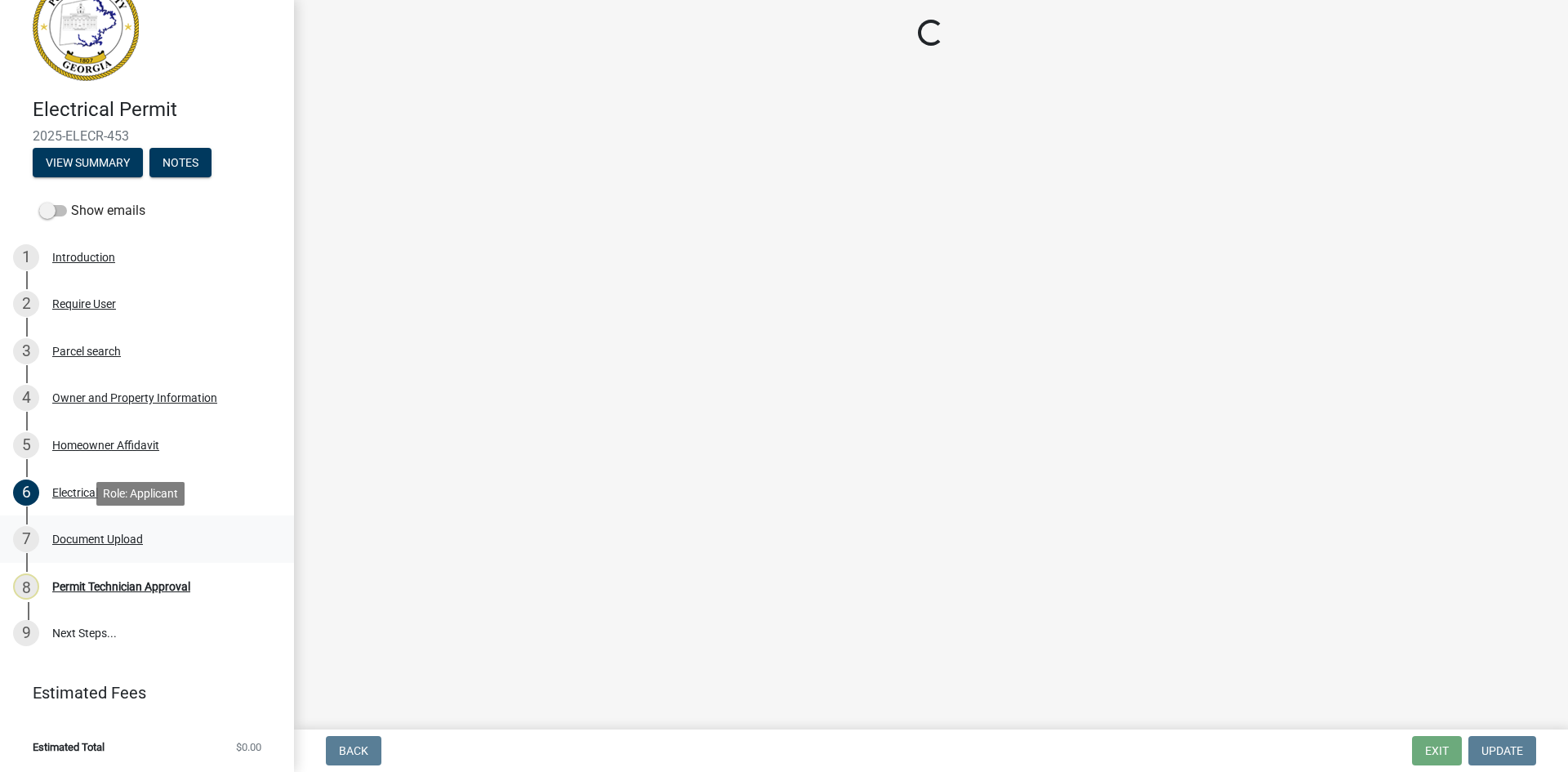
scroll to position [0, 0]
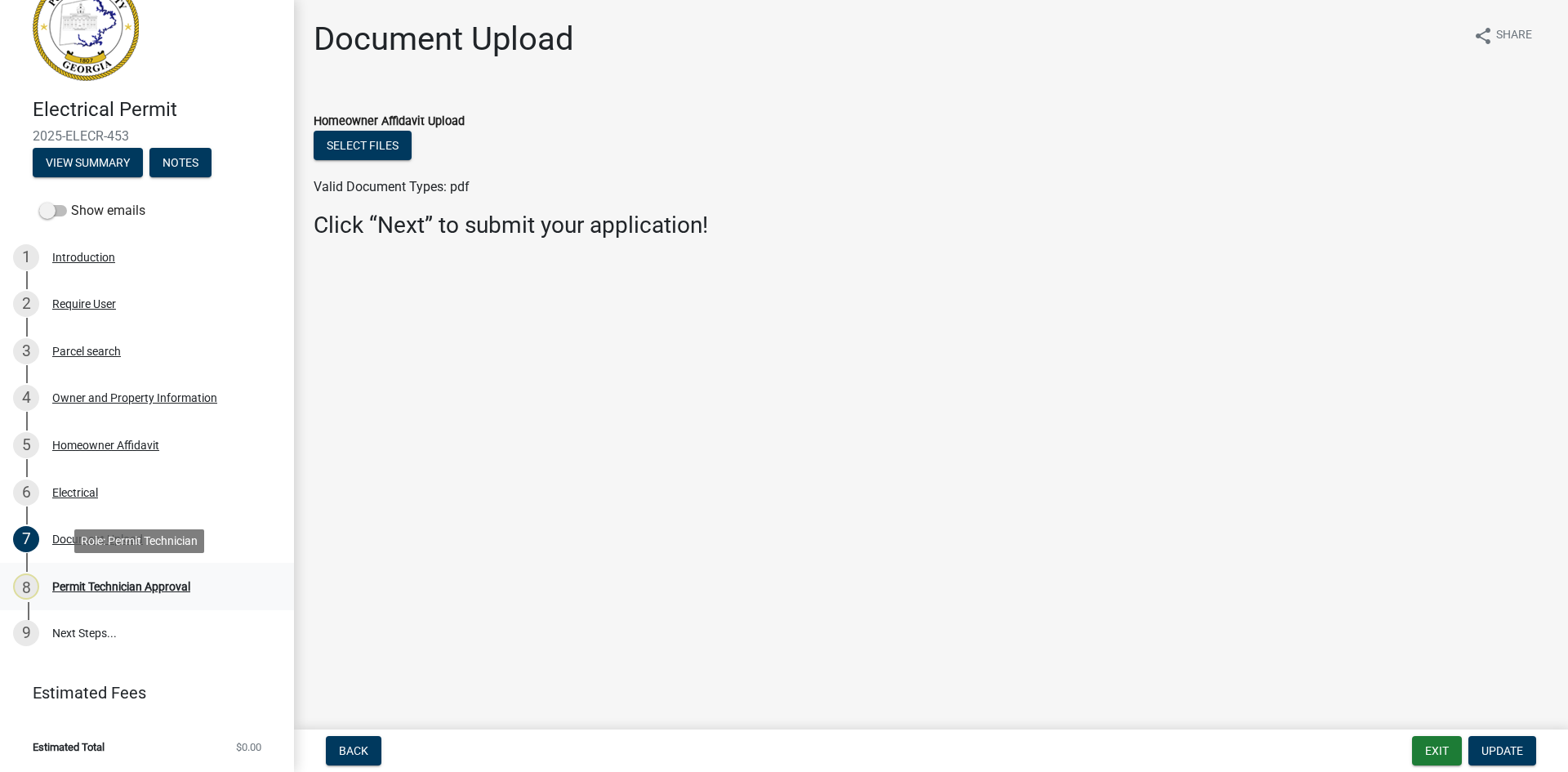
click at [116, 588] on div "Permit Technician Approval" at bounding box center [121, 587] width 138 height 12
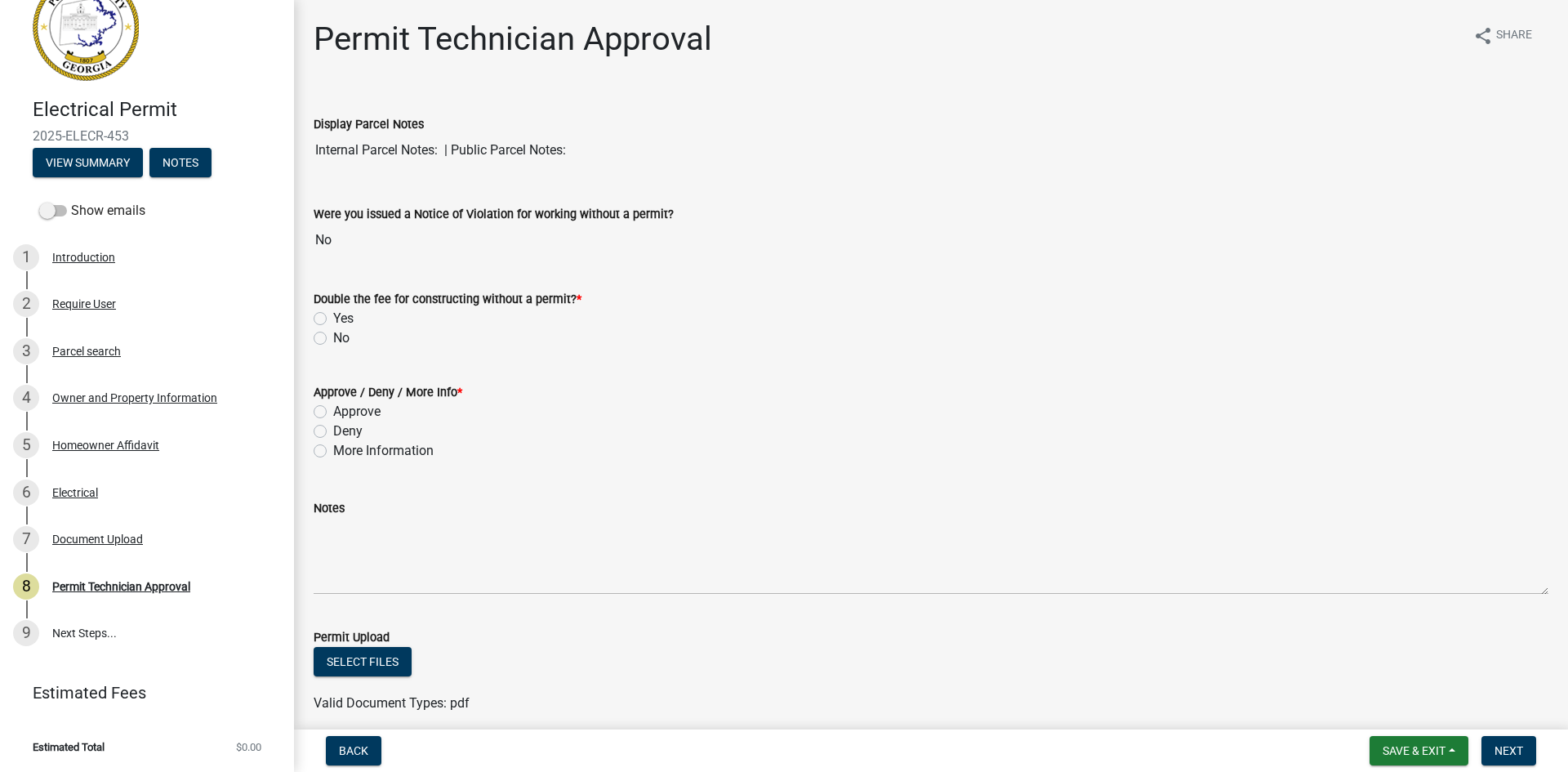
click at [334, 341] on label "No" at bounding box center [342, 339] width 17 height 20
click at [334, 339] on input "No" at bounding box center [339, 334] width 11 height 11
radio input "true"
click at [334, 412] on label "Approve" at bounding box center [357, 412] width 47 height 20
click at [334, 412] on input "Approve" at bounding box center [339, 407] width 11 height 11
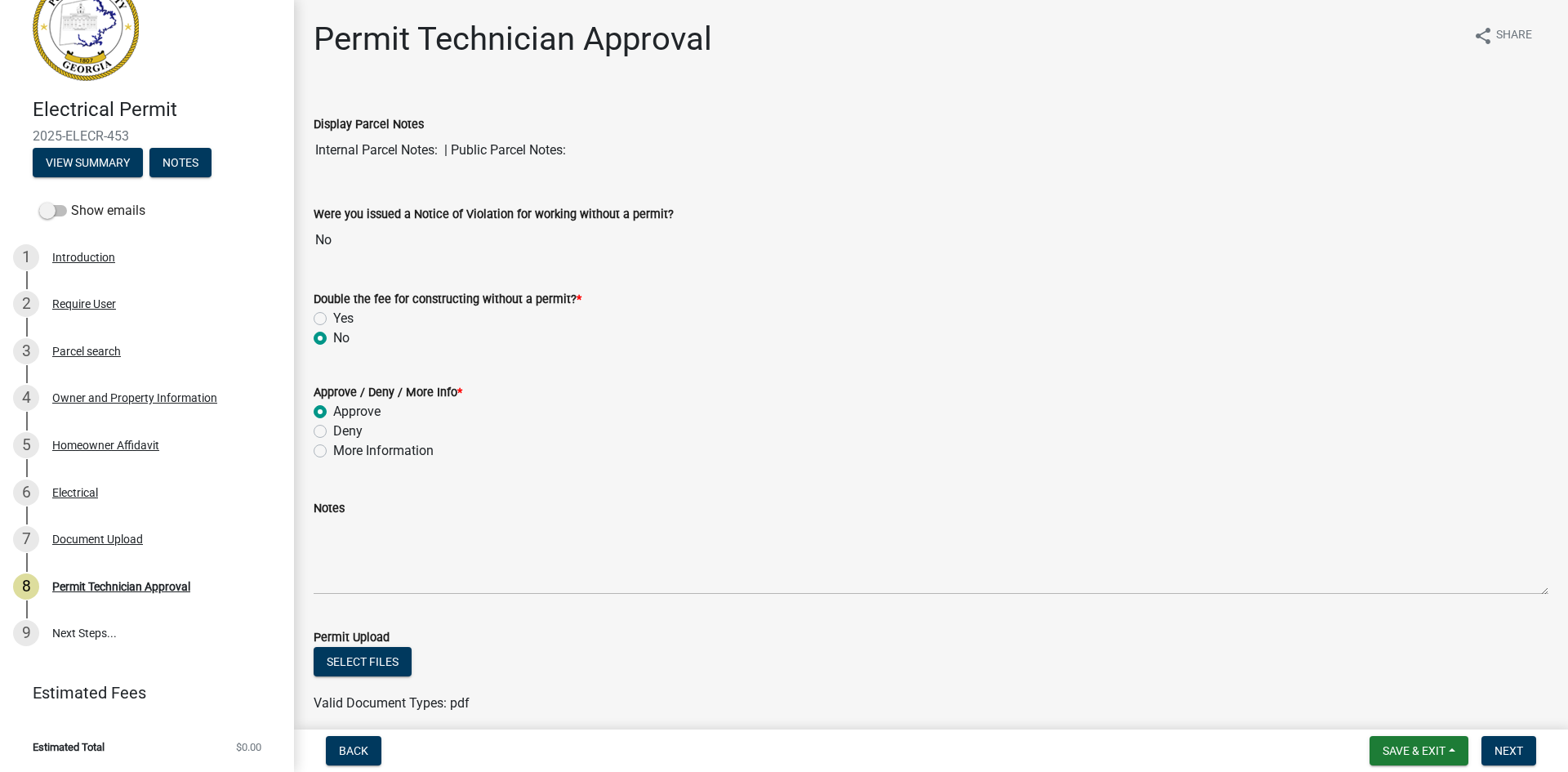
radio input "true"
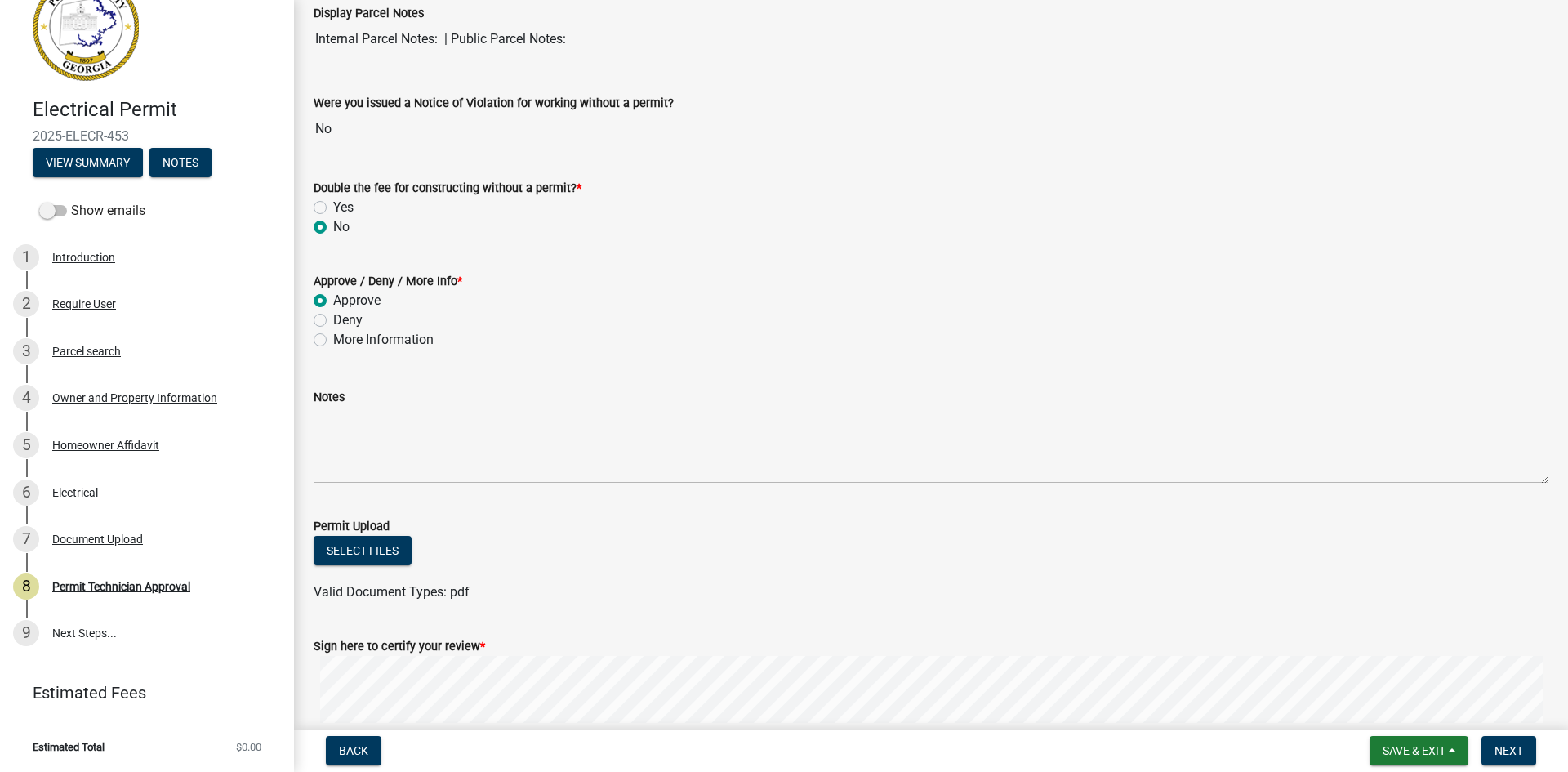
scroll to position [278, 0]
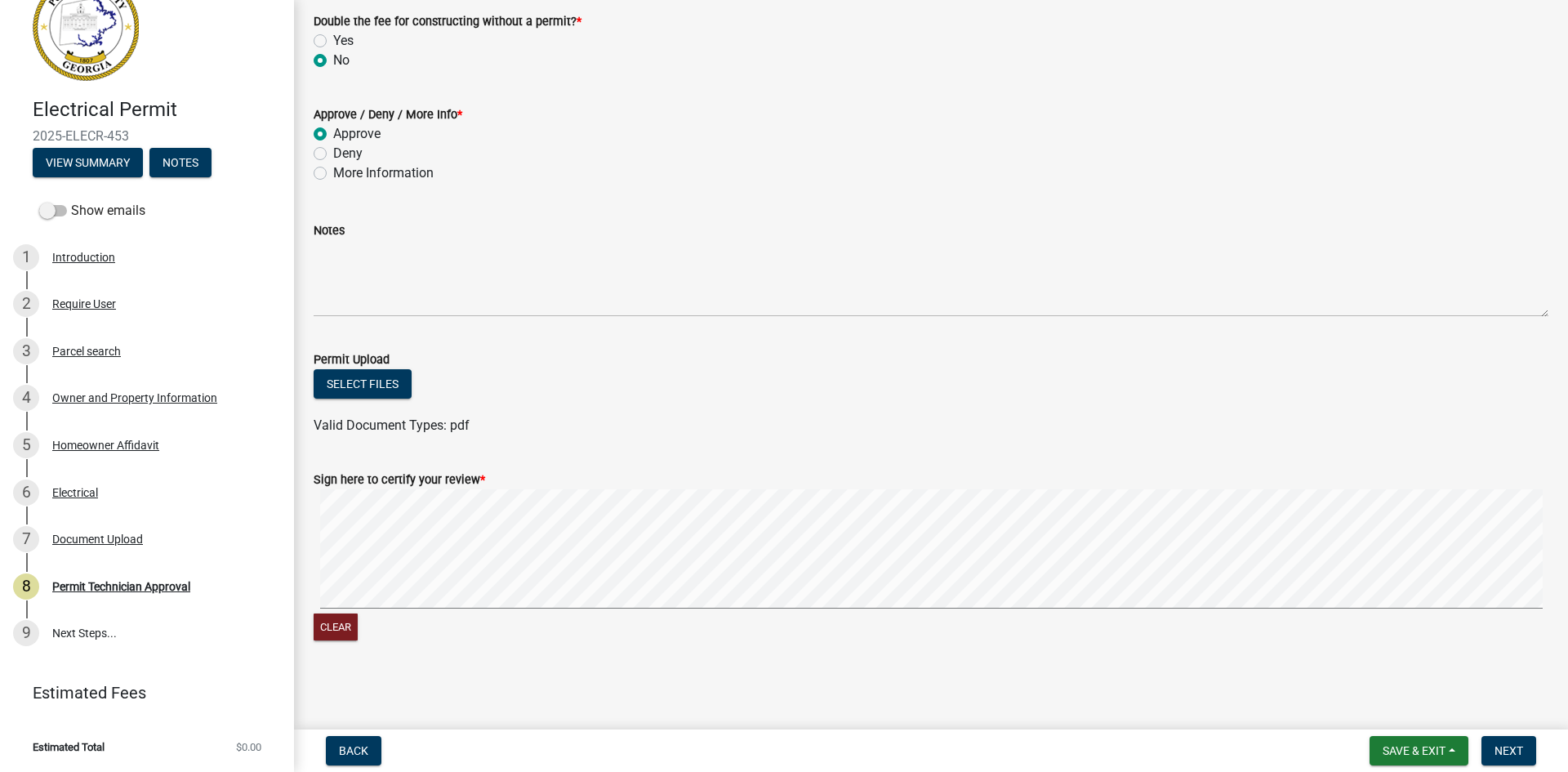
click at [1040, 621] on div "Clear" at bounding box center [931, 567] width 1234 height 156
click at [1518, 760] on button "Next" at bounding box center [1509, 751] width 55 height 30
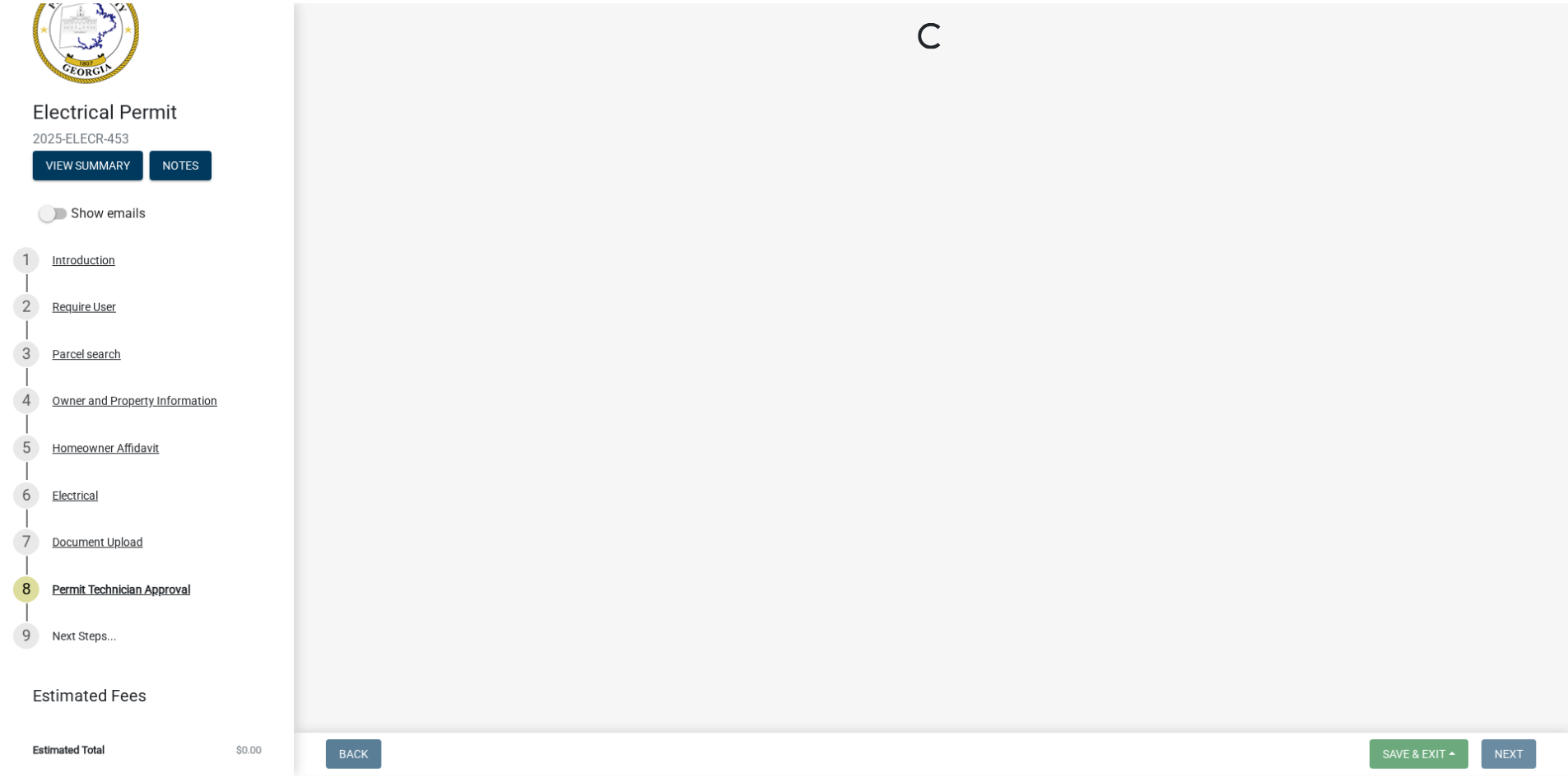
scroll to position [0, 0]
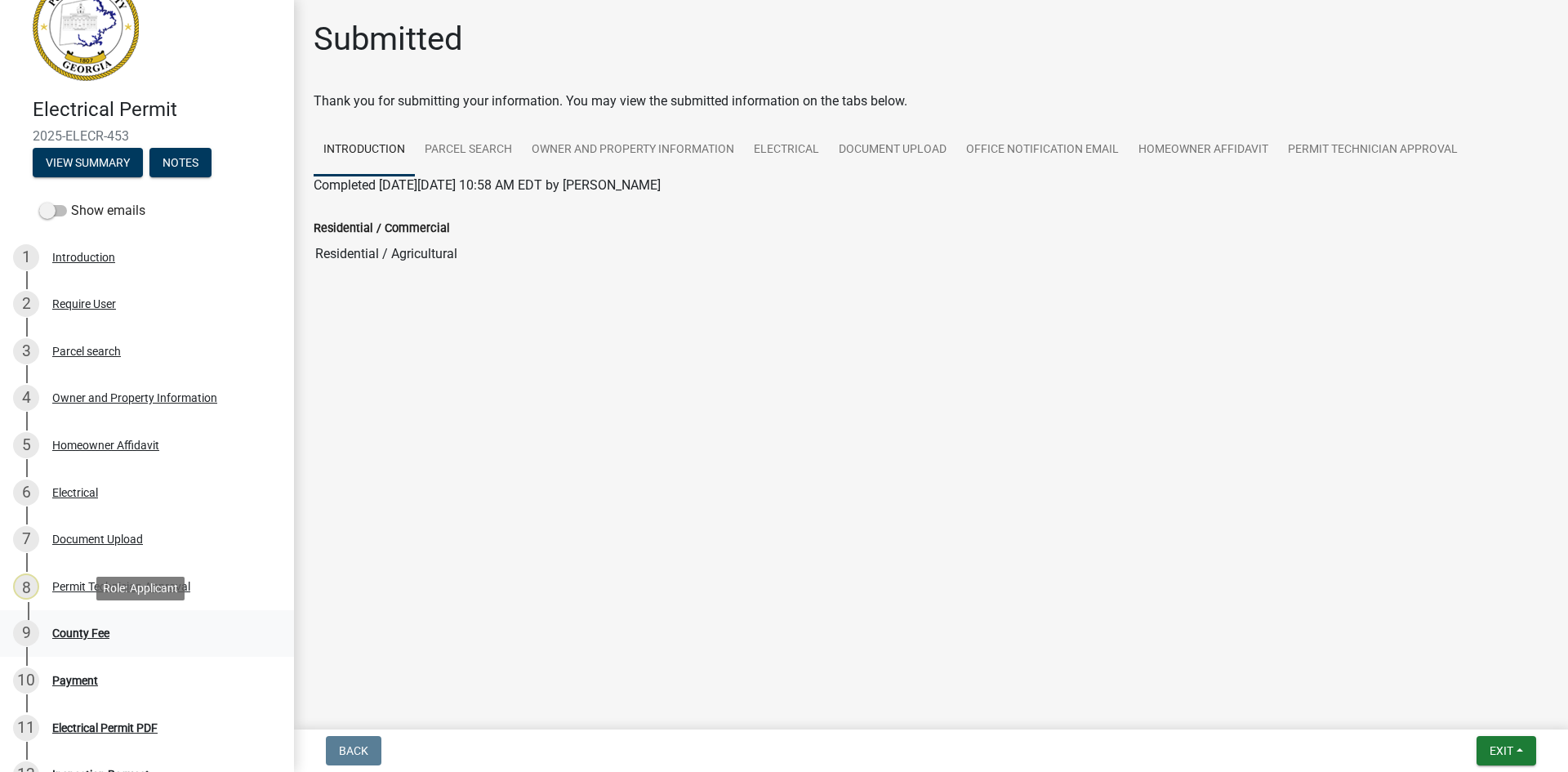
click at [92, 638] on div "County Fee" at bounding box center [81, 633] width 57 height 12
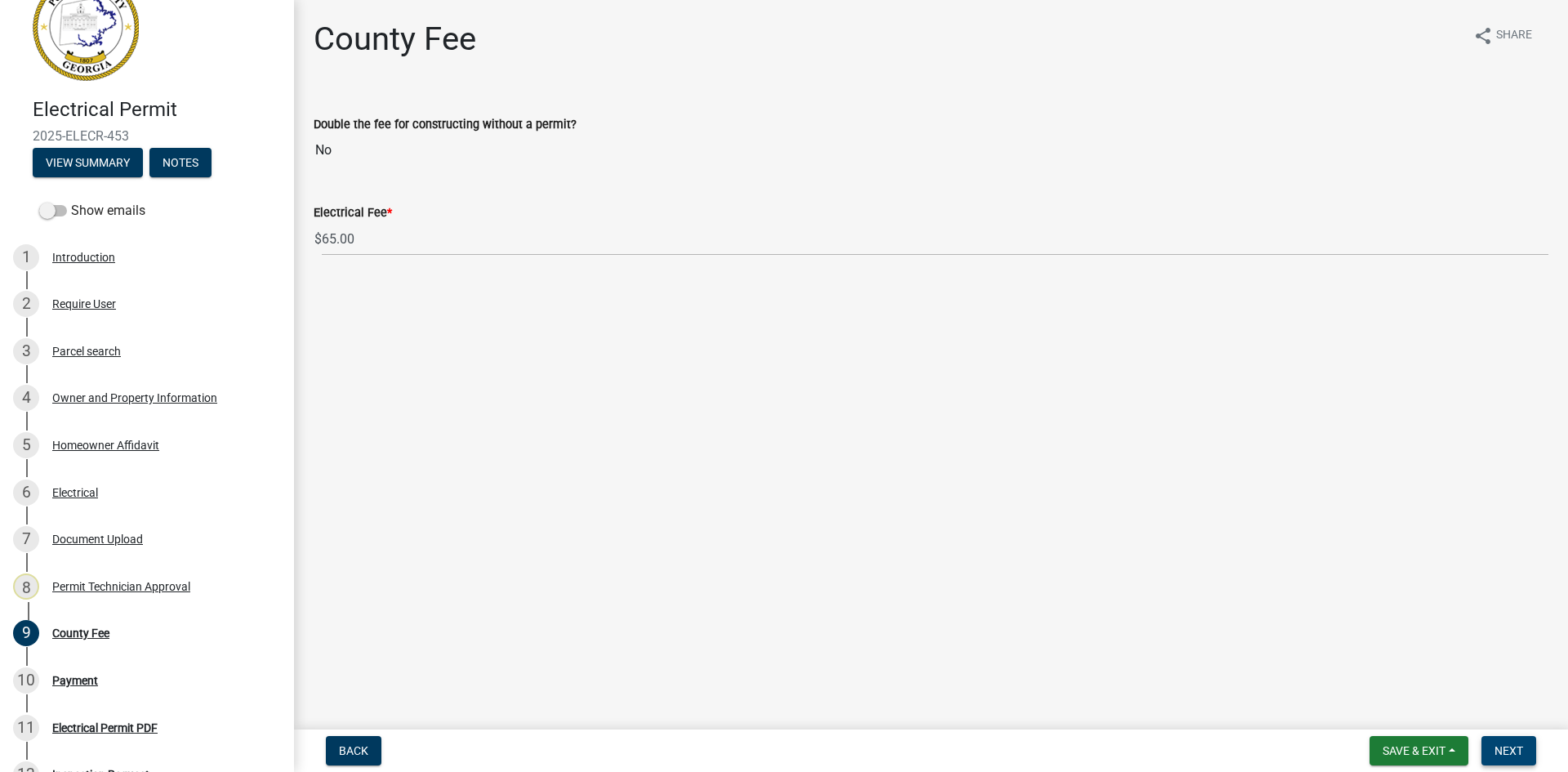
click at [1503, 749] on span "Next" at bounding box center [1508, 750] width 29 height 13
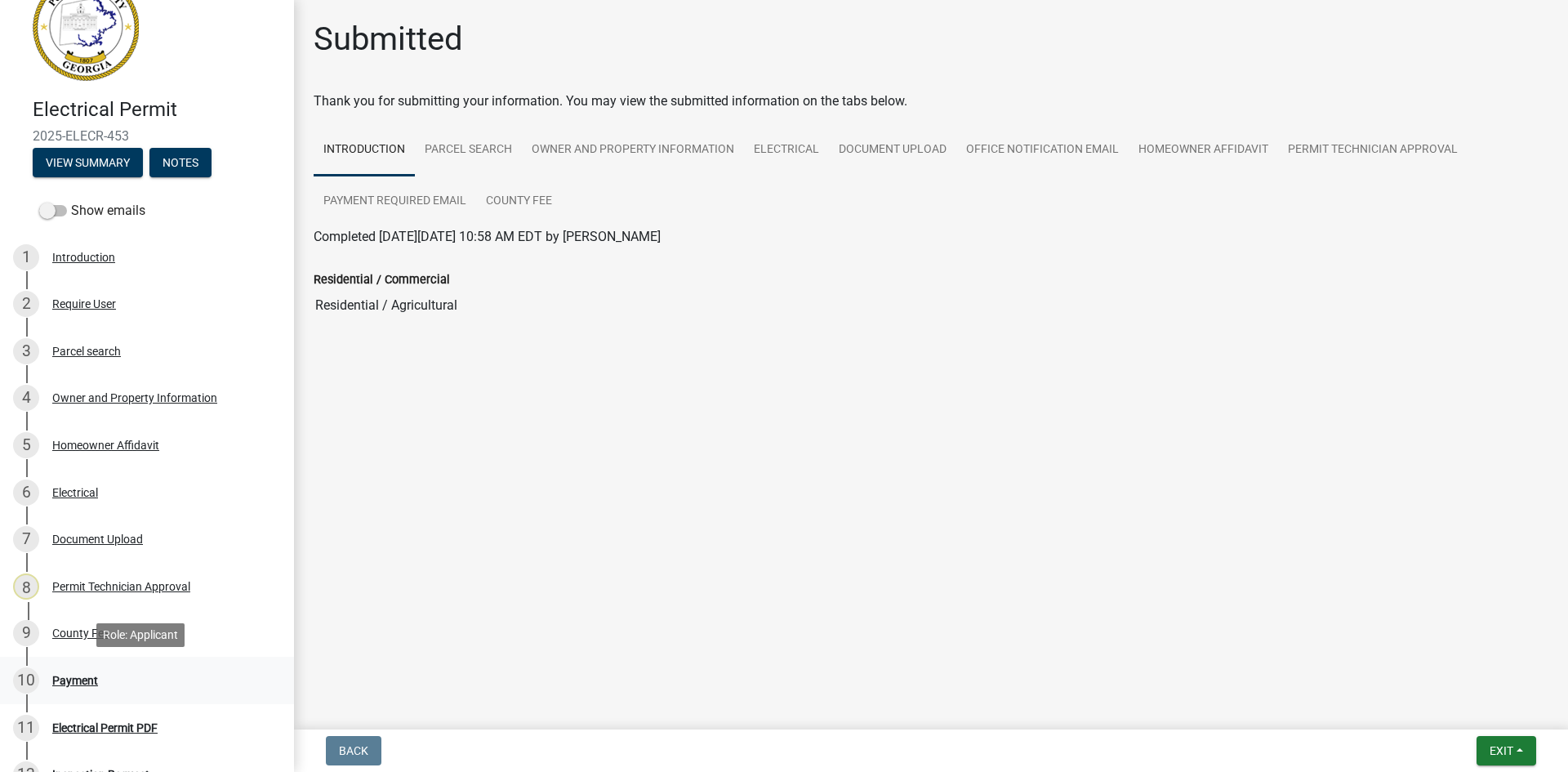
click at [67, 683] on div "Payment" at bounding box center [75, 680] width 45 height 12
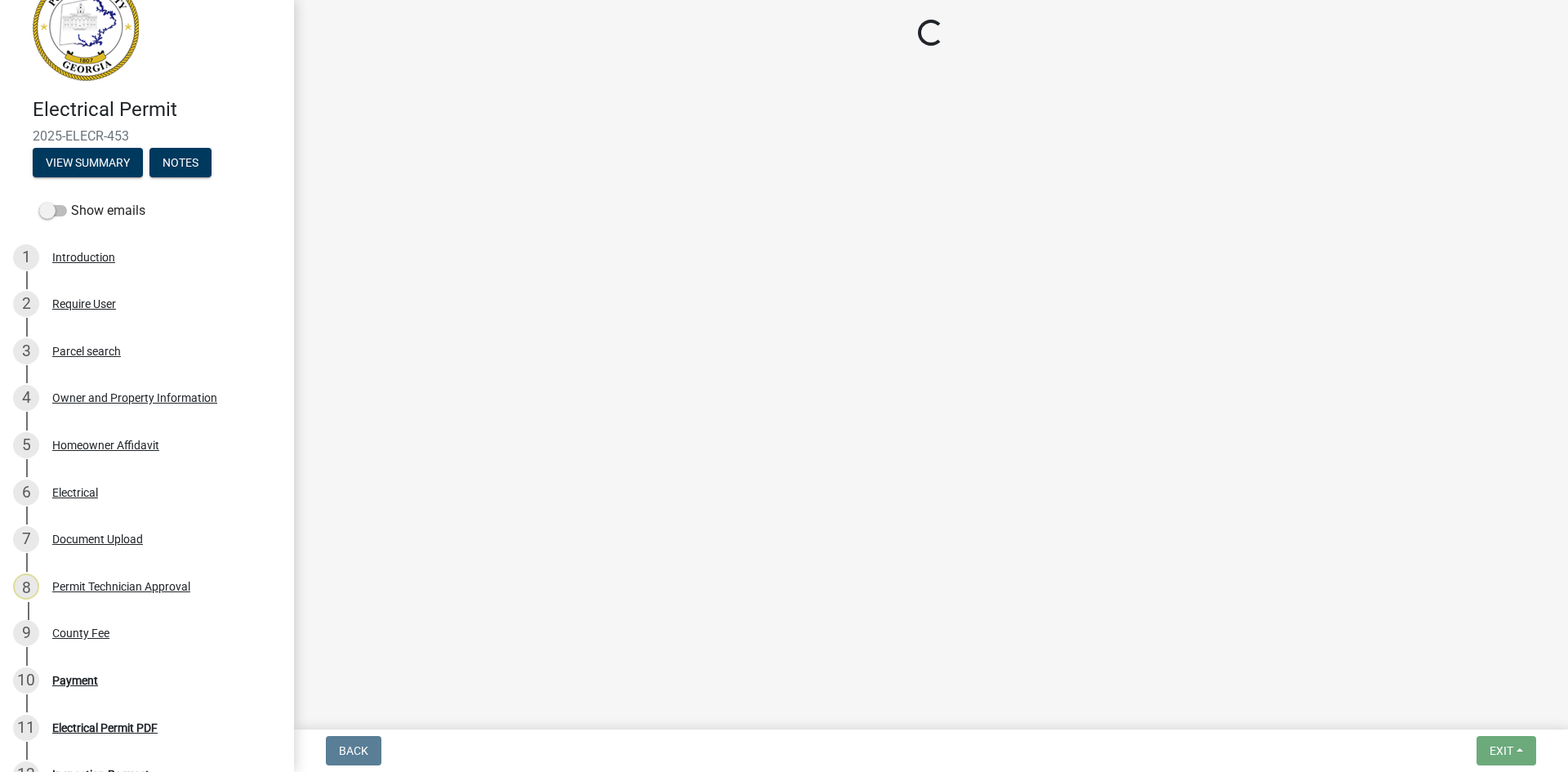
select select "3: 3"
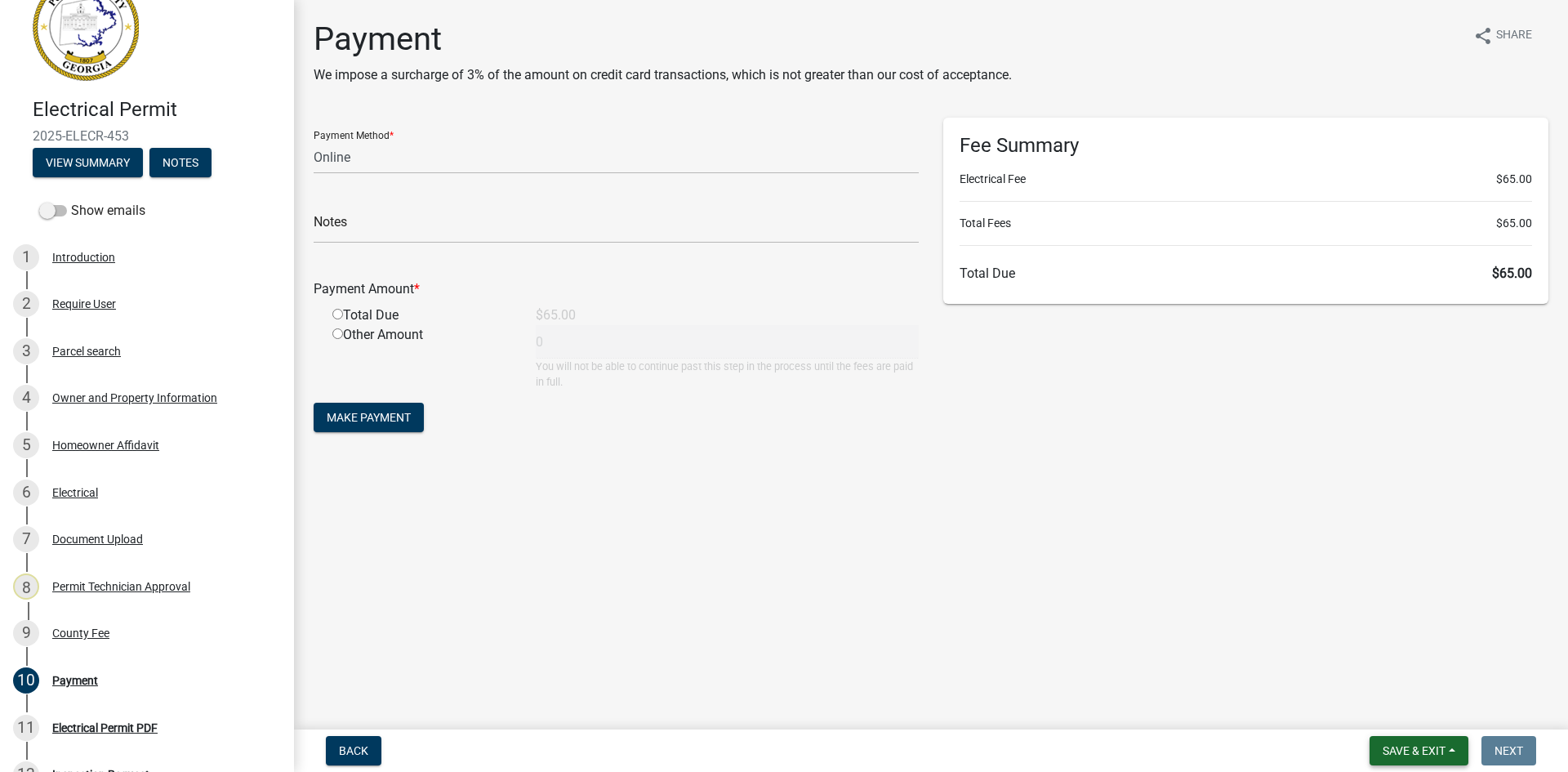
click at [1400, 746] on span "Save & Exit" at bounding box center [1414, 750] width 63 height 13
click at [1398, 700] on button "Save & Exit" at bounding box center [1403, 708] width 131 height 39
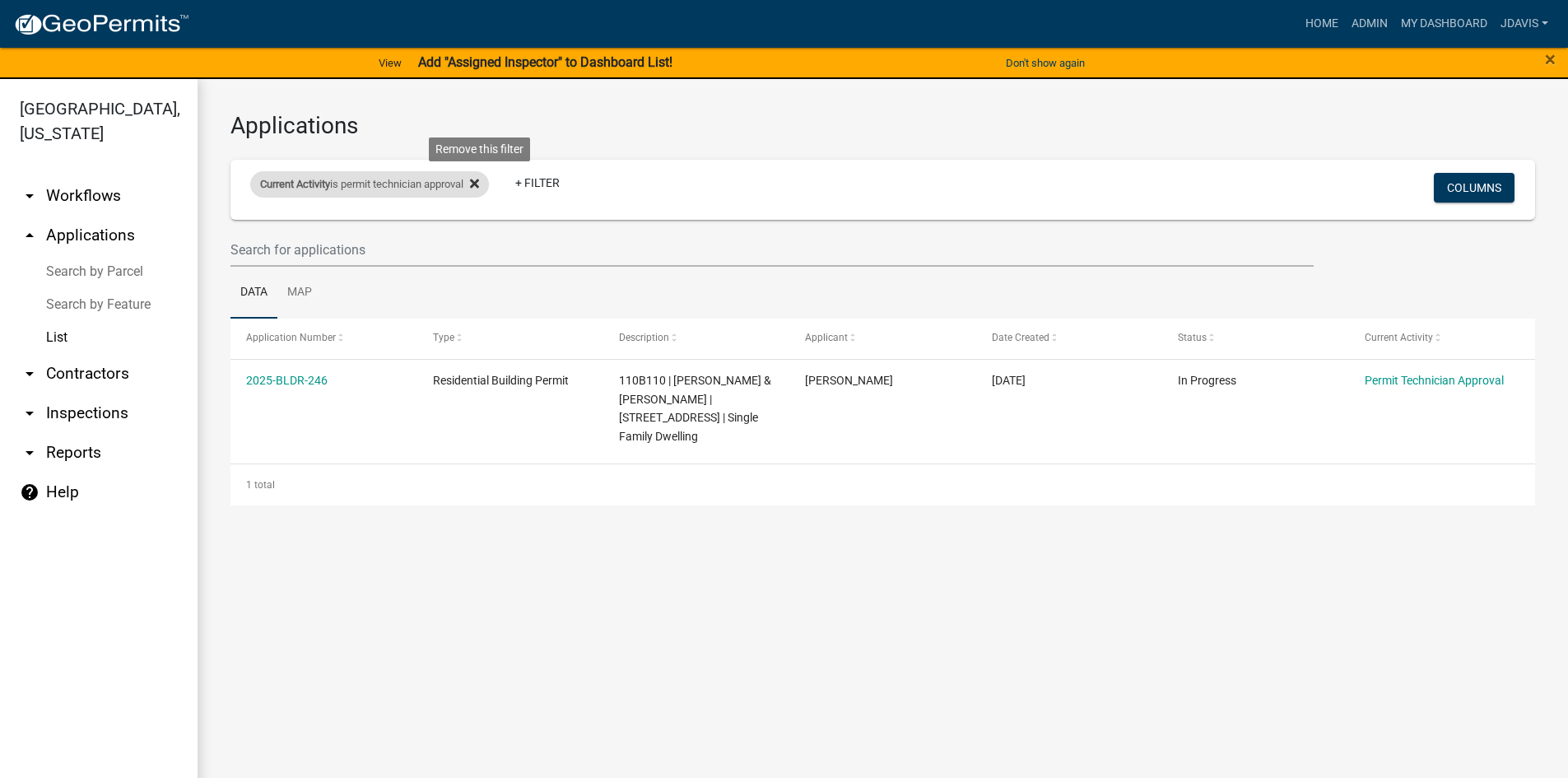
click at [478, 182] on fa-icon at bounding box center [471, 185] width 16 height 27
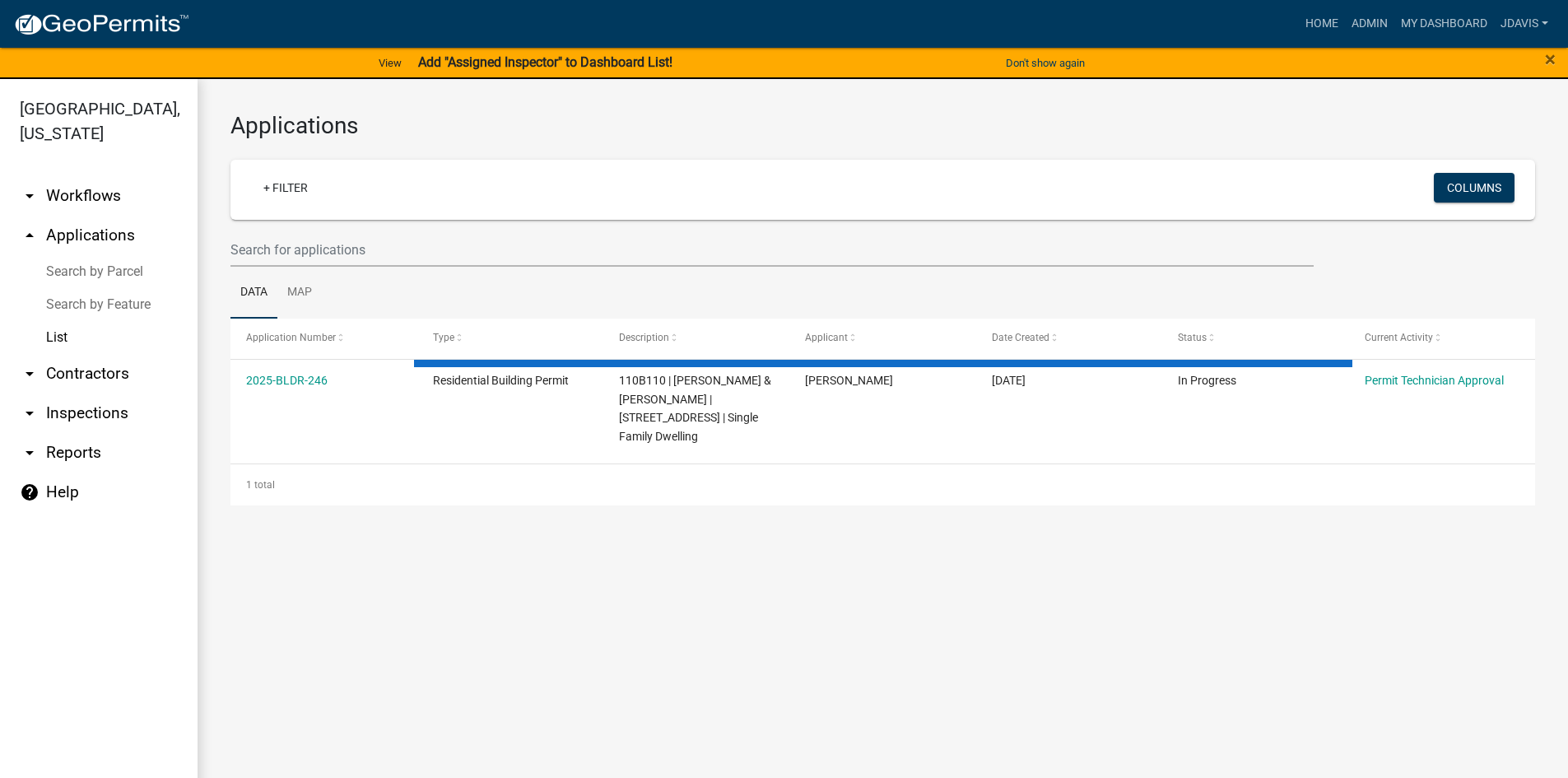
click at [123, 273] on link "Search by Parcel" at bounding box center [98, 271] width 197 height 33
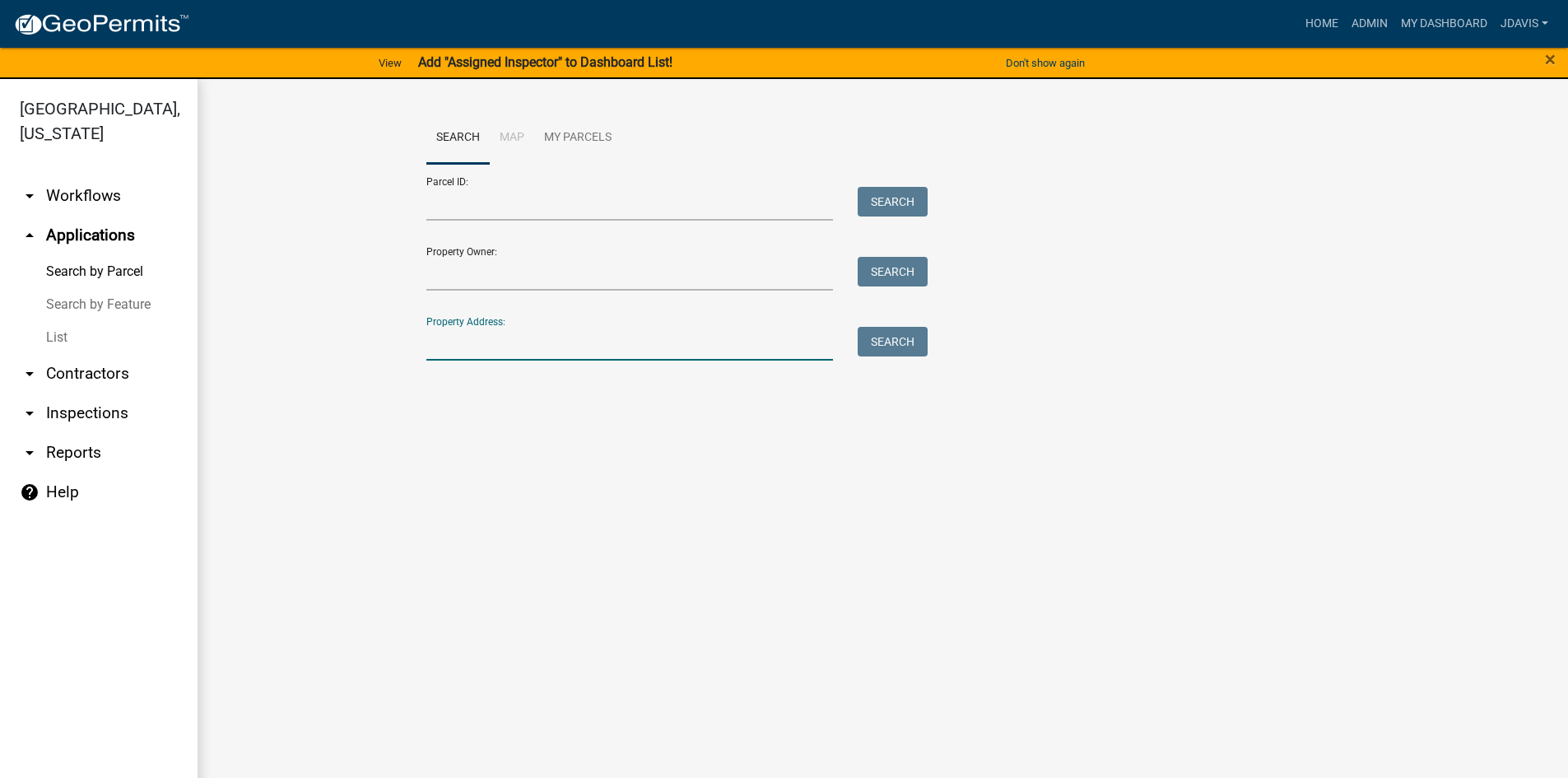
click at [483, 339] on input "Property Address:" at bounding box center [630, 343] width 408 height 34
click at [494, 200] on input "Parcel ID:" at bounding box center [630, 203] width 408 height 34
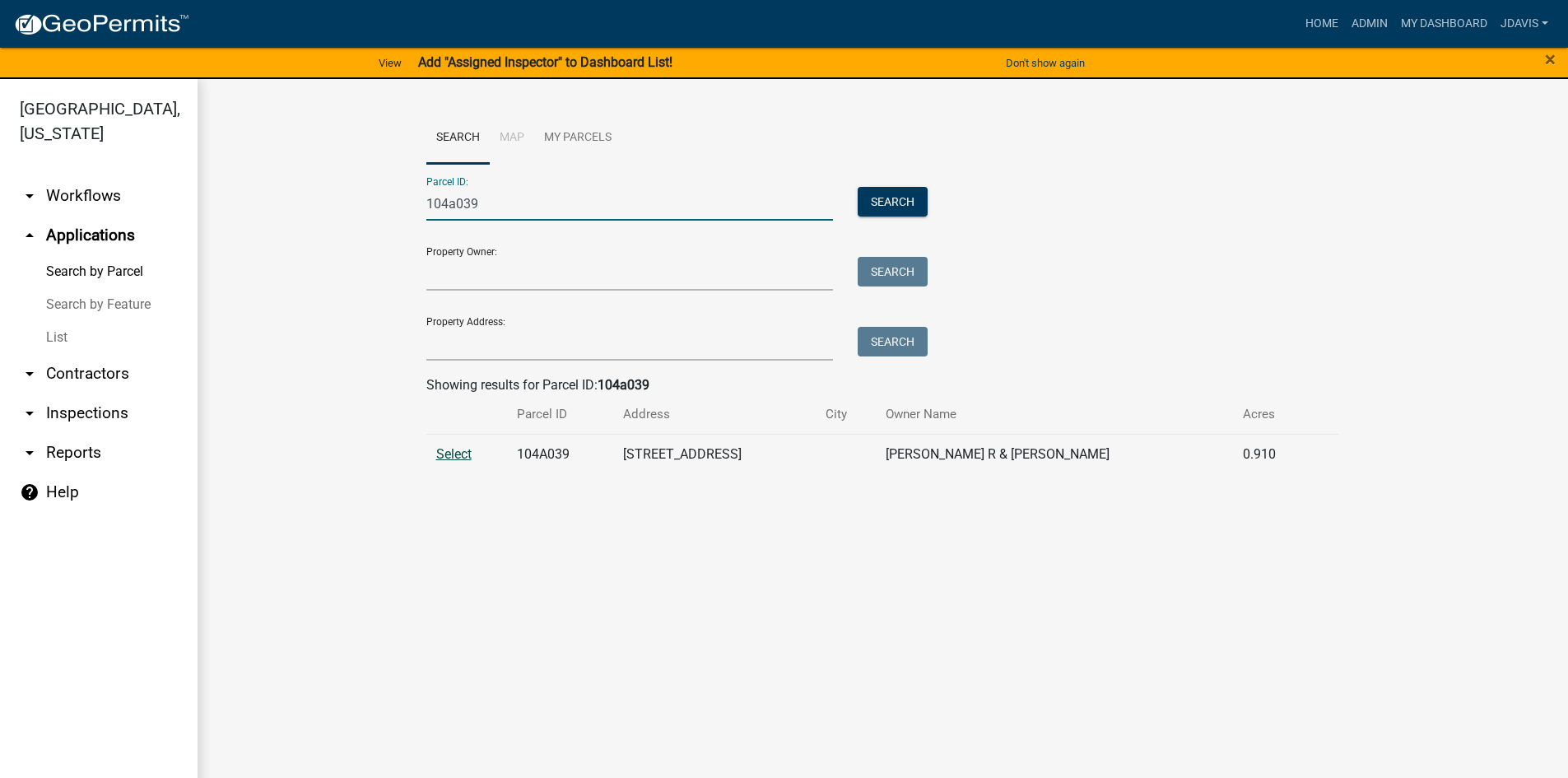
type input "104a039"
click at [453, 454] on span "Select" at bounding box center [454, 454] width 36 height 16
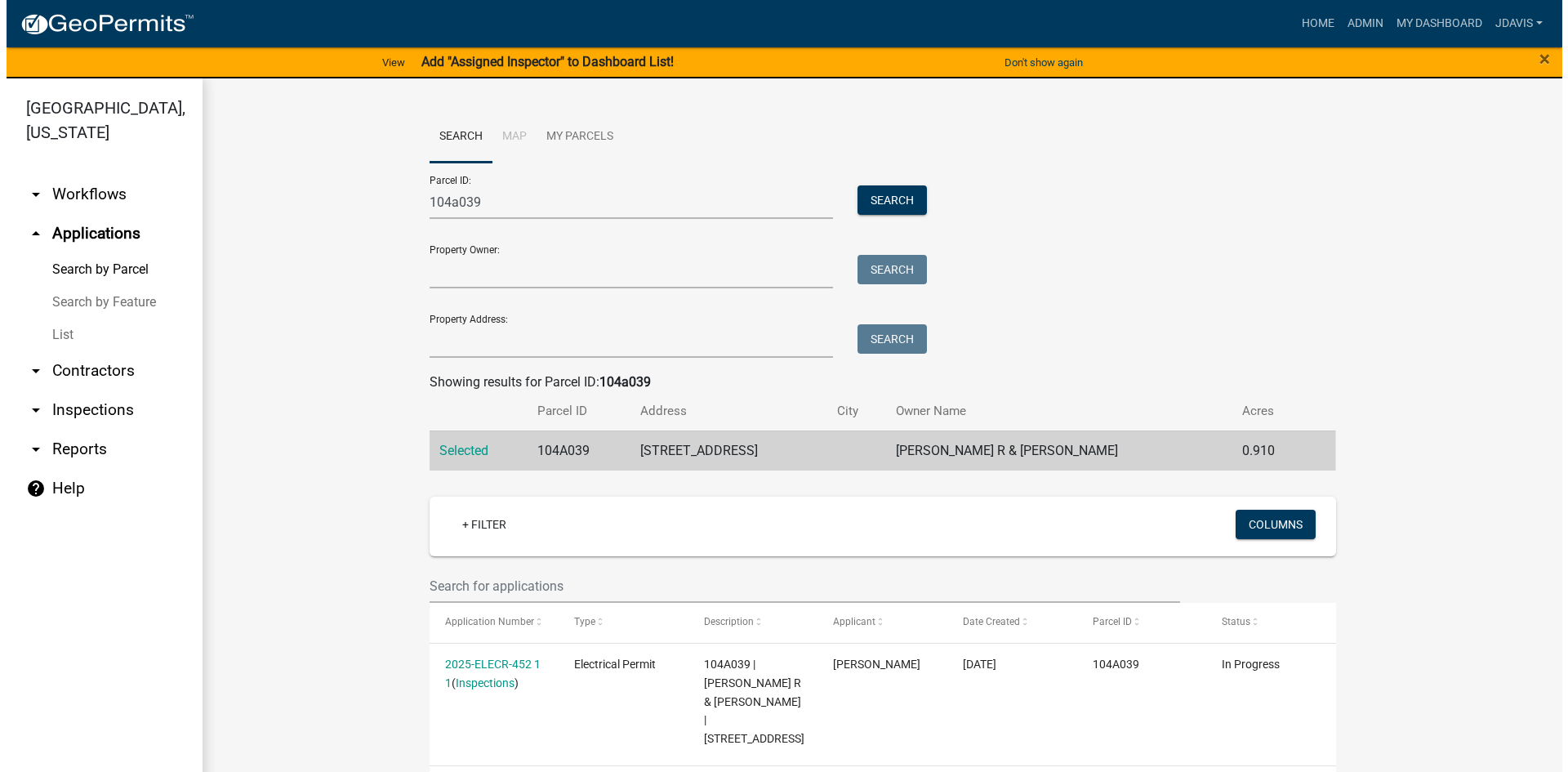
scroll to position [31, 0]
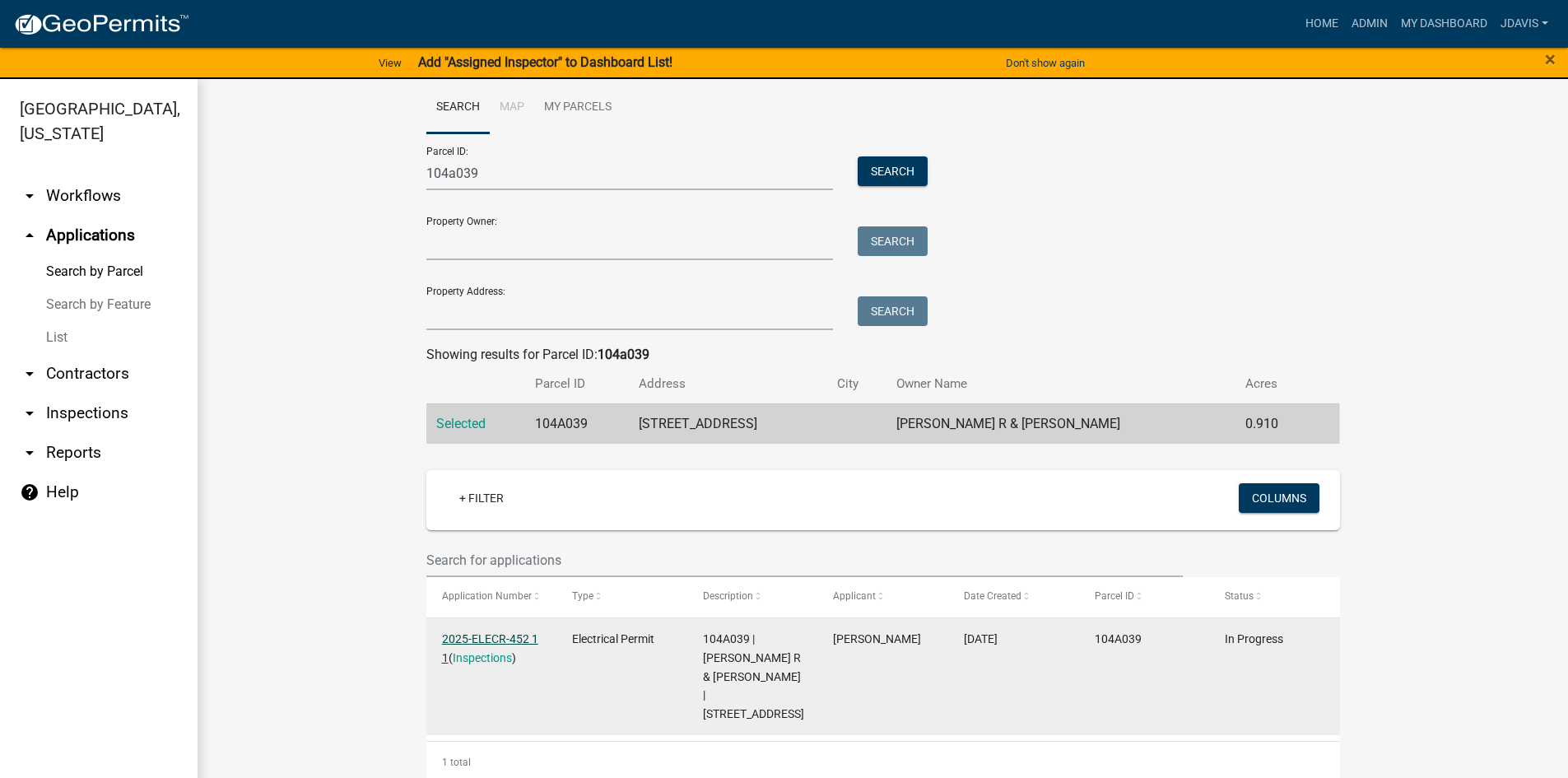
click at [496, 640] on link "2025-ELECR-452 1 1" at bounding box center [490, 648] width 96 height 32
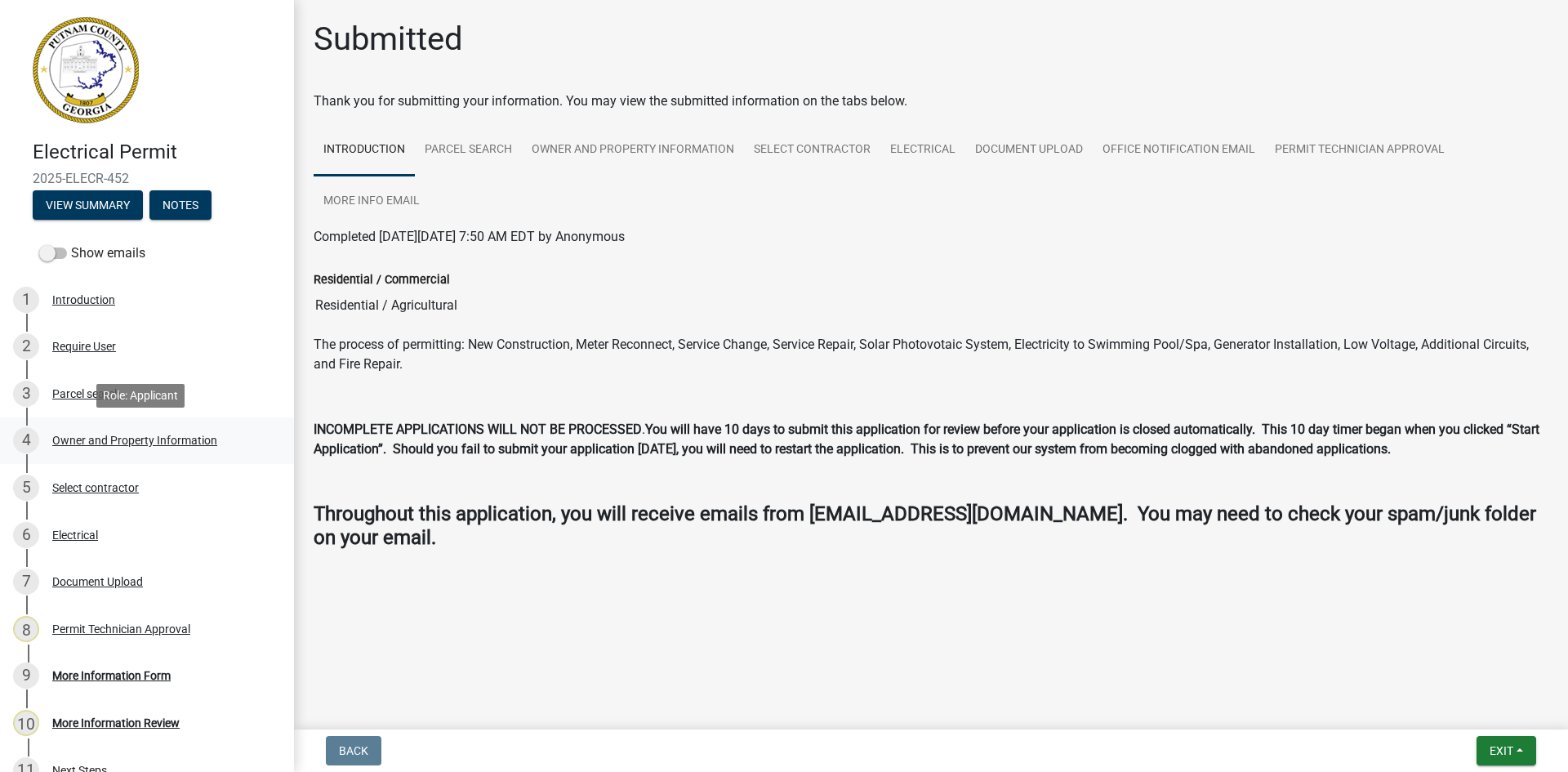
click at [146, 436] on div "Owner and Property Information" at bounding box center [135, 440] width 165 height 12
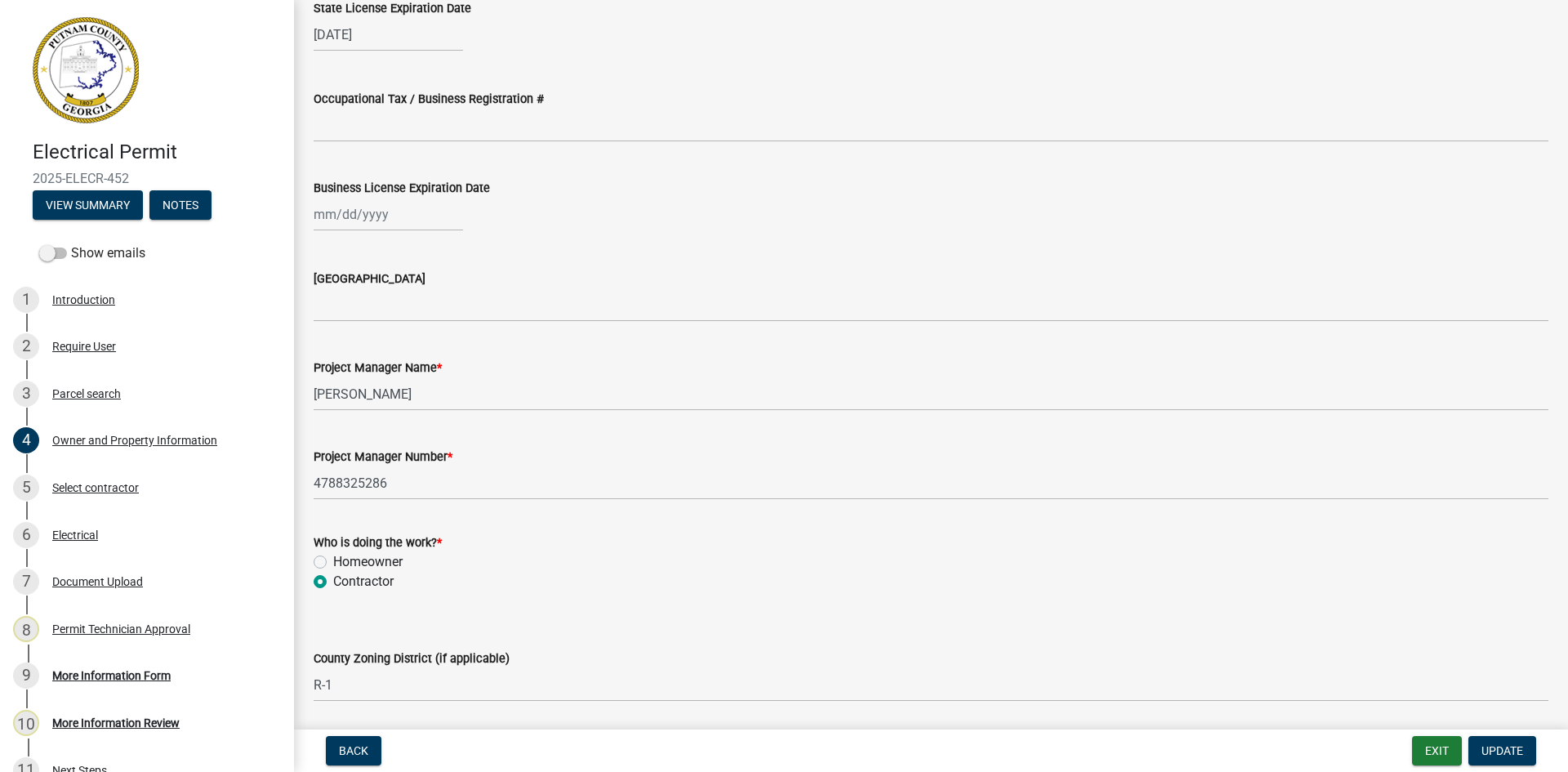
scroll to position [2533, 0]
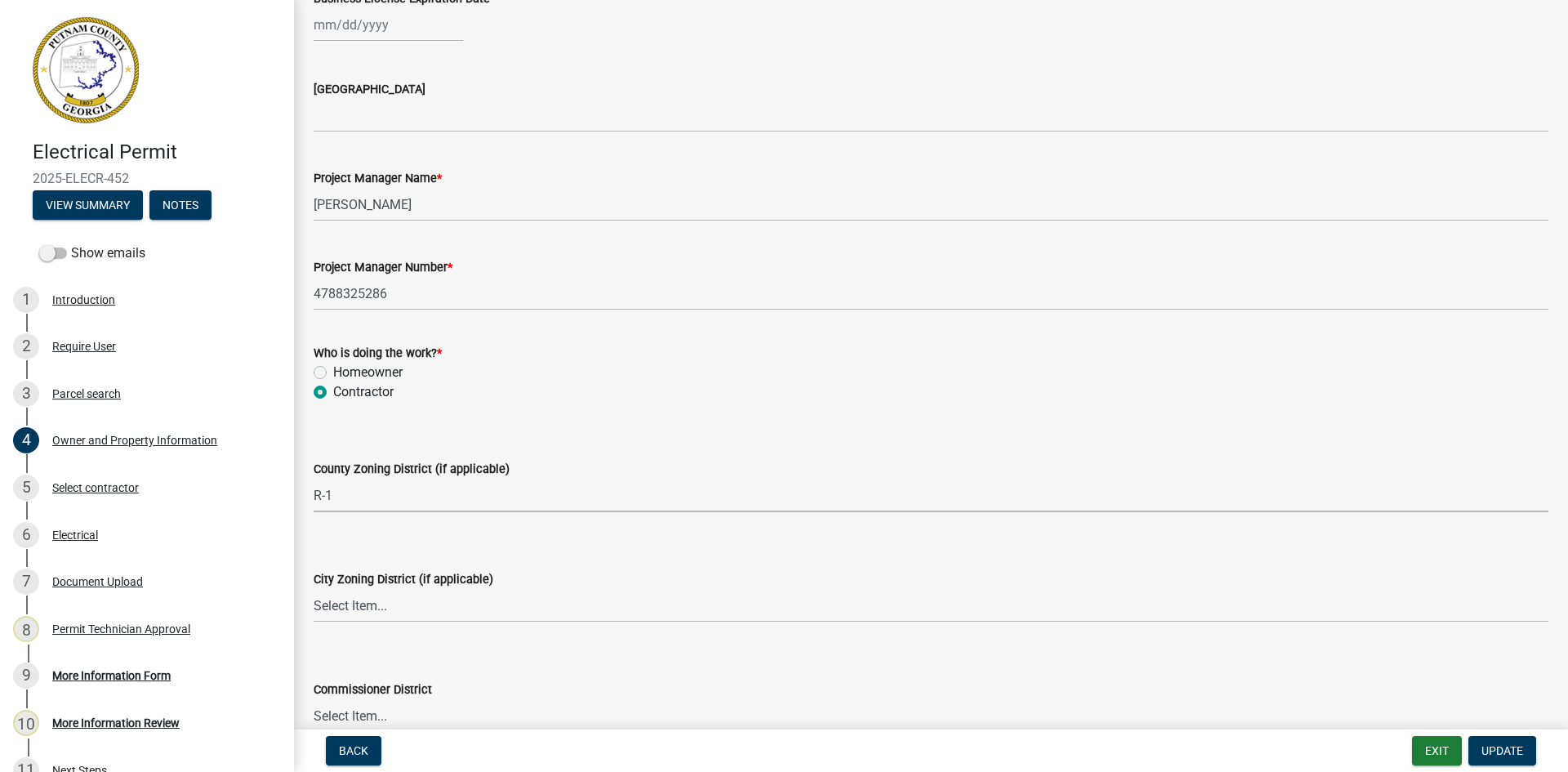
click at [401, 495] on select "Select Item... AG-1 R-1R R-1 R-2 MHP RM-1 RM-3 C-1 C-2 I-M PUD N/A" at bounding box center [931, 495] width 1234 height 33
click at [314, 479] on select "Select Item... AG-1 R-1R R-1 R-2 MHP RM-1 RM-3 C-1 C-2 I-M PUD N/A" at bounding box center [931, 495] width 1234 height 33
select select "a6b90f04-145f-43dc-a4e6-6d5ec8e28ec9"
click at [1503, 757] on span "Update" at bounding box center [1502, 750] width 41 height 13
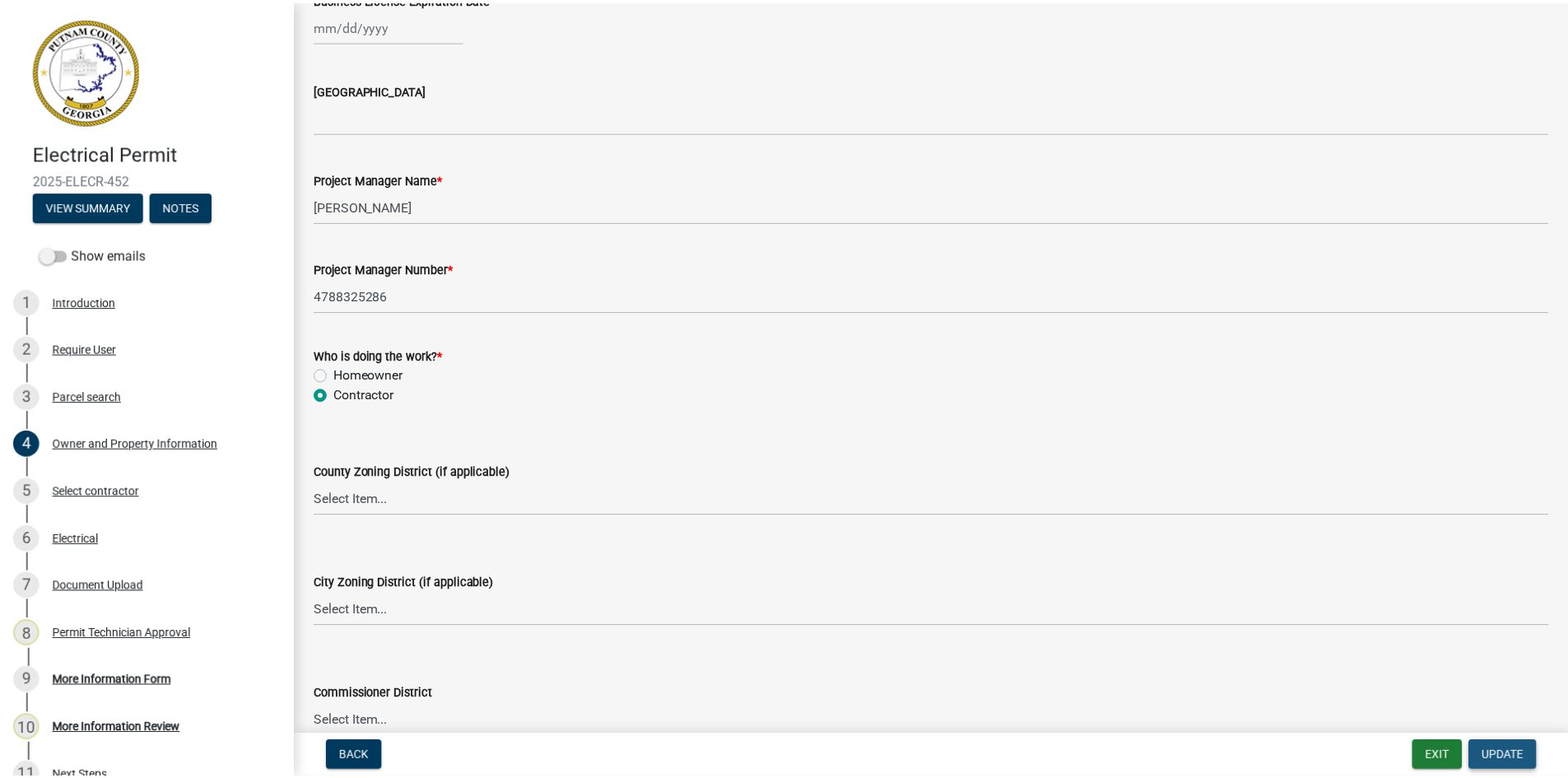
scroll to position [0, 0]
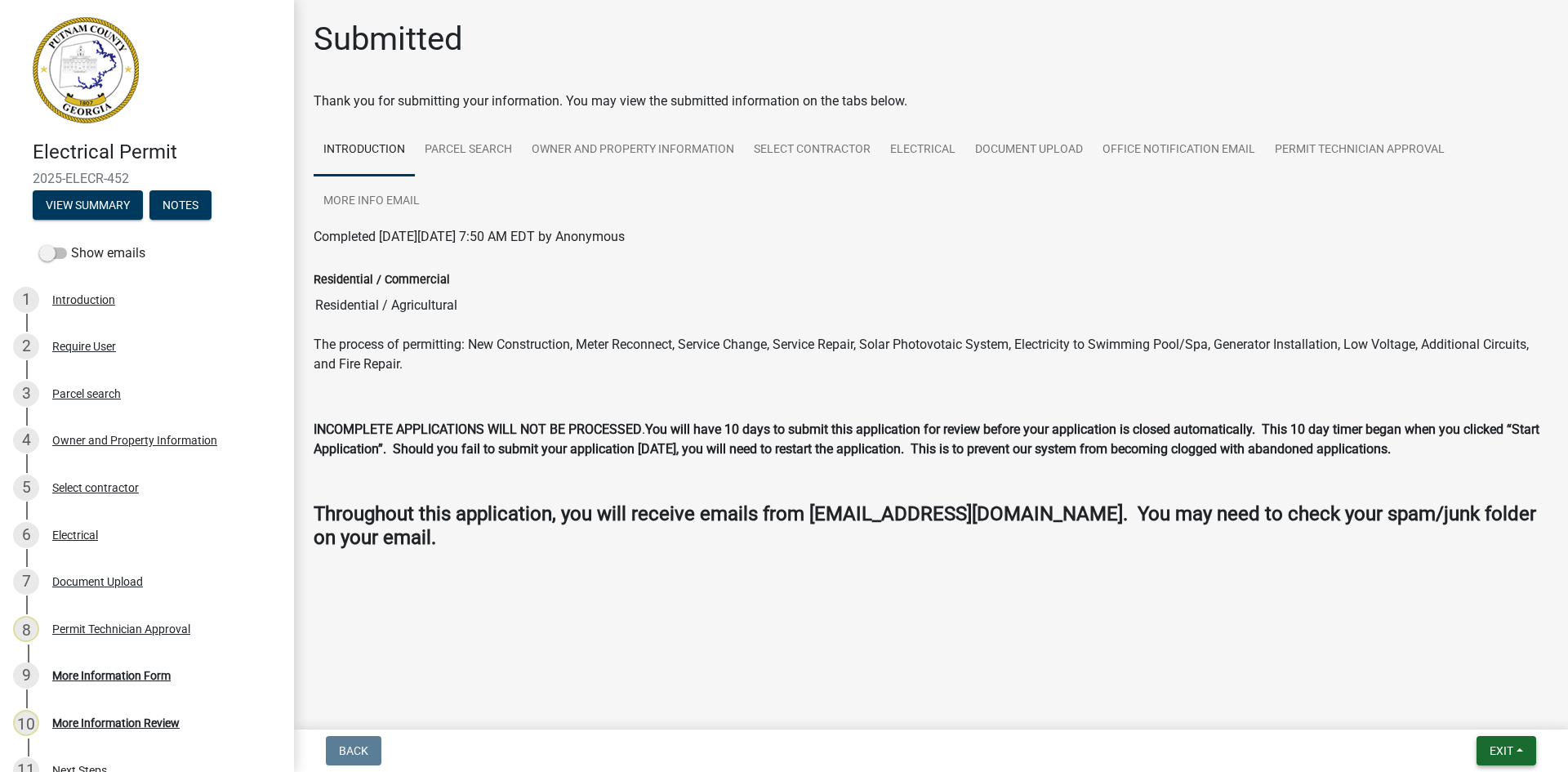
click at [1476, 744] on button "Exit" at bounding box center [1506, 751] width 60 height 30
click at [1470, 694] on button "Save & Exit" at bounding box center [1471, 708] width 131 height 39
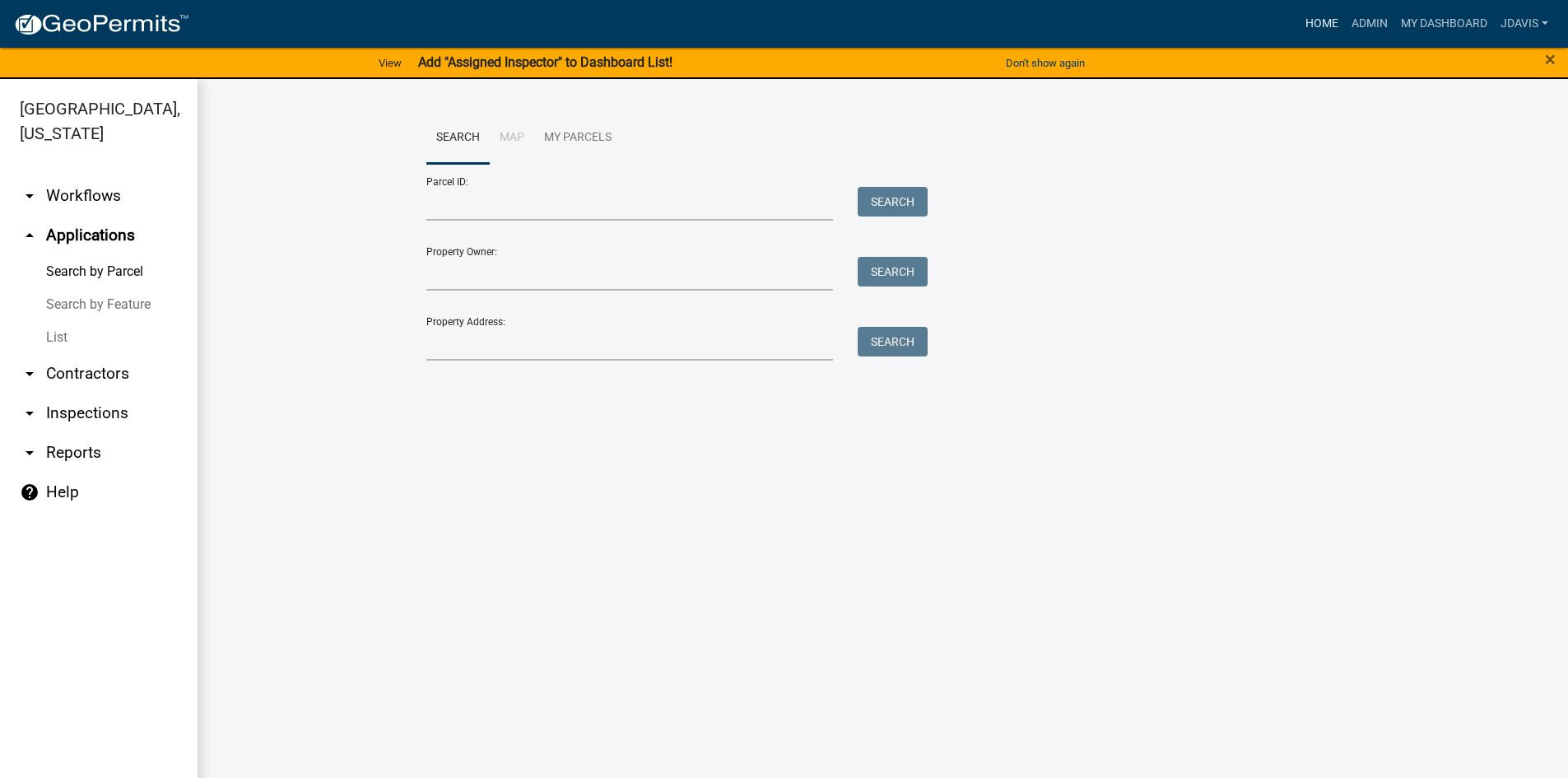
click at [1326, 20] on link "Home" at bounding box center [1321, 24] width 46 height 32
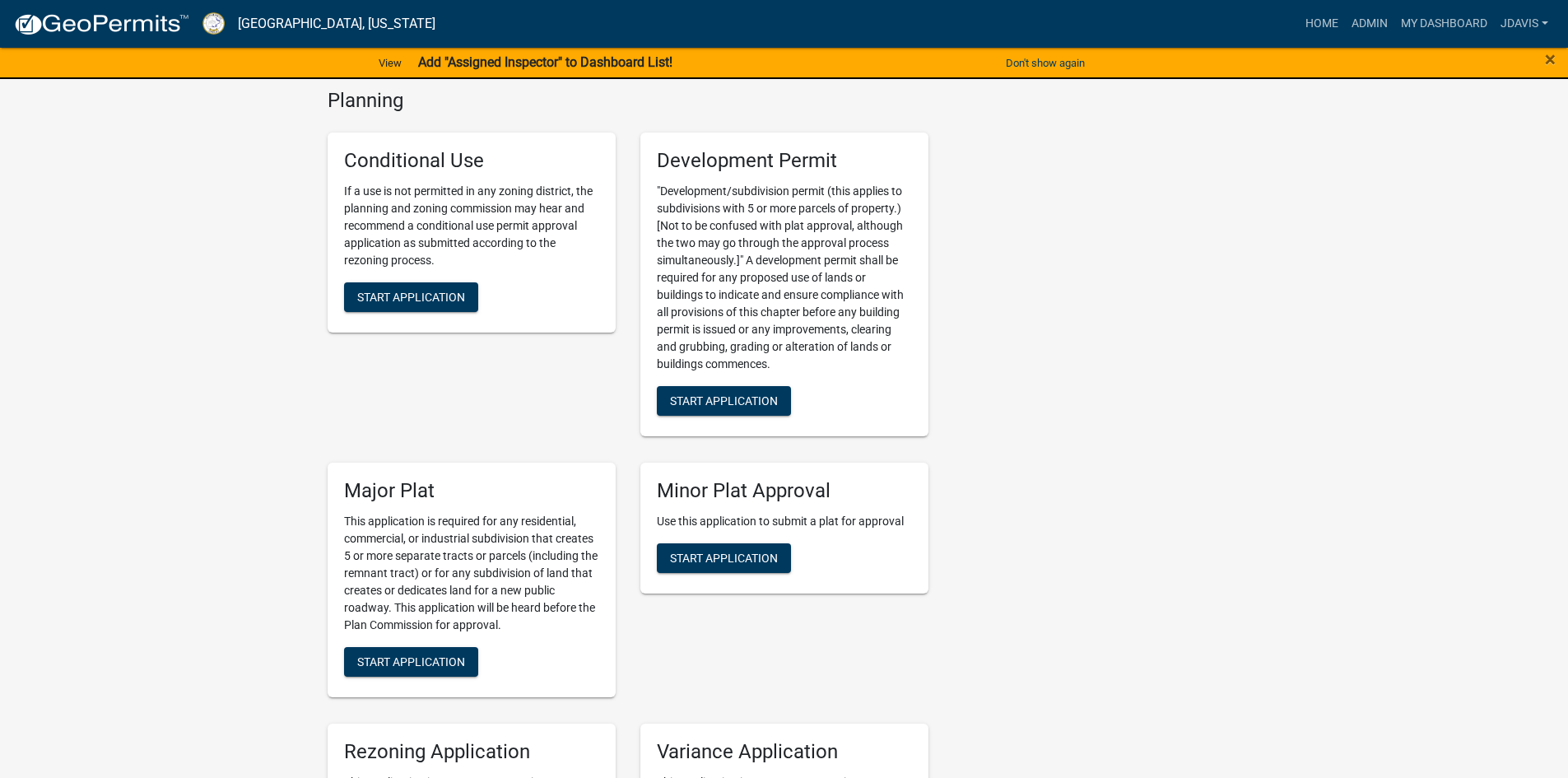
scroll to position [3541, 0]
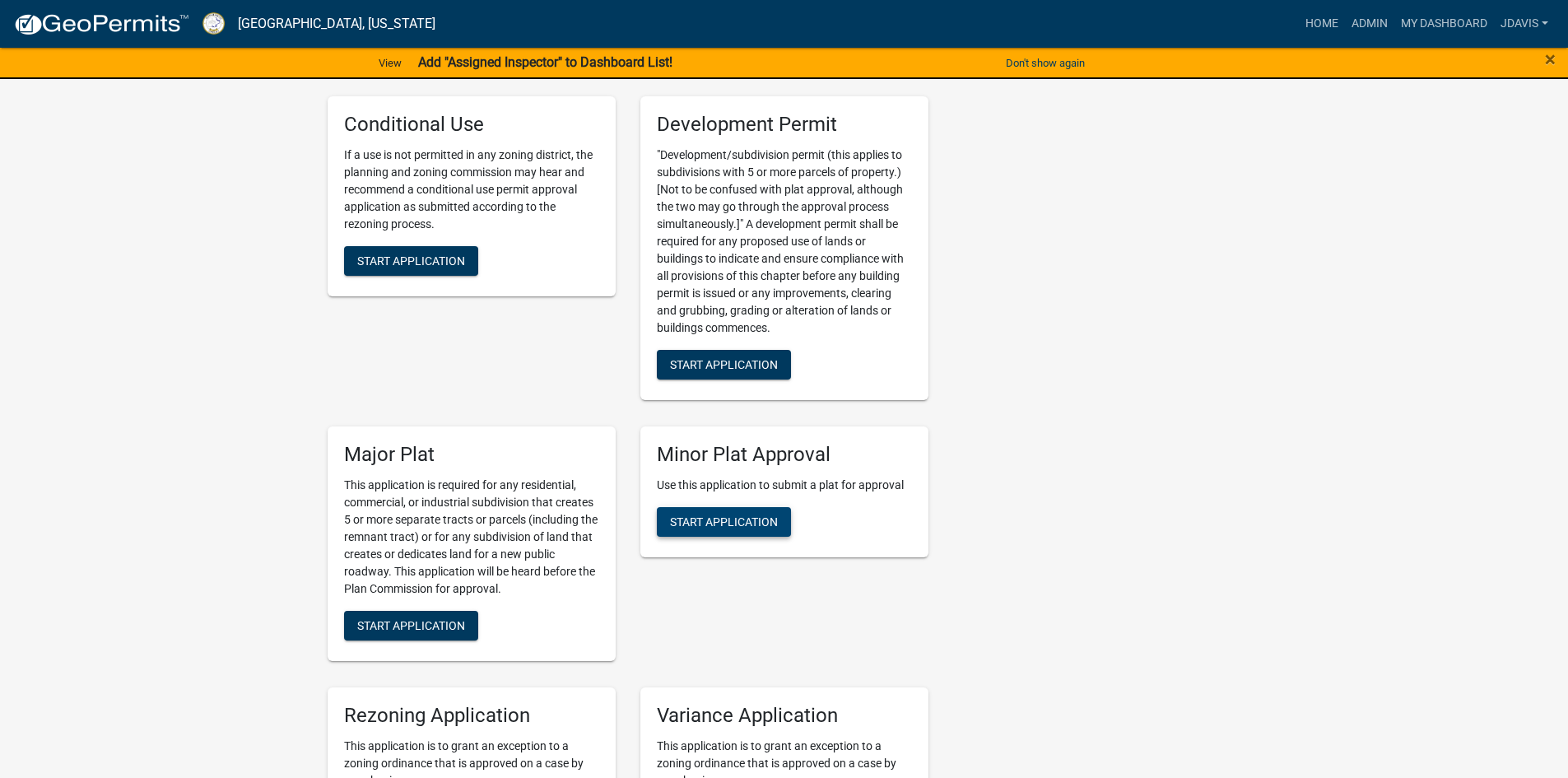
click at [728, 524] on span "Start Application" at bounding box center [723, 521] width 108 height 13
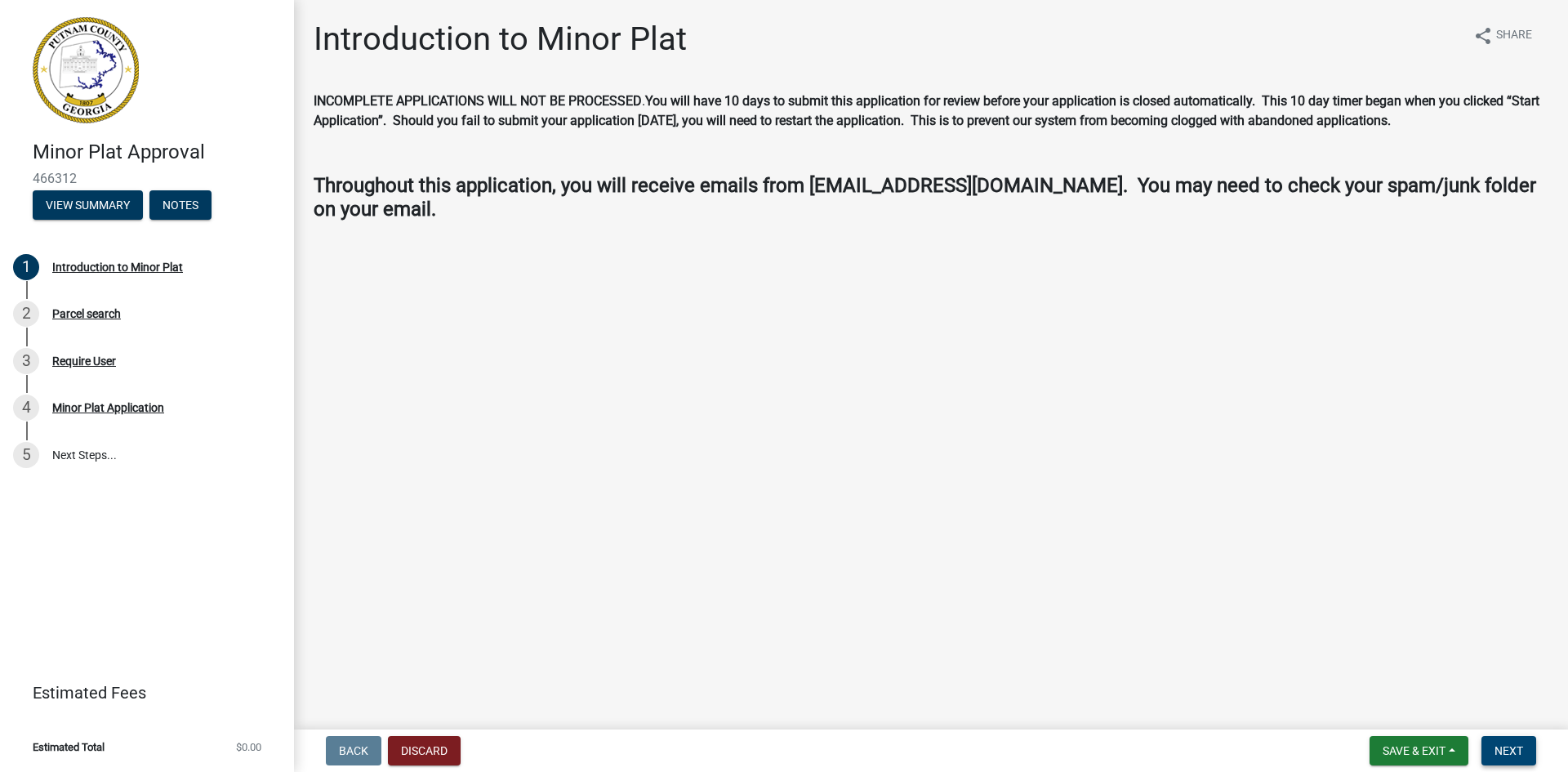
click at [1504, 748] on span "Next" at bounding box center [1508, 750] width 29 height 13
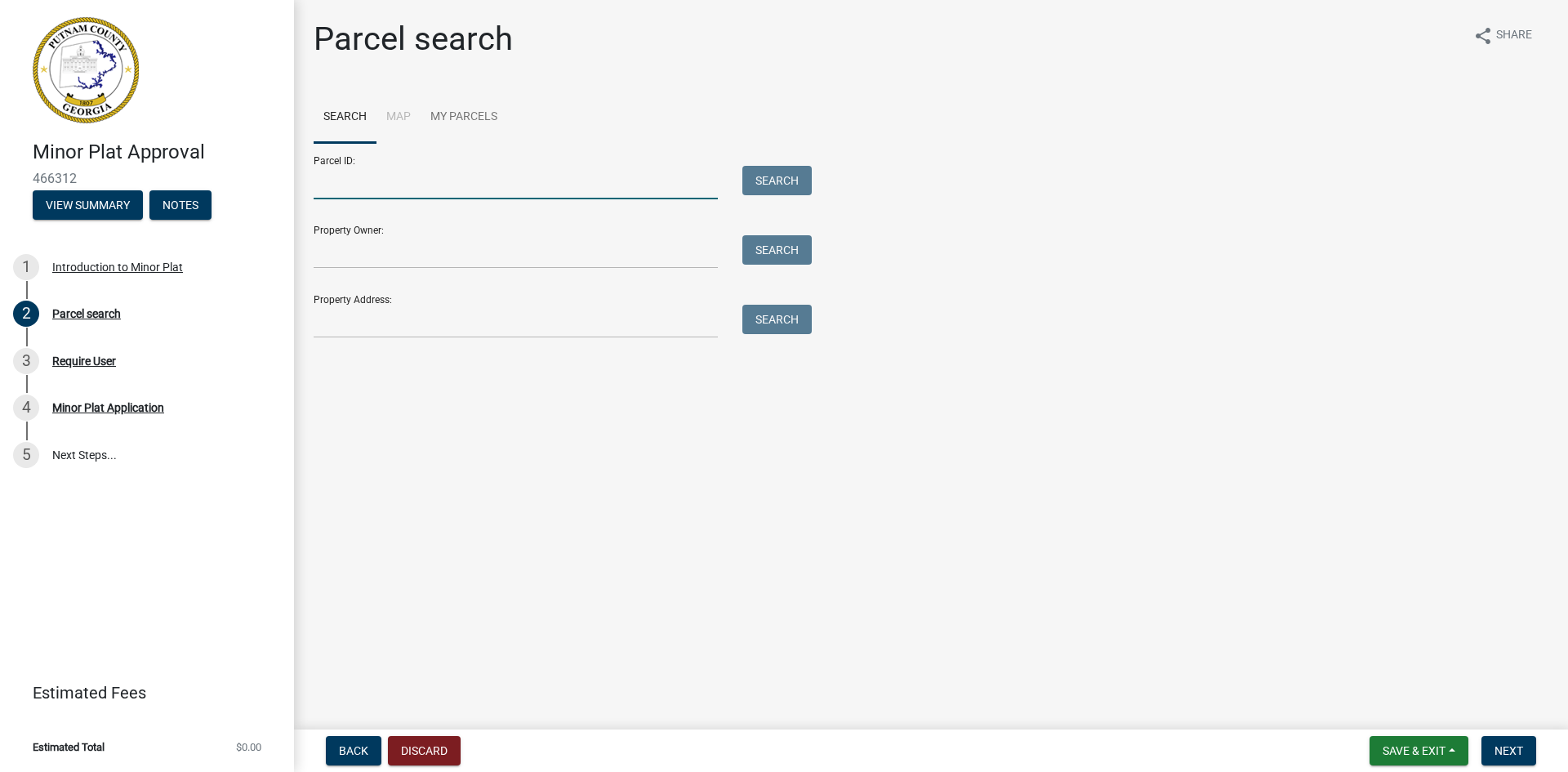
click at [402, 184] on input "Parcel ID:" at bounding box center [516, 182] width 405 height 33
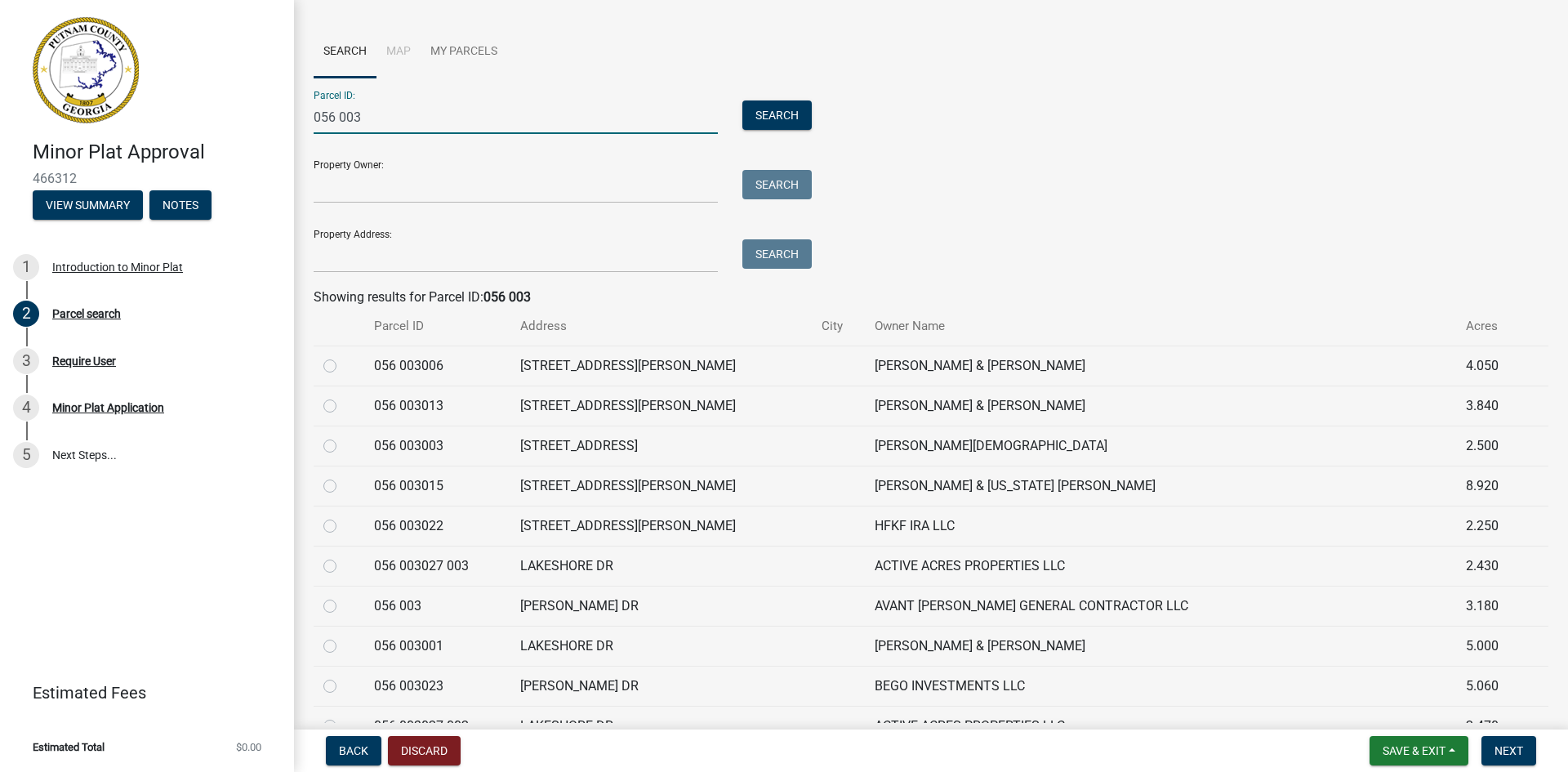
scroll to position [163, 0]
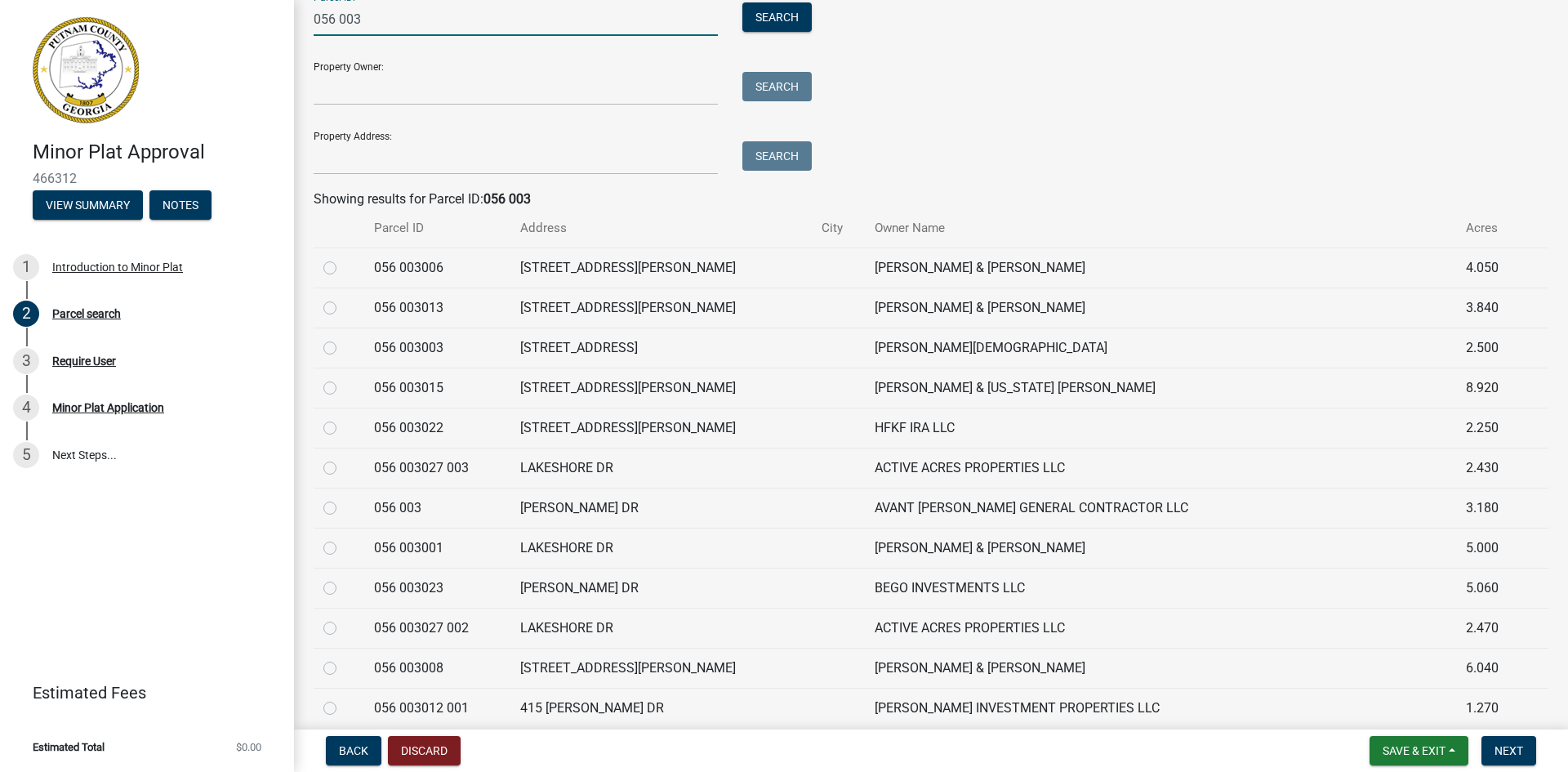
type input "056 003"
click at [343, 498] on label at bounding box center [343, 498] width 0 height 0
click at [343, 509] on 003 "radio" at bounding box center [347, 503] width 11 height 11
radio 003 "true"
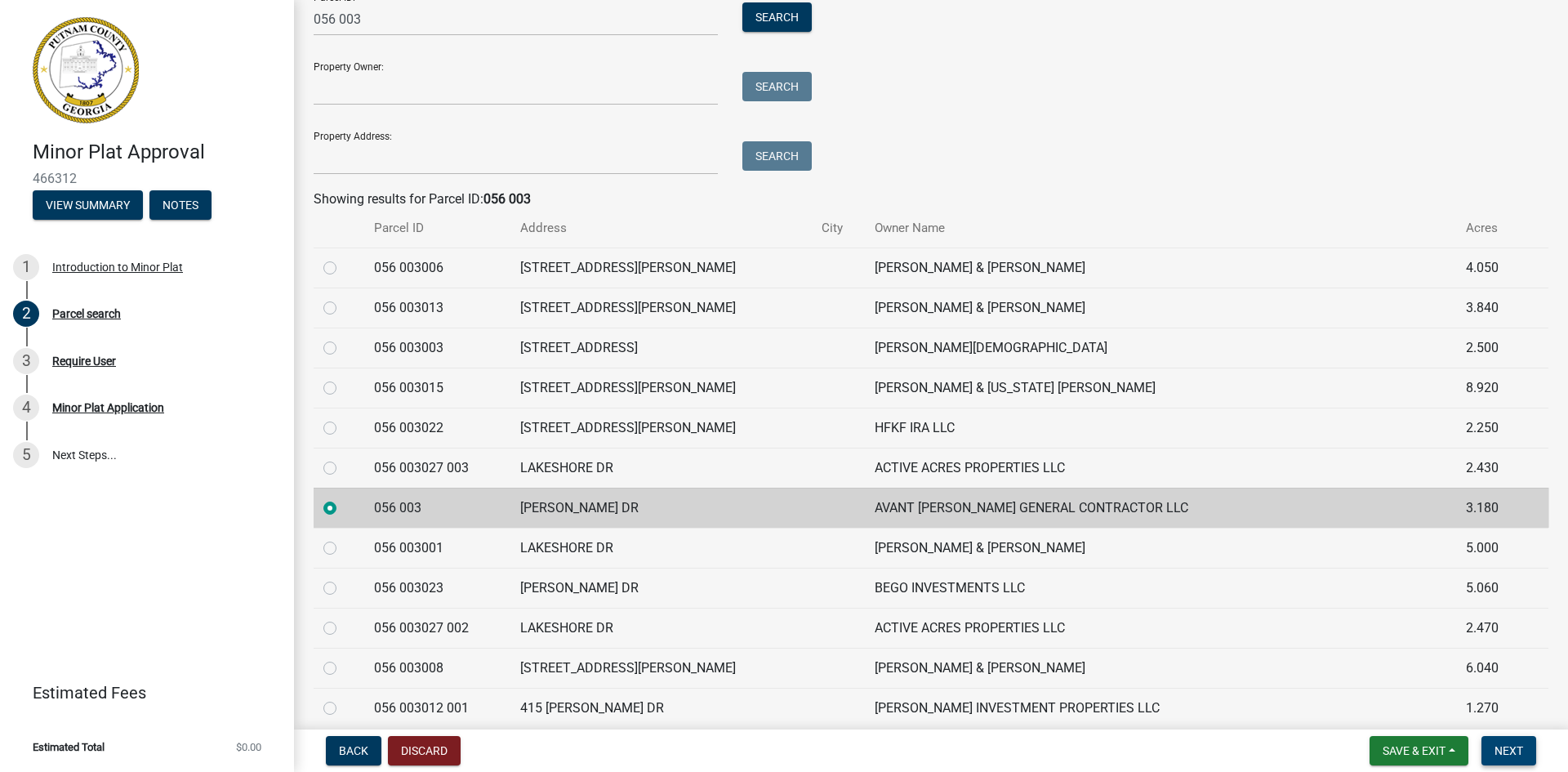
click at [1512, 753] on span "Next" at bounding box center [1508, 750] width 29 height 13
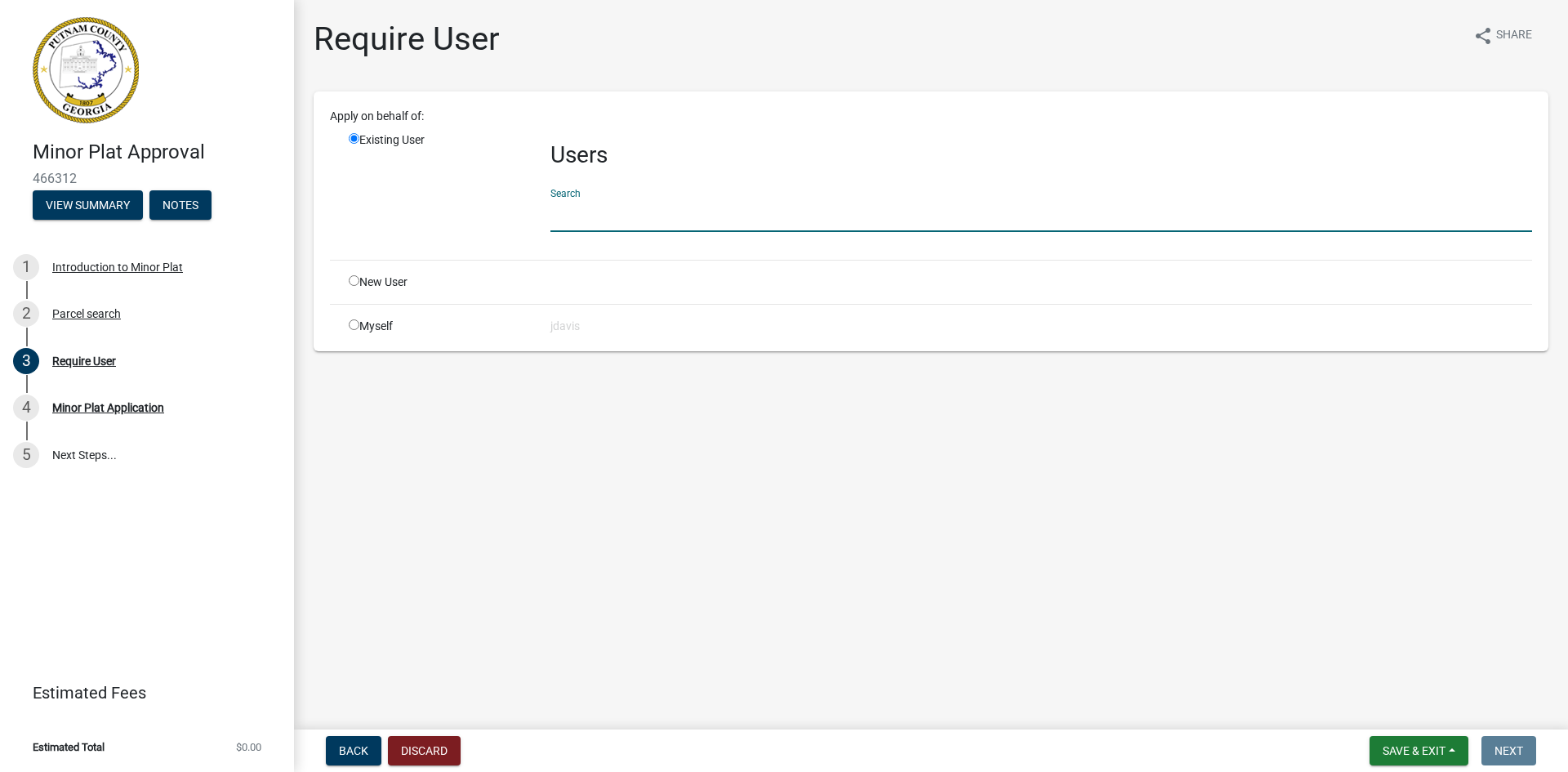
click at [817, 216] on input "text" at bounding box center [1040, 216] width 981 height 33
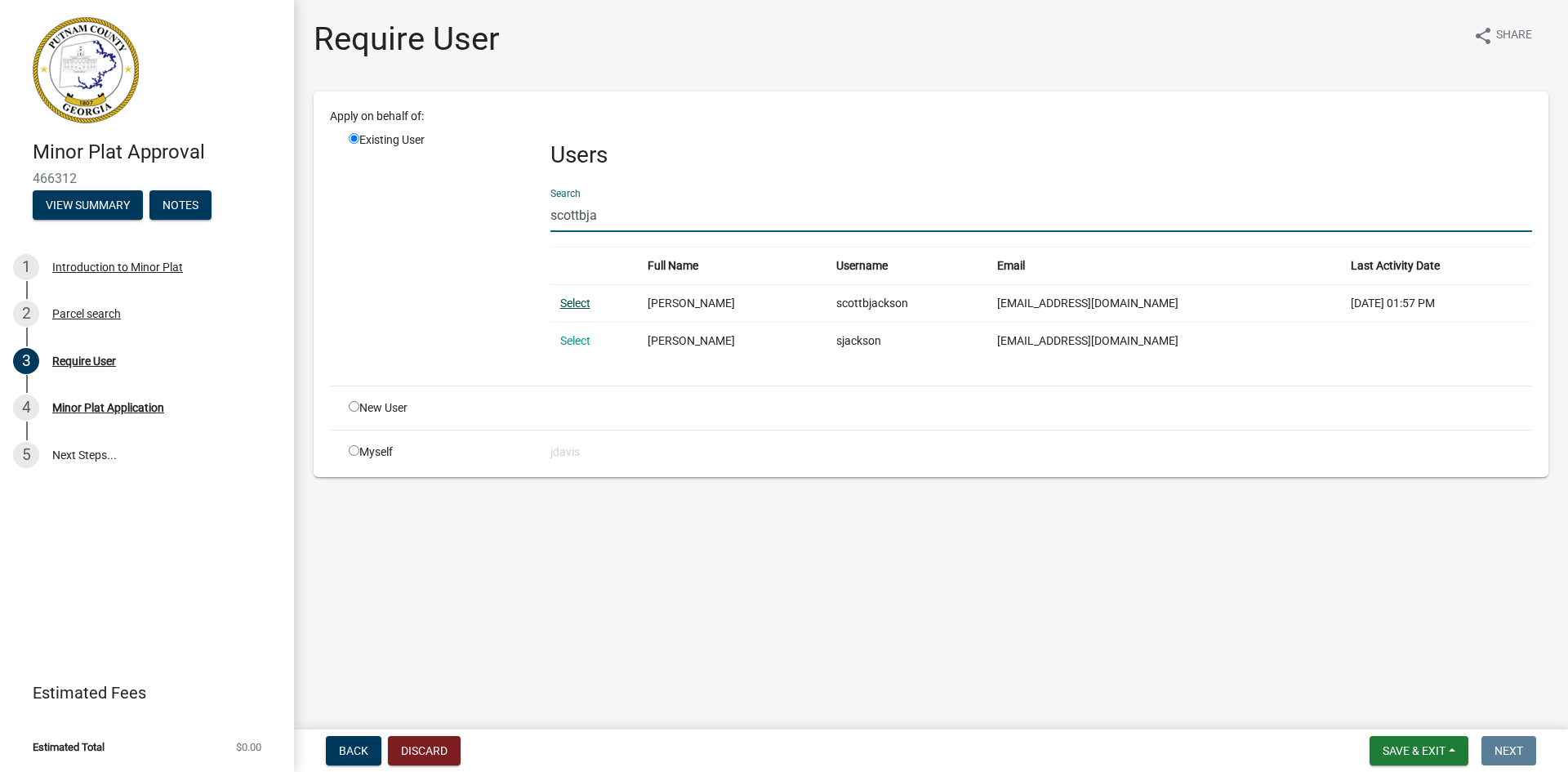
type input "scottbja"
click at [581, 296] on link "Select" at bounding box center [575, 302] width 31 height 13
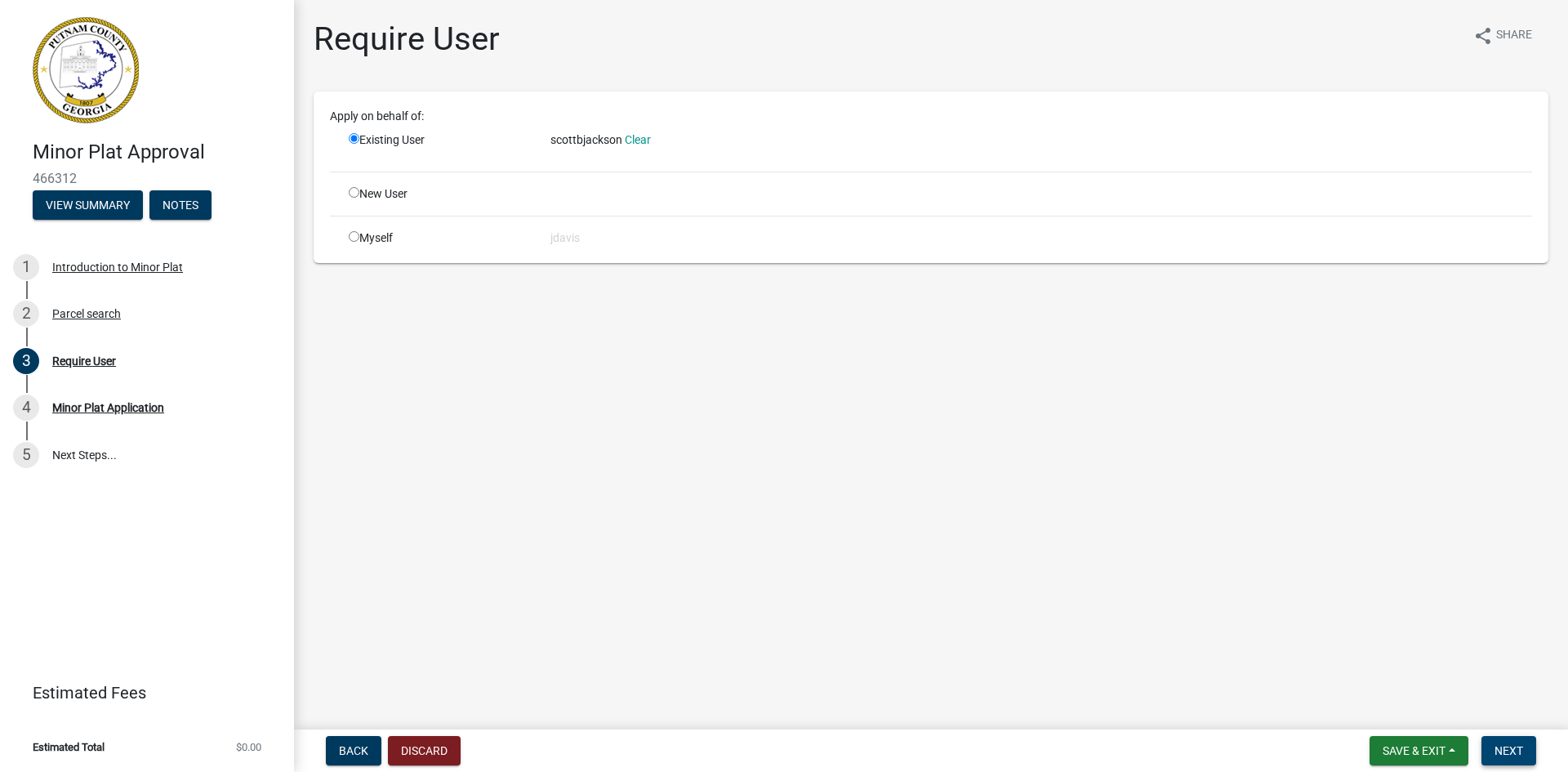
click at [1522, 741] on button "Next" at bounding box center [1509, 751] width 55 height 30
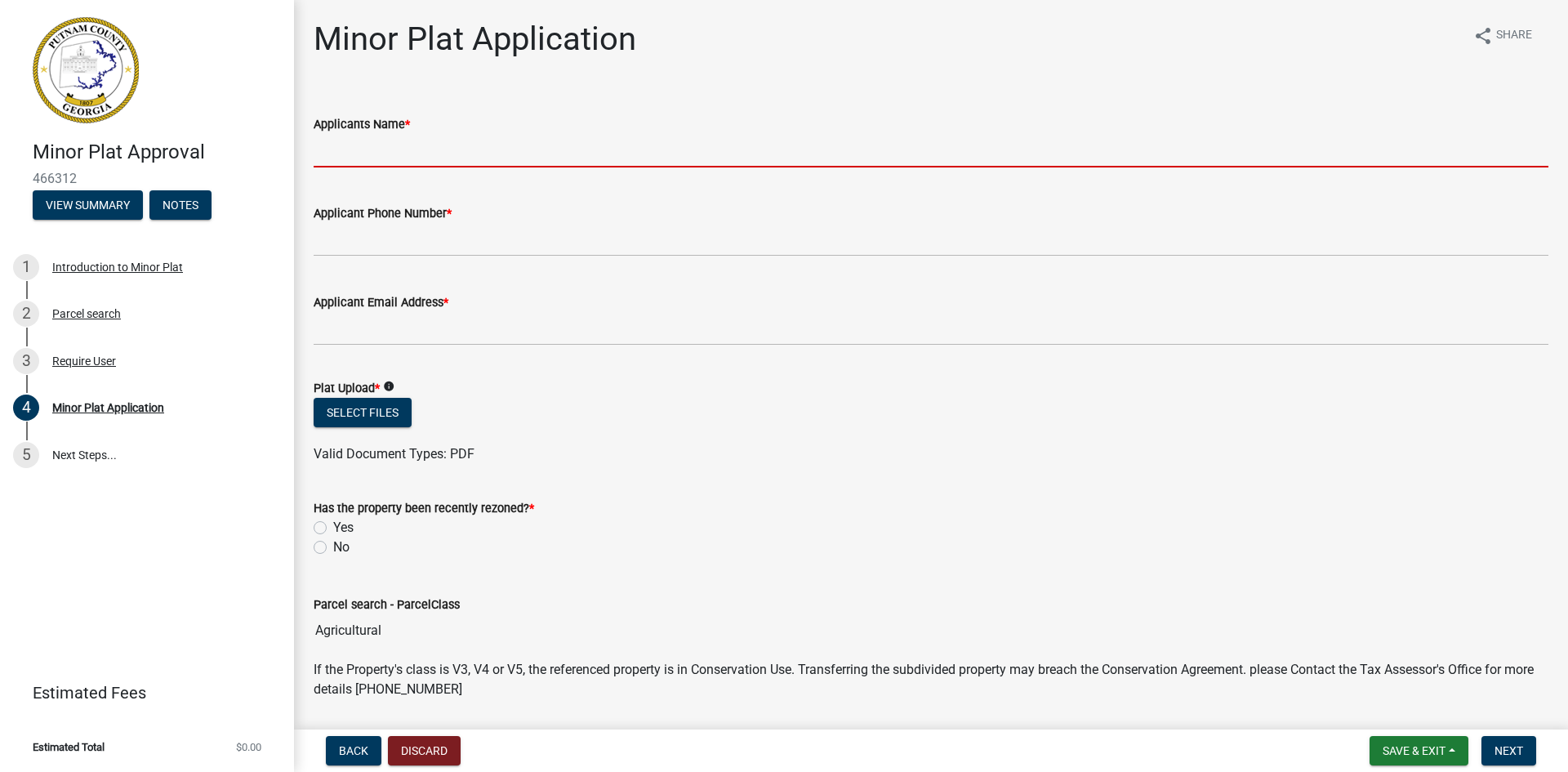
click at [444, 144] on input "Applicants Name *" at bounding box center [931, 151] width 1234 height 33
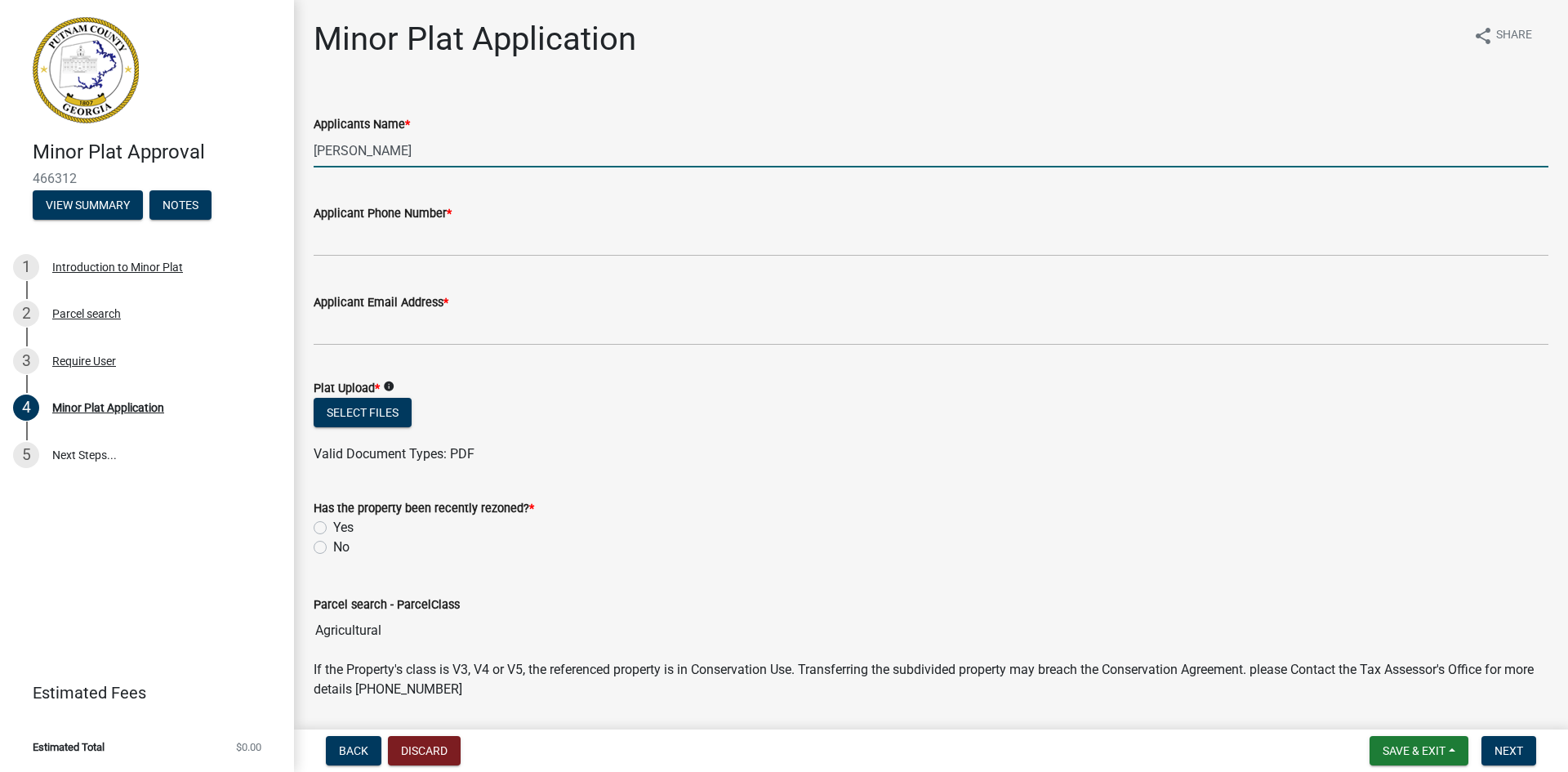
type input "[PERSON_NAME]"
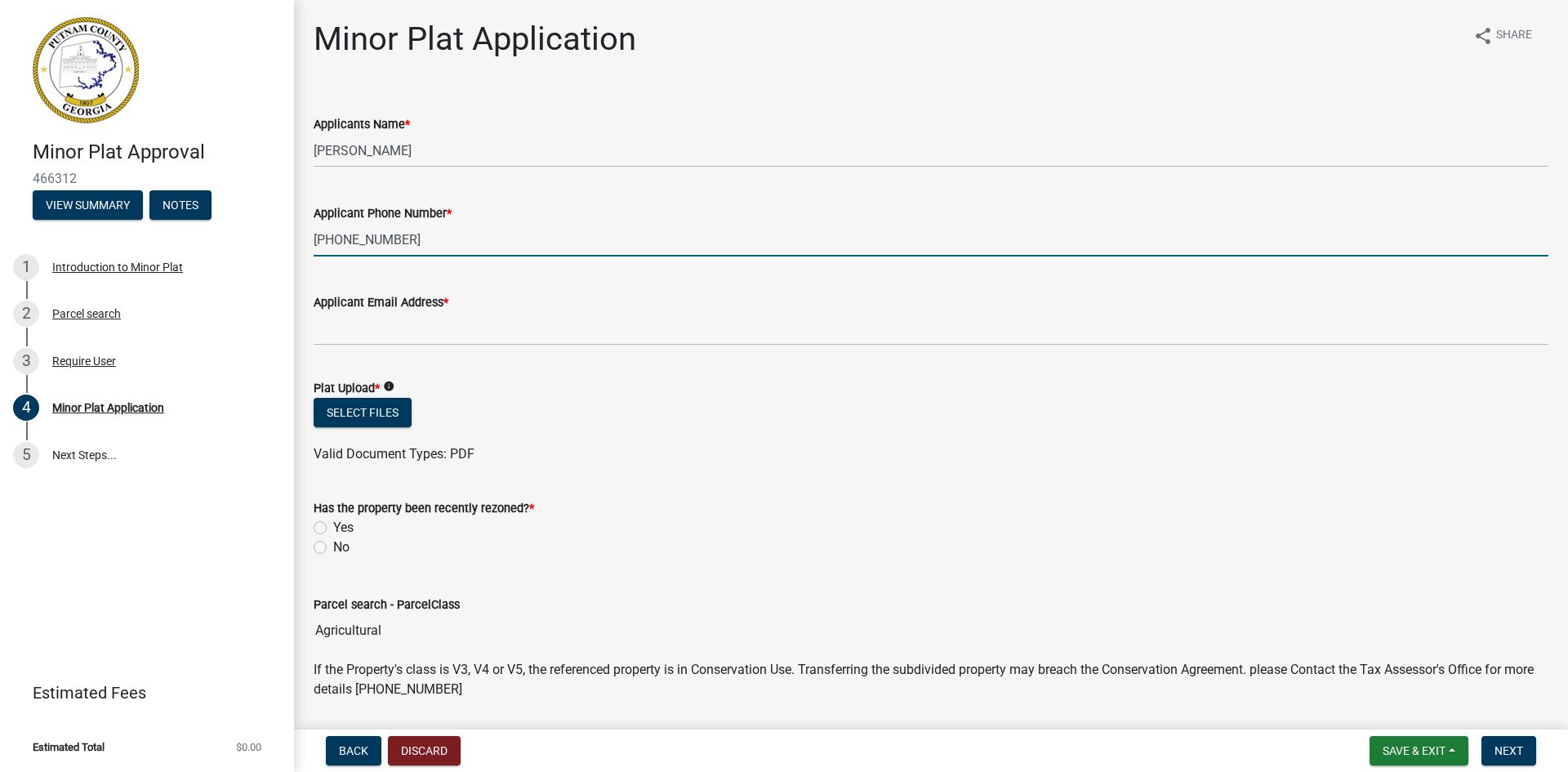
type input "[PHONE_NUMBER]"
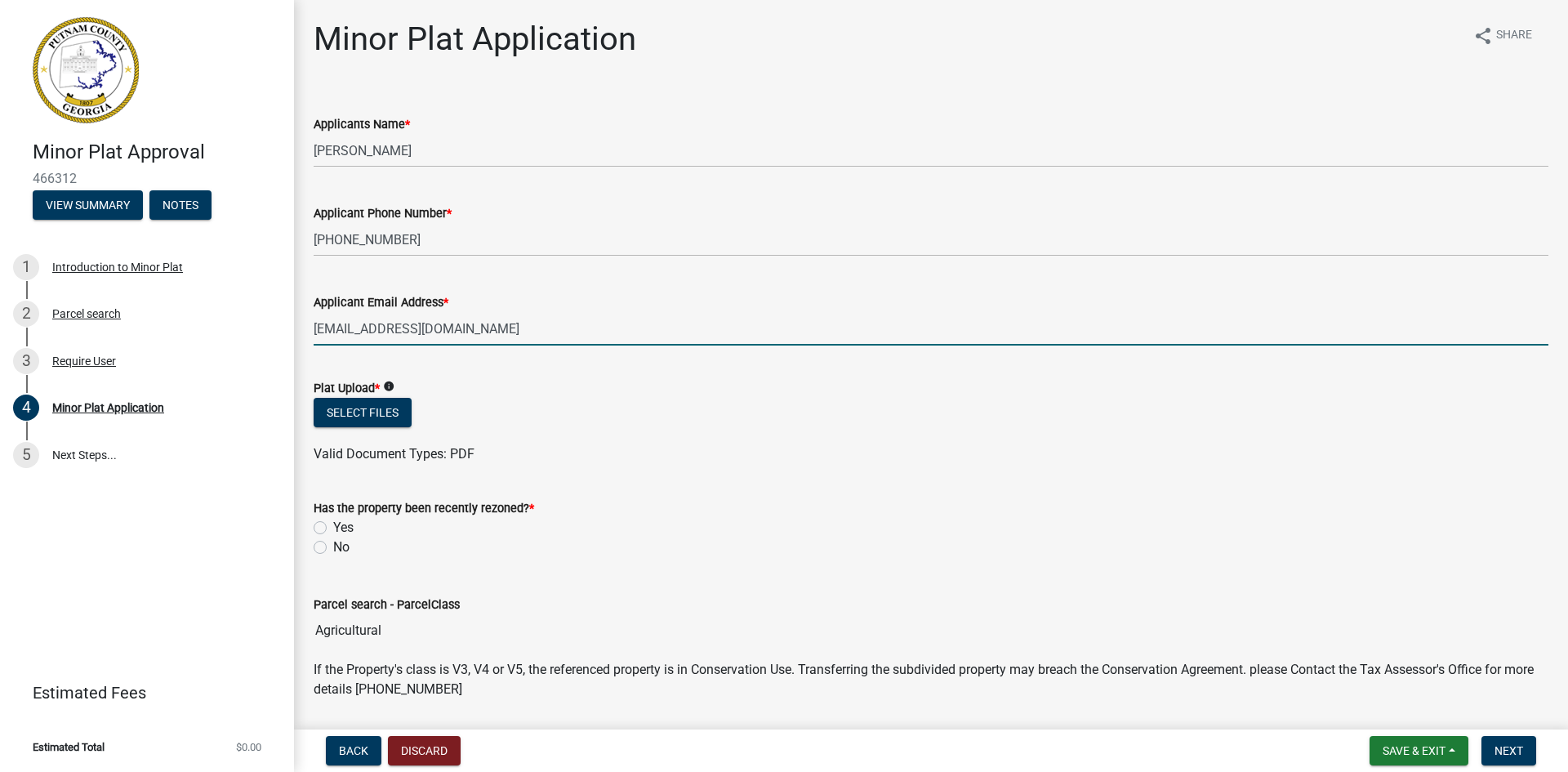
type input "[EMAIL_ADDRESS][DOMAIN_NAME]"
click at [334, 553] on label "No" at bounding box center [342, 547] width 17 height 20
click at [334, 548] on input "No" at bounding box center [339, 543] width 11 height 11
radio input "true"
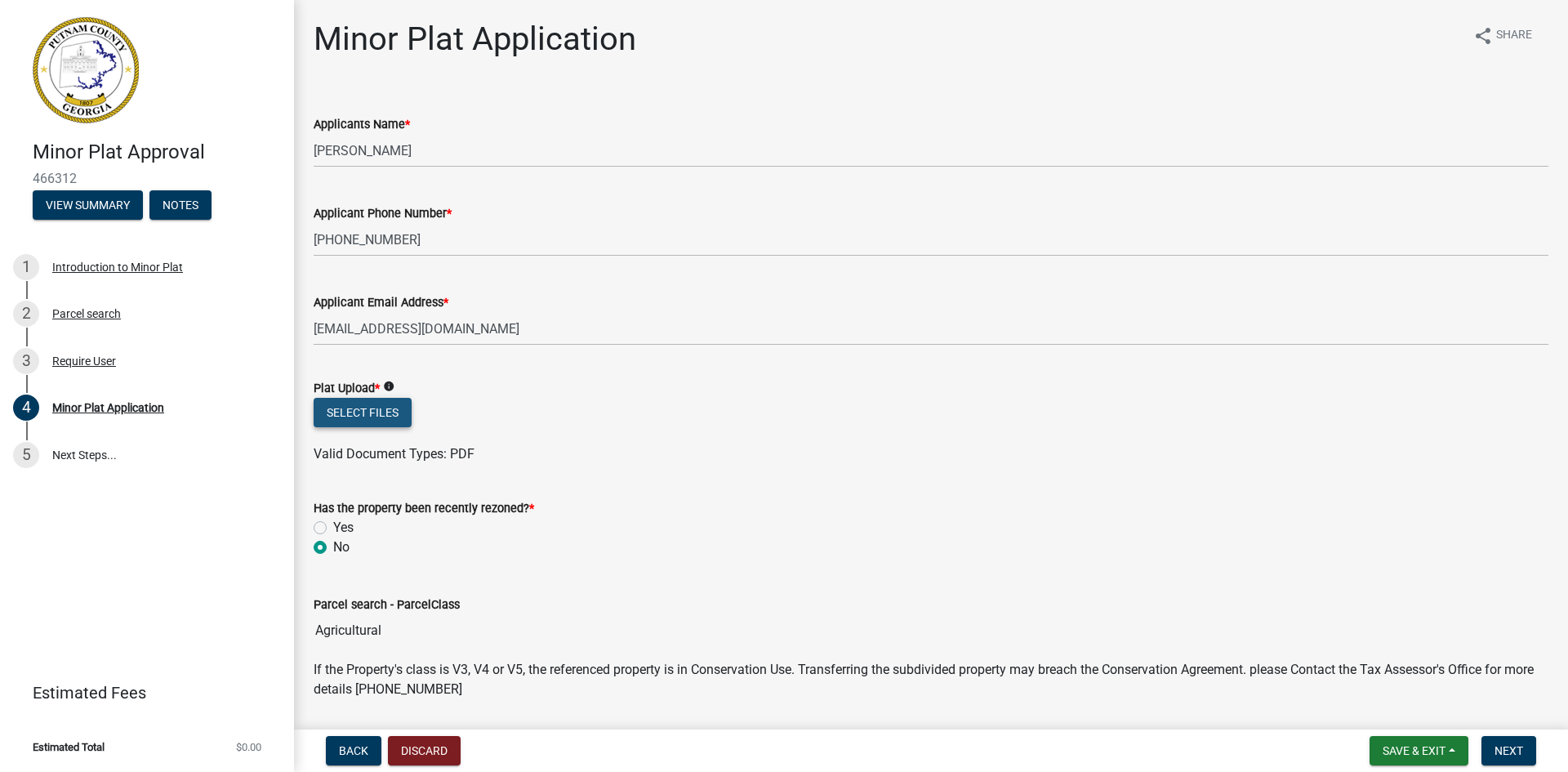
click at [392, 412] on button "Select files" at bounding box center [363, 413] width 98 height 30
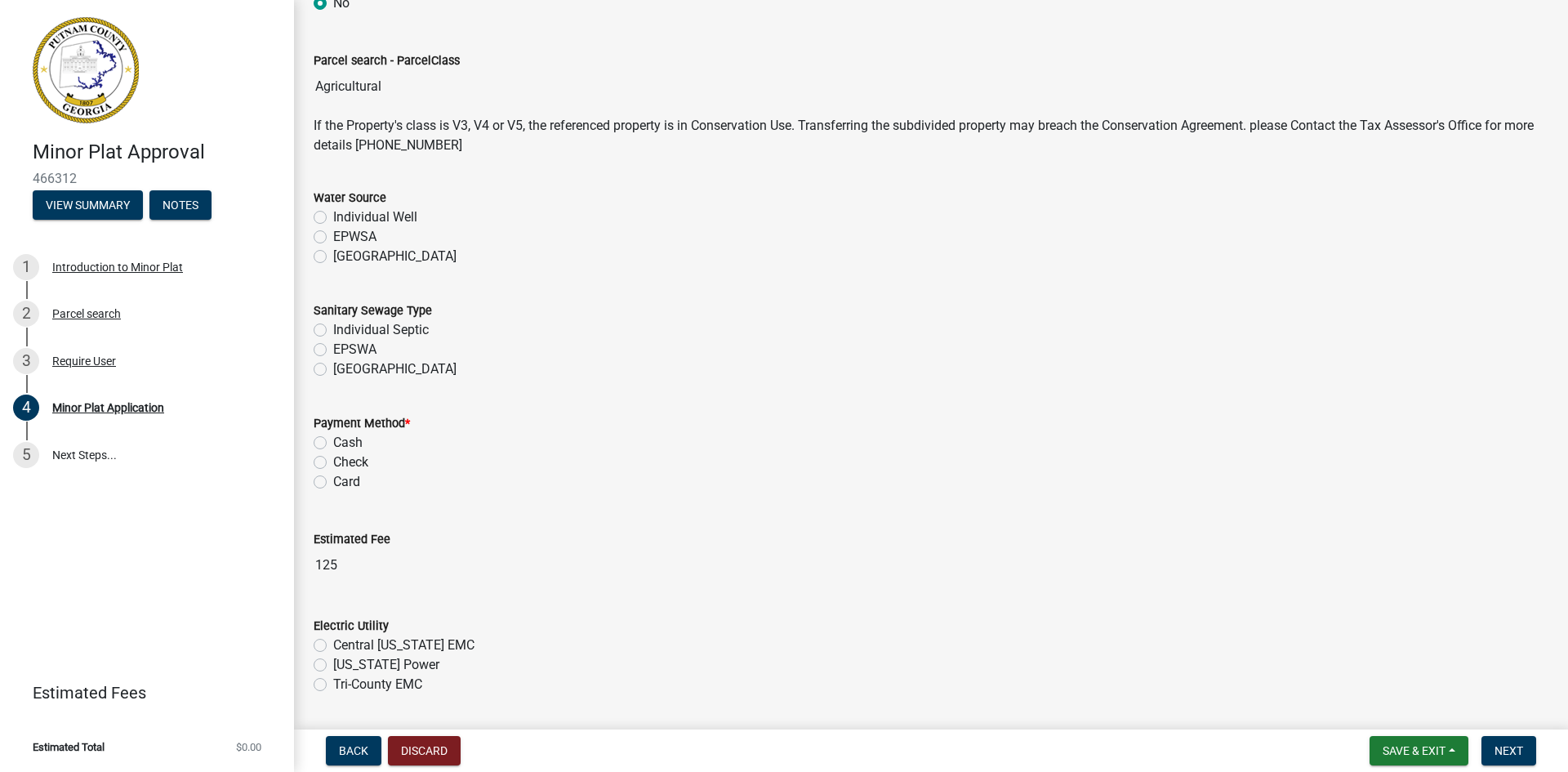
scroll to position [572, 0]
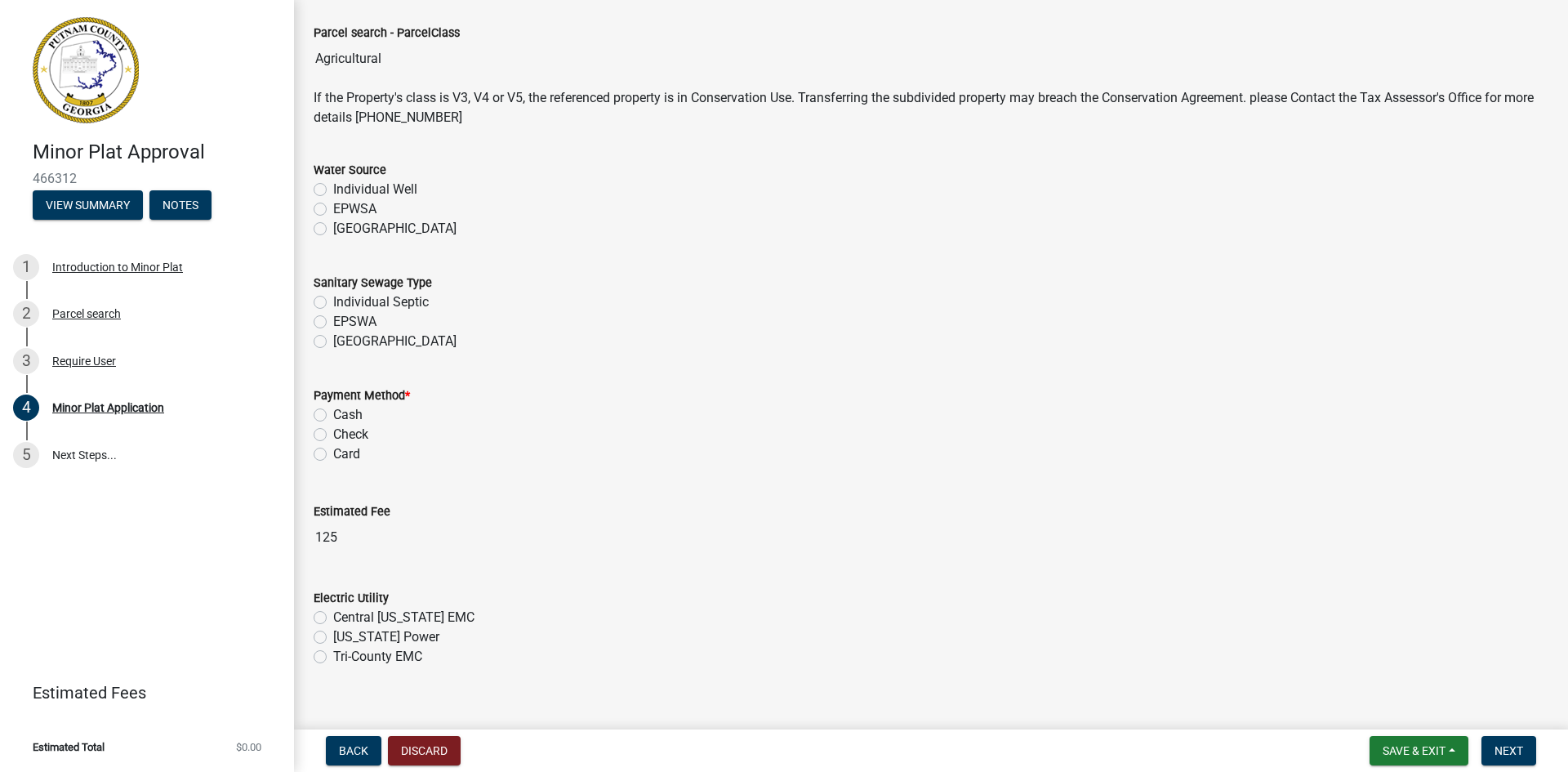
click at [334, 456] on label "Card" at bounding box center [346, 454] width 27 height 20
click at [334, 455] on input "Card" at bounding box center [339, 449] width 11 height 11
radio input "true"
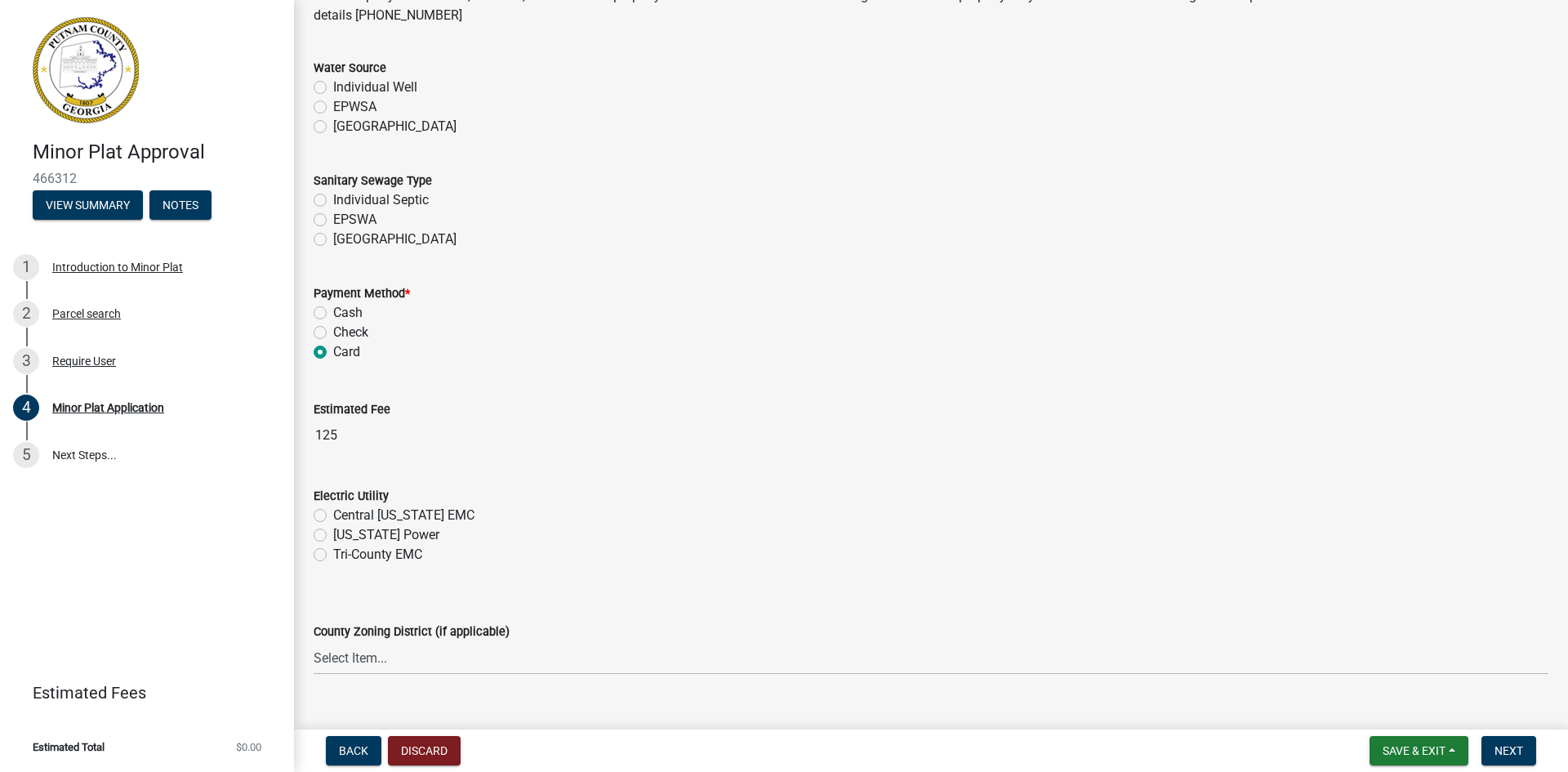
scroll to position [899, 0]
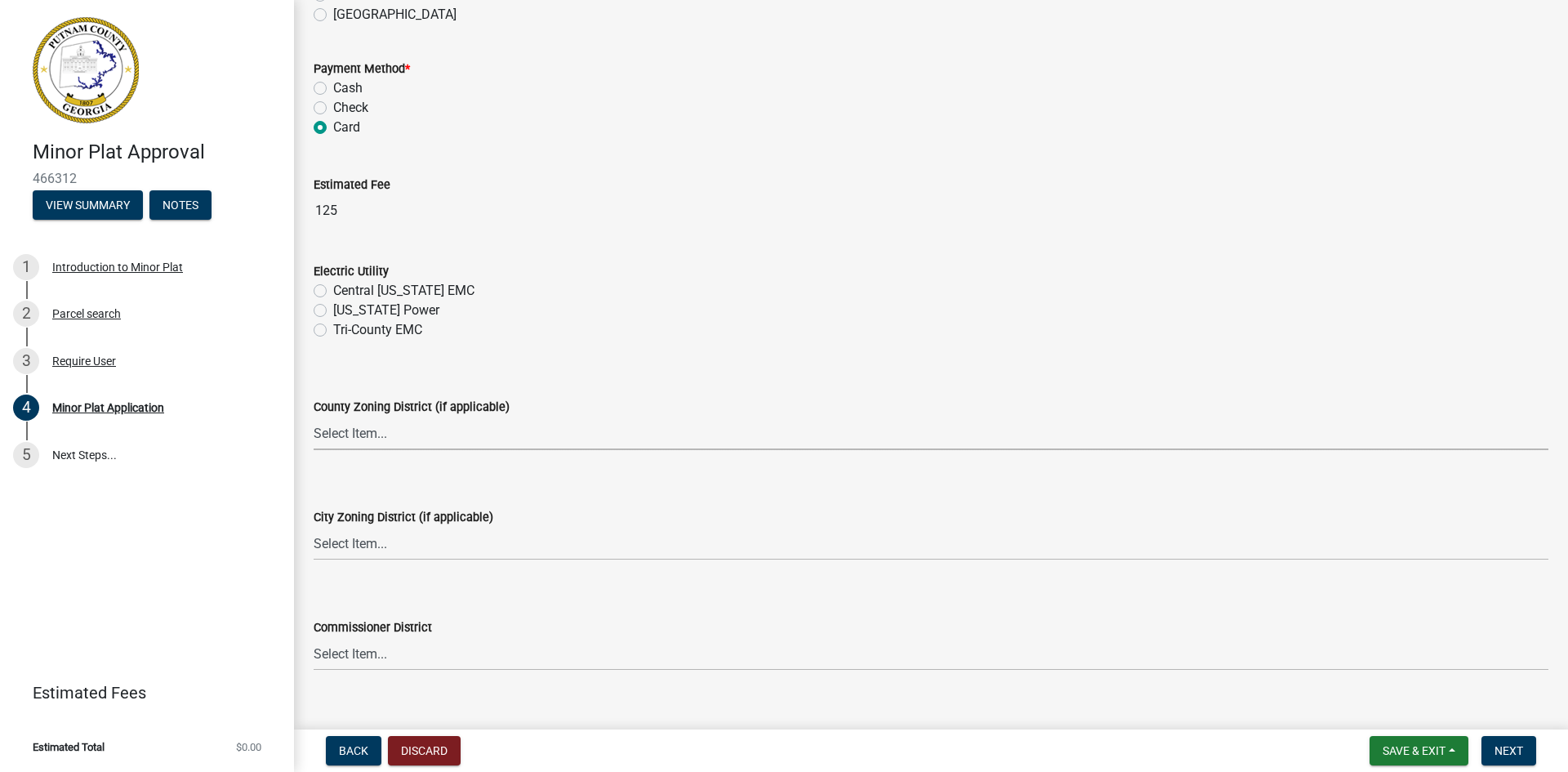
click at [403, 431] on select "Select Item... AG-1 R-1R R-1 R-2 MHP RM-1 RM-3 C-1 C-2 I-M PUD N/A" at bounding box center [931, 433] width 1234 height 33
click at [314, 417] on select "Select Item... AG-1 R-1R R-1 R-2 MHP RM-1 RM-3 C-1 C-2 I-M PUD N/A" at bounding box center [931, 433] width 1234 height 33
select select "34fe85c2-5f76-4343-b6bb-8ca387e0bed7"
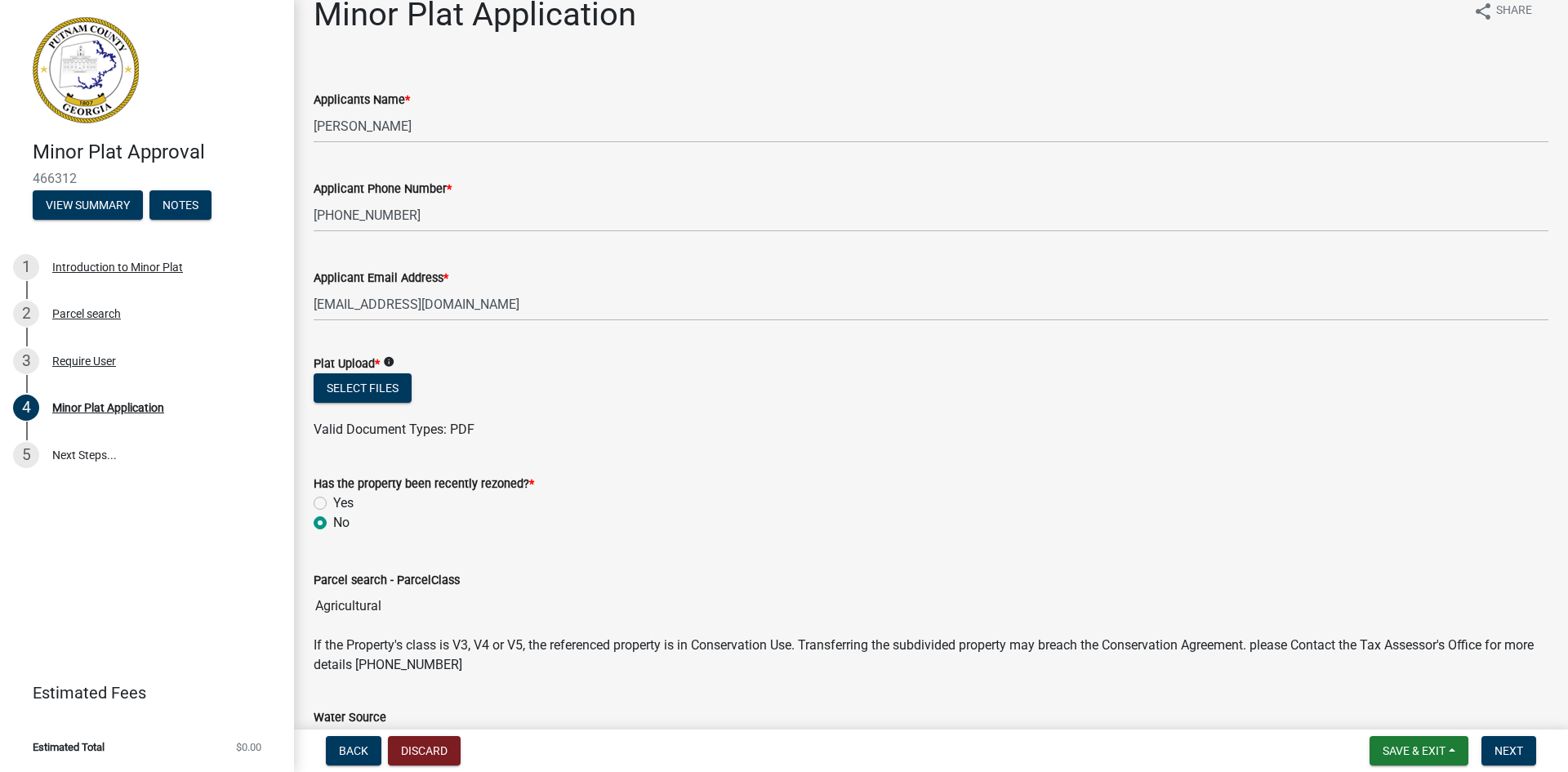
scroll to position [0, 0]
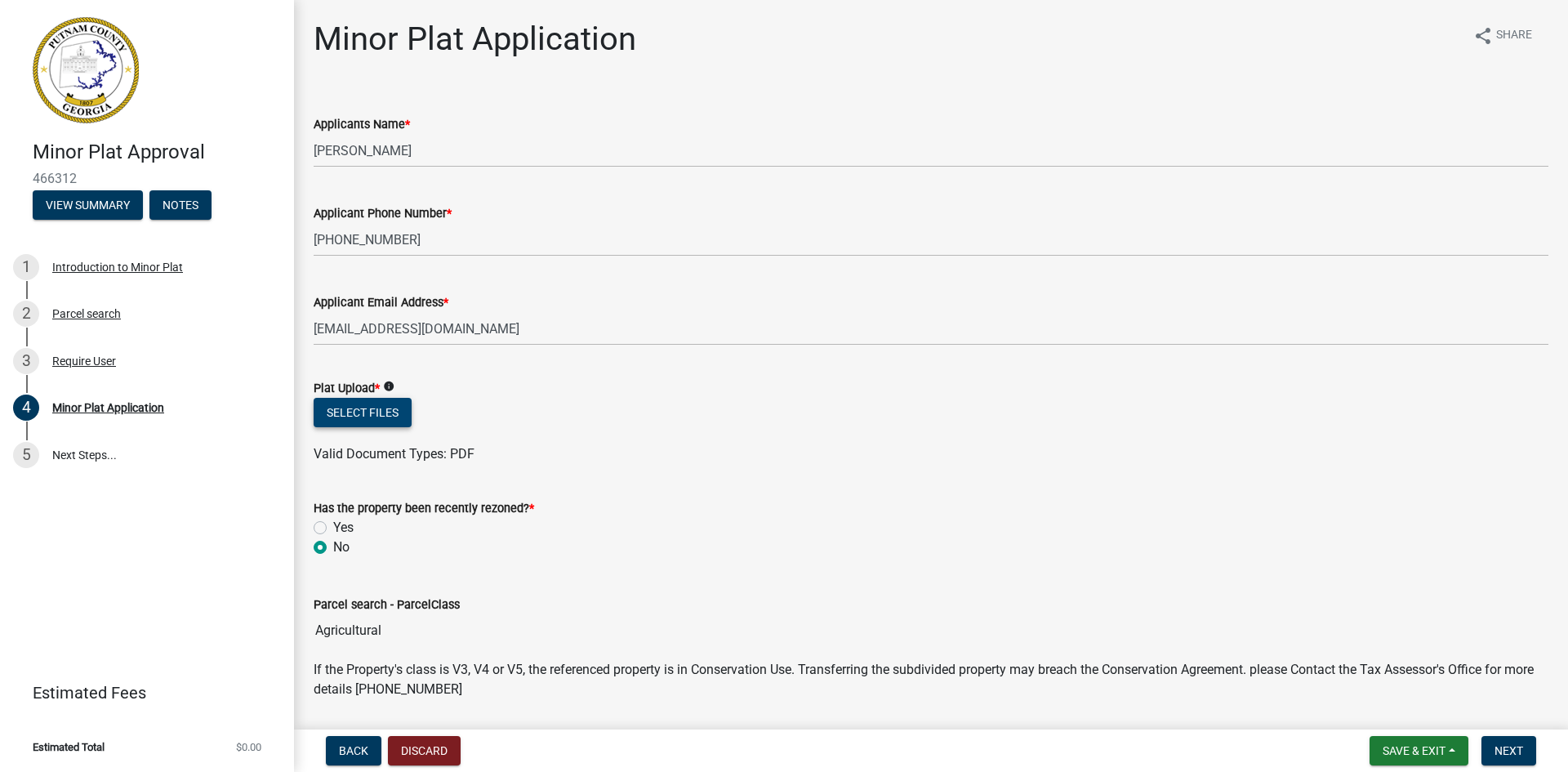
click at [385, 407] on button "Select files" at bounding box center [363, 413] width 98 height 30
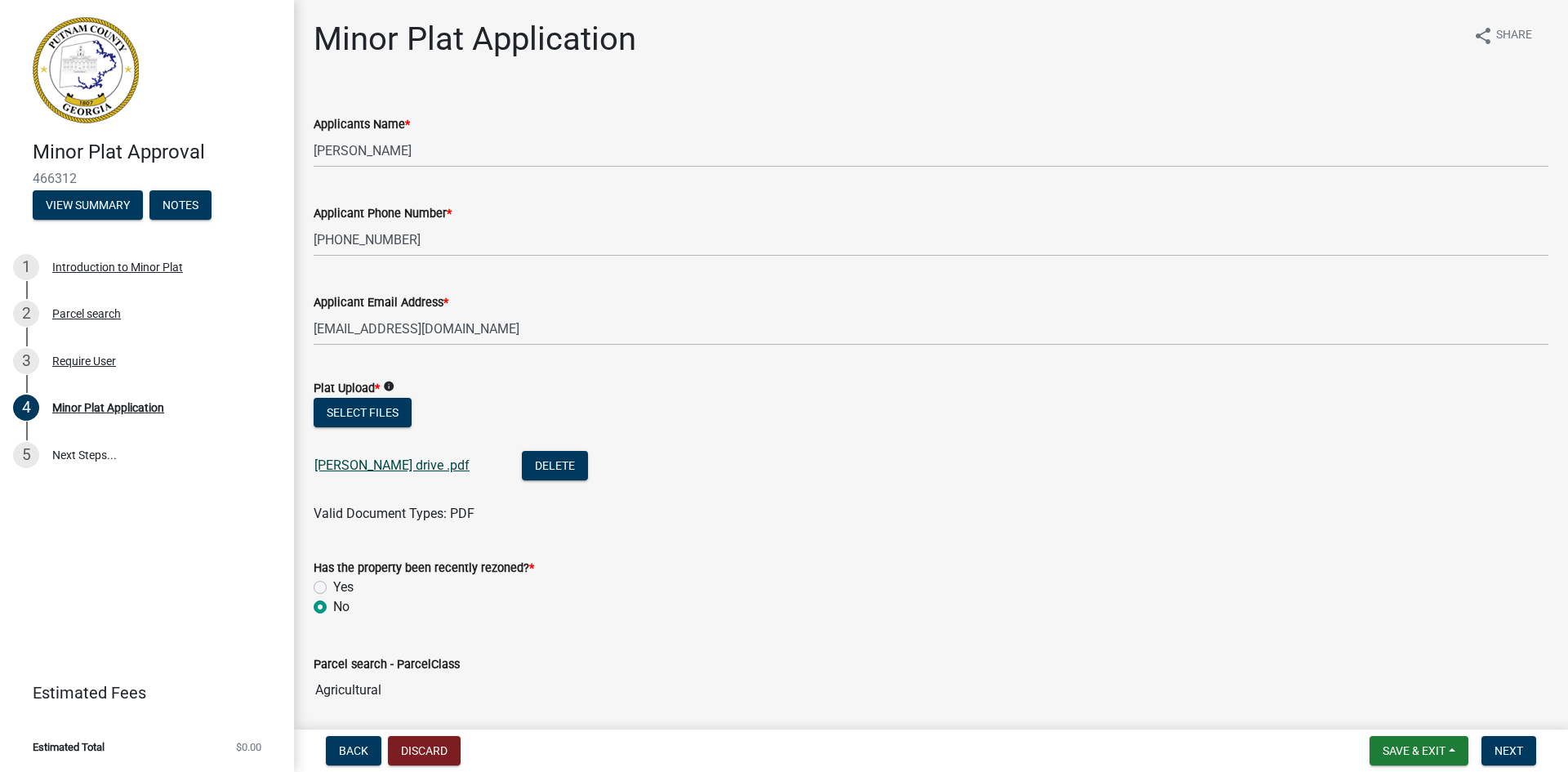
click at [386, 462] on link "[PERSON_NAME] drive .pdf" at bounding box center [392, 466] width 156 height 16
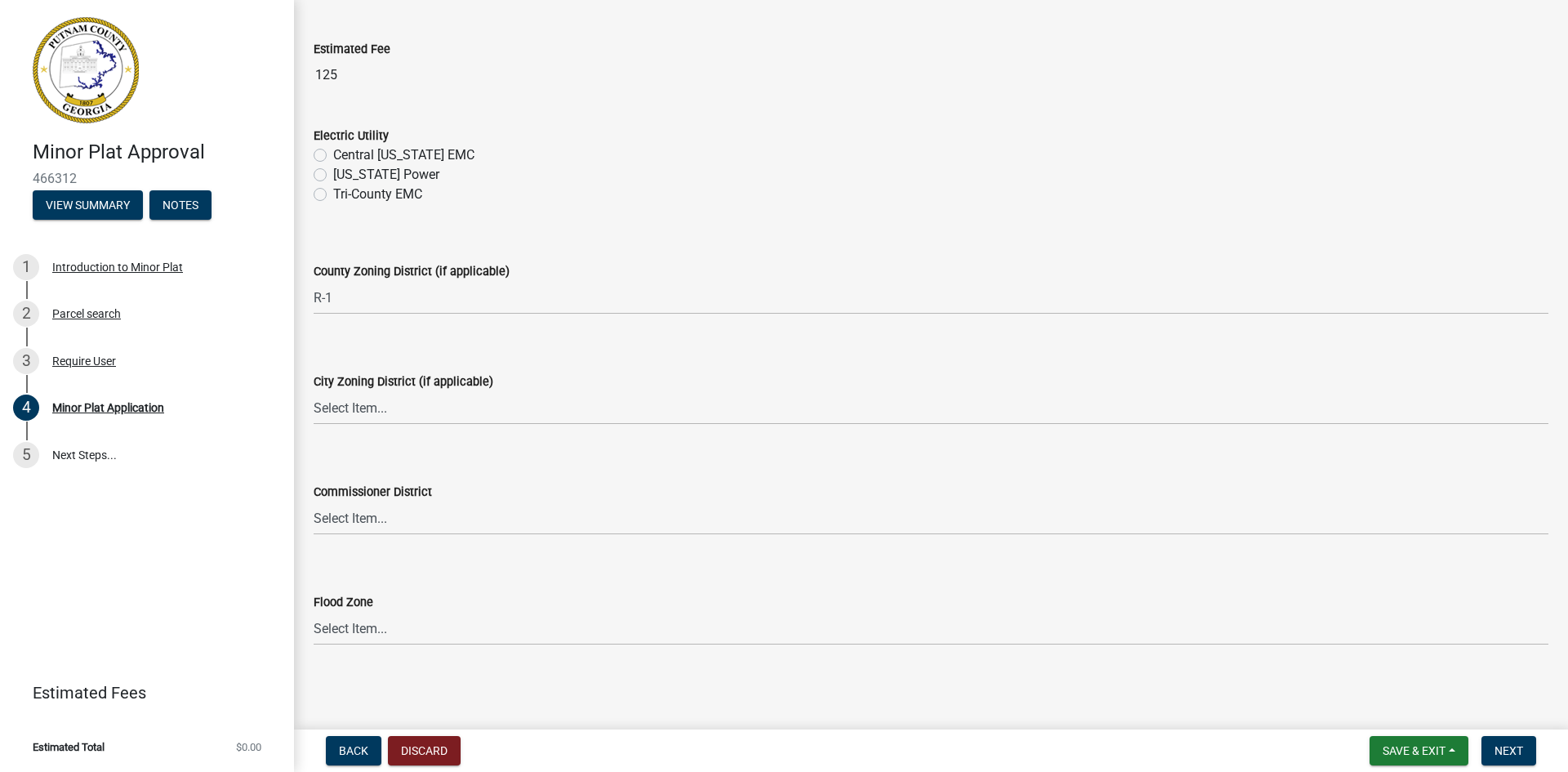
scroll to position [1095, 0]
click at [1506, 749] on span "Next" at bounding box center [1508, 750] width 29 height 13
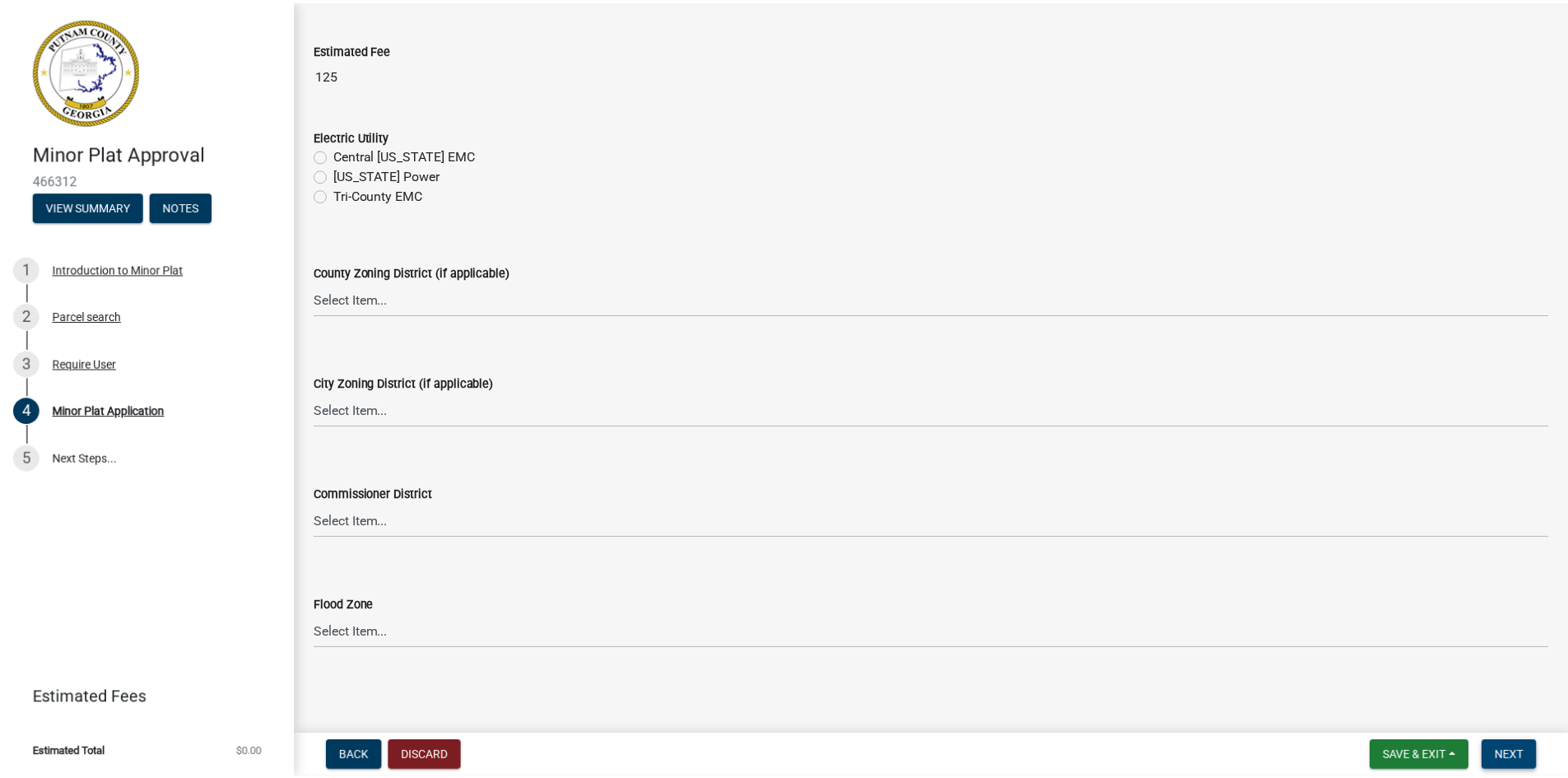
scroll to position [0, 0]
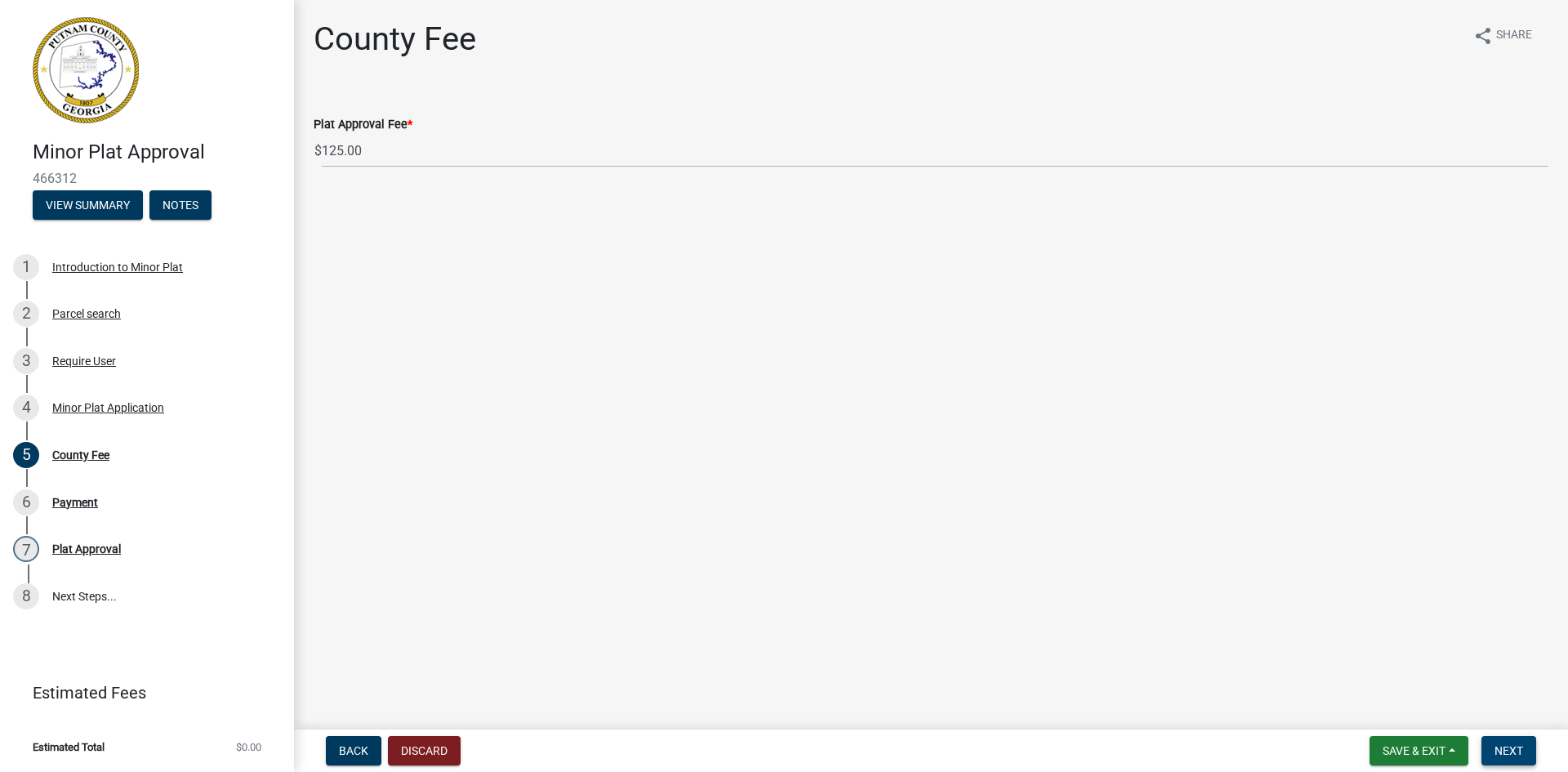
click at [1508, 750] on span "Next" at bounding box center [1508, 750] width 29 height 13
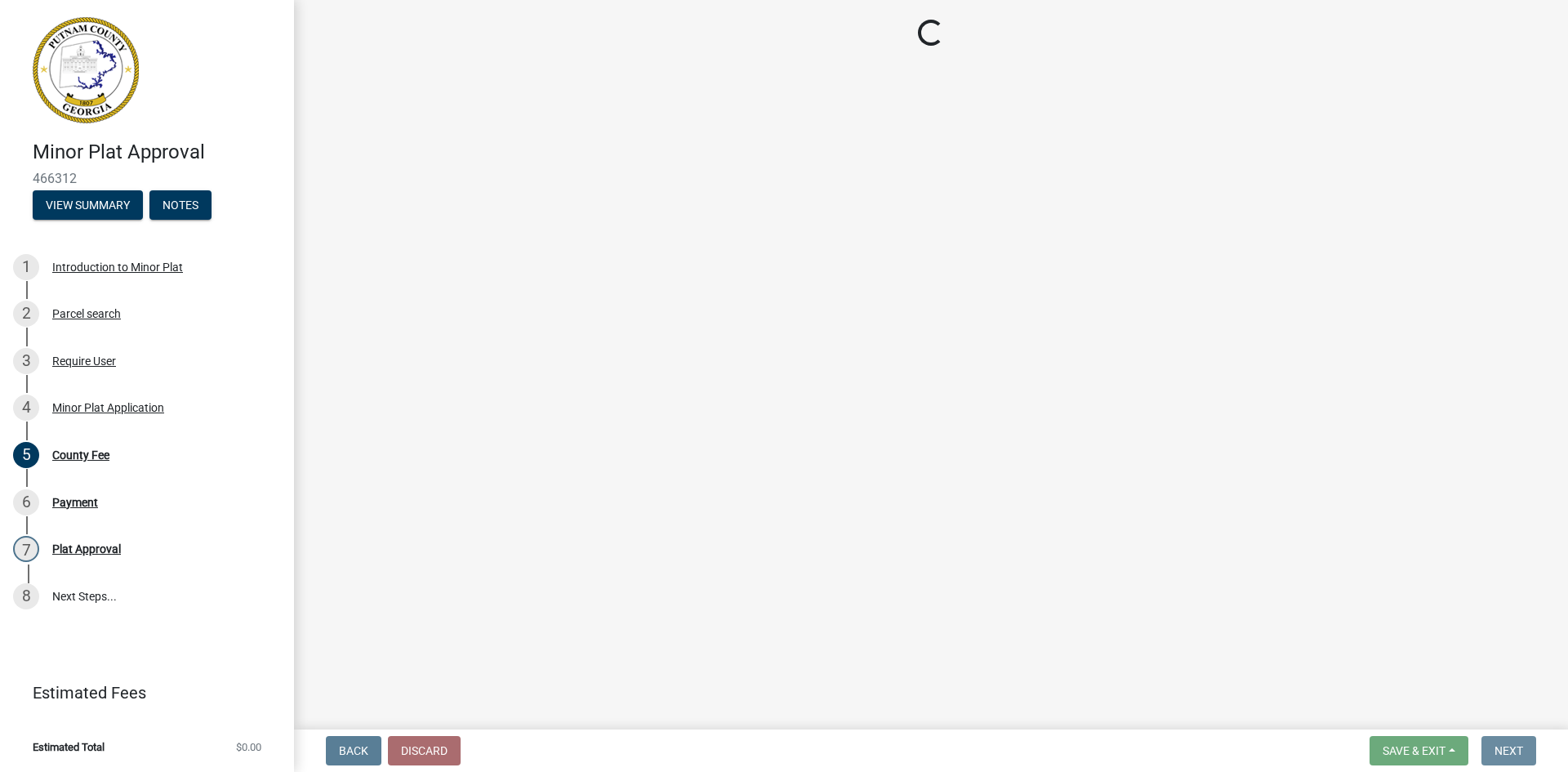
select select "3: 3"
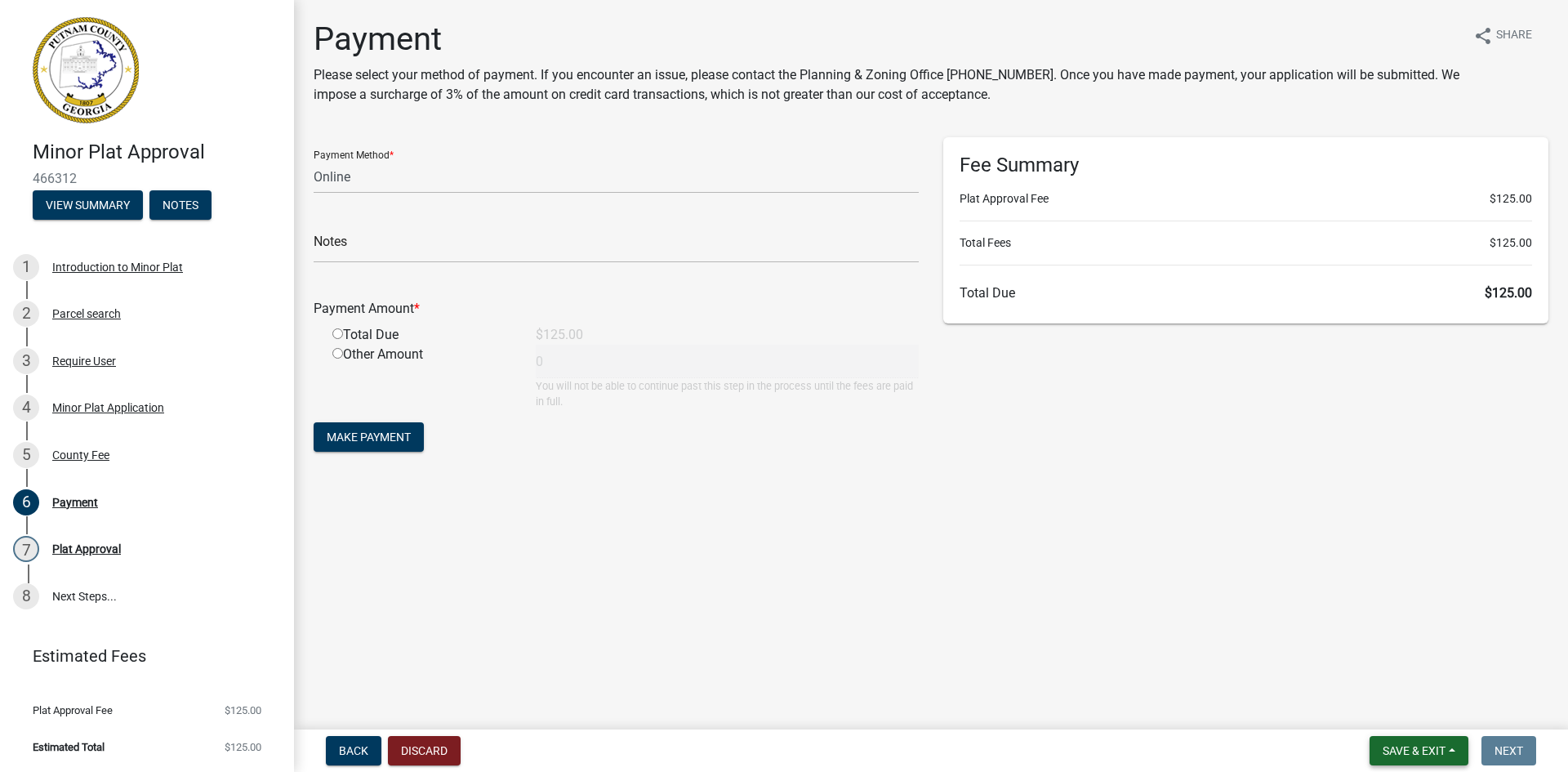
click at [1421, 742] on button "Save & Exit" at bounding box center [1418, 751] width 98 height 30
click at [1413, 711] on button "Save & Exit" at bounding box center [1403, 708] width 131 height 39
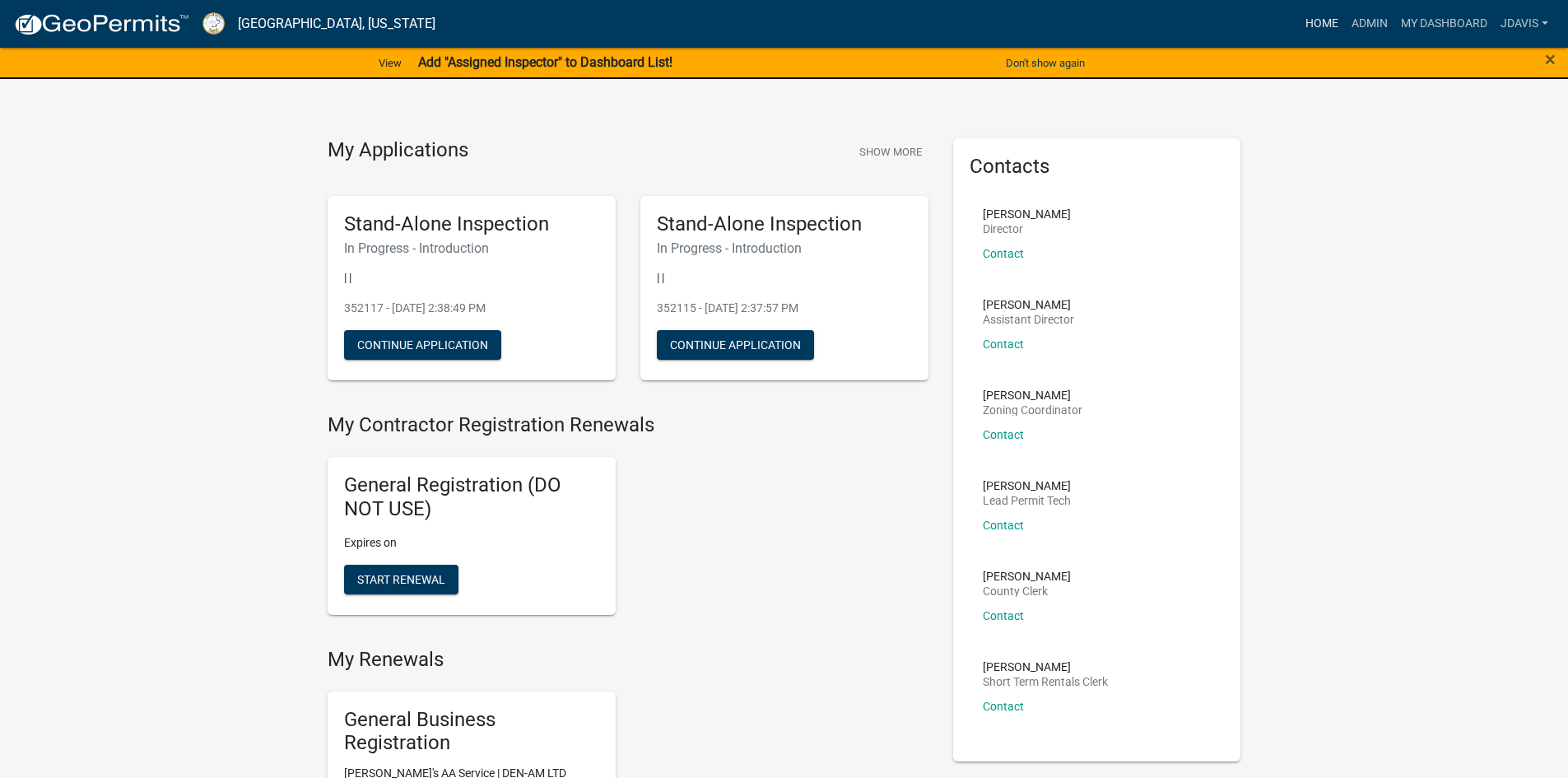
click at [1311, 24] on link "Home" at bounding box center [1321, 24] width 46 height 32
click at [1365, 25] on link "Admin" at bounding box center [1370, 24] width 50 height 32
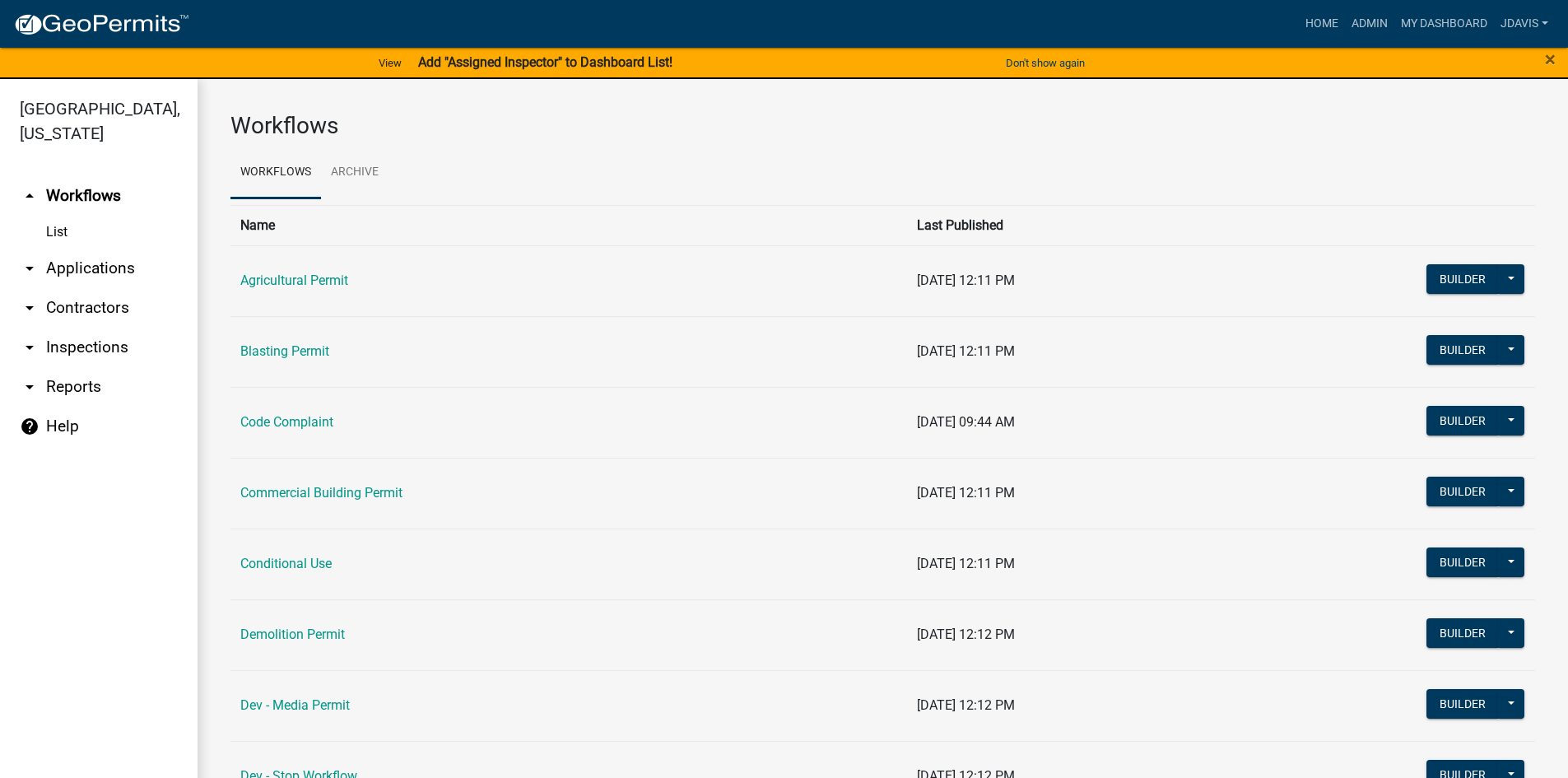
click at [111, 270] on link "arrow_drop_down Applications" at bounding box center [98, 269] width 197 height 40
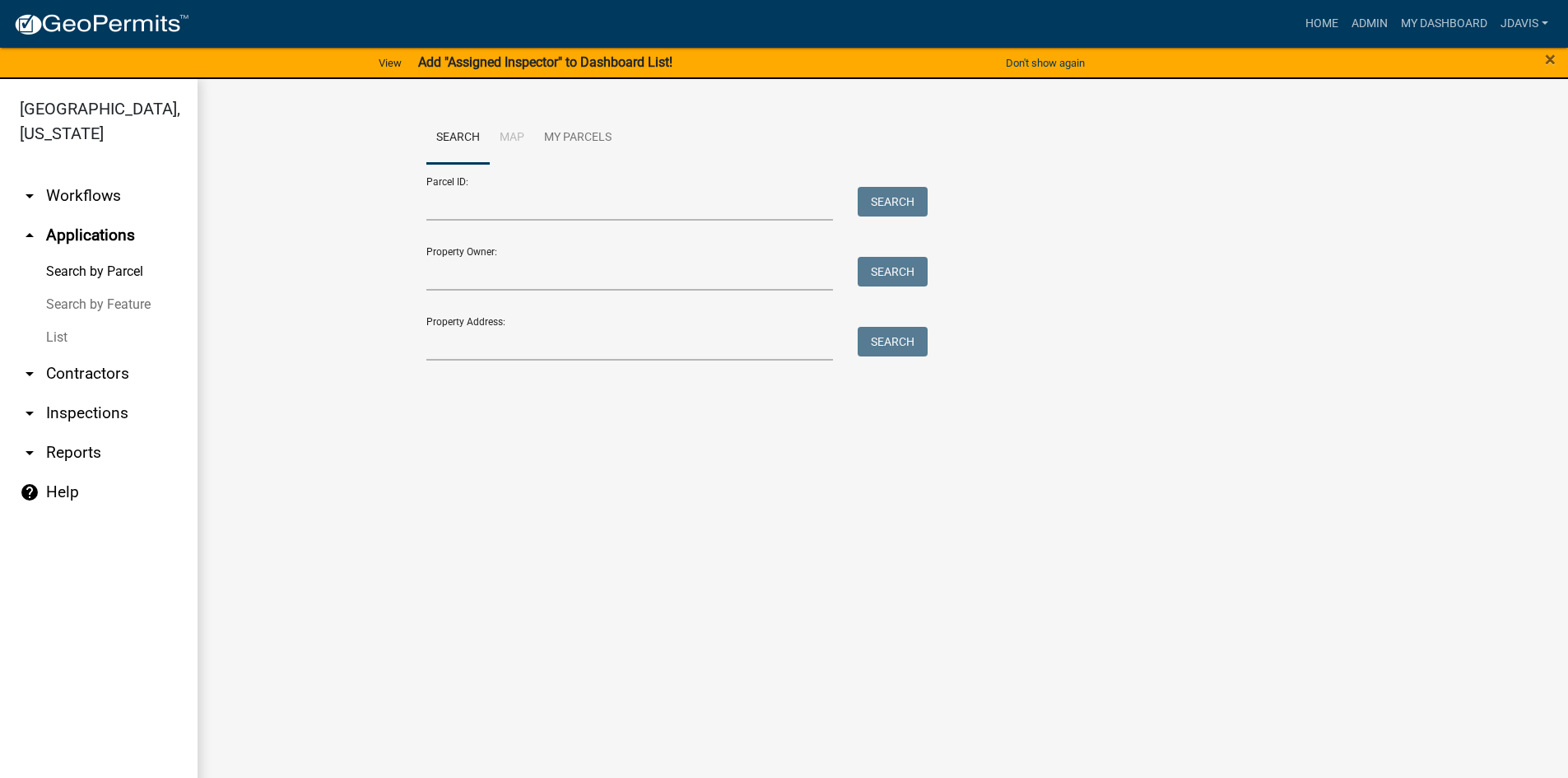
click at [64, 338] on link "List" at bounding box center [98, 337] width 197 height 33
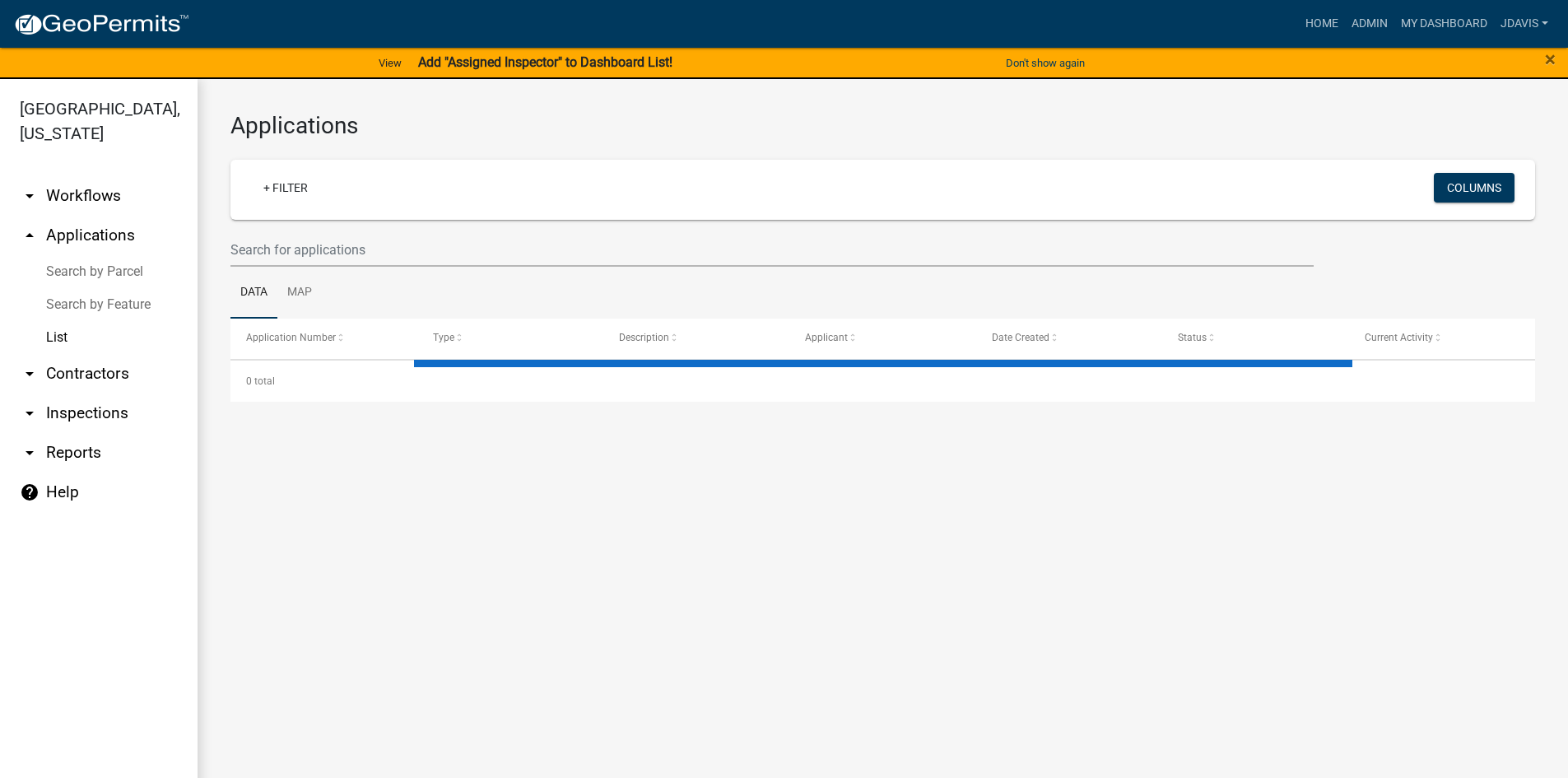
select select "2: 50"
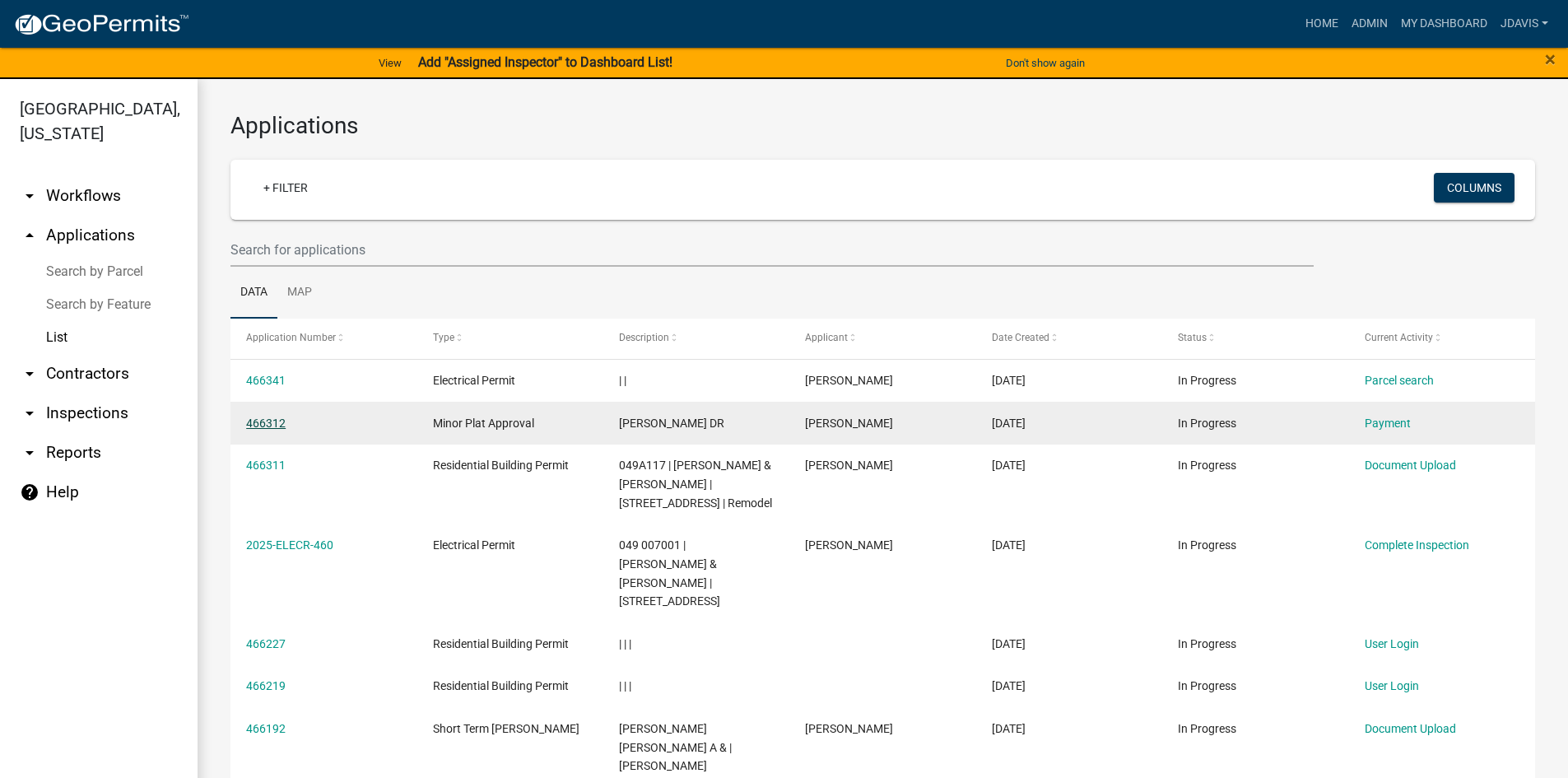
click at [280, 422] on link "466312" at bounding box center [266, 423] width 40 height 13
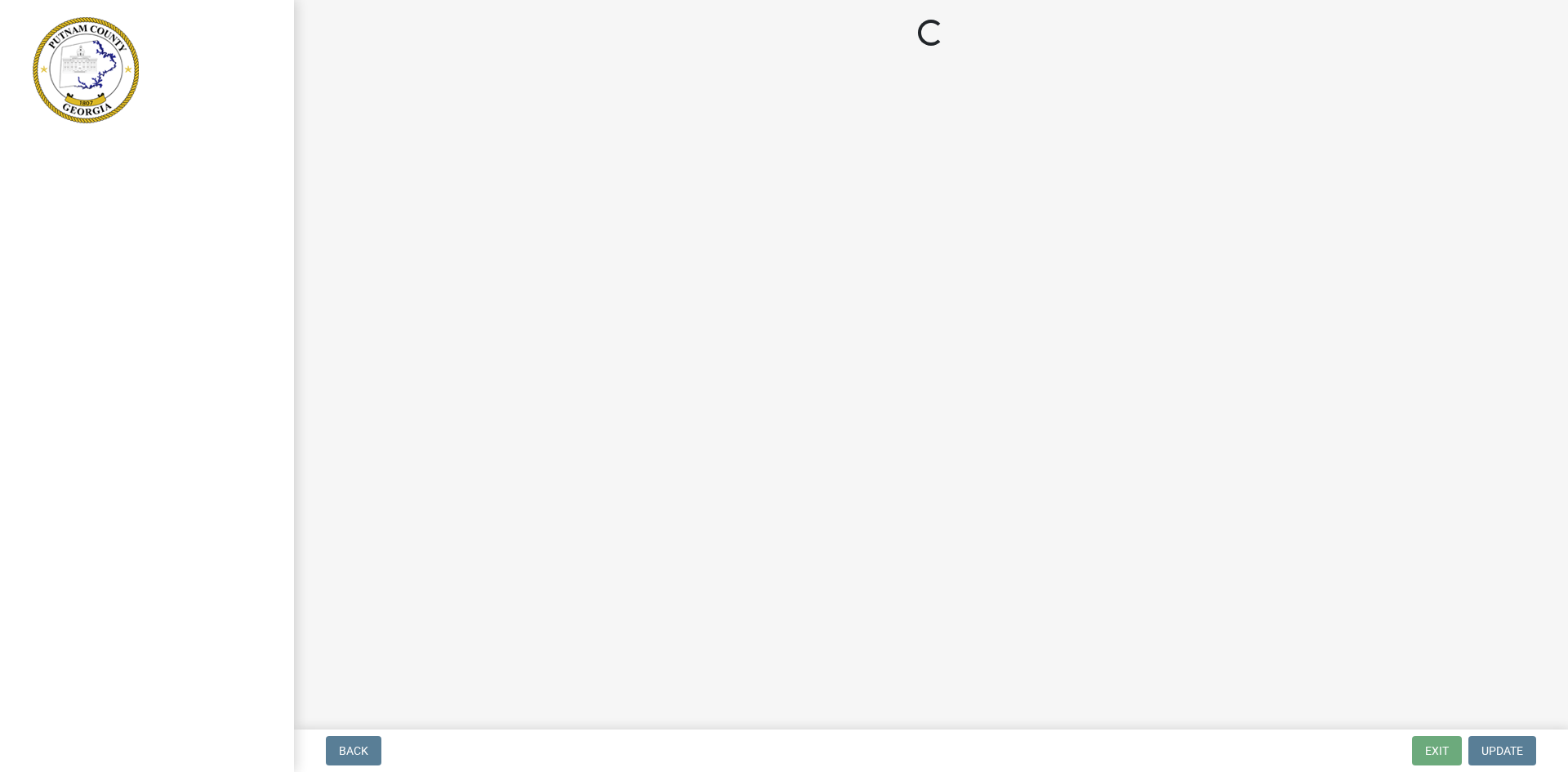
select select "3: 3"
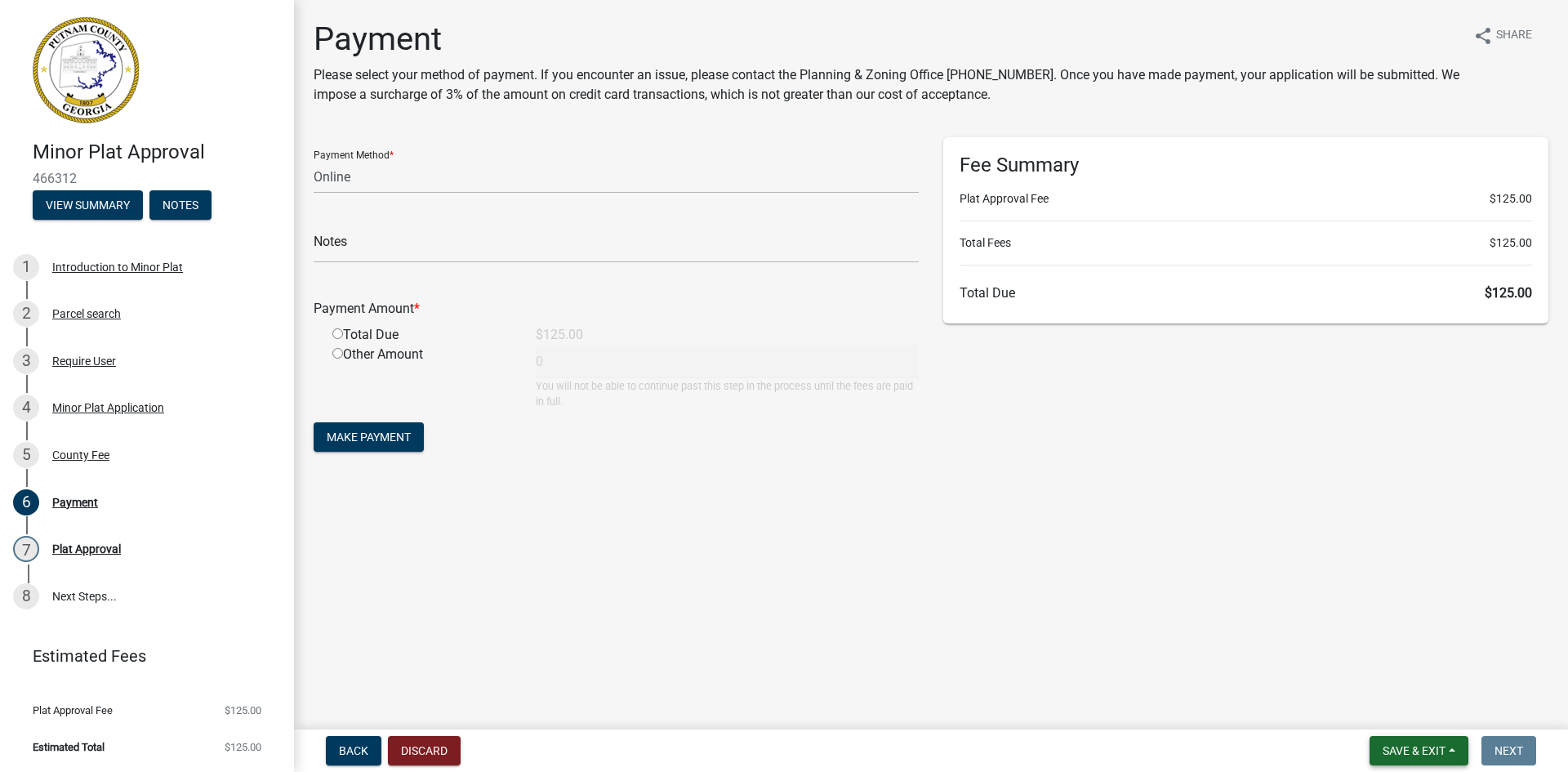
click at [1403, 755] on span "Save & Exit" at bounding box center [1414, 750] width 63 height 13
click at [1424, 713] on button "Save & Exit" at bounding box center [1403, 708] width 131 height 39
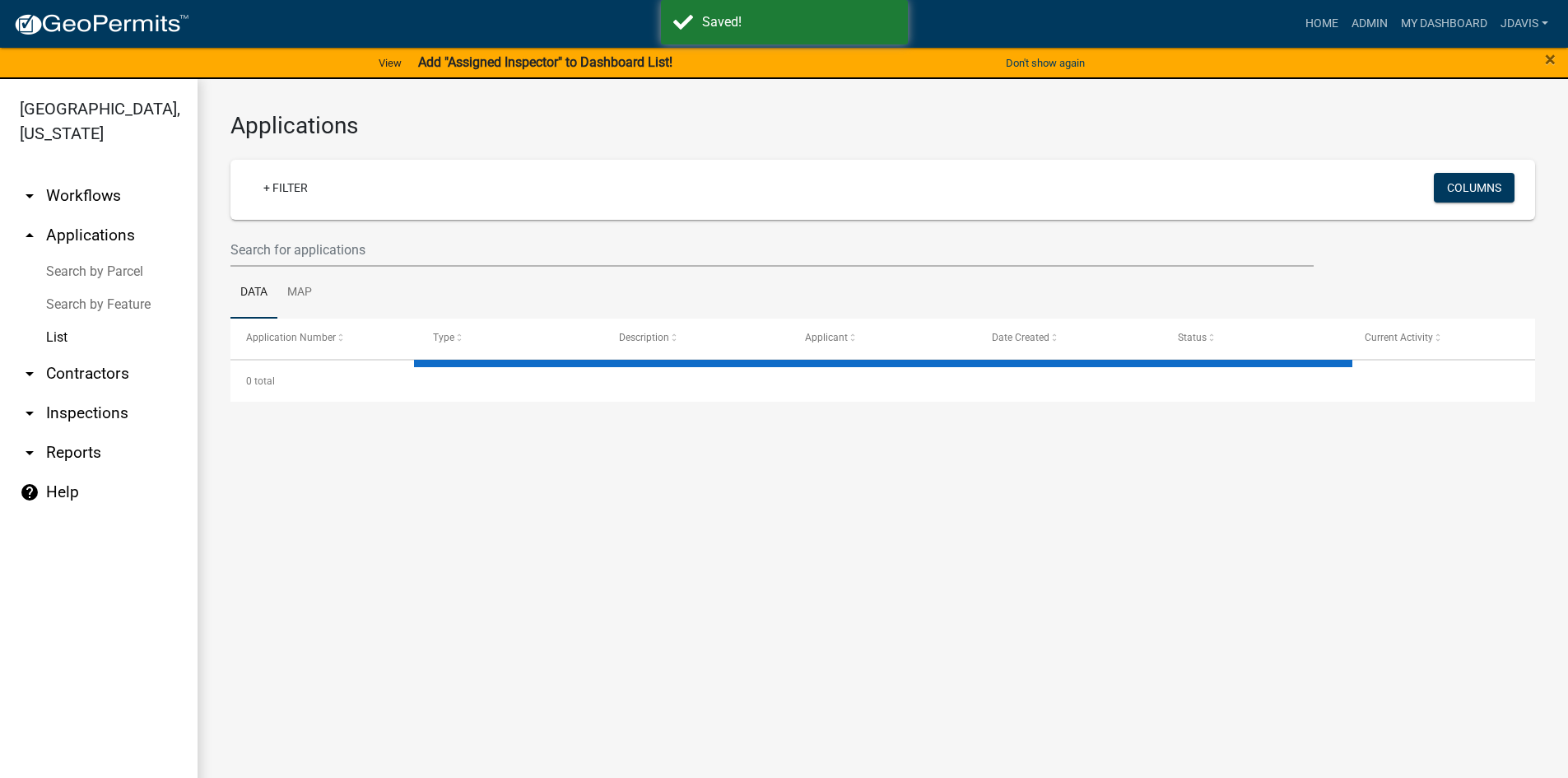
select select "2: 50"
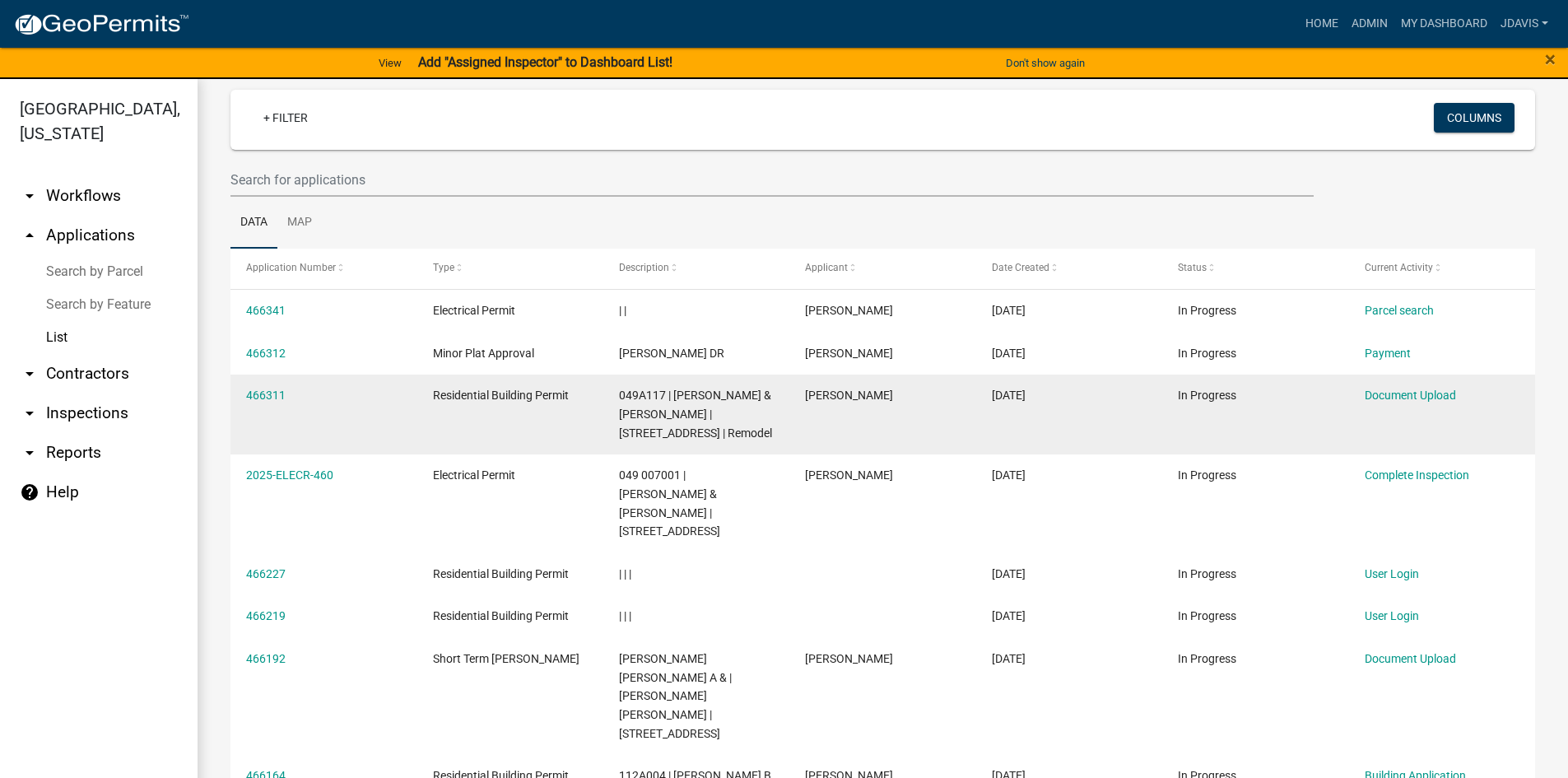
scroll to position [165, 0]
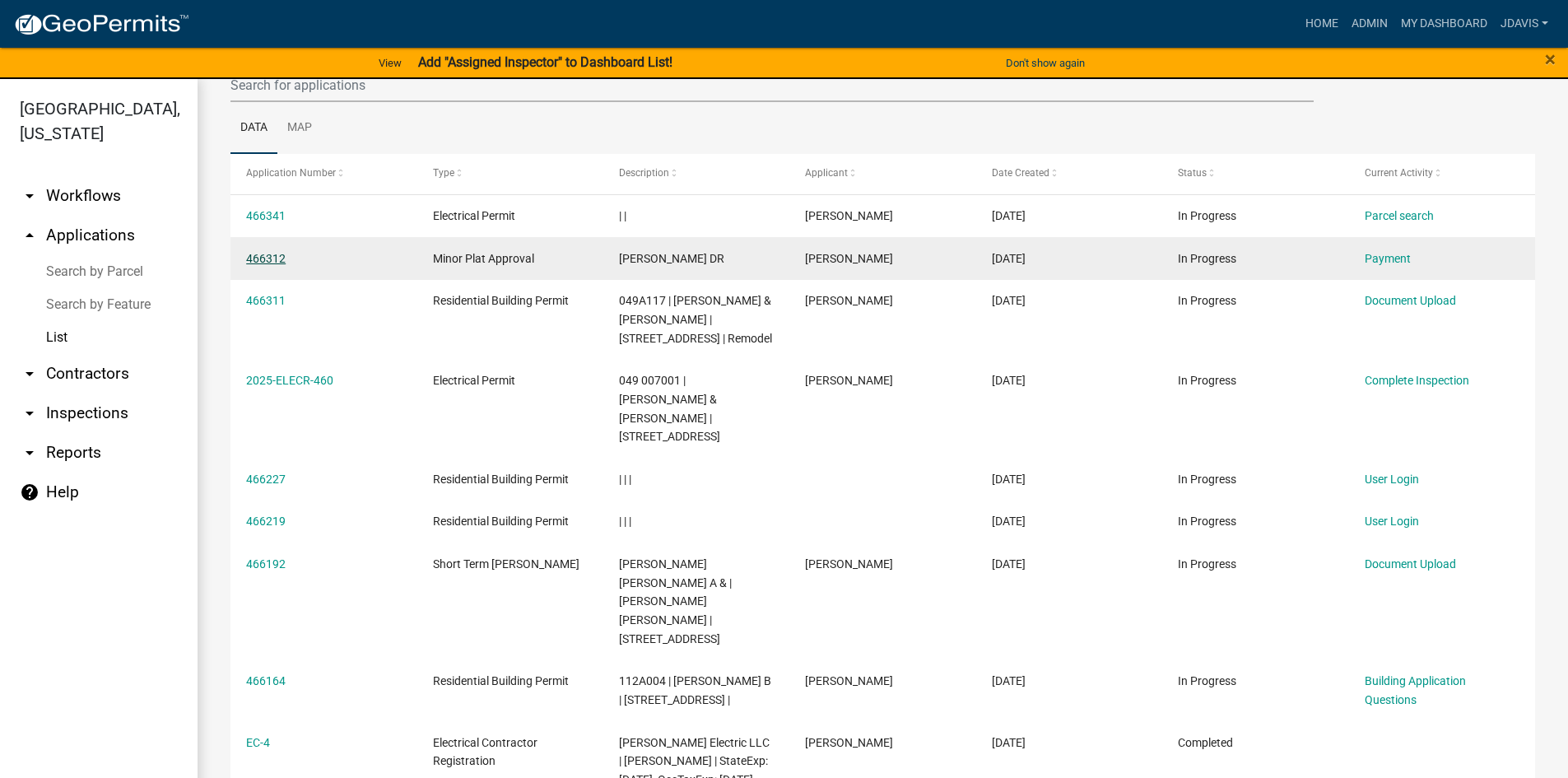
click at [268, 257] on link "466312" at bounding box center [266, 258] width 40 height 13
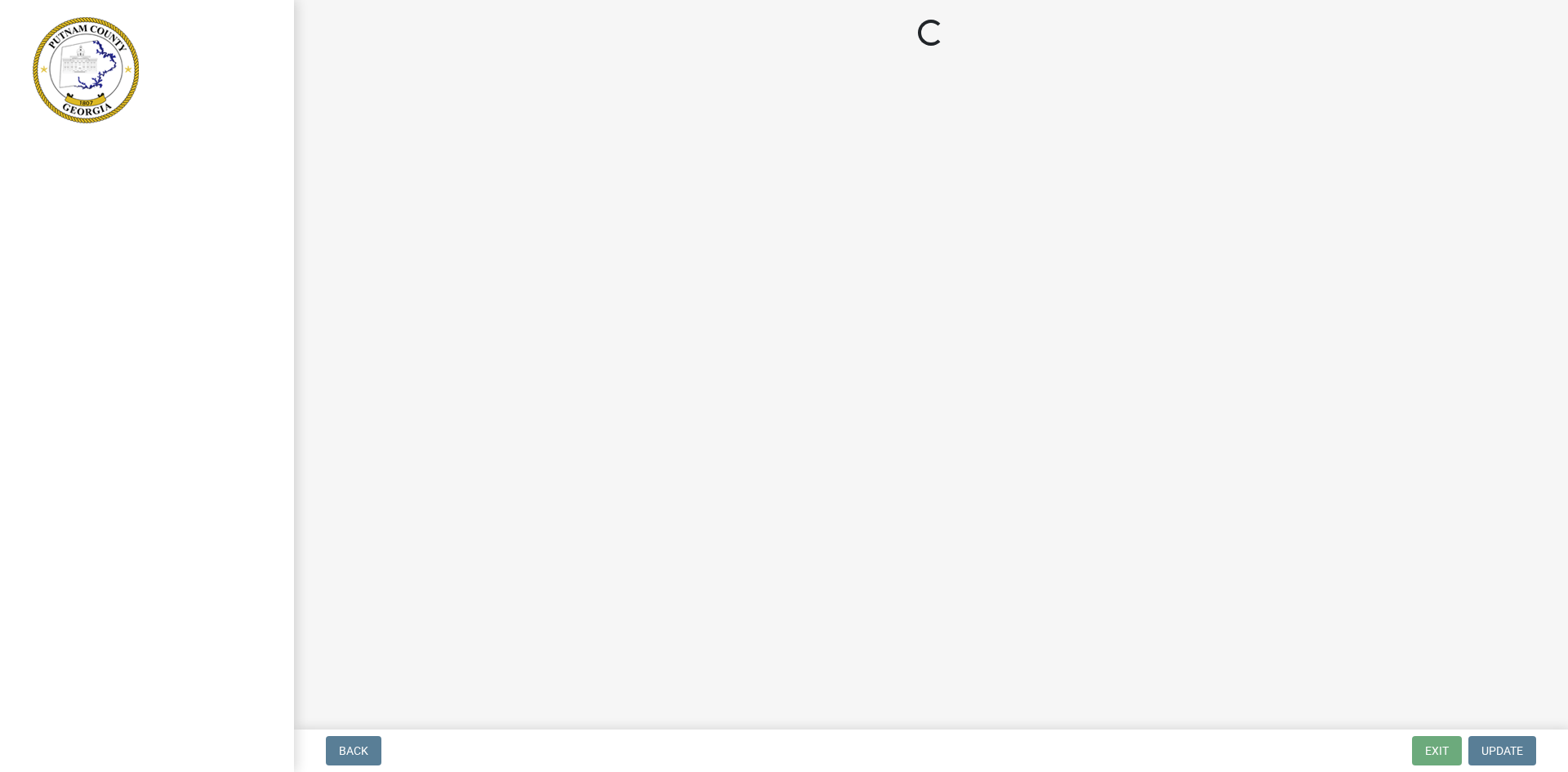
select select "3: 3"
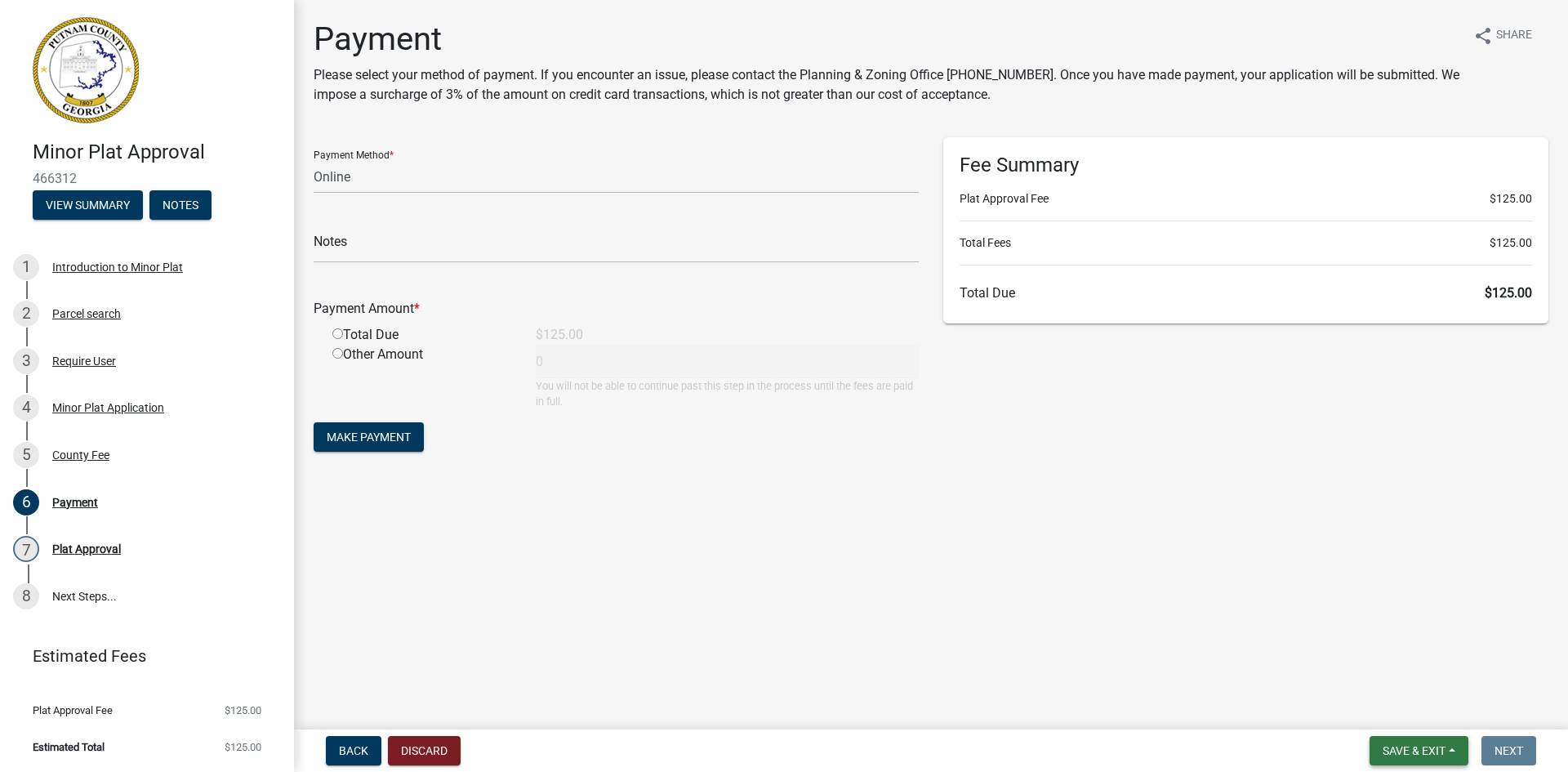
click at [1411, 747] on span "Save & Exit" at bounding box center [1414, 750] width 63 height 13
click at [1410, 705] on button "Save & Exit" at bounding box center [1403, 708] width 131 height 39
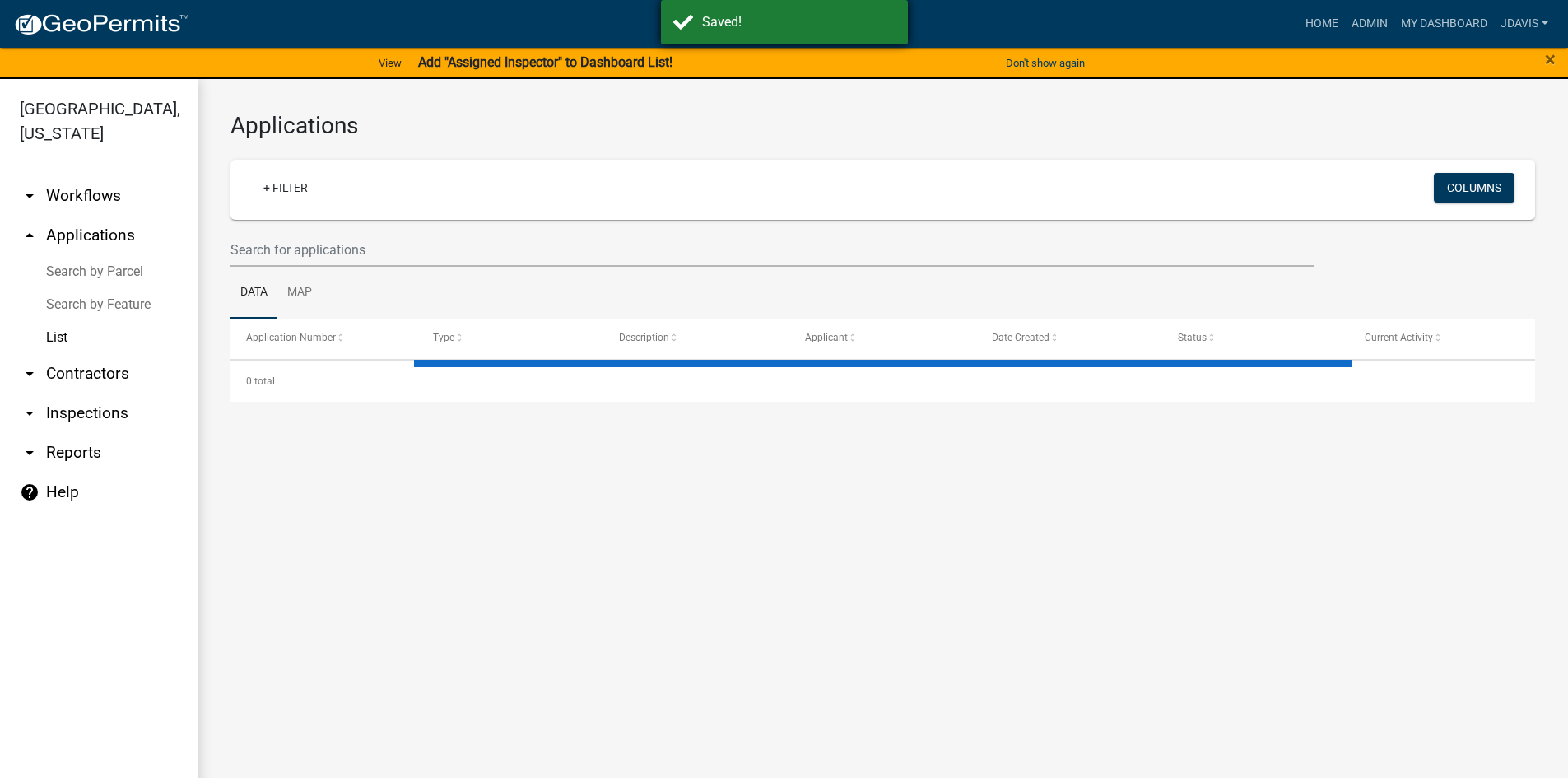
select select "2: 50"
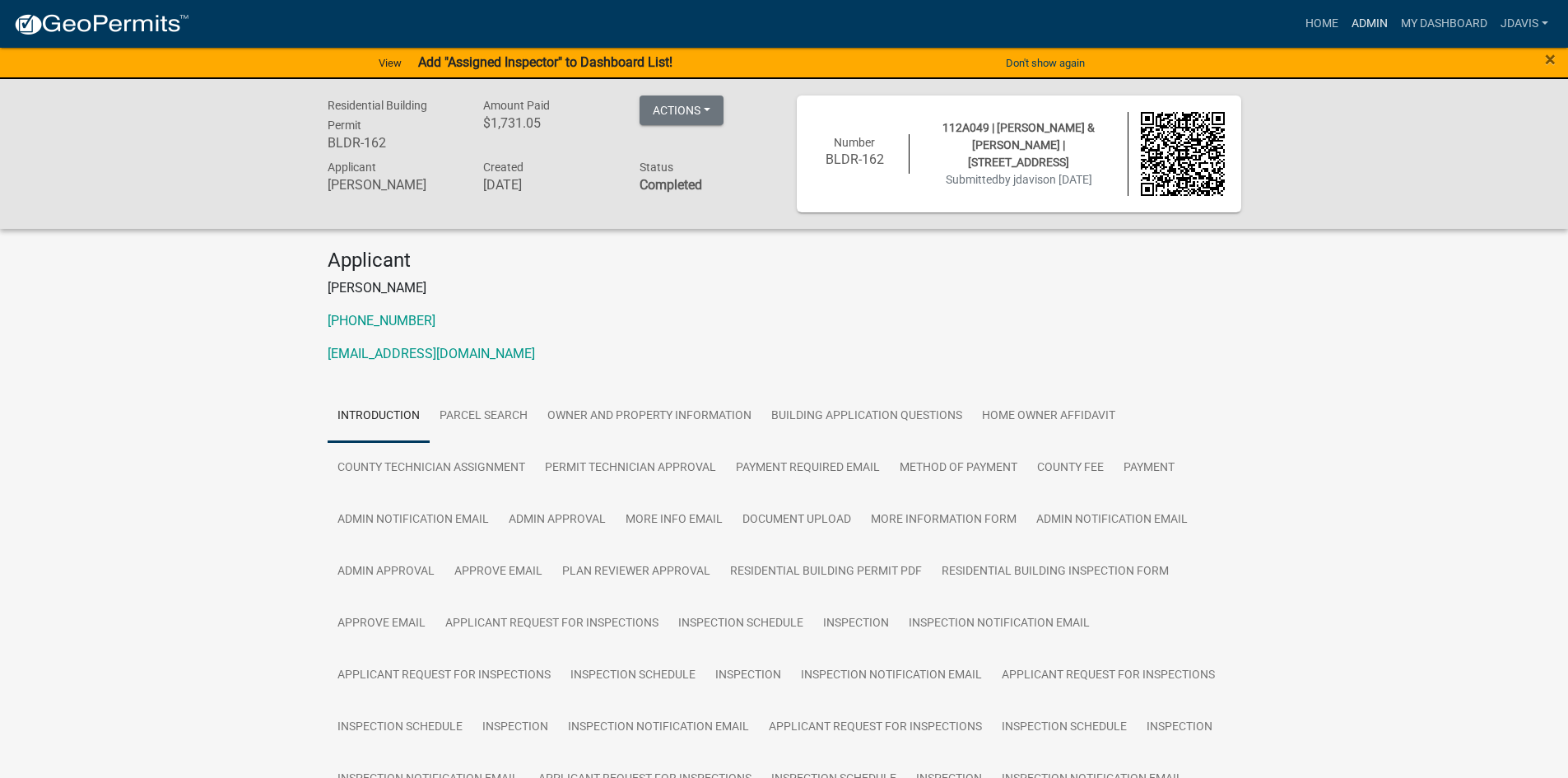
click at [1356, 25] on link "Admin" at bounding box center [1370, 24] width 50 height 32
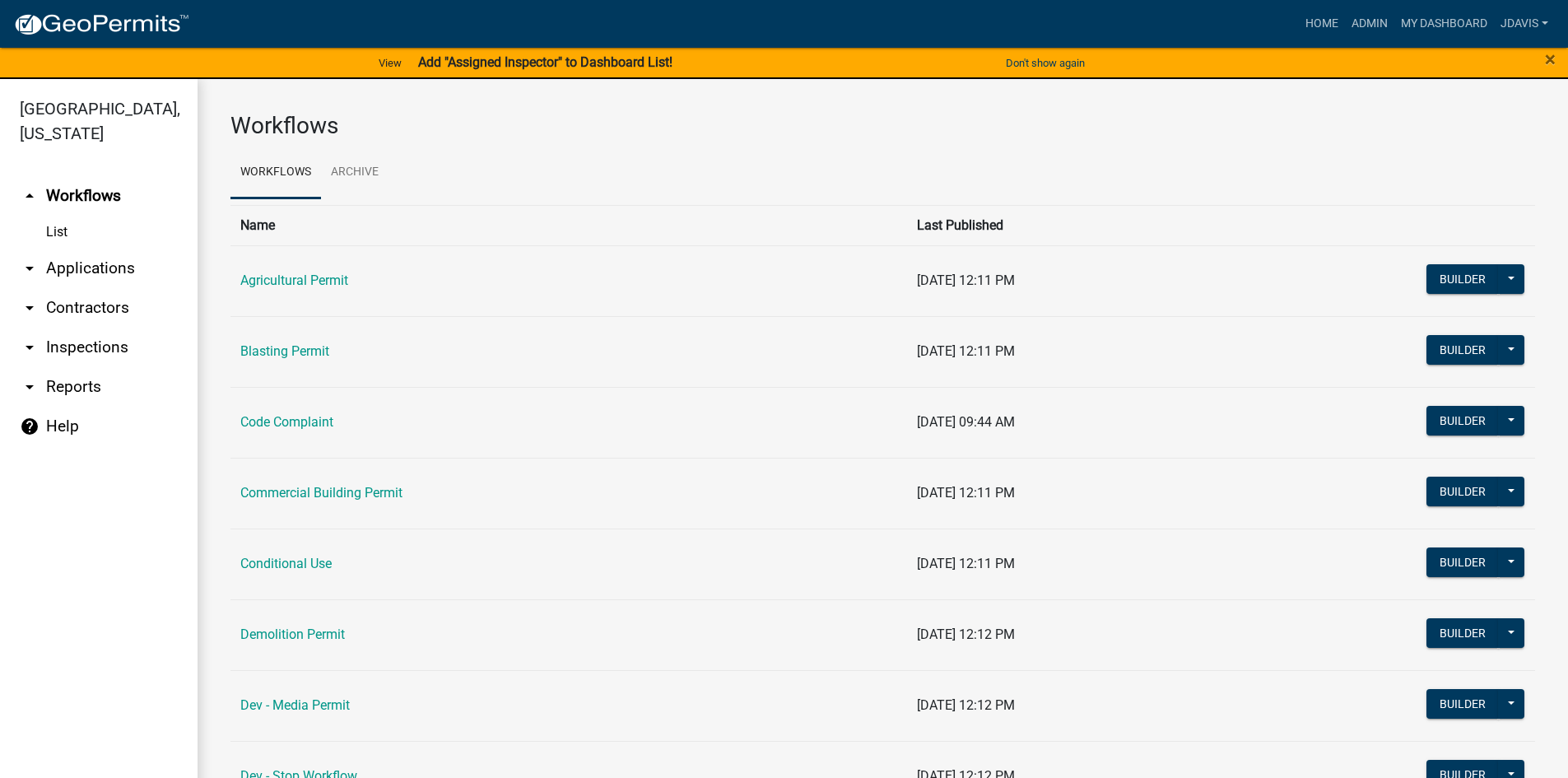
click at [118, 266] on link "arrow_drop_down Applications" at bounding box center [98, 269] width 197 height 40
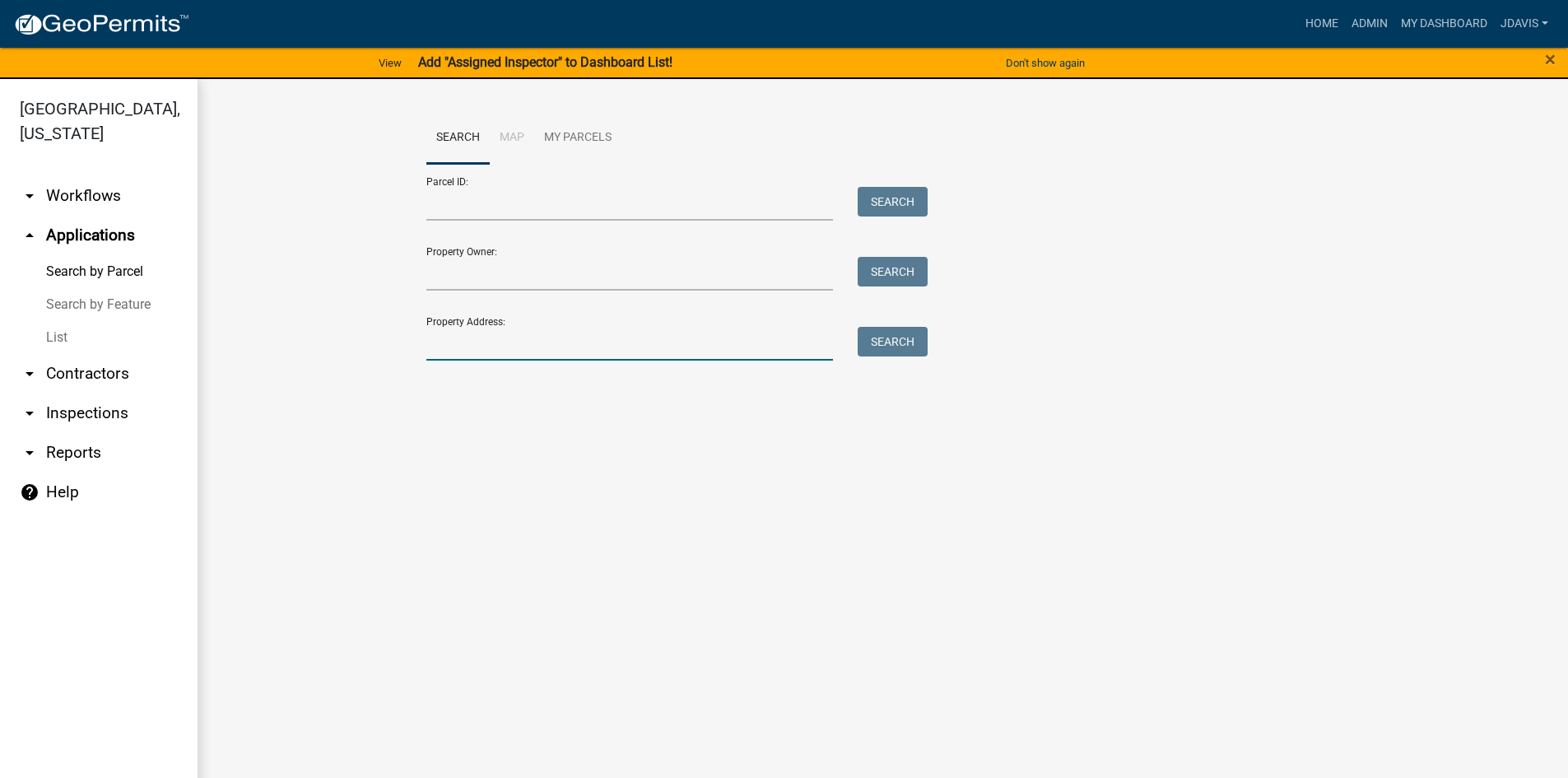
click at [688, 340] on input "Property Address:" at bounding box center [630, 343] width 408 height 34
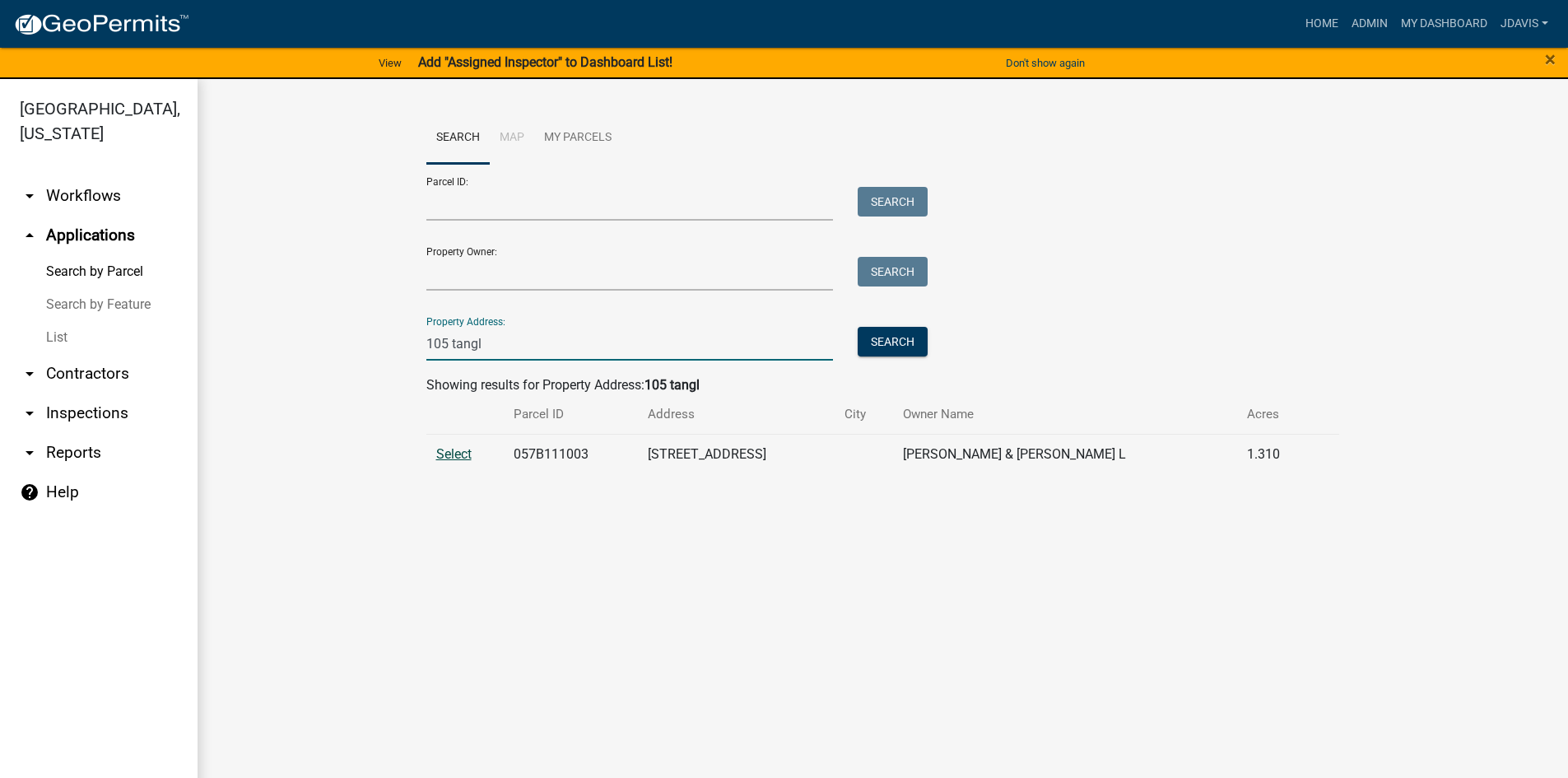
type input "105 tangl"
click at [451, 447] on span "Select" at bounding box center [454, 454] width 36 height 16
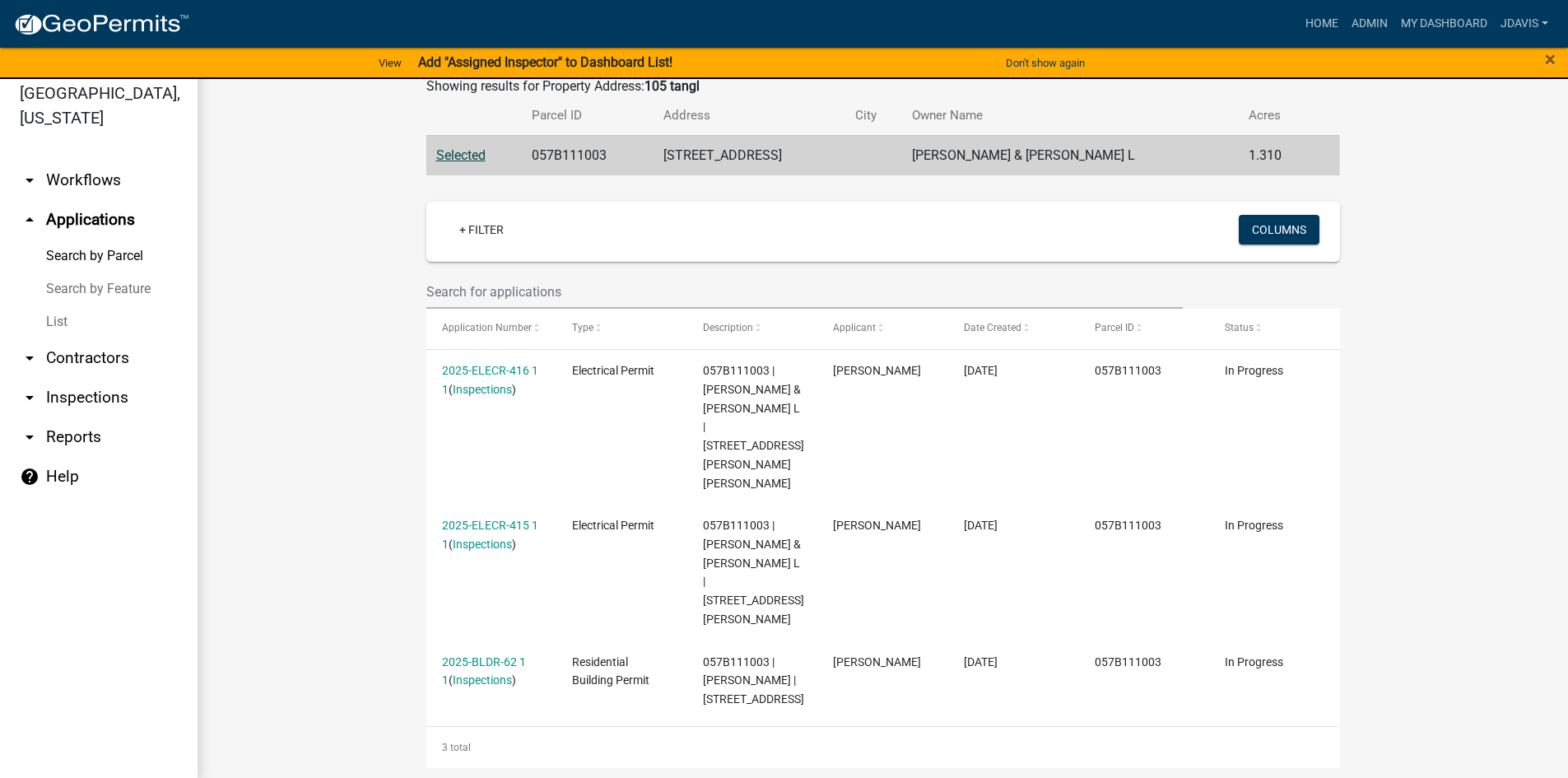
scroll to position [20, 0]
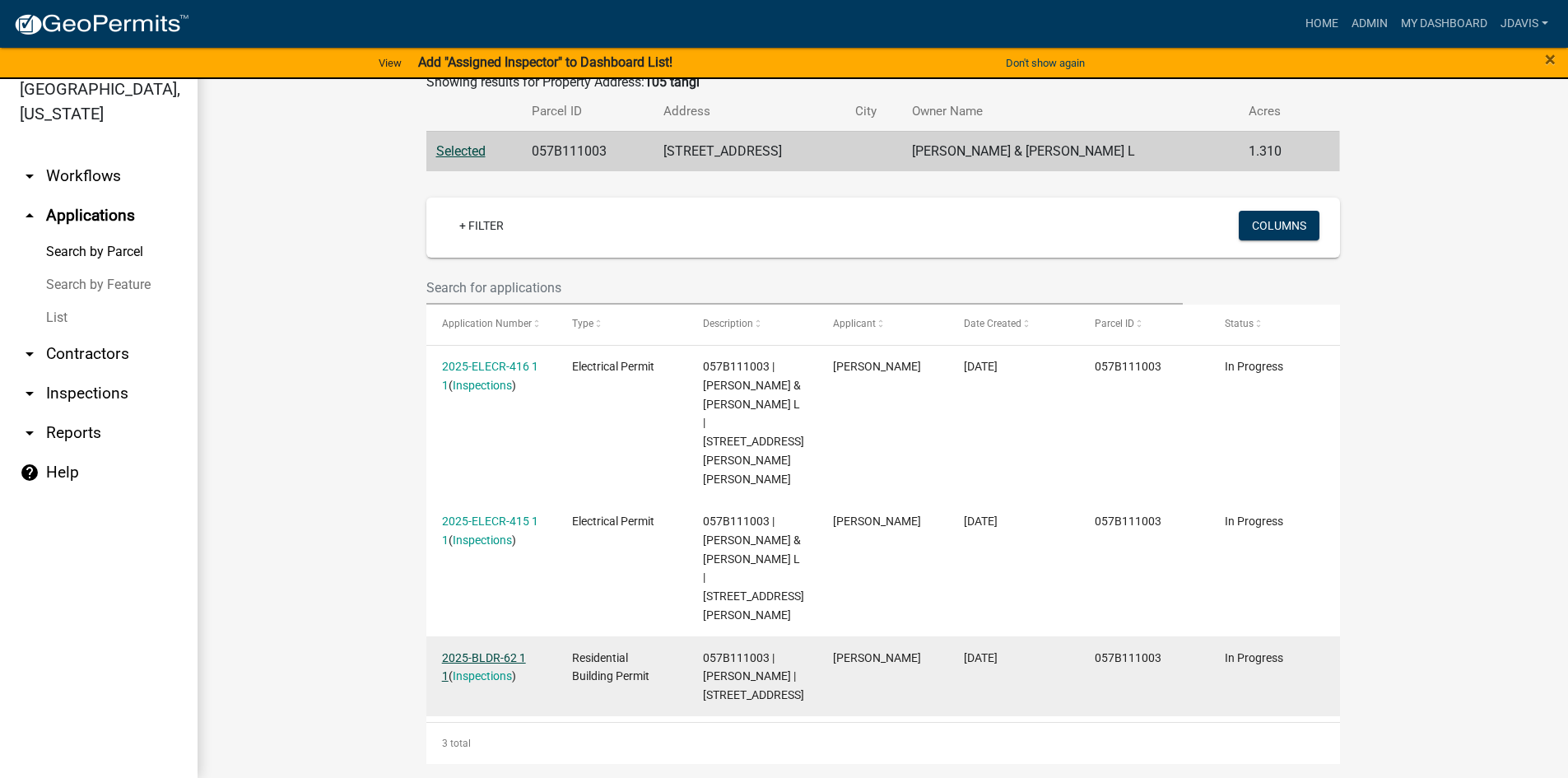
click at [490, 651] on link "2025-BLDR-62 1 1" at bounding box center [484, 667] width 84 height 32
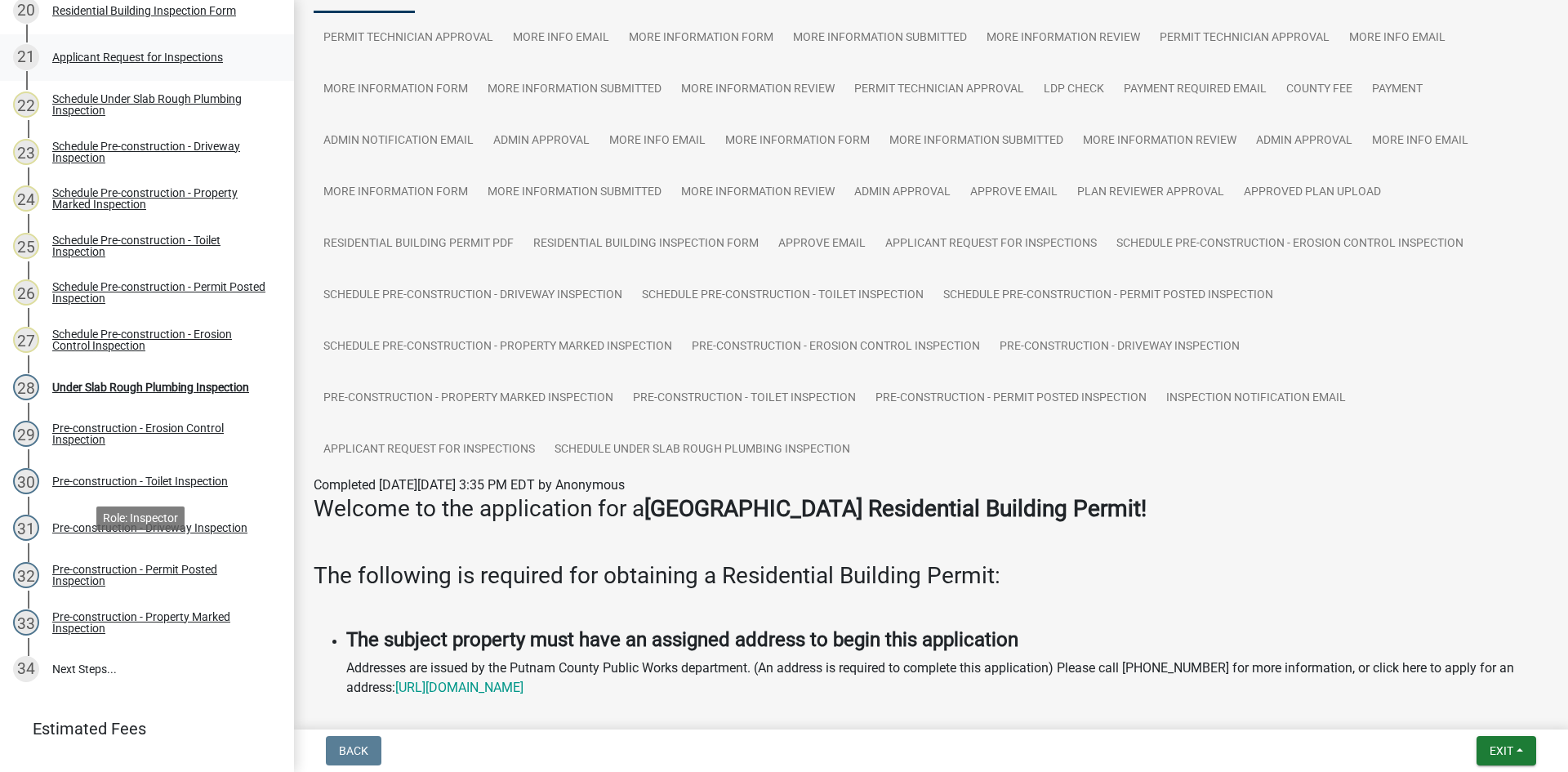
scroll to position [1255, 0]
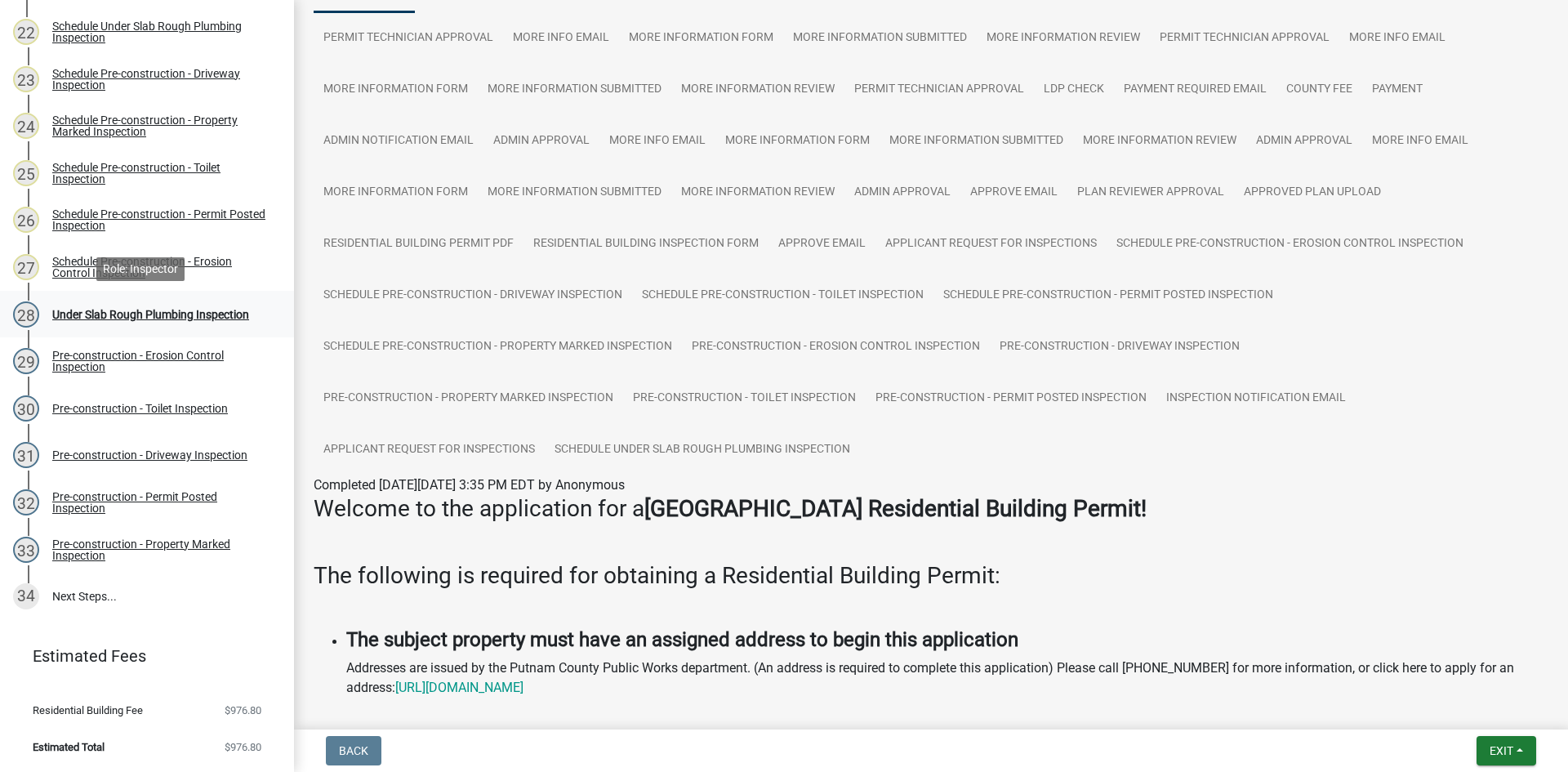
click at [200, 302] on div "28 Under Slab Rough Plumbing Inspection" at bounding box center [140, 314] width 255 height 27
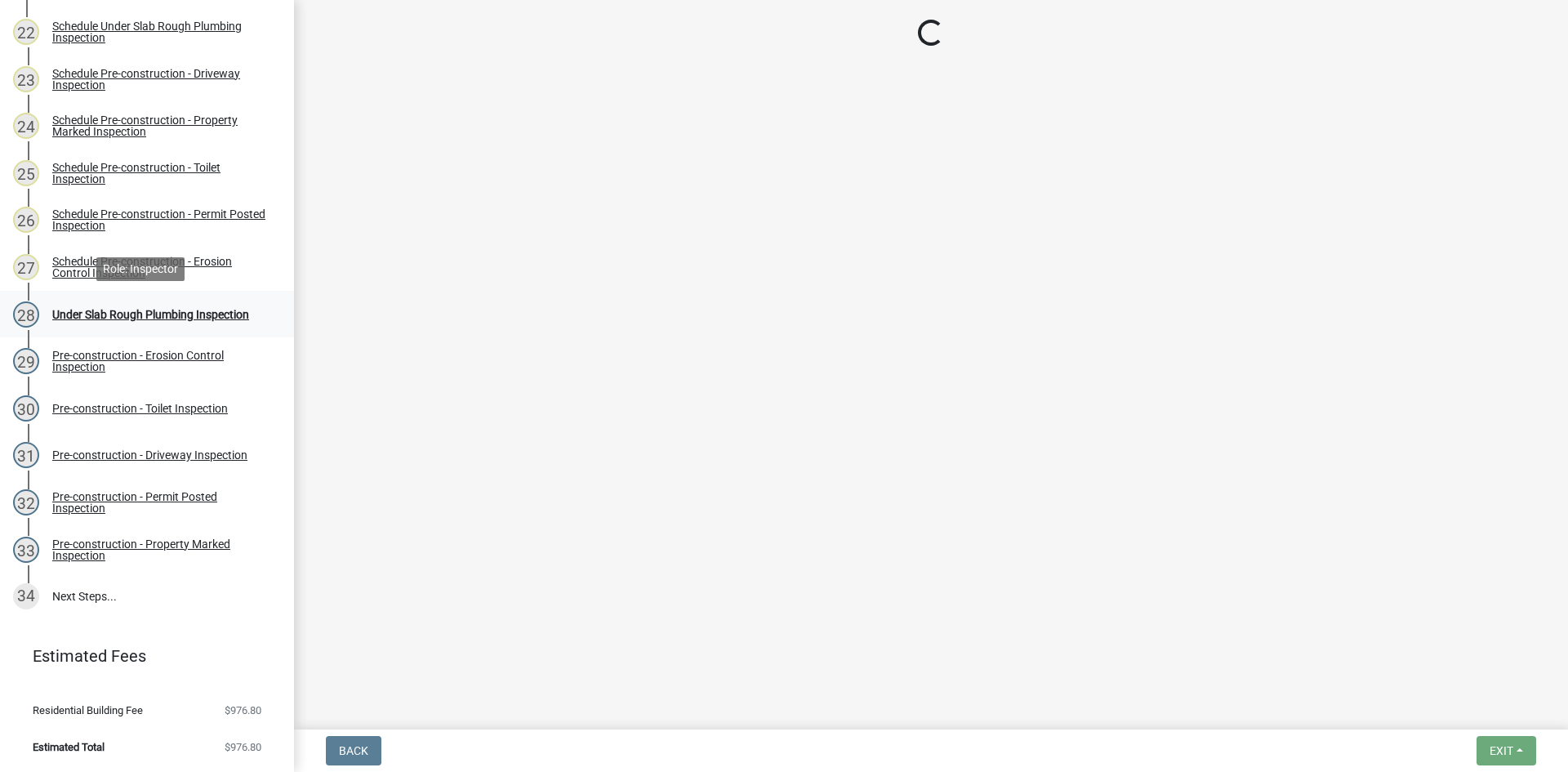
scroll to position [0, 0]
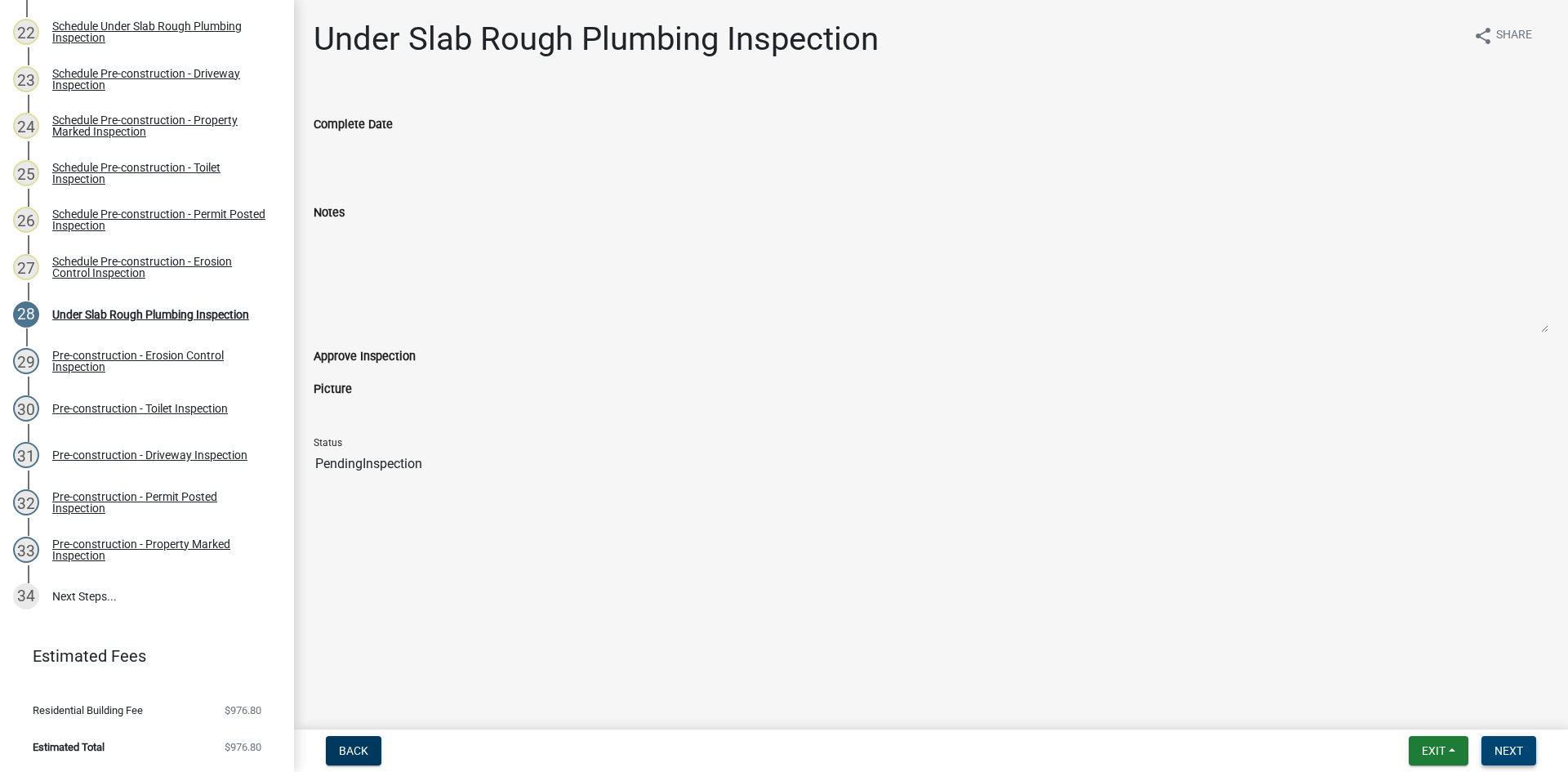
click at [1515, 752] on span "Next" at bounding box center [1508, 750] width 29 height 13
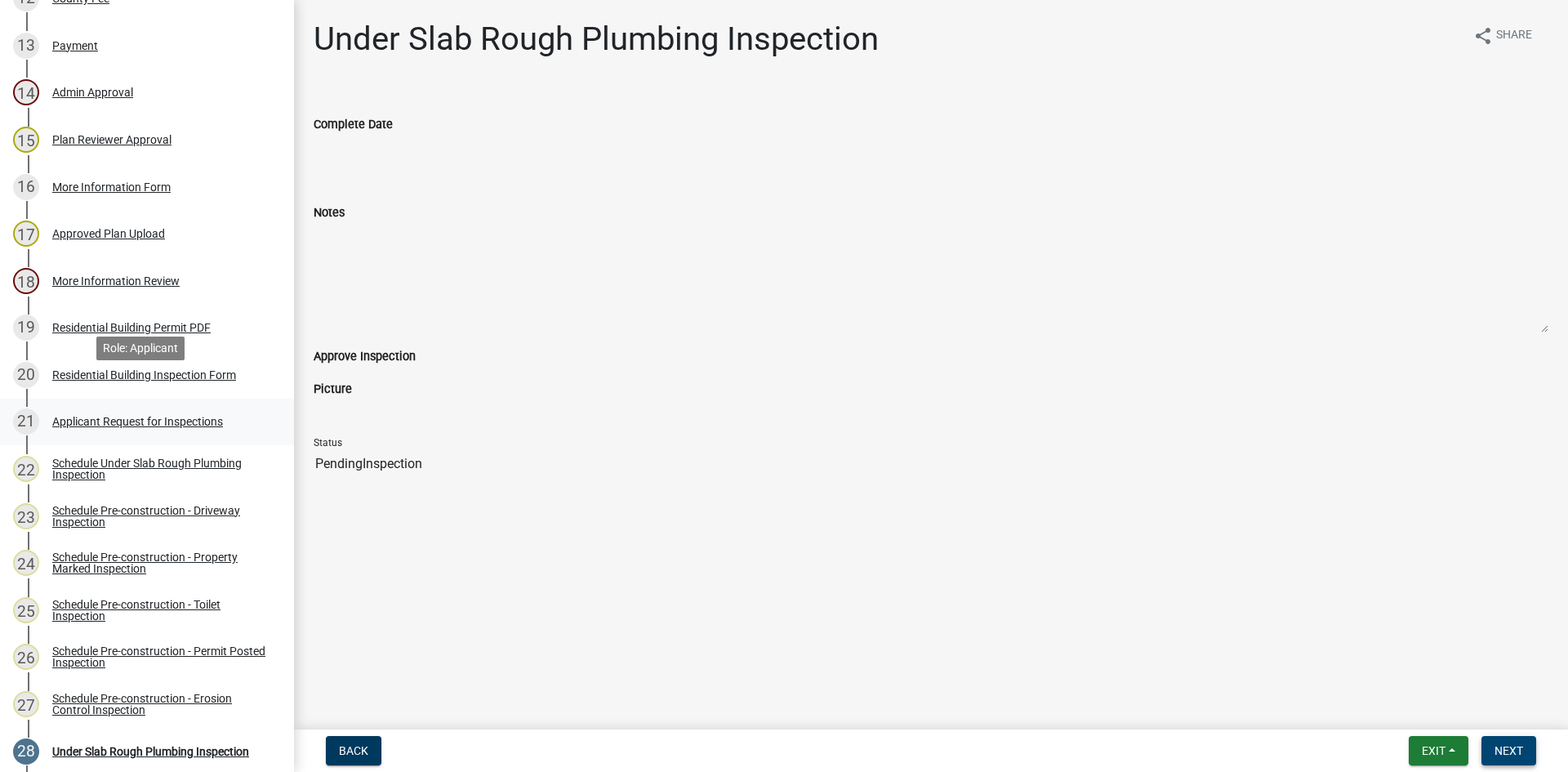
scroll to position [847, 0]
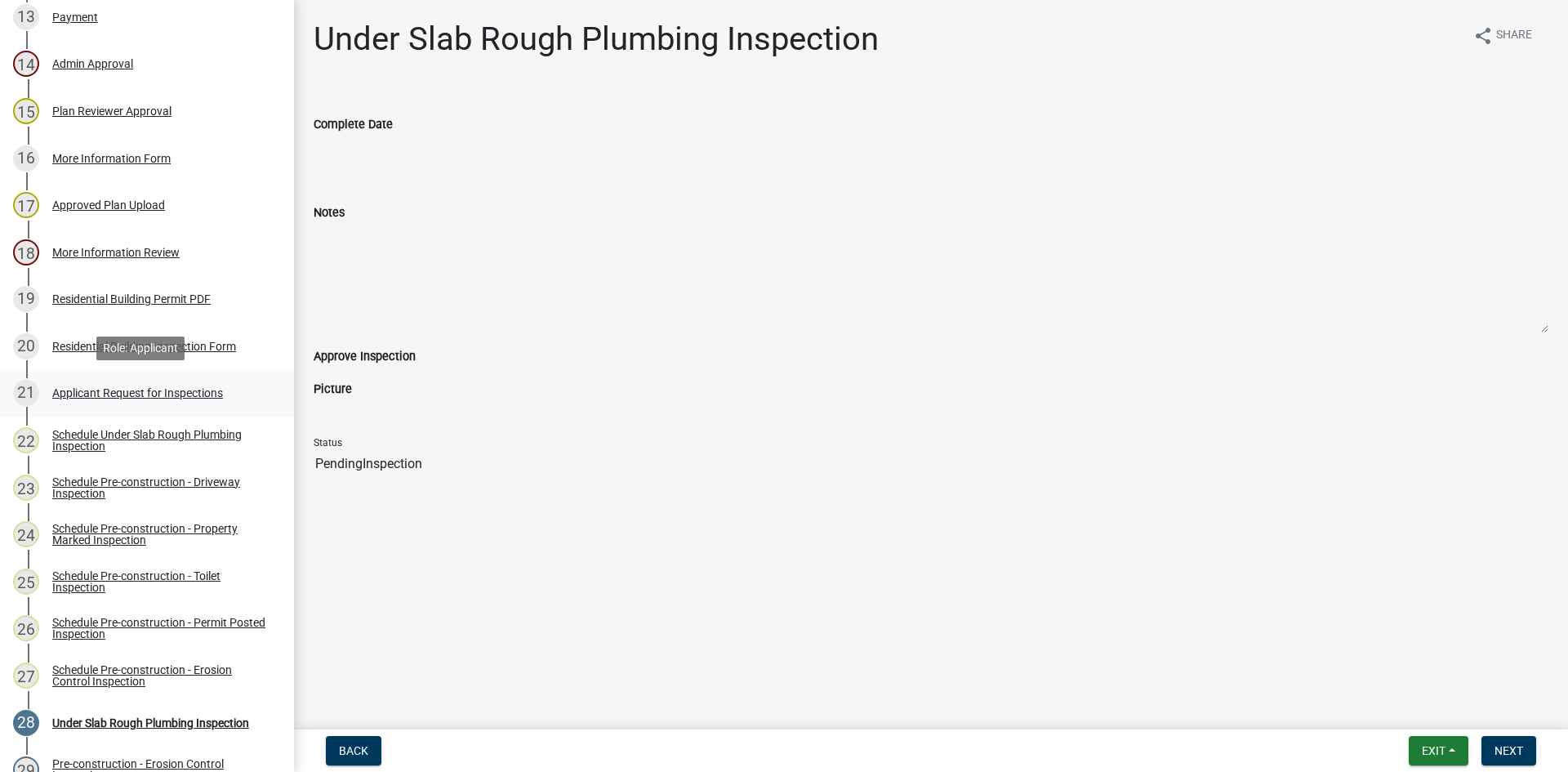
click at [157, 389] on div "Applicant Request for Inspections" at bounding box center [137, 393] width 170 height 12
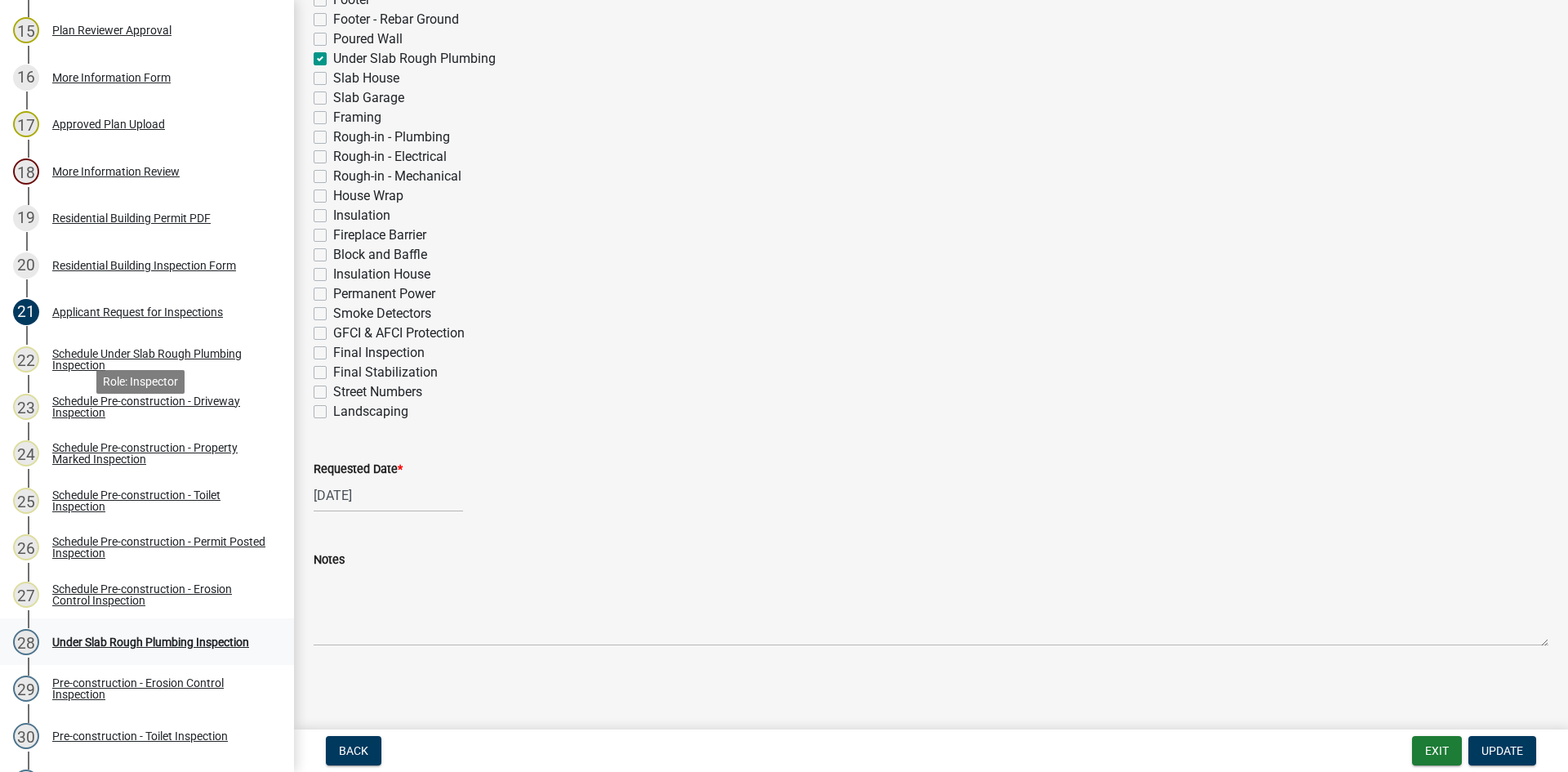
scroll to position [1174, 0]
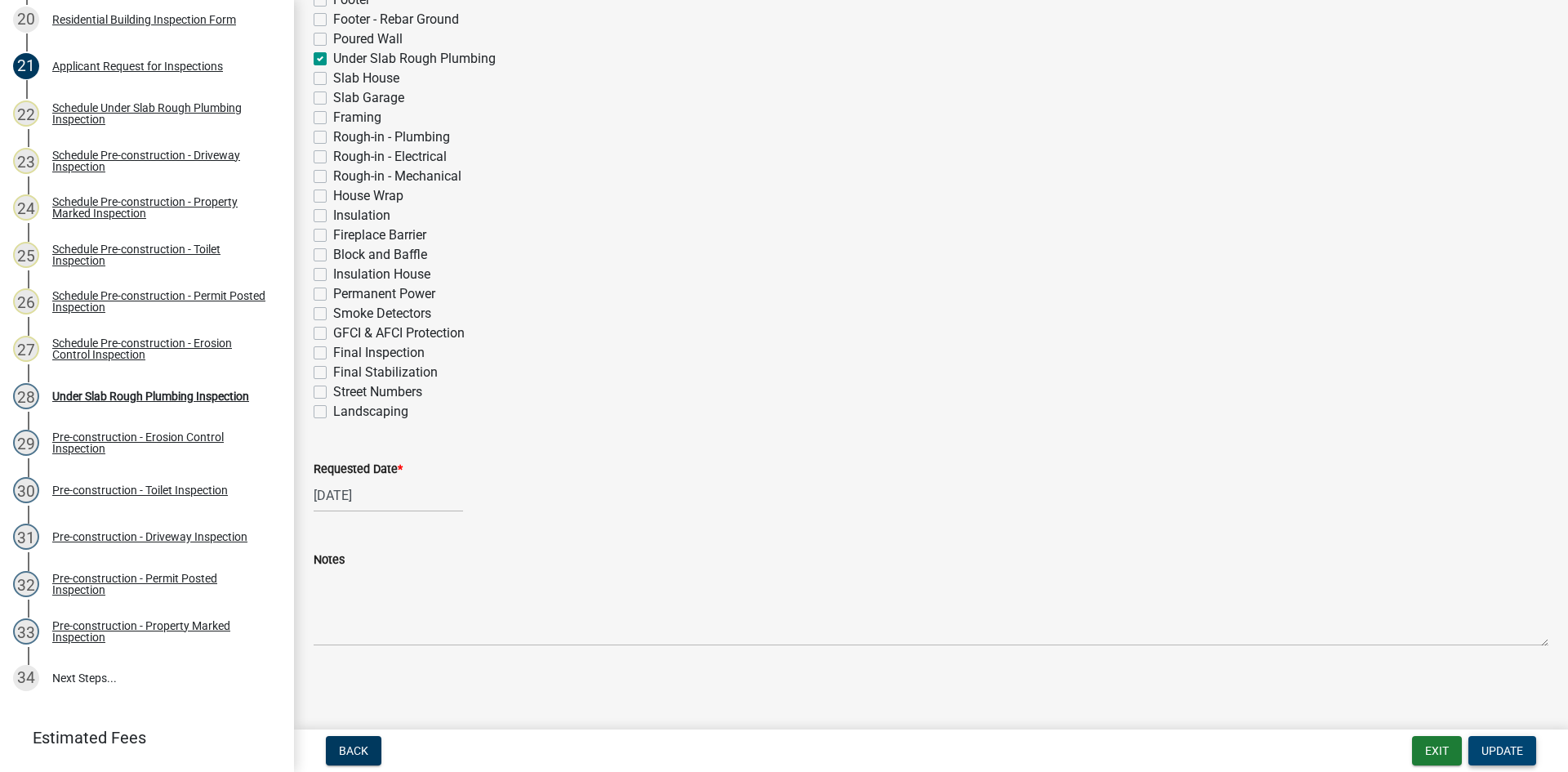
click at [1517, 750] on span "Update" at bounding box center [1502, 750] width 41 height 13
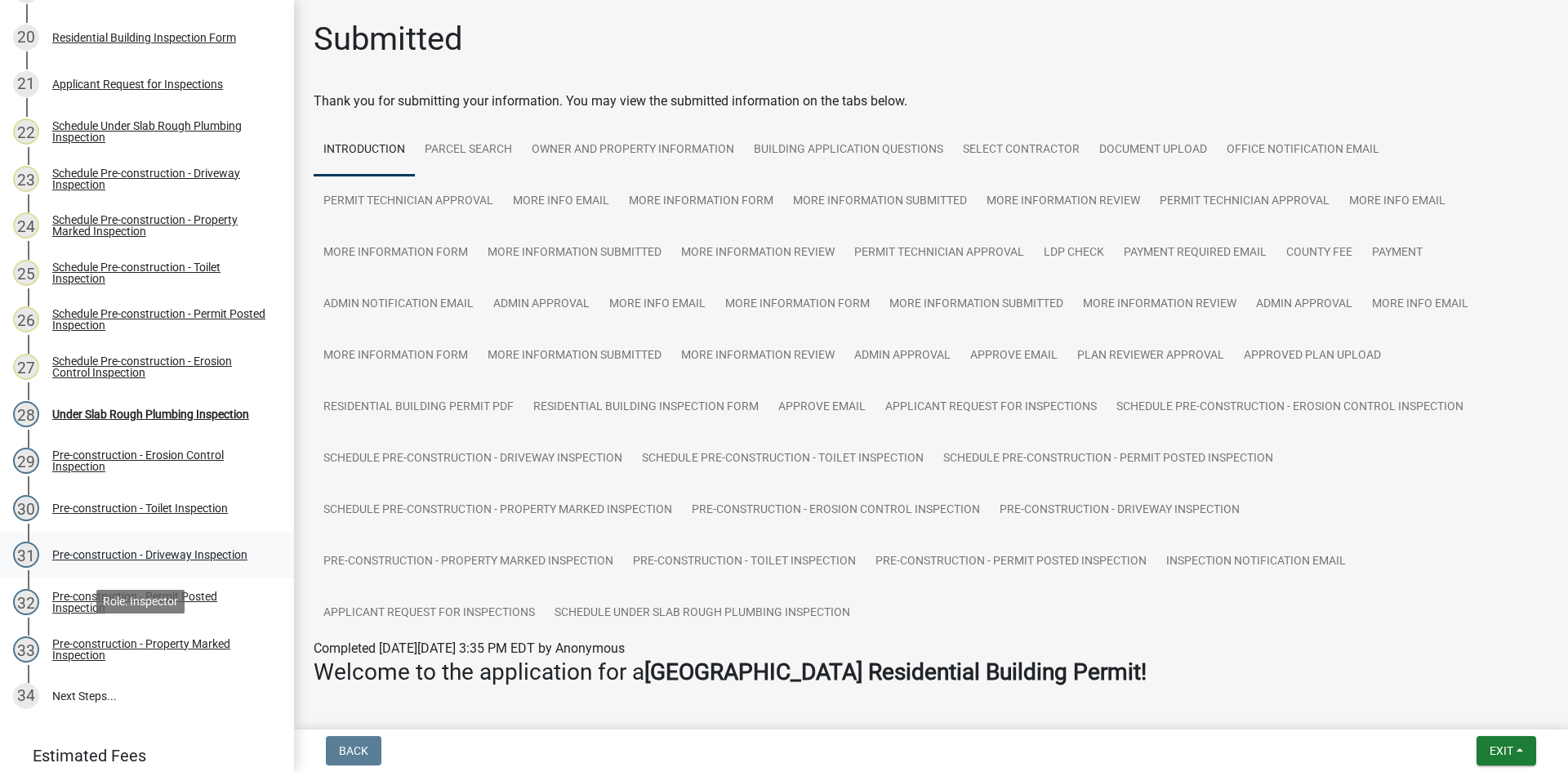
scroll to position [1010, 0]
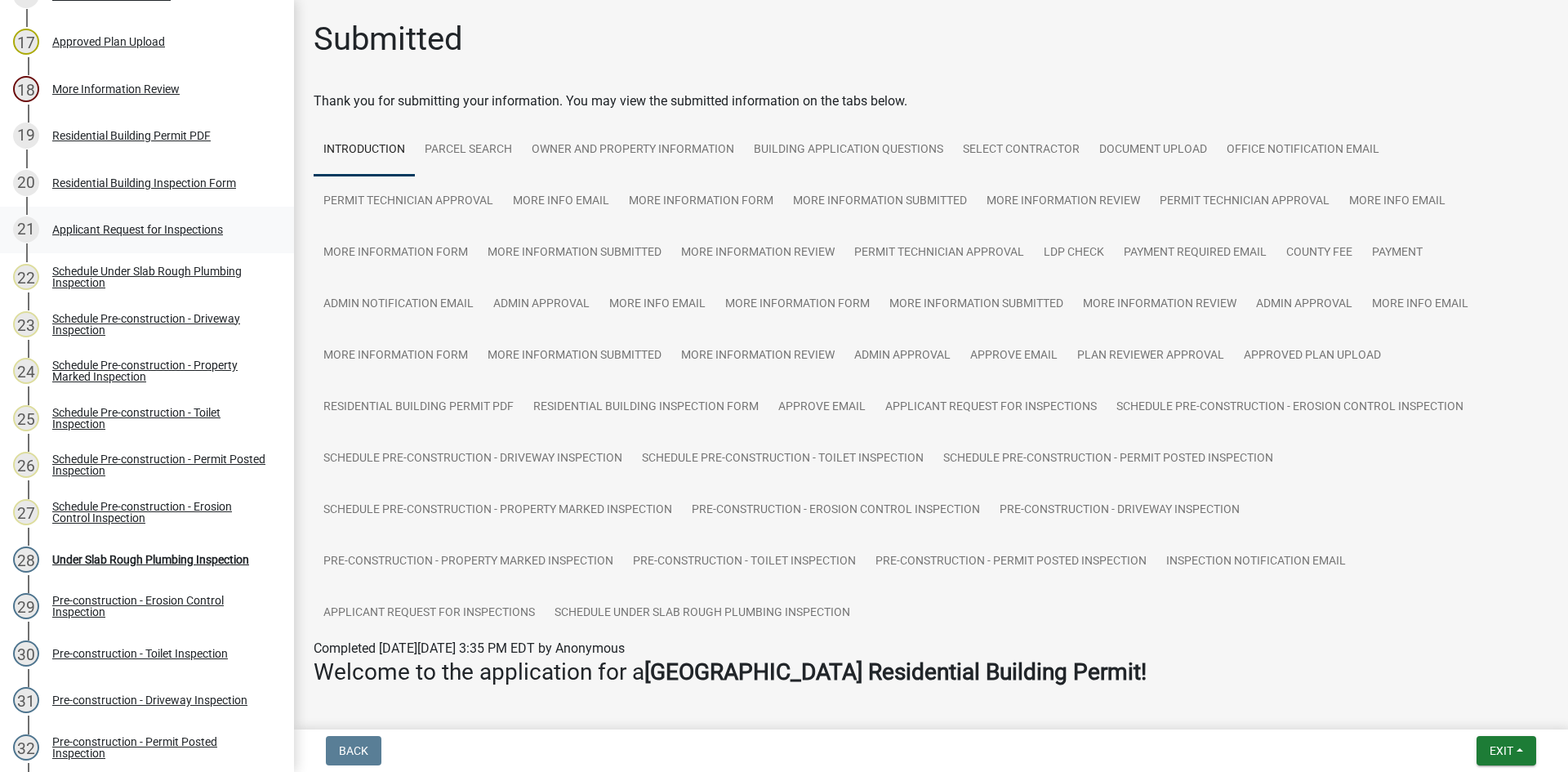
click at [145, 227] on div "Applicant Request for Inspections" at bounding box center [137, 229] width 170 height 12
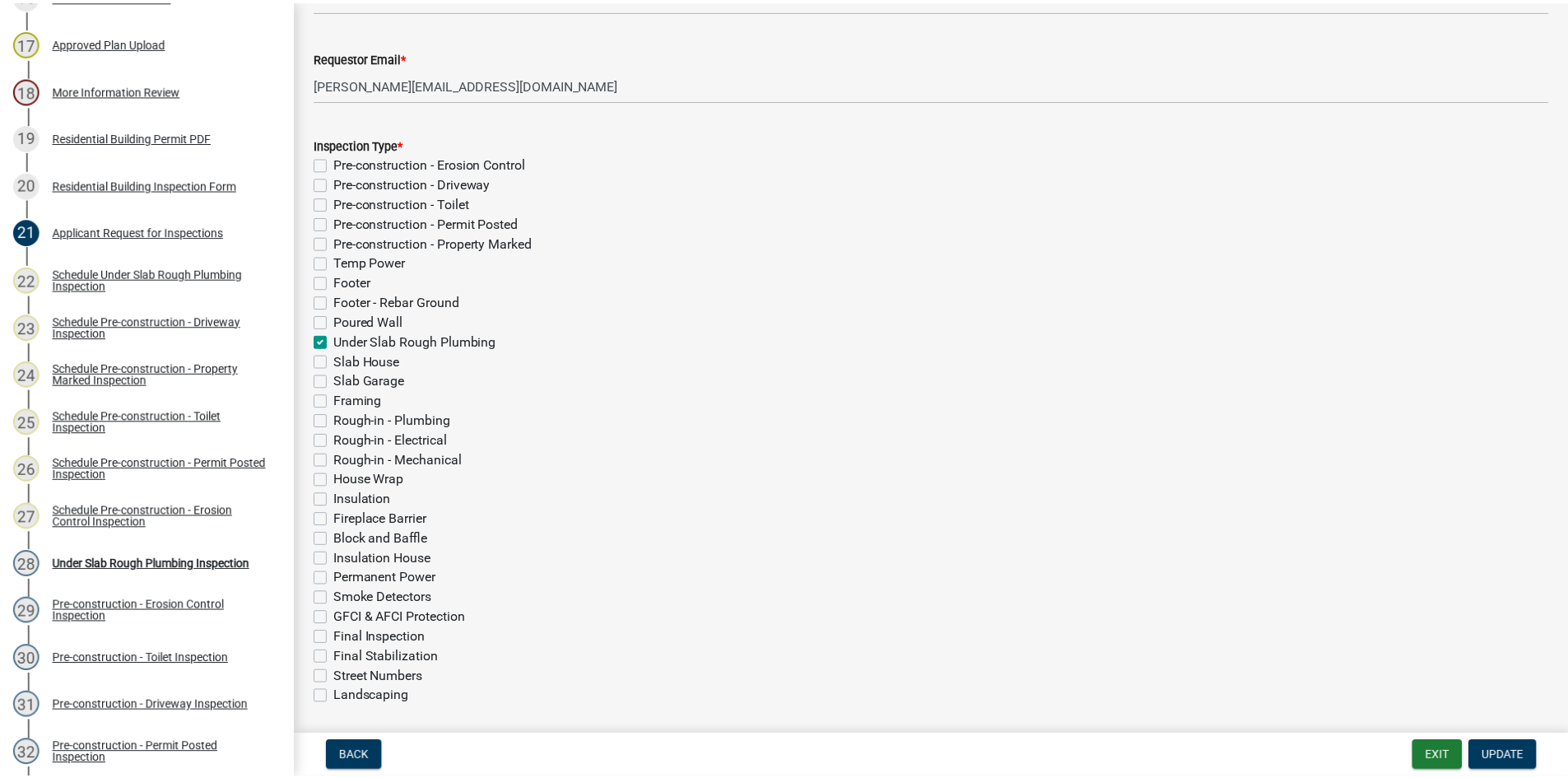
scroll to position [529, 0]
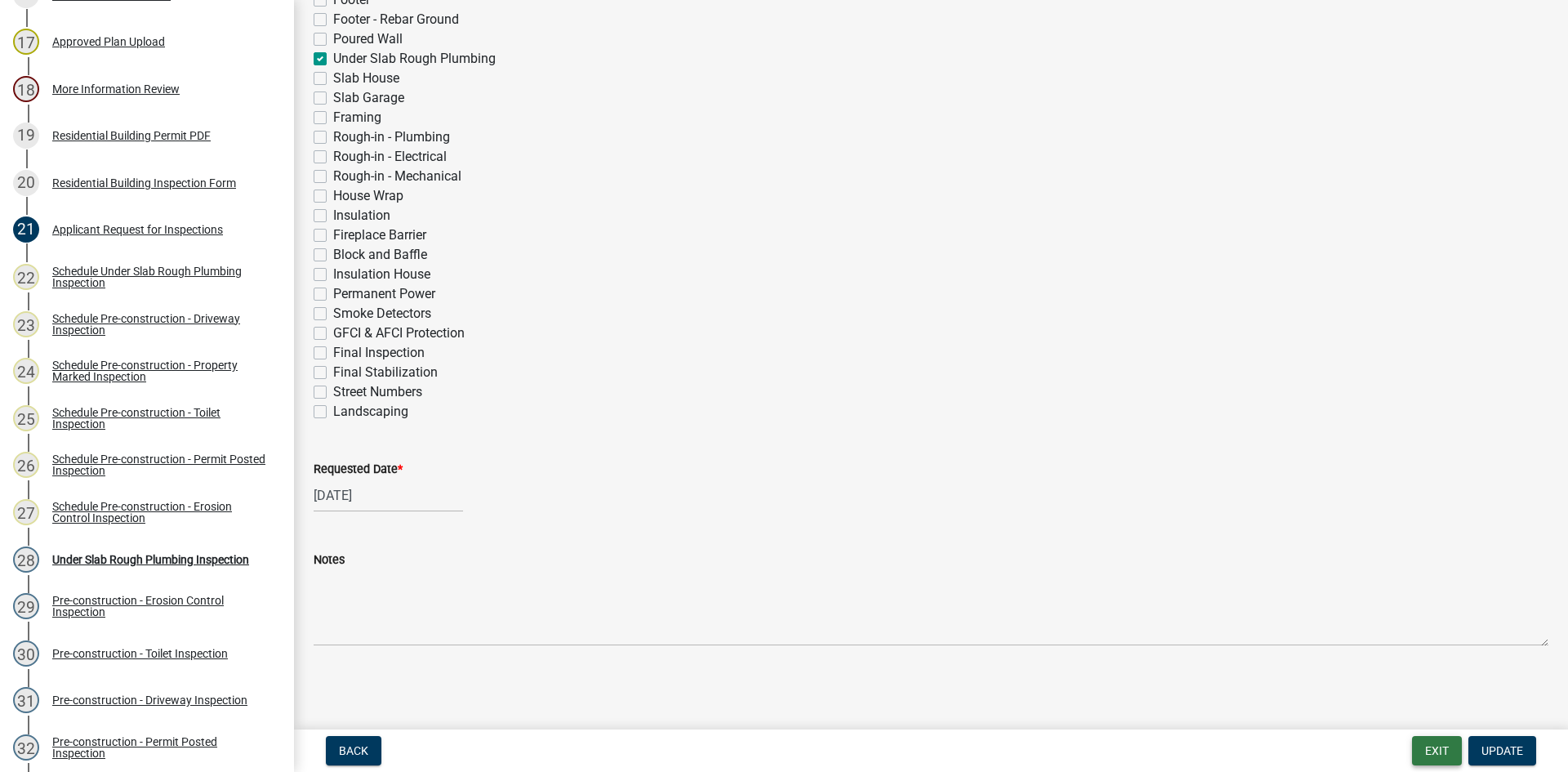
click at [1445, 744] on button "Exit" at bounding box center [1436, 751] width 50 height 30
